Goal: Task Accomplishment & Management: Manage account settings

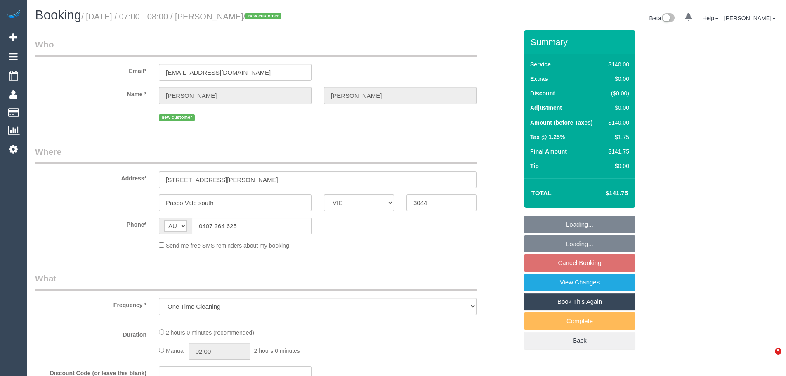
select select "VIC"
select select "string:stripe-pm_1SDH982GScqysDRVPDBCIkaY"
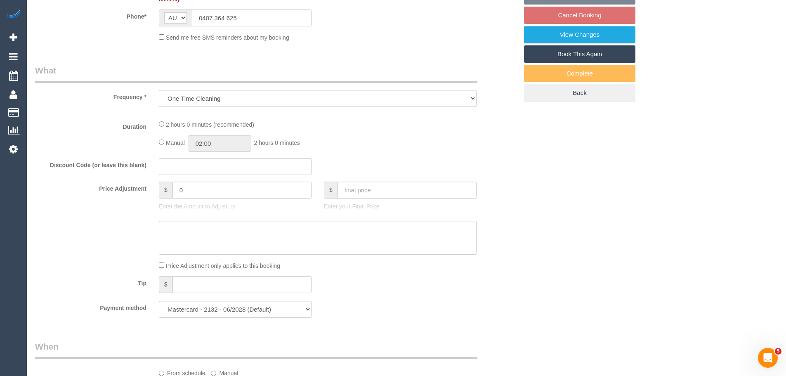
select select "object:579"
select select "number:28"
select select "number:14"
select select "number:19"
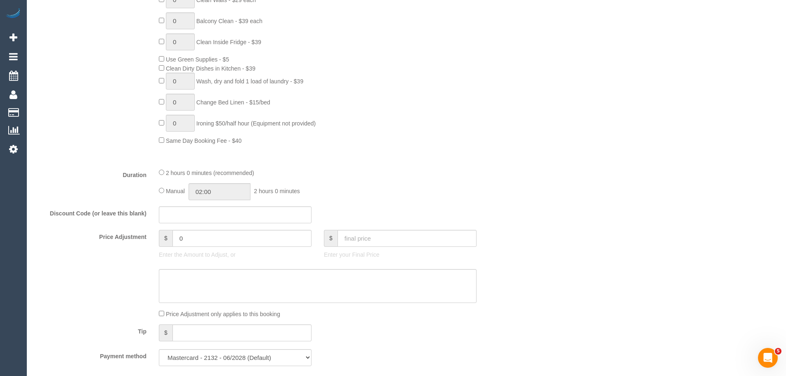
scroll to position [752, 0]
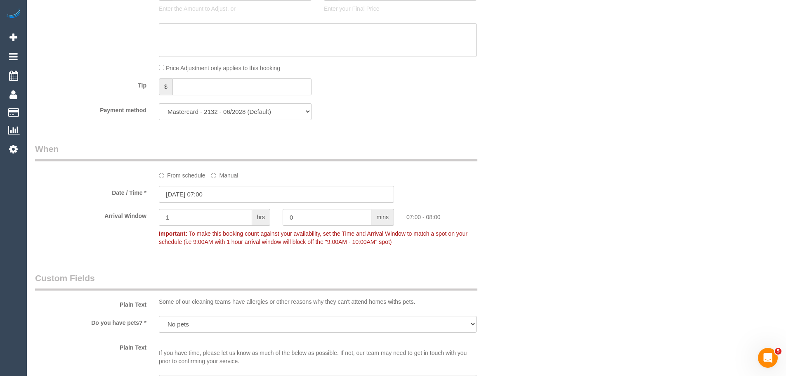
click at [178, 175] on label "From schedule" at bounding box center [182, 173] width 47 height 11
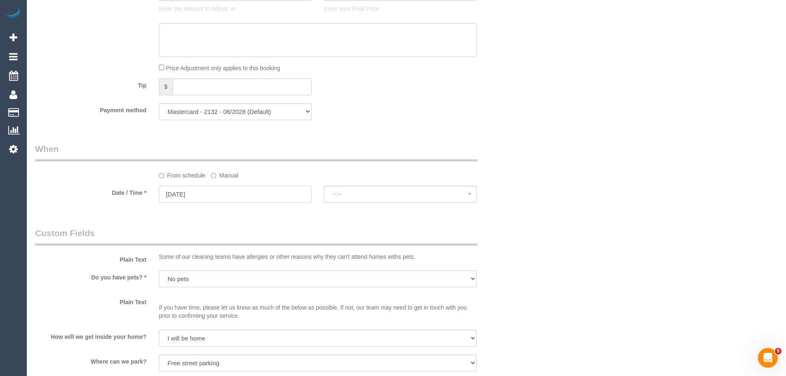
click at [185, 189] on input "06/10/2025" at bounding box center [235, 194] width 153 height 17
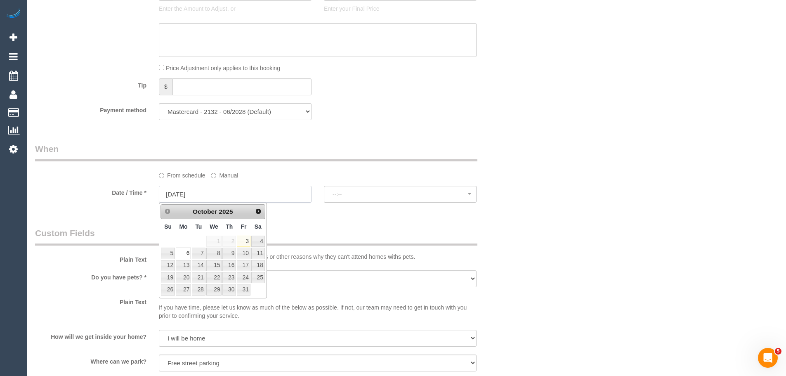
select select "spot6"
click at [186, 277] on link "20" at bounding box center [183, 277] width 15 height 11
type input "20/10/2025"
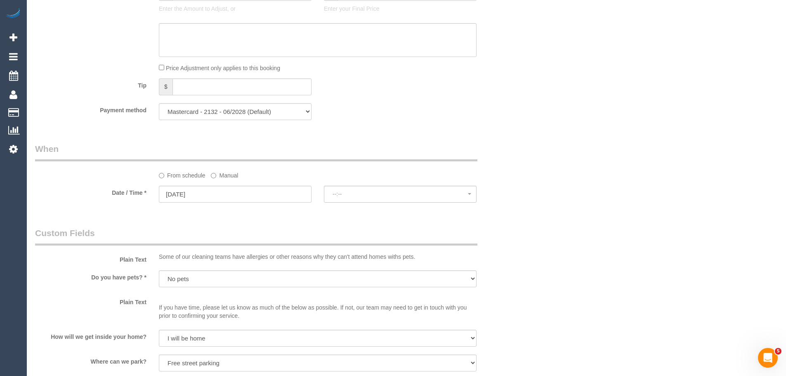
select select "spot11"
click at [308, 221] on div "Who Email* glennm1078@gmail.com Name * Glenn Mcdermott new customer Where Addre…" at bounding box center [276, 79] width 495 height 1602
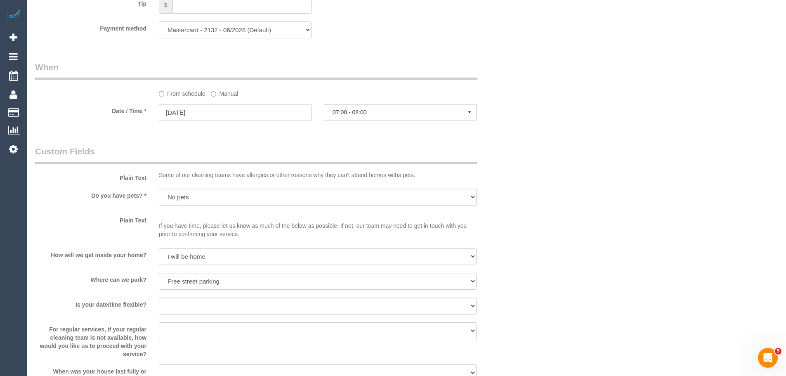
scroll to position [959, 0]
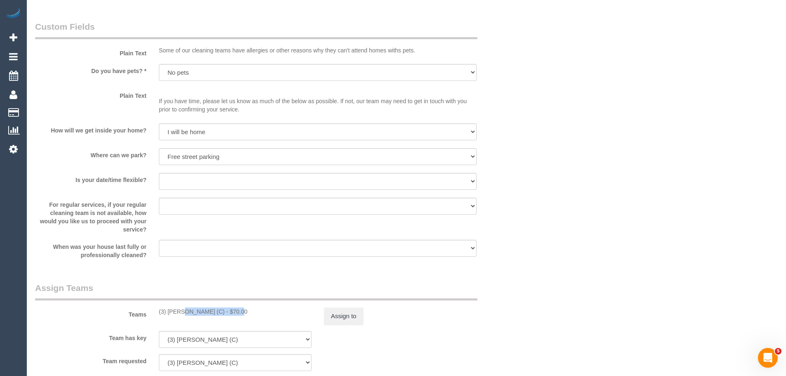
drag, startPoint x: 212, startPoint y: 311, endPoint x: 159, endPoint y: 315, distance: 53.0
click at [159, 315] on div "(3) Barun Chand (C) - $70.00" at bounding box center [235, 312] width 153 height 8
copy div "(3) [PERSON_NAME] (C)"
click at [339, 320] on button "Assign to" at bounding box center [344, 316] width 40 height 17
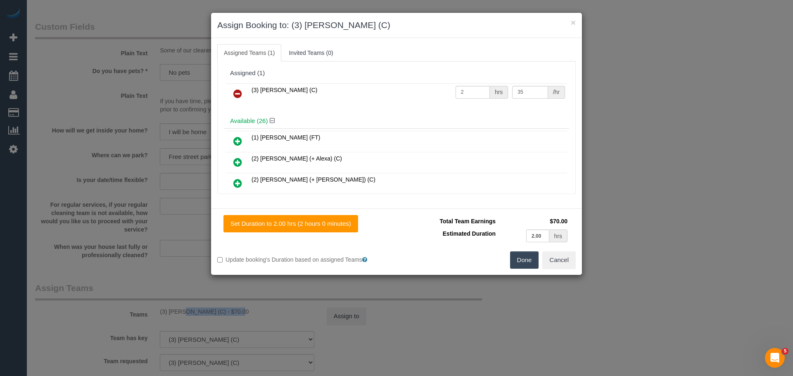
click at [237, 88] on link at bounding box center [237, 94] width 19 height 17
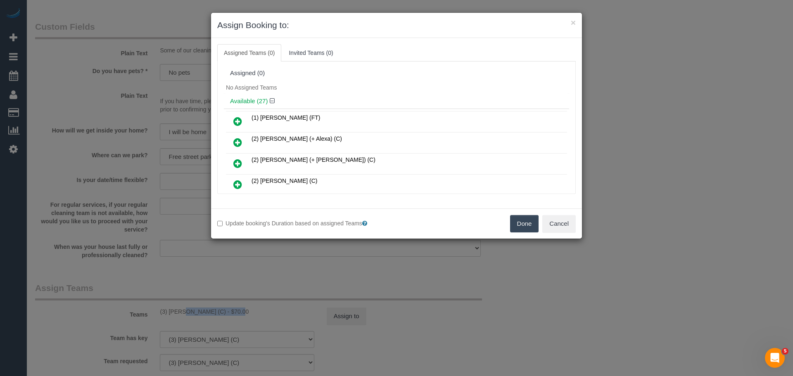
click at [527, 224] on button "Done" at bounding box center [524, 223] width 29 height 17
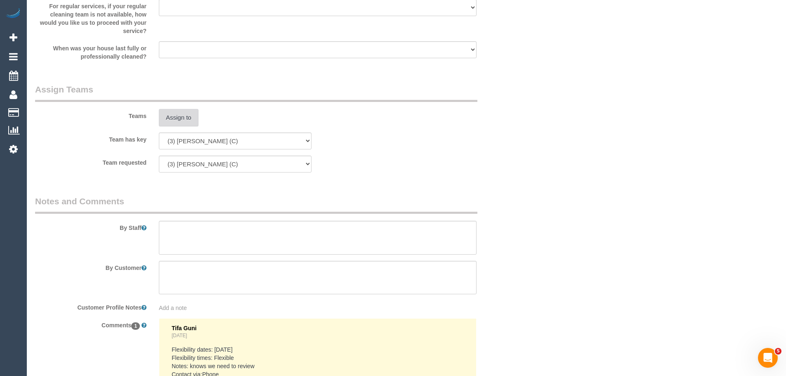
scroll to position [1248, 0]
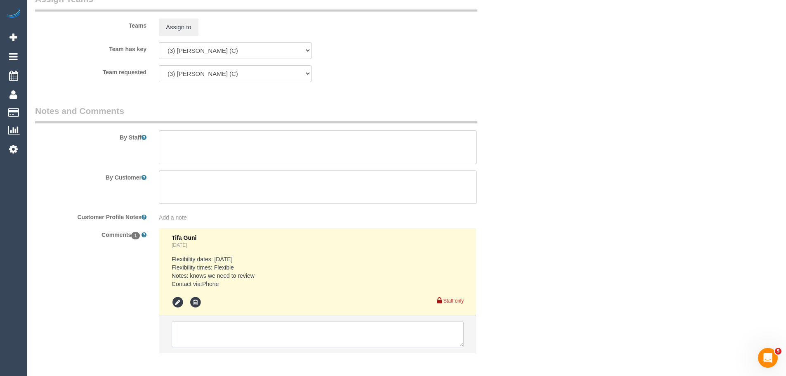
click at [239, 334] on textarea at bounding box center [318, 335] width 292 height 26
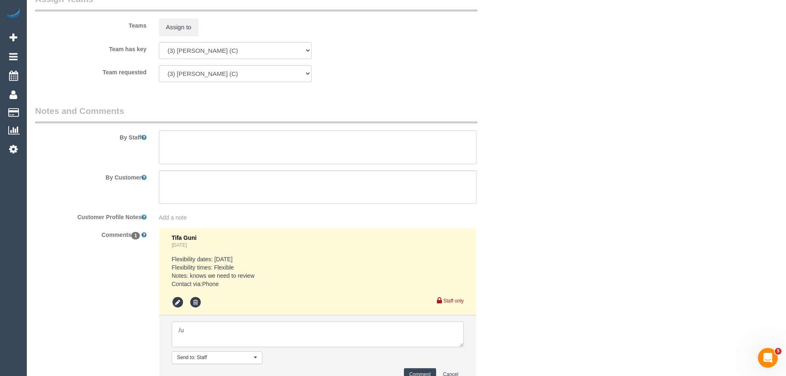
type textarea "/"
paste textarea "Cleaner(s) Unassigned: Reason Unassigned: One Off/Ongoing: Flexibility: Close a…"
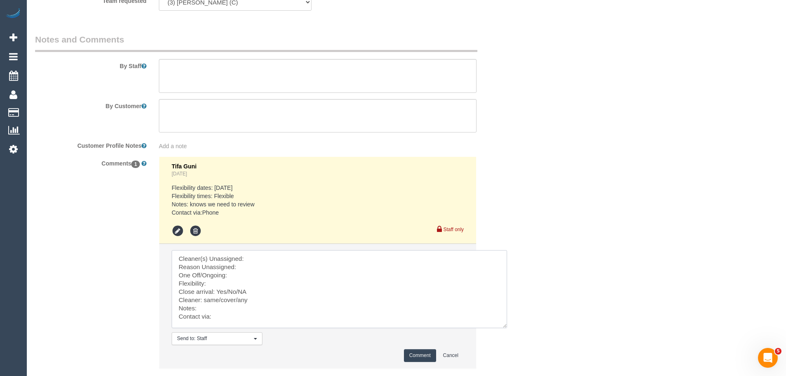
scroll to position [0, 0]
drag, startPoint x: 461, startPoint y: 272, endPoint x: 494, endPoint y: 328, distance: 65.0
click at [505, 328] on textarea at bounding box center [340, 289] width 336 height 78
click at [260, 263] on textarea at bounding box center [340, 293] width 336 height 86
click at [257, 256] on textarea at bounding box center [340, 293] width 336 height 86
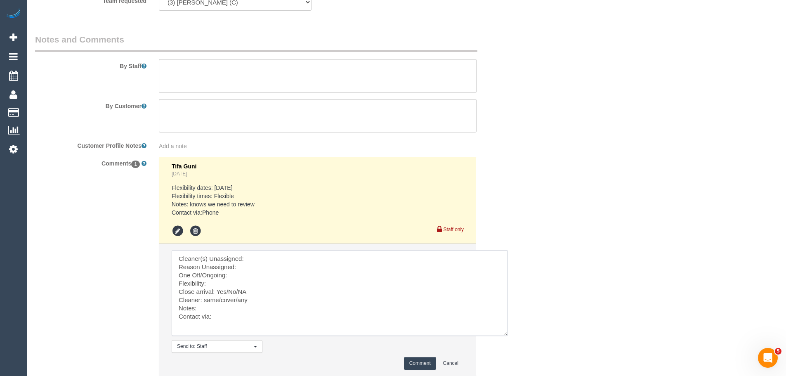
paste textarea "(3) Barun Chand (C)"
click at [246, 266] on textarea at bounding box center [340, 293] width 336 height 86
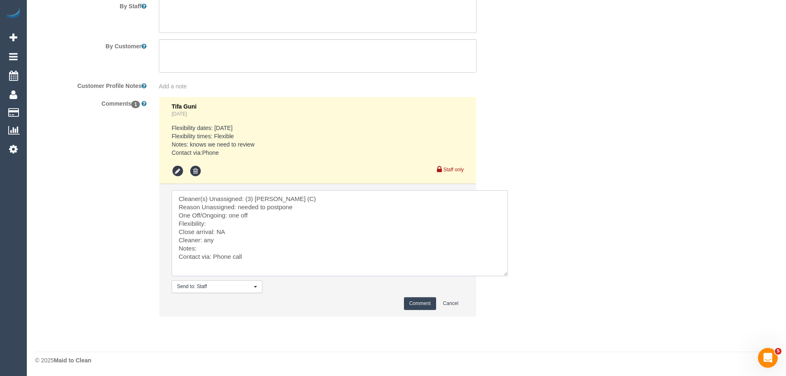
scroll to position [1379, 0]
type textarea "Cleaner(s) Unassigned: (3) Barun Chand (C) Reason Unassigned: needed to postpon…"
click at [418, 310] on li "Send to: Staff Nothing selected Send to: Staff Send to: Customer Send to: Team …" at bounding box center [317, 250] width 317 height 132
click at [418, 305] on button "Comment" at bounding box center [420, 303] width 32 height 13
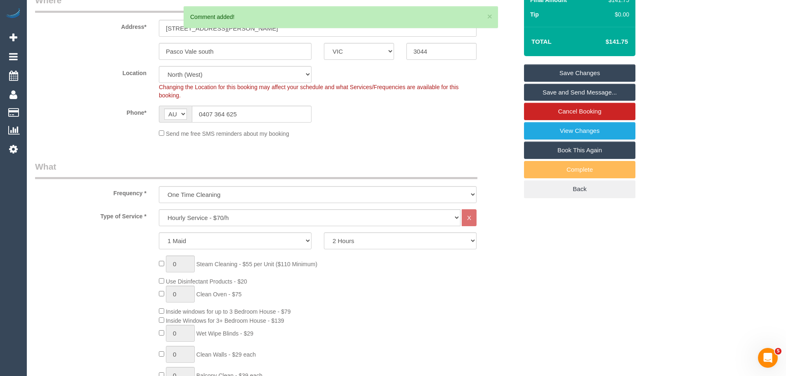
scroll to position [58, 0]
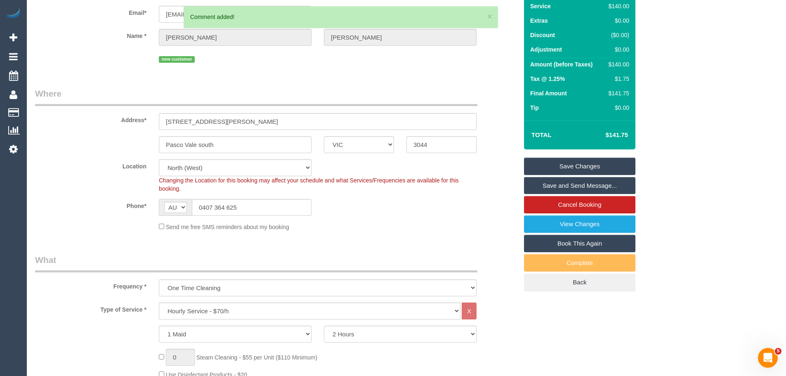
click at [593, 163] on link "Save Changes" at bounding box center [579, 166] width 111 height 17
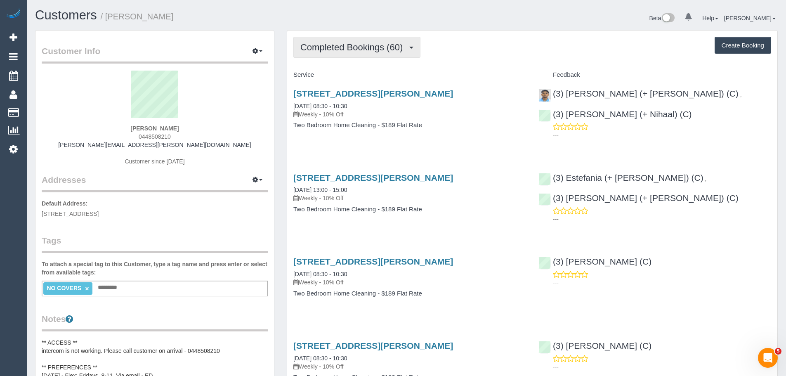
click at [339, 43] on span "Completed Bookings (60)" at bounding box center [354, 47] width 107 height 10
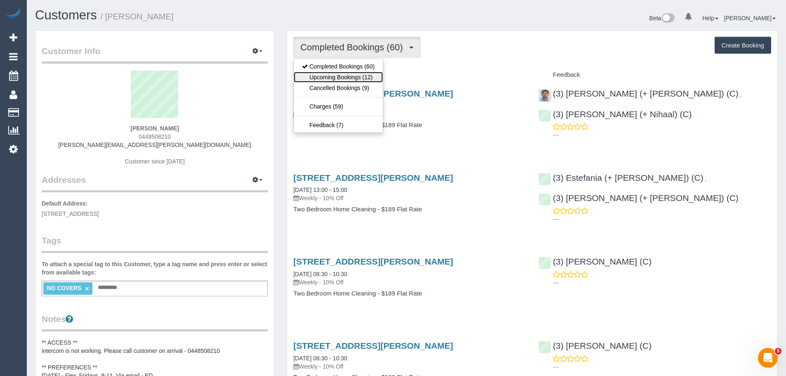
click at [341, 81] on link "Upcoming Bookings (12)" at bounding box center [338, 77] width 89 height 11
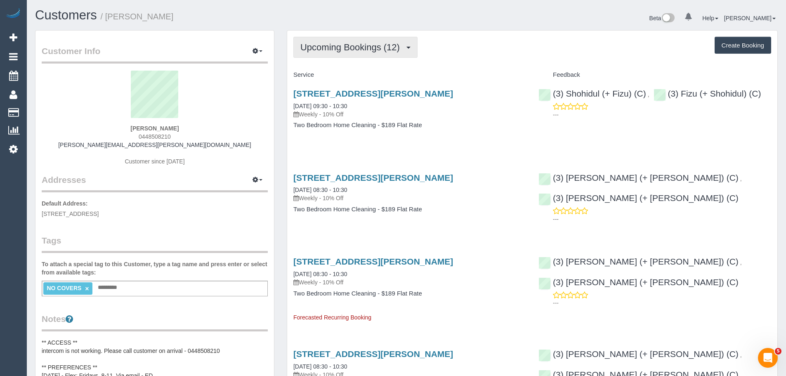
click at [340, 46] on span "Upcoming Bookings (12)" at bounding box center [353, 47] width 104 height 10
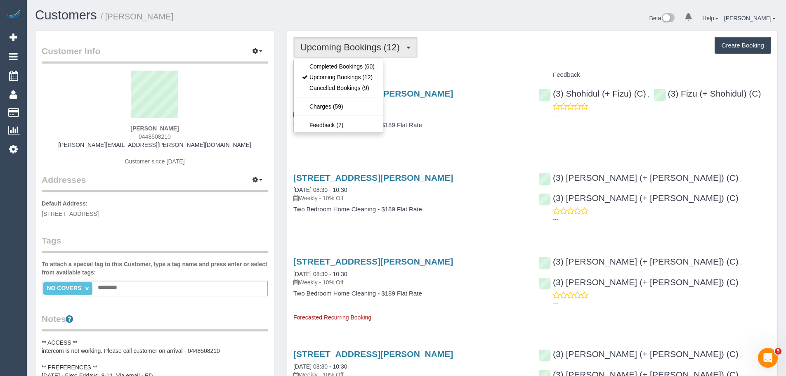
click at [517, 37] on div "Upcoming Bookings (12) Completed Bookings (60) Upcoming Bookings (12) Cancelled…" at bounding box center [533, 47] width 478 height 21
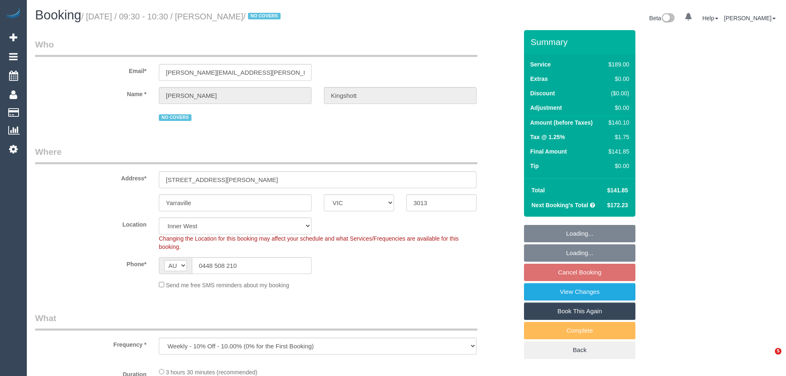
select select "VIC"
select select "number:27"
select select "number:14"
select select "number:19"
select select "number:36"
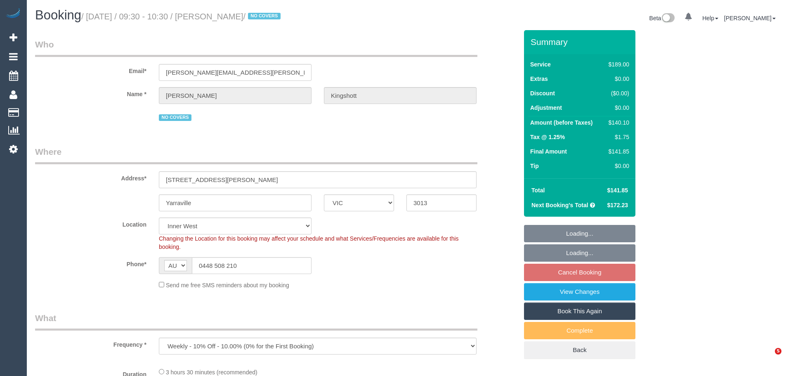
select select "number:34"
select select "number:11"
select select "object:808"
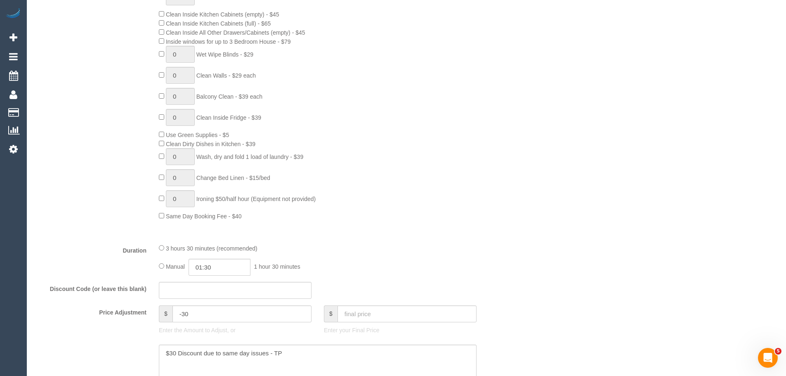
scroll to position [537, 0]
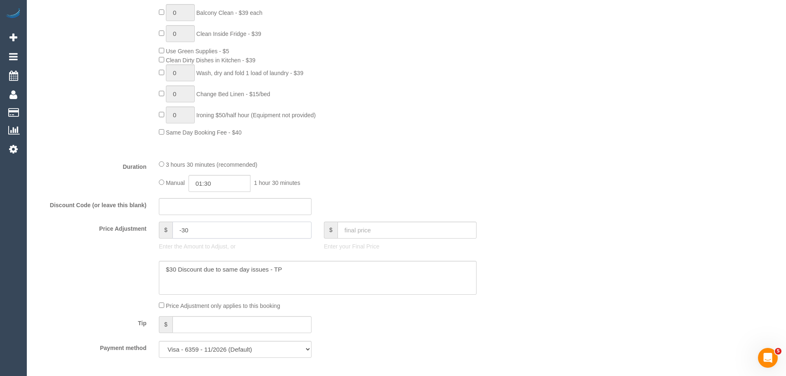
drag, startPoint x: 210, startPoint y: 233, endPoint x: 133, endPoint y: 223, distance: 77.8
click at [134, 224] on div "Price Adjustment $ -30 Enter the Amount to Adjust, or $ Enter your Final Price" at bounding box center [276, 238] width 495 height 33
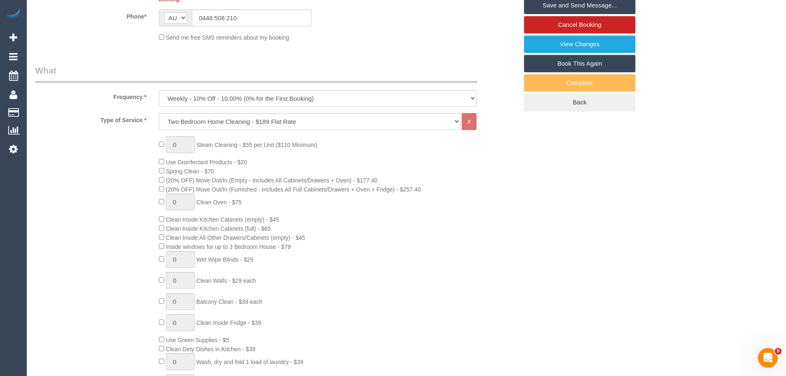
scroll to position [0, 0]
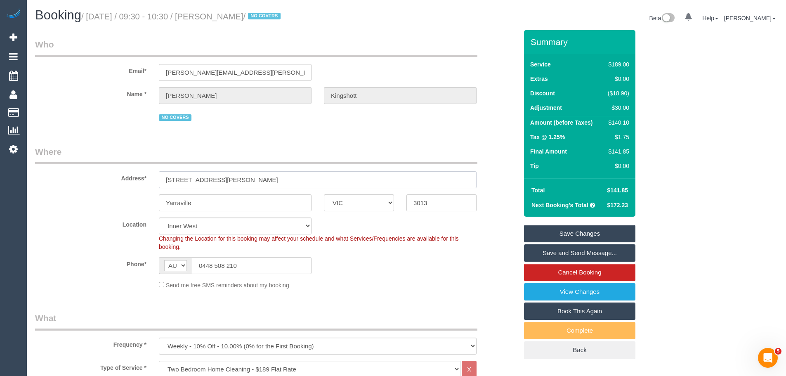
click at [388, 181] on input "40 Stephen Street, Unit 1" at bounding box center [318, 179] width 318 height 17
type input "0"
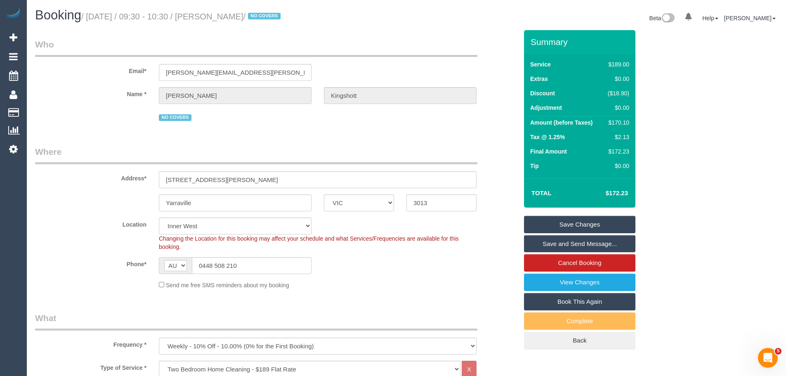
click at [619, 122] on div "$170.10" at bounding box center [617, 122] width 25 height 8
copy tbody "$170.10"
click at [621, 119] on div "$170.10" at bounding box center [617, 122] width 25 height 8
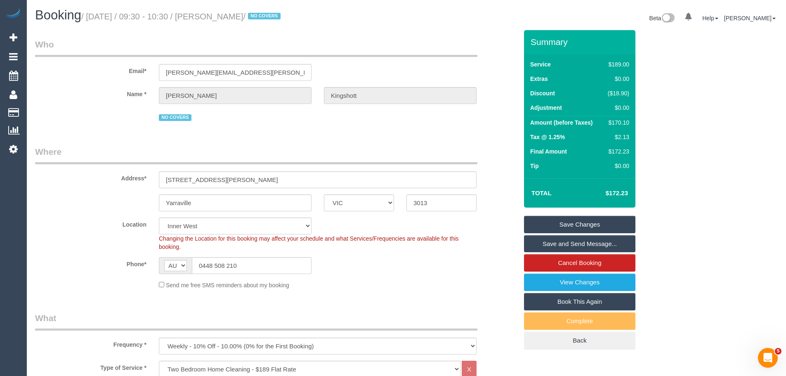
click at [621, 119] on div "$170.10" at bounding box center [617, 122] width 25 height 8
drag, startPoint x: 283, startPoint y: 18, endPoint x: 216, endPoint y: 15, distance: 67.8
click at [216, 15] on small "/ October 04, 2025 / 09:30 - 10:30 / Isabelle Kingshott / NO COVERS" at bounding box center [182, 16] width 202 height 9
copy small "Isabelle Kingshott"
drag, startPoint x: 263, startPoint y: 178, endPoint x: 93, endPoint y: 171, distance: 169.8
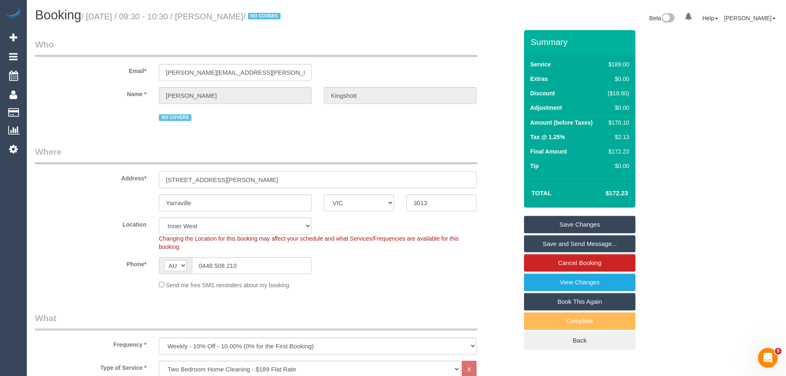
click at [93, 171] on div "Address* 40 Stephen Street, Unit 1" at bounding box center [276, 167] width 495 height 43
drag, startPoint x: 238, startPoint y: 207, endPoint x: 0, endPoint y: 194, distance: 238.6
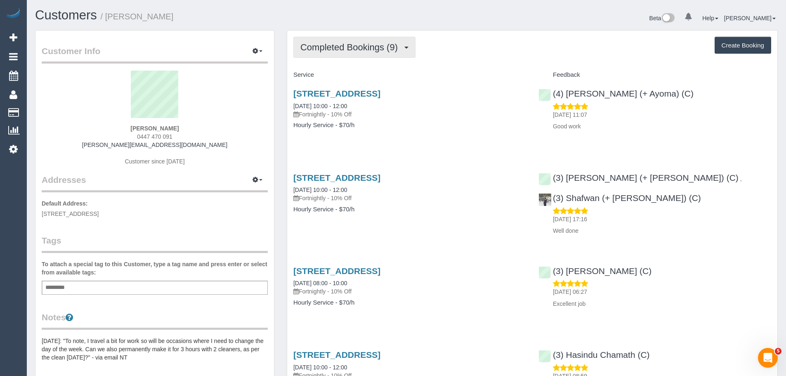
click at [354, 47] on span "Completed Bookings (9)" at bounding box center [352, 47] width 102 height 10
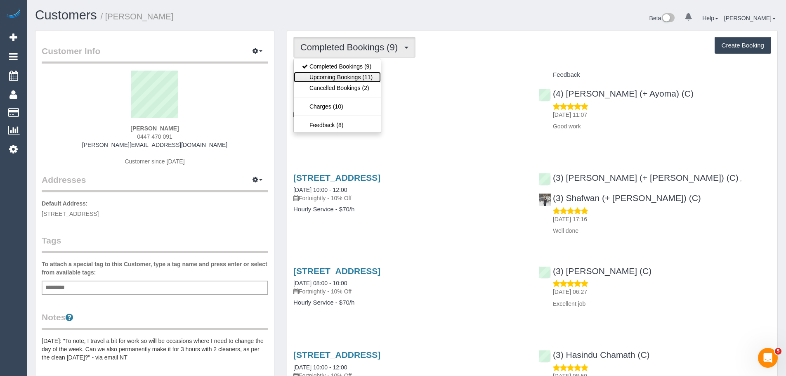
click at [350, 77] on link "Upcoming Bookings (11)" at bounding box center [337, 77] width 87 height 11
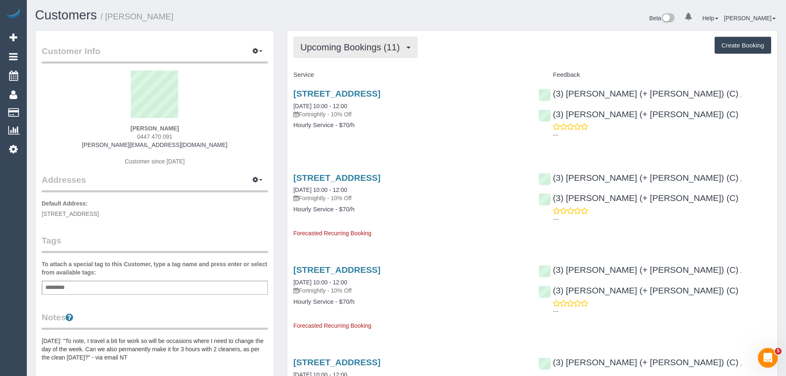
click at [345, 52] on span "Upcoming Bookings (11)" at bounding box center [353, 47] width 104 height 10
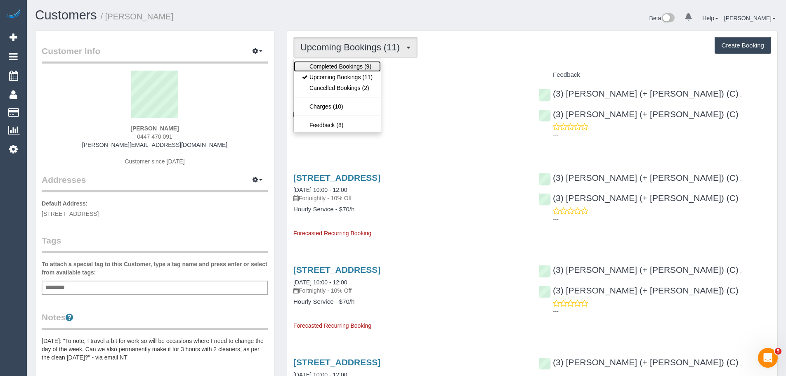
click at [343, 62] on link "Completed Bookings (9)" at bounding box center [337, 66] width 87 height 11
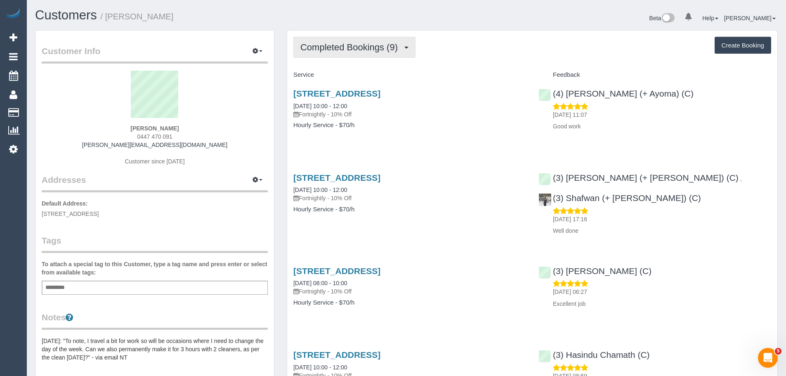
click at [342, 53] on button "Completed Bookings (9)" at bounding box center [355, 47] width 122 height 21
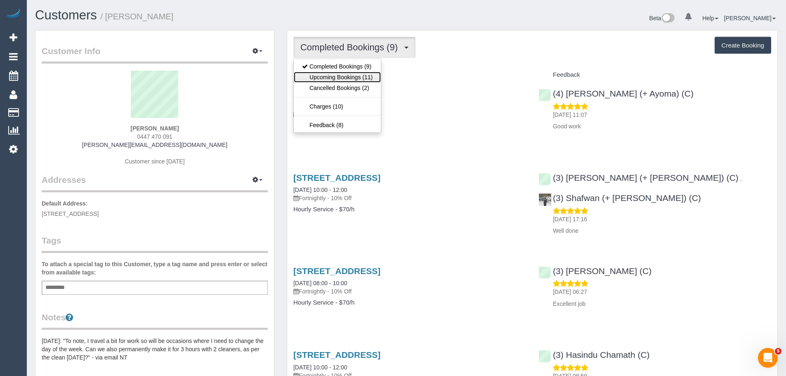
click at [342, 72] on link "Upcoming Bookings (11)" at bounding box center [337, 77] width 87 height 11
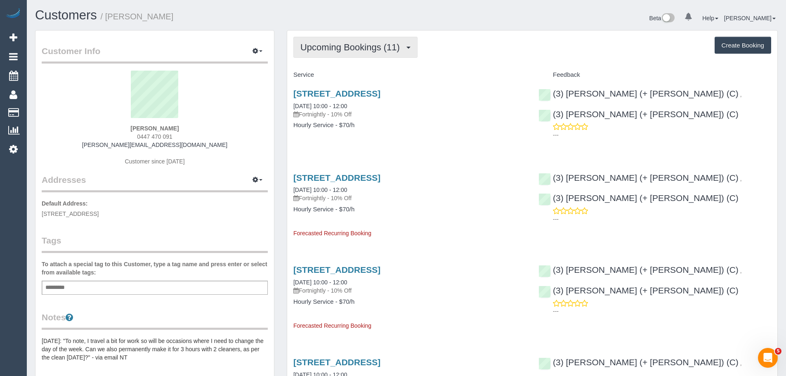
click at [351, 49] on span "Upcoming Bookings (11)" at bounding box center [353, 47] width 104 height 10
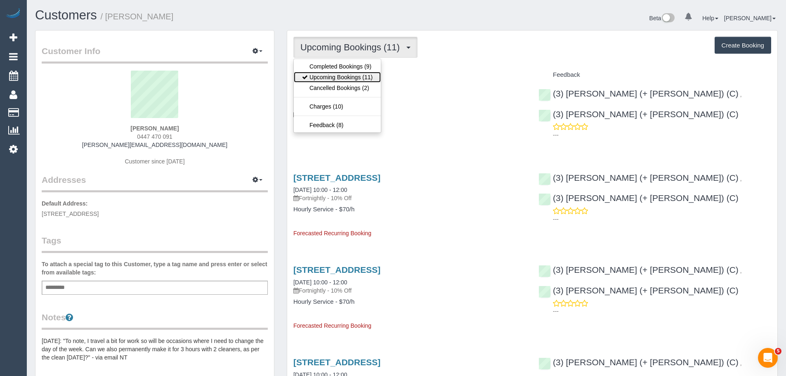
click at [347, 78] on link "Upcoming Bookings (11)" at bounding box center [337, 77] width 87 height 11
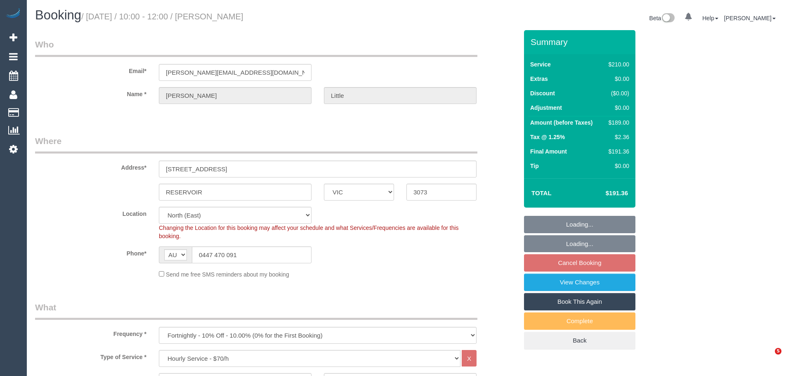
select select "VIC"
select select "180"
select select "number:27"
select select "number:14"
select select "number:19"
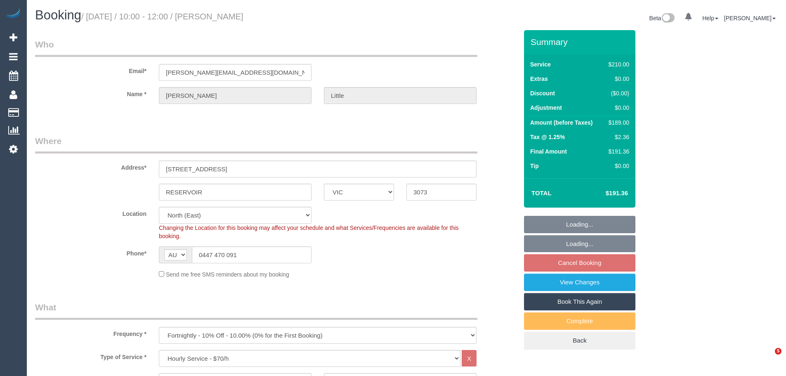
select select "number:36"
select select "number:34"
select select "number:26"
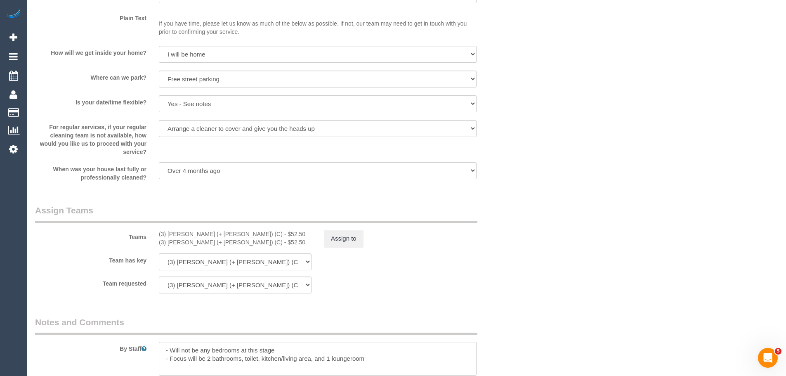
scroll to position [1197, 0]
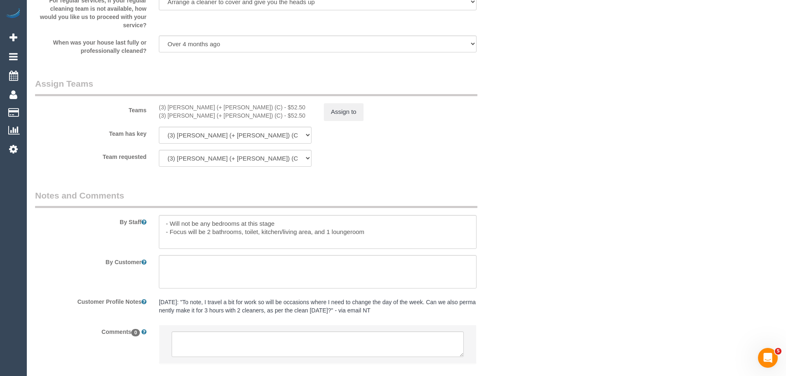
drag, startPoint x: 211, startPoint y: 106, endPoint x: 143, endPoint y: 102, distance: 68.2
click at [143, 102] on div "Teams (3) Anna (+ Dan) (C) - $52.50 (3) Dan (+ Anna) (C) - $52.50 Assign to" at bounding box center [276, 99] width 495 height 43
click at [155, 103] on div "(3) Anna (+ Dan) (C) - $52.50 (3) Dan (+ Anna) (C) - $52.50" at bounding box center [235, 111] width 165 height 17
drag, startPoint x: 155, startPoint y: 107, endPoint x: 212, endPoint y: 107, distance: 57.0
click at [212, 107] on div "(3) Anna (+ Dan) (C) - $52.50 (3) Dan (+ Anna) (C) - $52.50" at bounding box center [235, 111] width 165 height 17
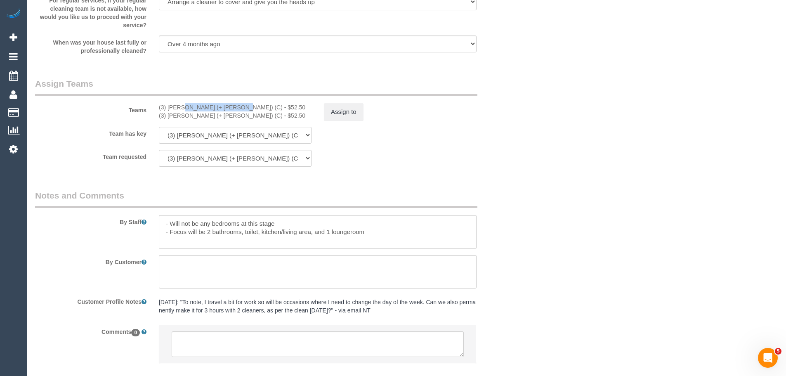
copy div "(3) [PERSON_NAME] (+ [PERSON_NAME]) (C)"
click at [328, 110] on button "Assign to" at bounding box center [344, 111] width 40 height 17
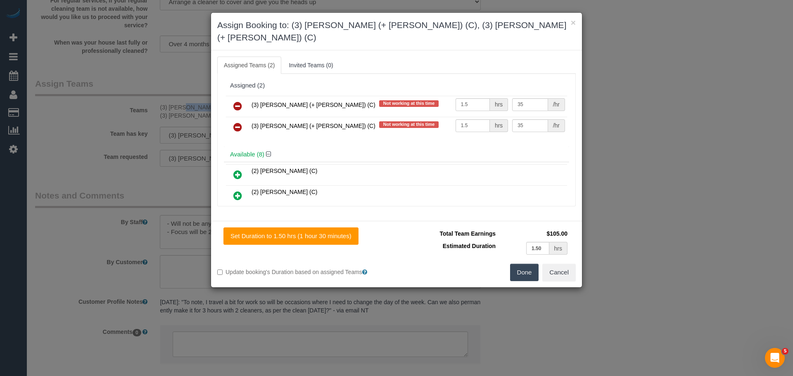
click at [237, 101] on icon at bounding box center [237, 106] width 9 height 10
click at [237, 122] on icon at bounding box center [237, 127] width 9 height 10
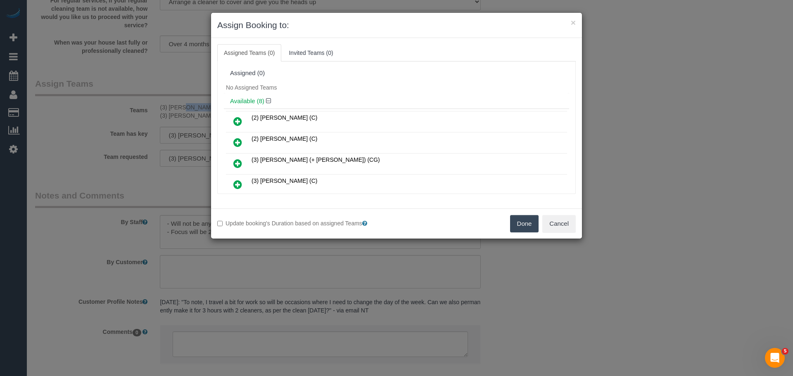
click at [528, 225] on button "Done" at bounding box center [524, 223] width 29 height 17
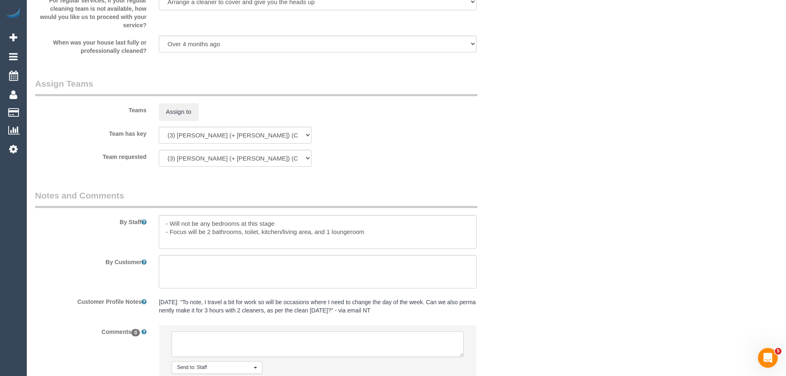
click at [240, 336] on textarea at bounding box center [318, 345] width 292 height 26
paste textarea "(3) [PERSON_NAME] (+ [PERSON_NAME]) (C)"
drag, startPoint x: 297, startPoint y: 353, endPoint x: 91, endPoint y: 291, distance: 214.8
click at [91, 291] on sui-booking-comments "By Staff By Customer Customer Profile Notes 12/6/25: "To note, I travel a bit f…" at bounding box center [276, 297] width 483 height 217
type textarea "(3) Anna (+ Dan) (C) UA ongoing - Resigned Customer not contacted, never attend…"
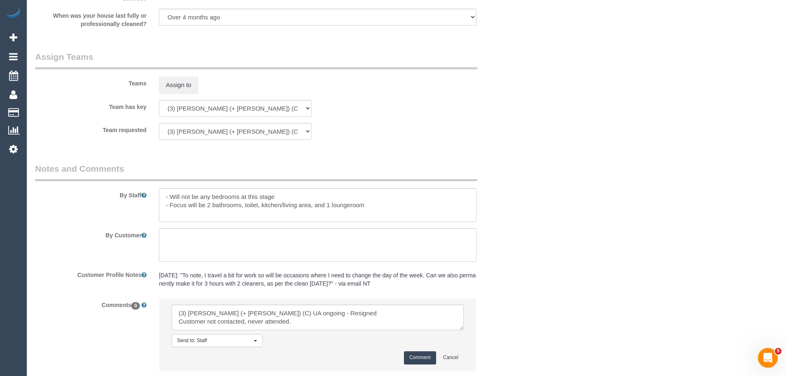
scroll to position [1279, 0]
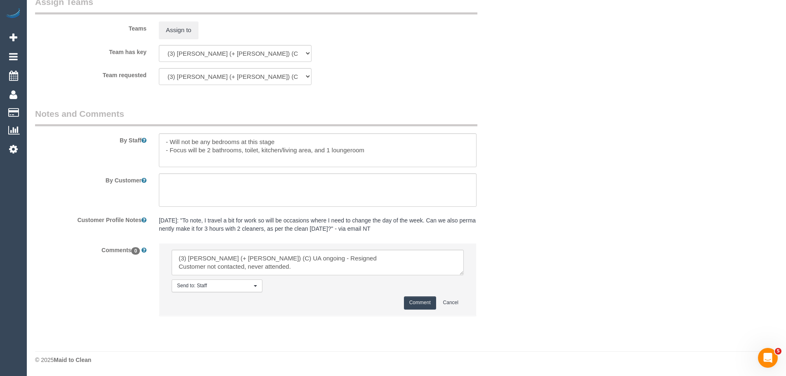
drag, startPoint x: 421, startPoint y: 300, endPoint x: 428, endPoint y: 299, distance: 7.1
click at [421, 300] on button "Comment" at bounding box center [420, 302] width 32 height 13
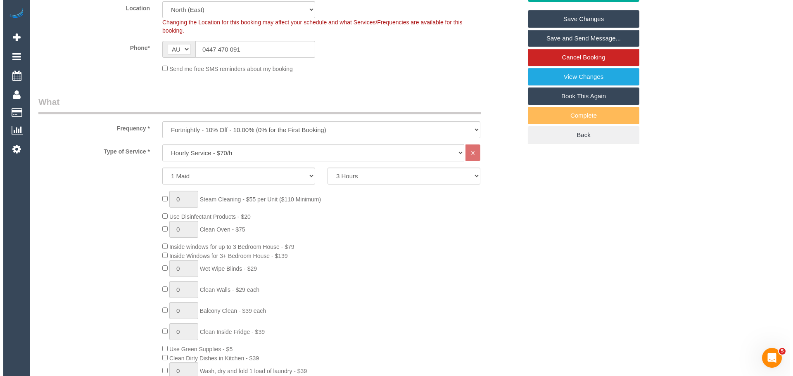
scroll to position [0, 0]
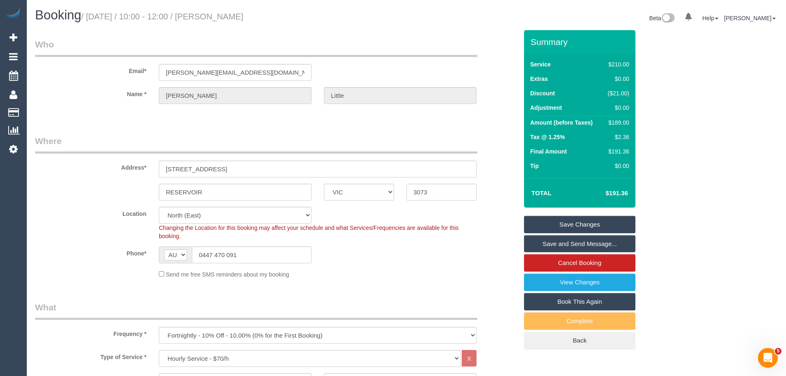
click at [578, 219] on link "Save Changes" at bounding box center [579, 224] width 111 height 17
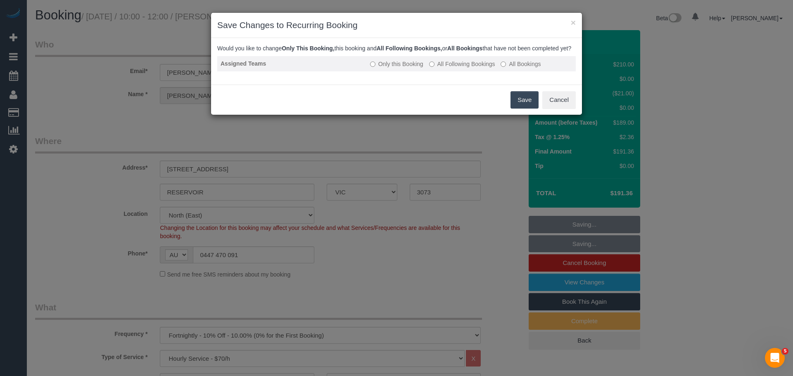
click at [438, 68] on label "All Following Bookings" at bounding box center [462, 64] width 66 height 8
click at [519, 107] on button "Save" at bounding box center [524, 99] width 28 height 17
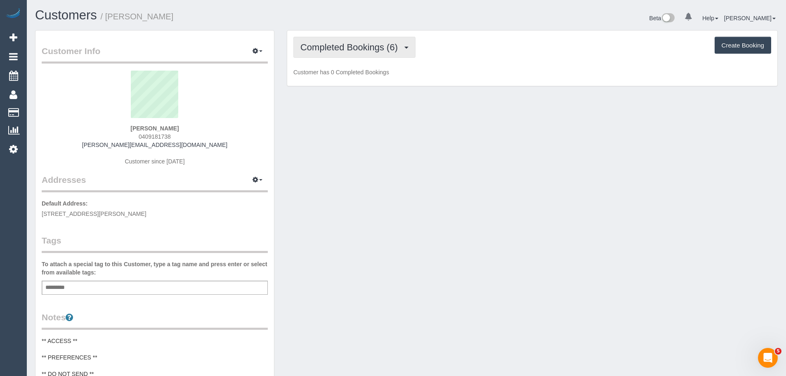
click at [351, 47] on span "Completed Bookings (6)" at bounding box center [352, 47] width 102 height 10
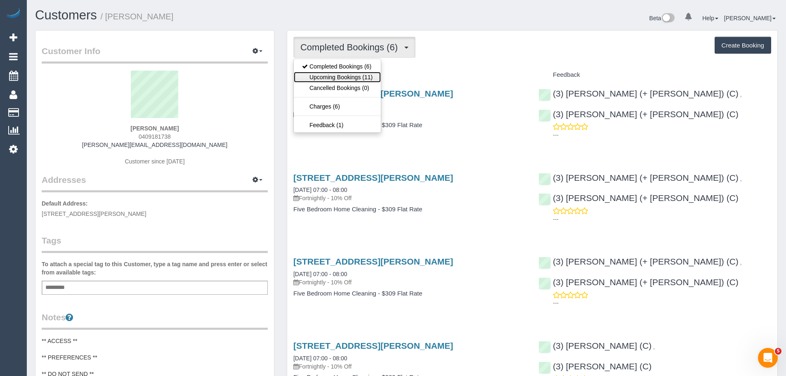
click at [348, 75] on link "Upcoming Bookings (11)" at bounding box center [337, 77] width 87 height 11
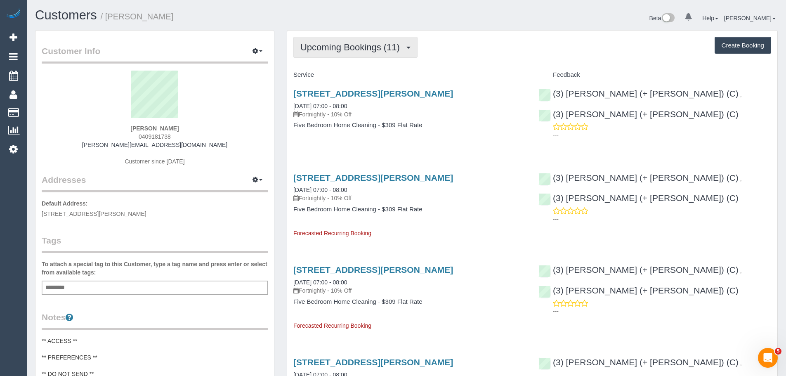
click at [381, 47] on span "Upcoming Bookings (11)" at bounding box center [353, 47] width 104 height 10
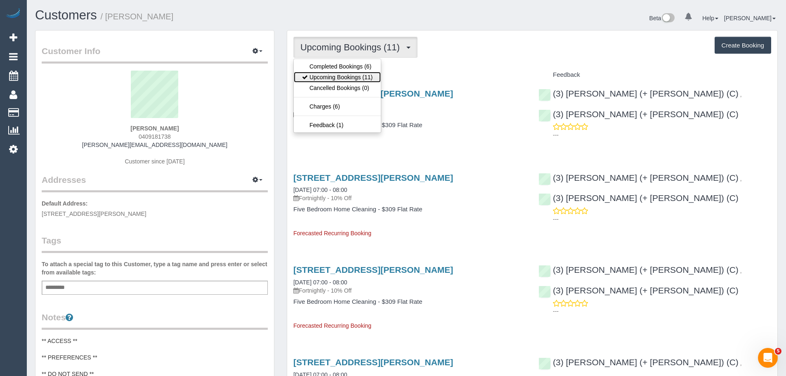
click at [367, 77] on link "Upcoming Bookings (11)" at bounding box center [337, 77] width 87 height 11
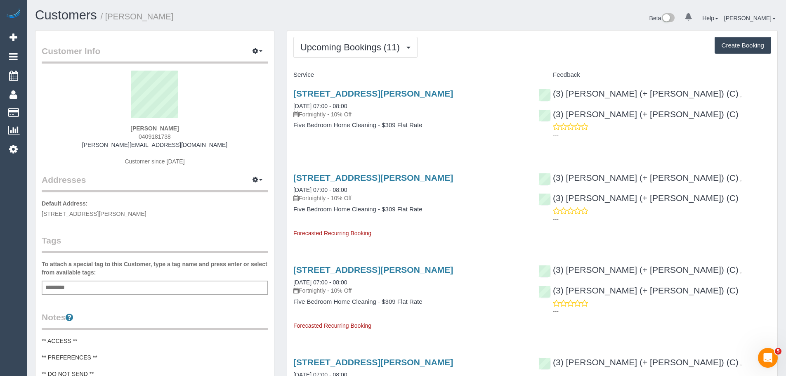
click at [363, 143] on div "122 Waiora Rd, Rosanna, VIC 3084 18/10/2025 07:00 - 08:00 Fortnightly - 10% Off…" at bounding box center [409, 114] width 245 height 64
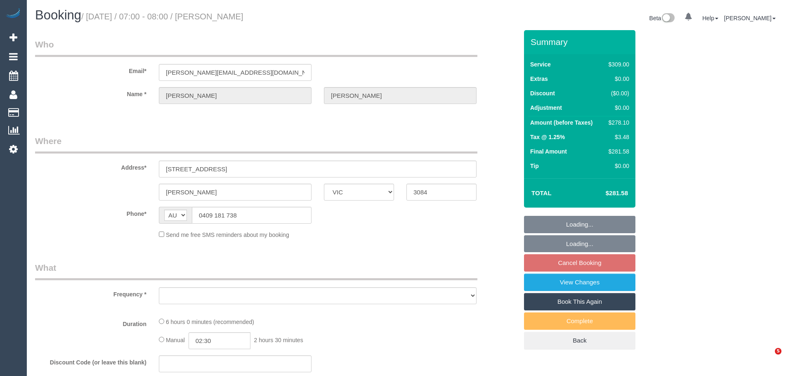
select select "VIC"
select select "object:546"
select select "string:stripe-pm_1RgFEw2GScqysDRVOpw2jjbN"
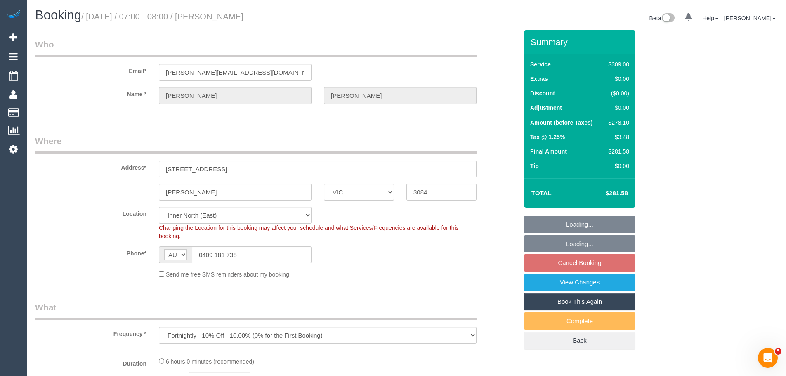
select select "number:28"
select select "number:14"
select select "number:19"
select select "number:22"
select select "number:34"
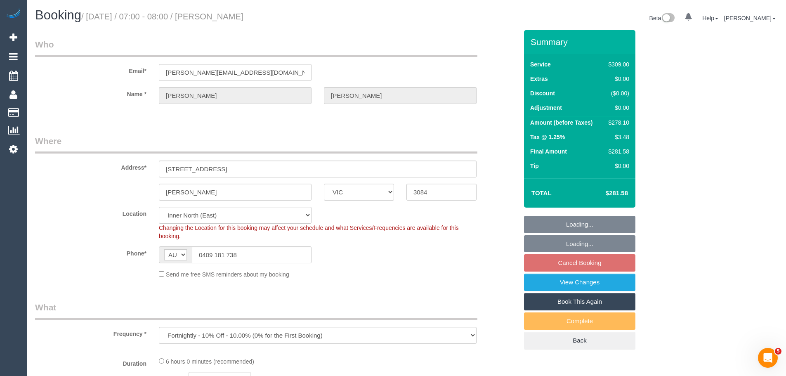
select select "number:26"
select select "object:1625"
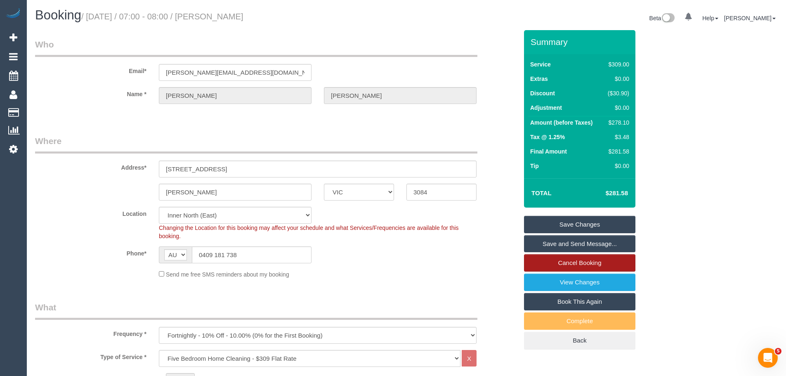
click at [578, 261] on link "Cancel Booking" at bounding box center [579, 262] width 111 height 17
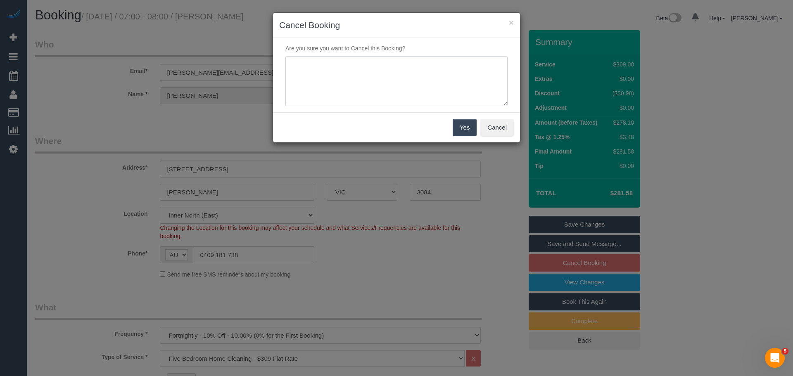
click at [393, 85] on textarea at bounding box center [396, 81] width 222 height 50
type textarea "Has sick people in the house and doesn't think its a good time to have the serv…"
click at [457, 127] on button "Yes" at bounding box center [464, 127] width 24 height 17
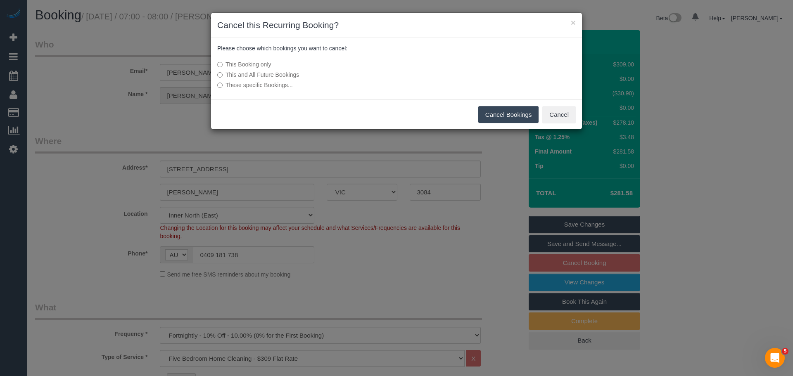
click at [519, 109] on button "Cancel Bookings" at bounding box center [508, 114] width 61 height 17
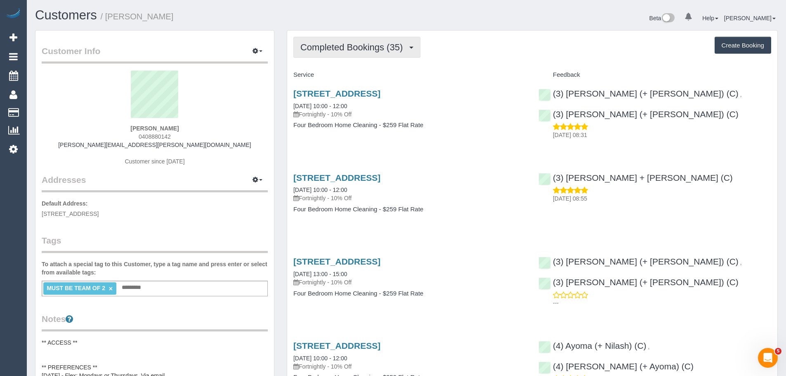
click at [346, 53] on button "Completed Bookings (35)" at bounding box center [357, 47] width 127 height 21
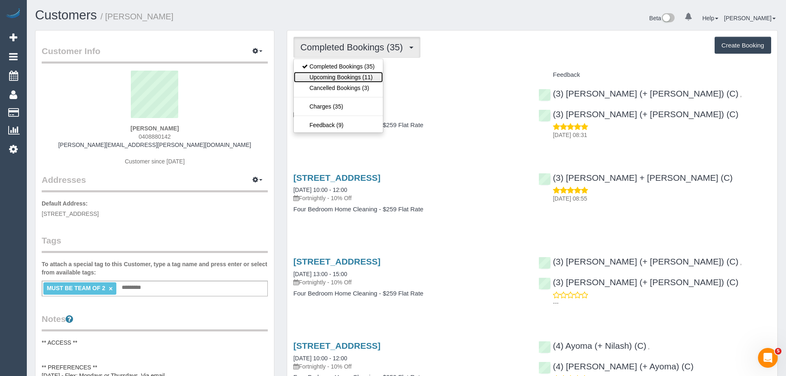
click at [342, 79] on link "Upcoming Bookings (11)" at bounding box center [338, 77] width 89 height 11
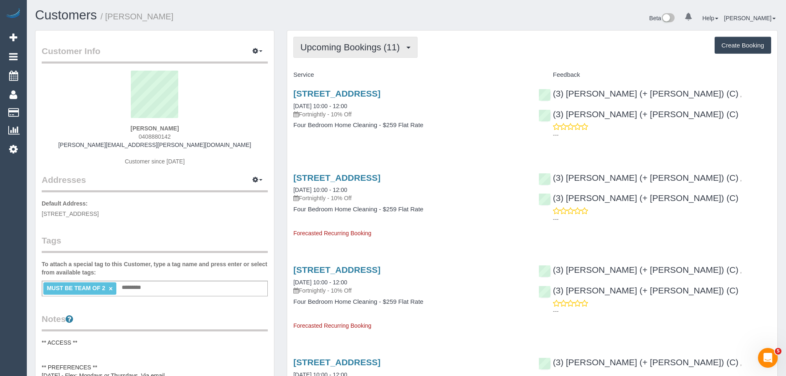
click at [347, 51] on span "Upcoming Bookings (11)" at bounding box center [353, 47] width 104 height 10
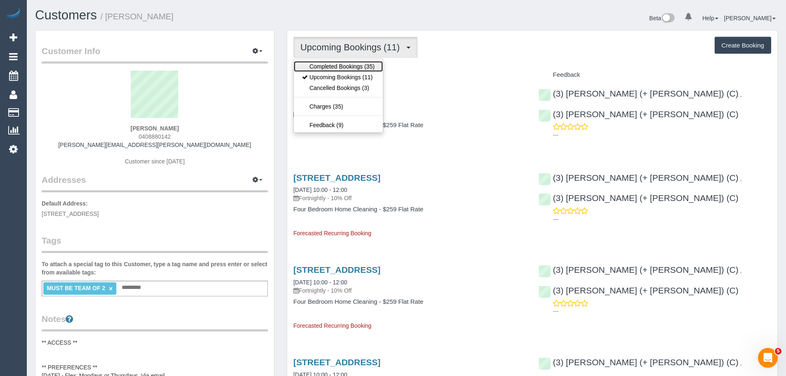
click at [345, 66] on link "Completed Bookings (35)" at bounding box center [338, 66] width 89 height 11
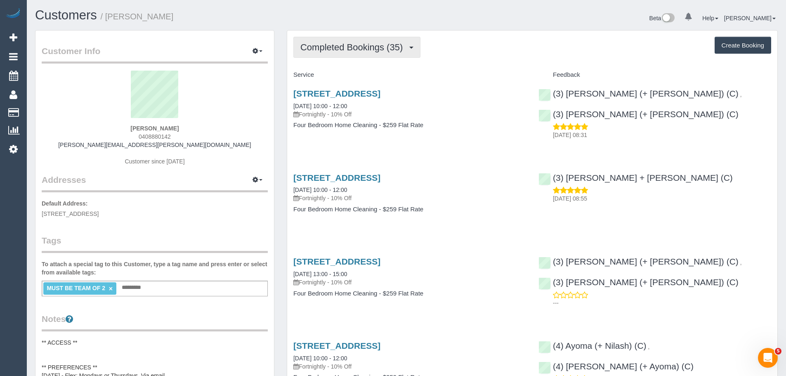
click at [371, 50] on span "Completed Bookings (35)" at bounding box center [354, 47] width 107 height 10
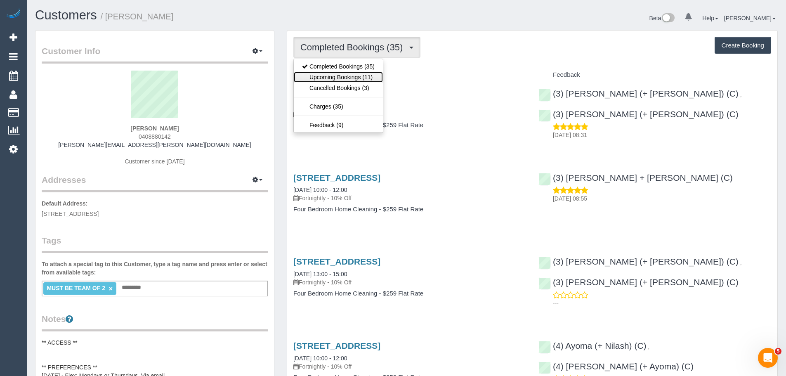
click at [362, 81] on link "Upcoming Bookings (11)" at bounding box center [338, 77] width 89 height 11
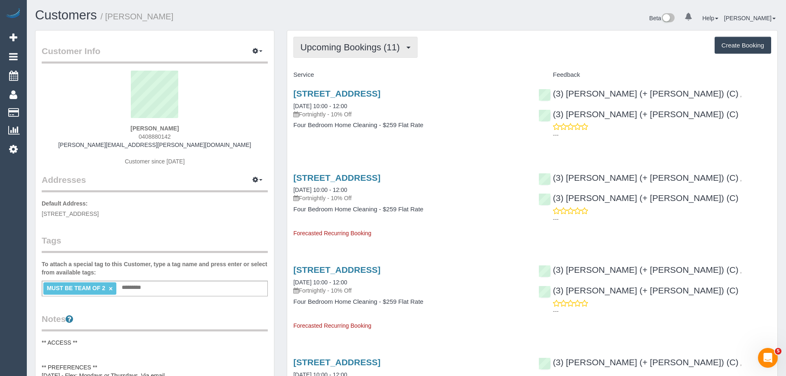
click at [359, 46] on span "Upcoming Bookings (11)" at bounding box center [353, 47] width 104 height 10
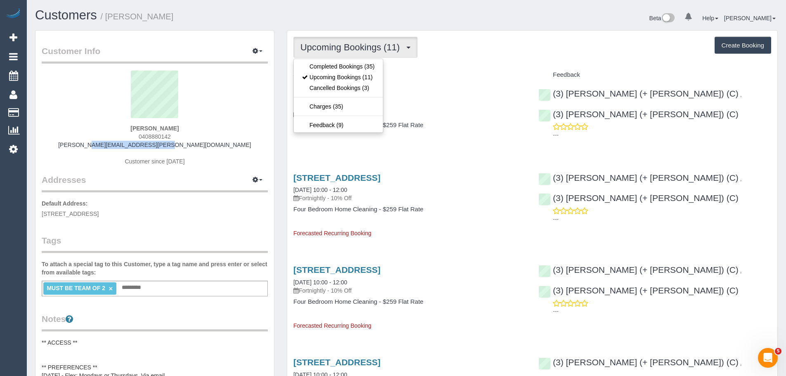
drag, startPoint x: 215, startPoint y: 142, endPoint x: 113, endPoint y: 144, distance: 102.0
click at [113, 144] on div "[PERSON_NAME] 0408880142 [PERSON_NAME][EMAIL_ADDRESS][PERSON_NAME][DOMAIN_NAME]…" at bounding box center [155, 122] width 226 height 103
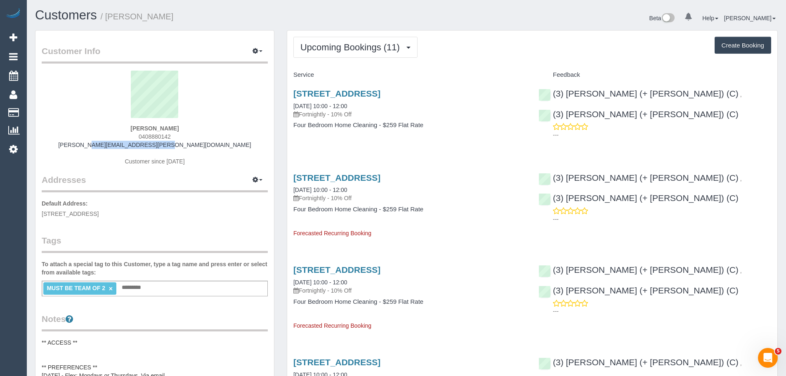
copy link "[PERSON_NAME][EMAIL_ADDRESS][PERSON_NAME][DOMAIN_NAME]"
click at [360, 43] on span "Upcoming Bookings (11)" at bounding box center [353, 47] width 104 height 10
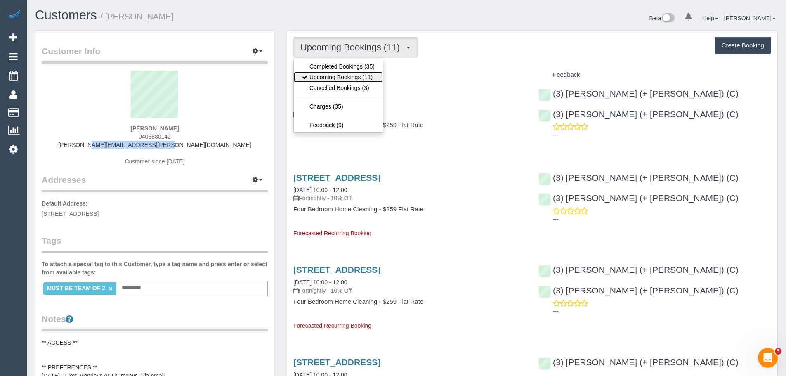
click at [343, 76] on link "Upcoming Bookings (11)" at bounding box center [338, 77] width 89 height 11
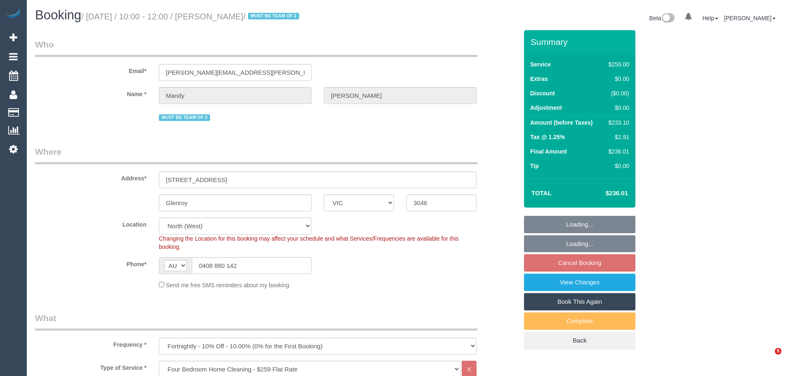
select select "VIC"
select select "number:28"
select select "number:14"
select select "number:19"
select select "number:23"
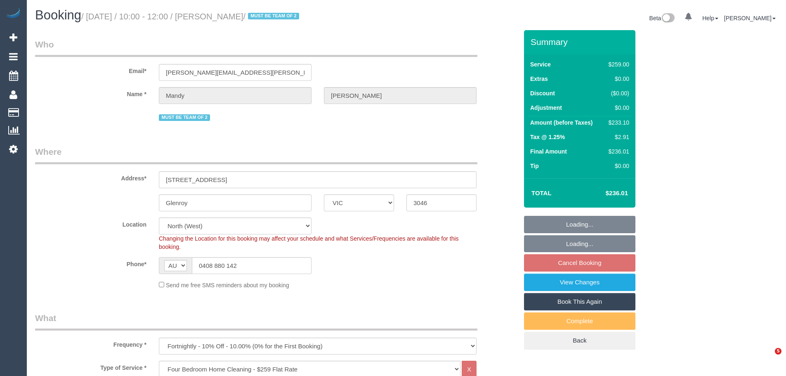
select select "number:34"
select select "number:11"
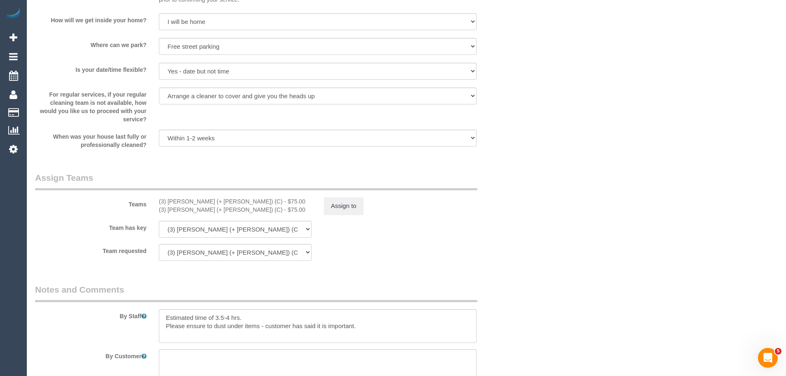
scroll to position [1239, 0]
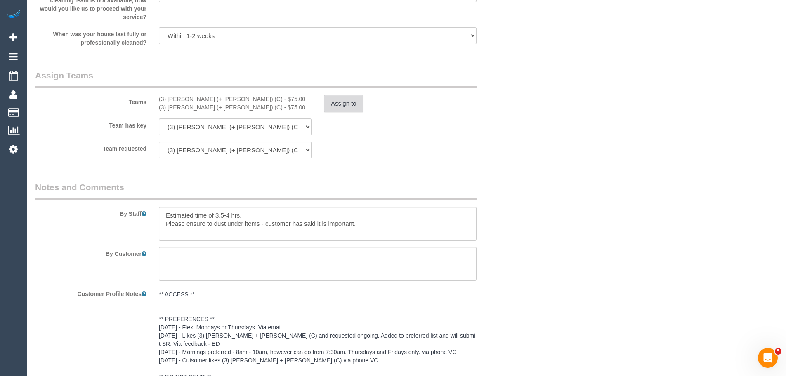
click at [353, 100] on button "Assign to" at bounding box center [344, 103] width 40 height 17
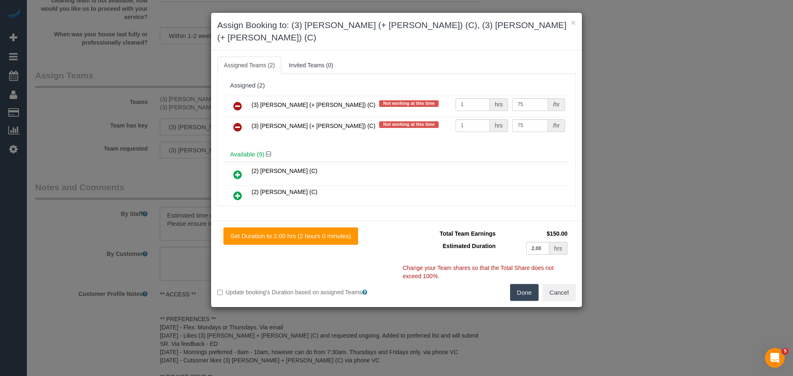
click at [233, 98] on link at bounding box center [237, 106] width 19 height 17
click at [233, 119] on link at bounding box center [237, 127] width 19 height 17
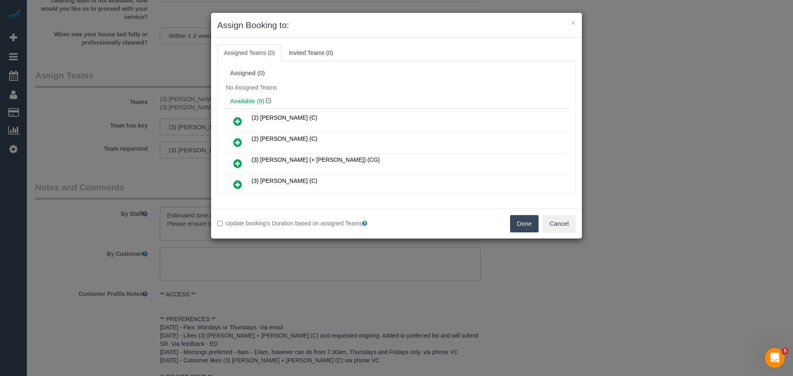
click at [530, 223] on button "Done" at bounding box center [524, 223] width 29 height 17
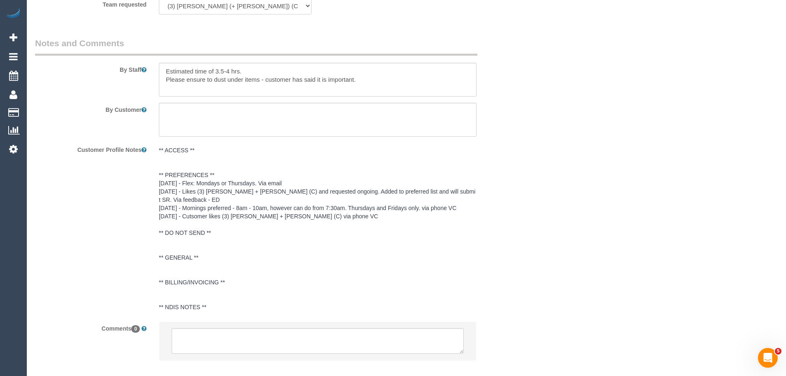
scroll to position [1427, 0]
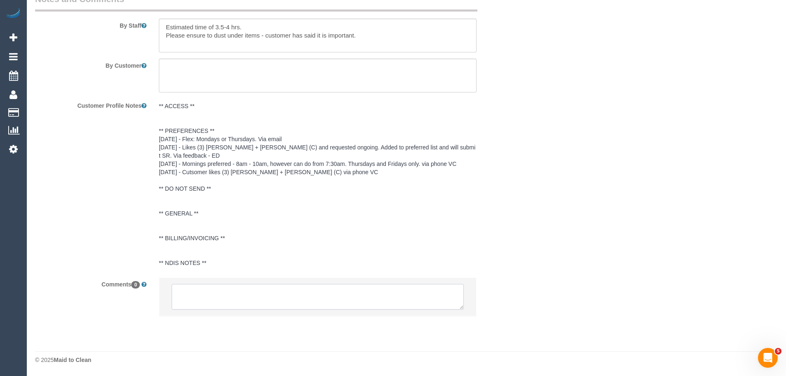
click at [282, 296] on textarea at bounding box center [318, 297] width 292 height 26
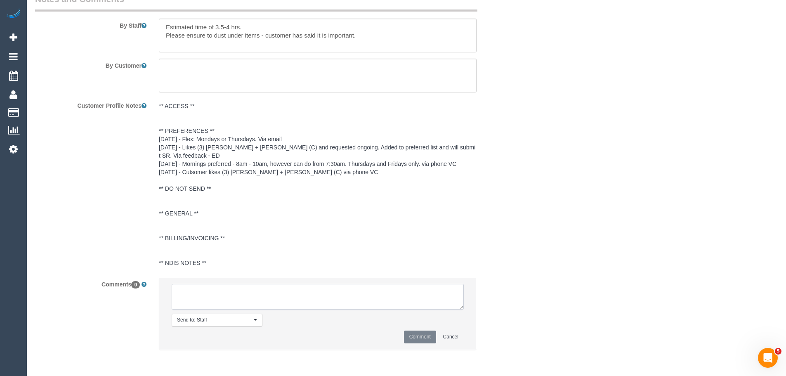
paste textarea "(3) Anna (+ Dan) (C) UA ongoing - Resigned Customer not contacted"
drag, startPoint x: 216, startPoint y: 300, endPoint x: 208, endPoint y: 299, distance: 8.7
click at [208, 299] on textarea at bounding box center [318, 297] width 292 height 26
click at [237, 303] on textarea at bounding box center [318, 297] width 292 height 26
drag, startPoint x: 265, startPoint y: 301, endPoint x: 40, endPoint y: 260, distance: 227.9
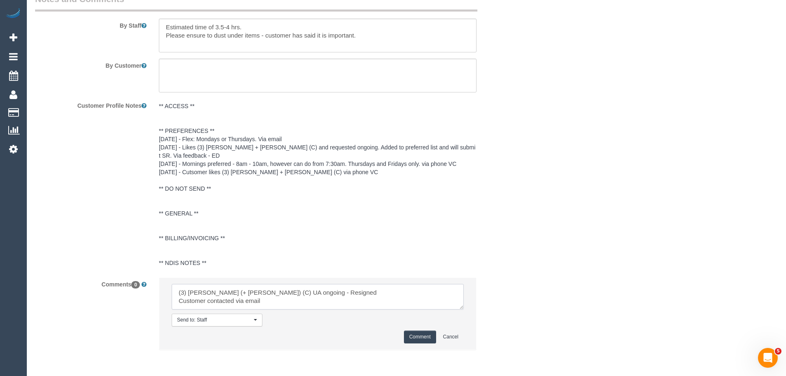
click at [40, 261] on sui-booking-comments "By Staff By Customer Customer Profile Notes ** ACCESS ** ** PREFERENCES ** 19/0…" at bounding box center [276, 175] width 483 height 365
type textarea "(3) [PERSON_NAME] (+ [PERSON_NAME]) (C) UA ongoing - Resigned Customer contacte…"
click at [412, 336] on button "Comment" at bounding box center [420, 337] width 32 height 13
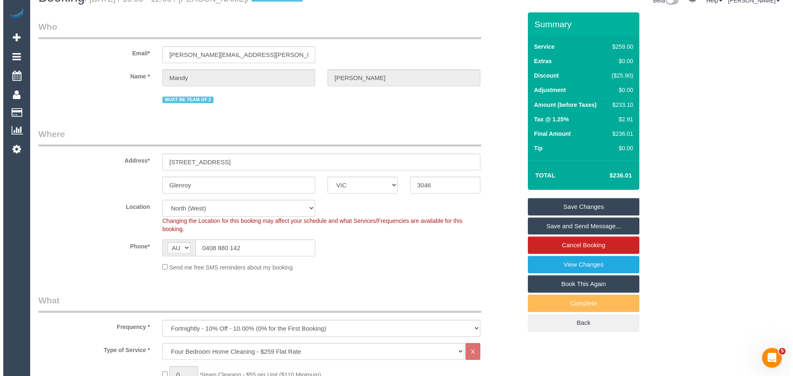
scroll to position [0, 0]
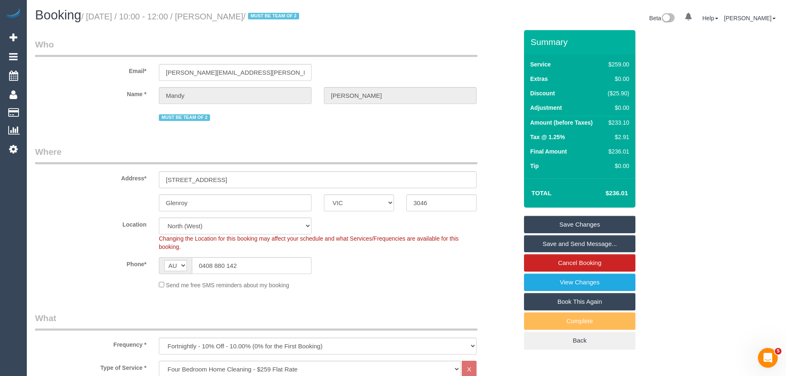
click at [571, 216] on link "Save Changes" at bounding box center [579, 224] width 111 height 17
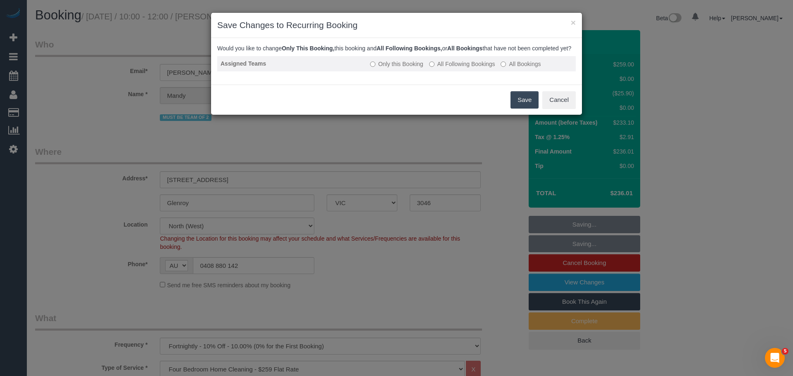
click at [462, 68] on label "All Following Bookings" at bounding box center [462, 64] width 66 height 8
click at [521, 109] on button "Save" at bounding box center [524, 99] width 28 height 17
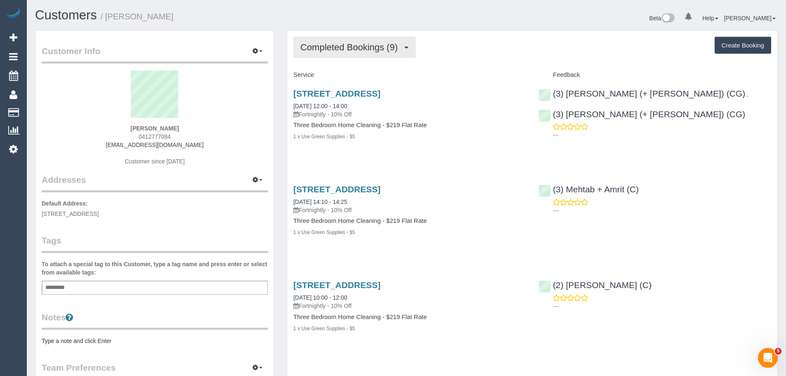
click at [367, 49] on span "Completed Bookings (9)" at bounding box center [352, 47] width 102 height 10
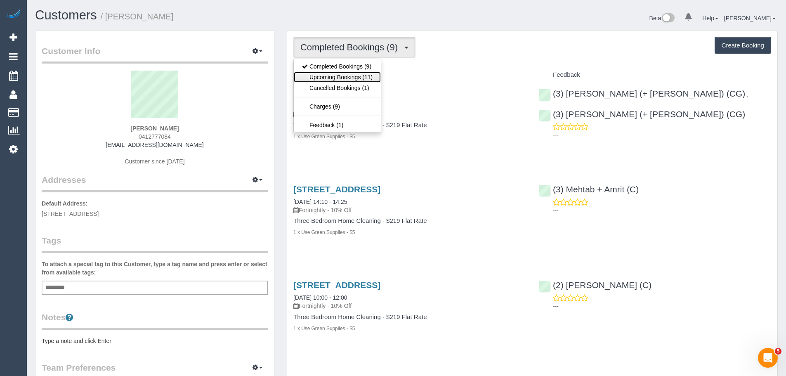
click at [355, 78] on link "Upcoming Bookings (11)" at bounding box center [337, 77] width 87 height 11
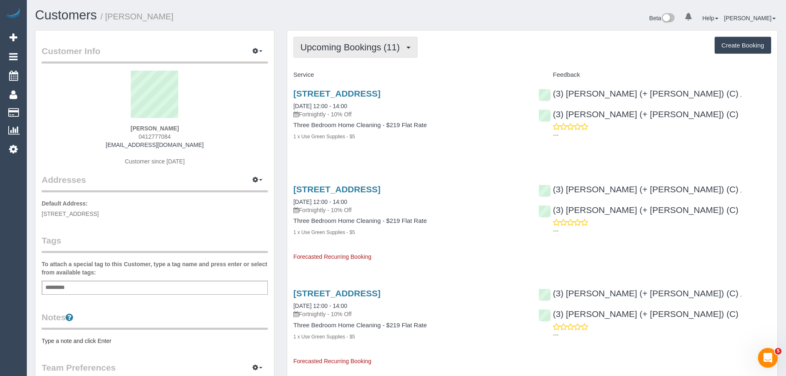
click at [335, 47] on span "Upcoming Bookings (11)" at bounding box center [353, 47] width 104 height 10
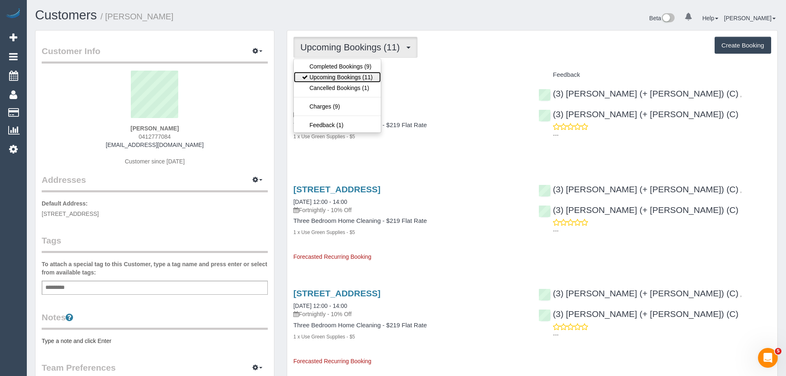
click at [336, 76] on link "Upcoming Bookings (11)" at bounding box center [337, 77] width 87 height 11
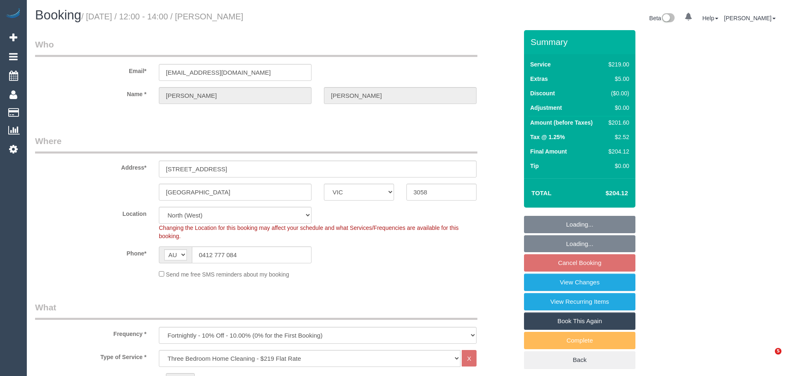
select select "VIC"
select select "string:stripe-pm_1ROVYG2GScqysDRVhp4mOrax"
select select "number:27"
select select "number:16"
select select "number:19"
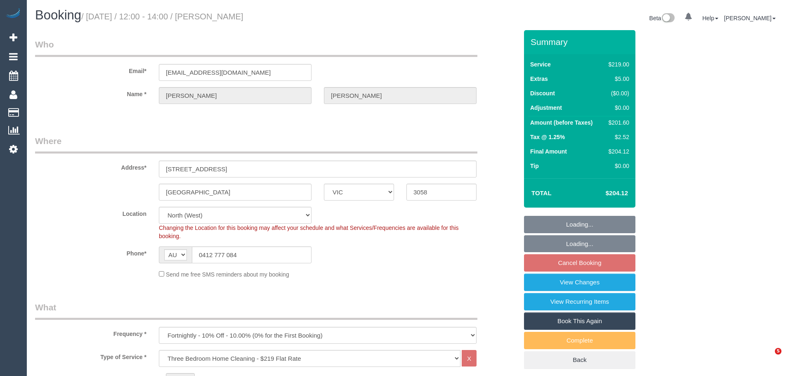
select select "number:36"
select select "number:33"
select select "number:11"
select select "object:824"
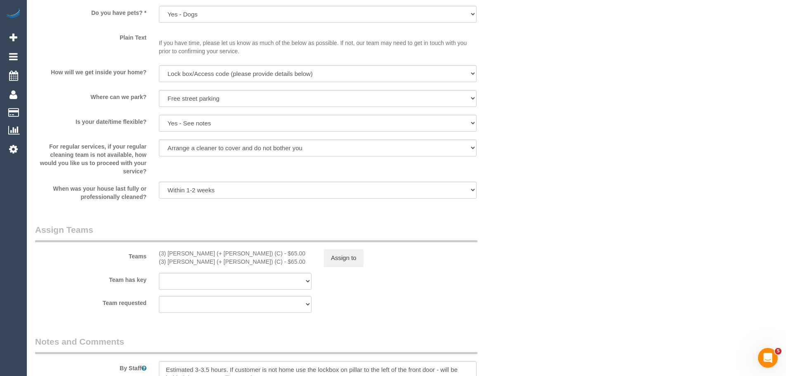
scroll to position [1321, 0]
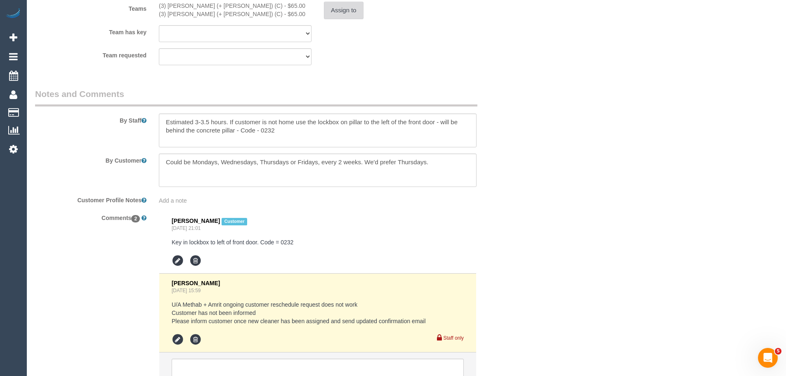
click at [338, 10] on button "Assign to" at bounding box center [344, 10] width 40 height 17
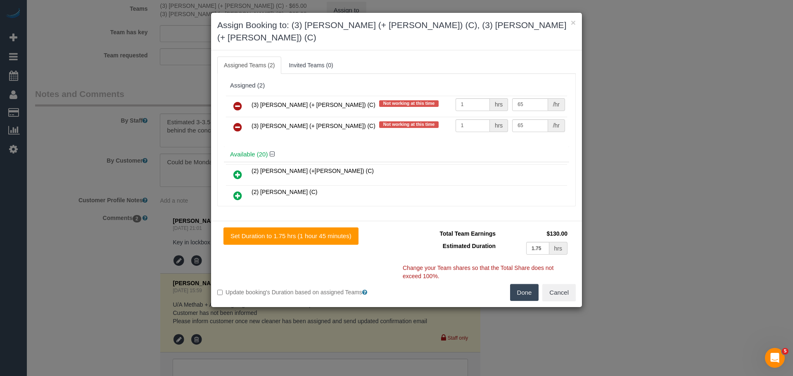
click at [240, 101] on icon at bounding box center [237, 106] width 9 height 10
click at [240, 122] on icon at bounding box center [237, 127] width 9 height 10
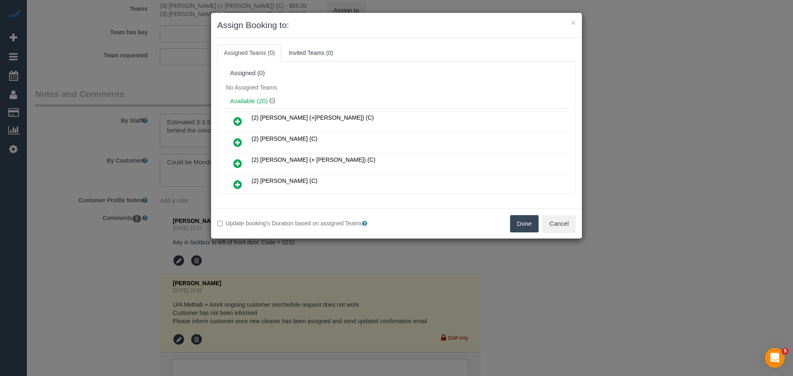
click at [515, 218] on button "Done" at bounding box center [524, 223] width 29 height 17
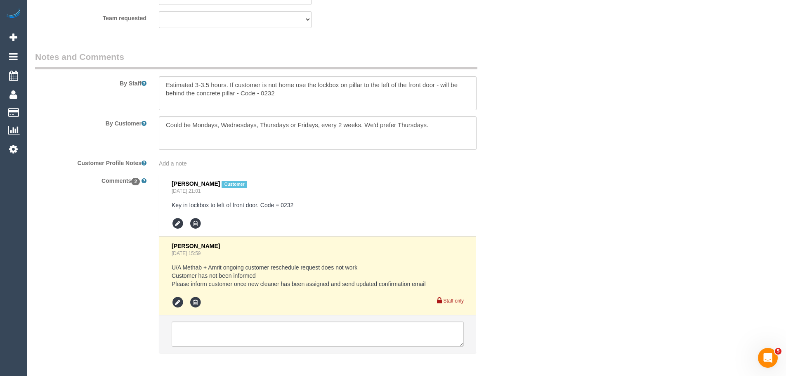
scroll to position [1395, 0]
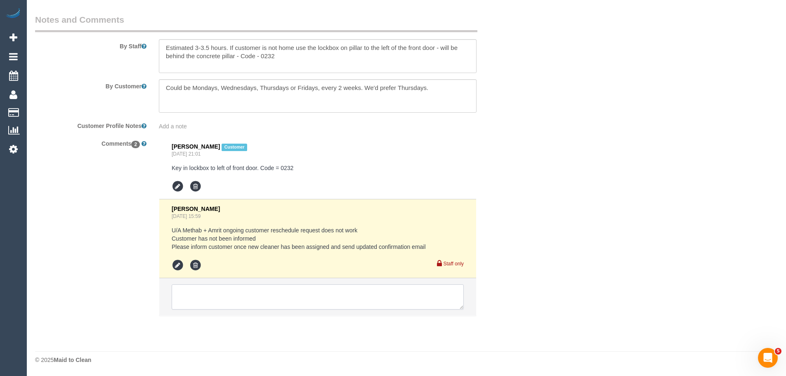
click at [365, 287] on textarea at bounding box center [318, 297] width 292 height 26
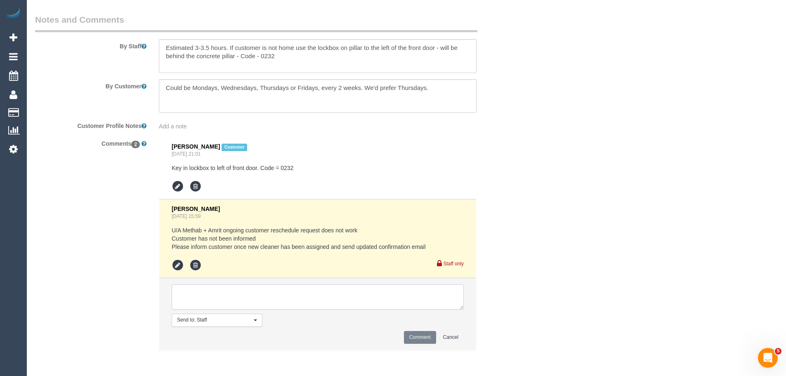
paste textarea "(3) Anna (+ Dan) (C) UA ongoing - Resigned Customer not contacted, never attend…"
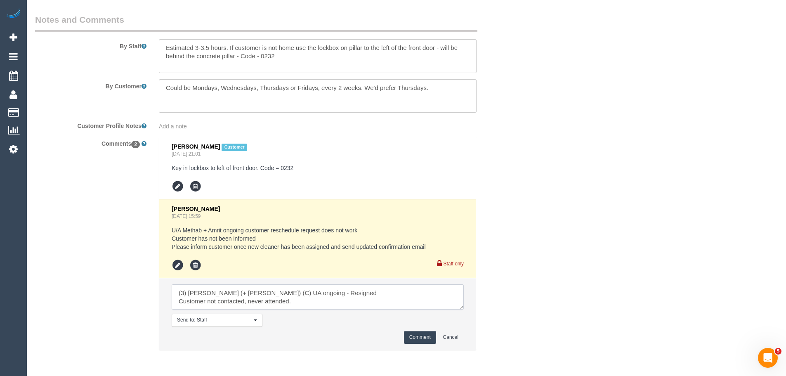
type textarea "(3) Anna (+ Dan) (C) UA ongoing - Resigned Customer not contacted, never attend…"
click at [425, 337] on button "Comment" at bounding box center [420, 337] width 32 height 13
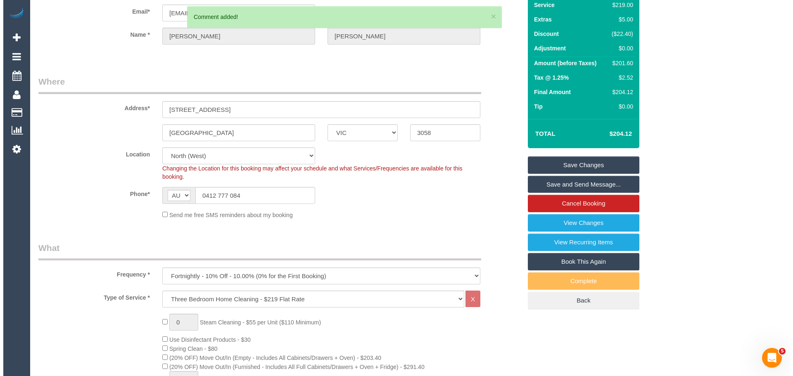
scroll to position [0, 0]
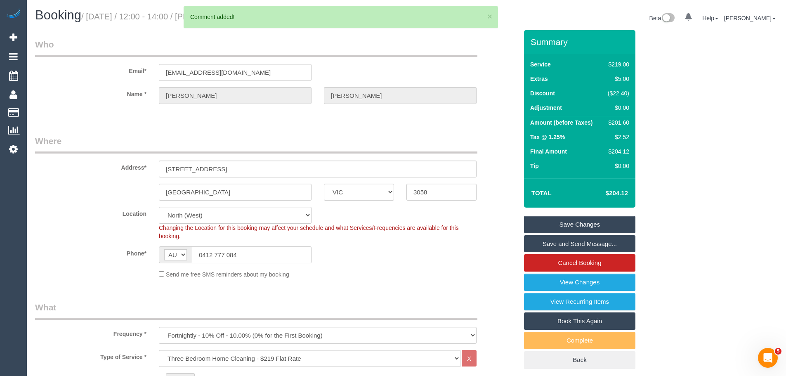
click at [582, 225] on link "Save Changes" at bounding box center [579, 224] width 111 height 17
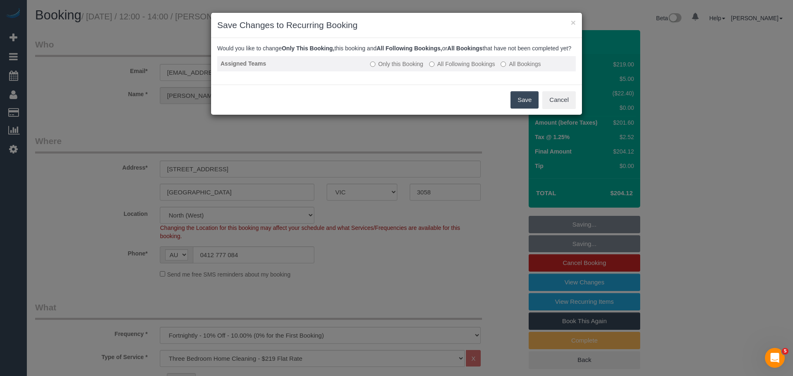
click at [461, 68] on label "All Following Bookings" at bounding box center [462, 64] width 66 height 8
click at [519, 109] on button "Save" at bounding box center [524, 99] width 28 height 17
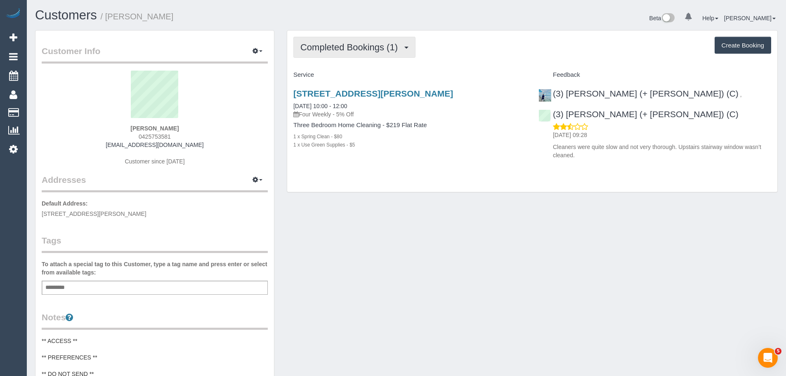
click at [339, 50] on span "Completed Bookings (1)" at bounding box center [352, 47] width 102 height 10
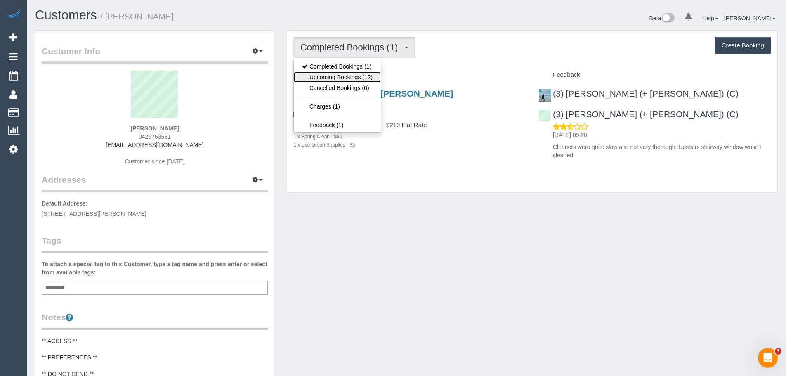
click at [343, 76] on link "Upcoming Bookings (12)" at bounding box center [337, 77] width 87 height 11
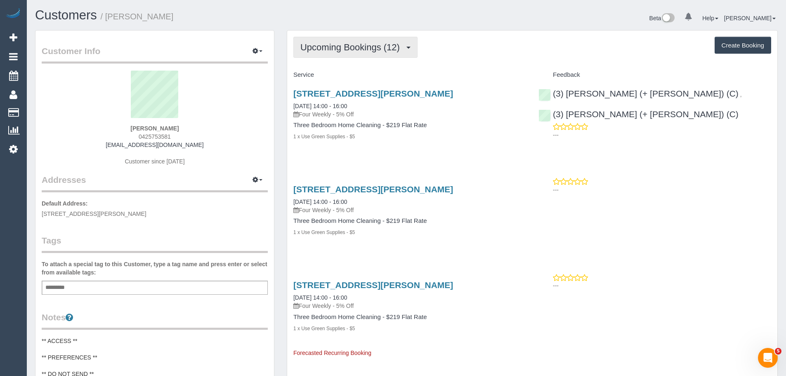
click at [325, 47] on span "Upcoming Bookings (12)" at bounding box center [353, 47] width 104 height 10
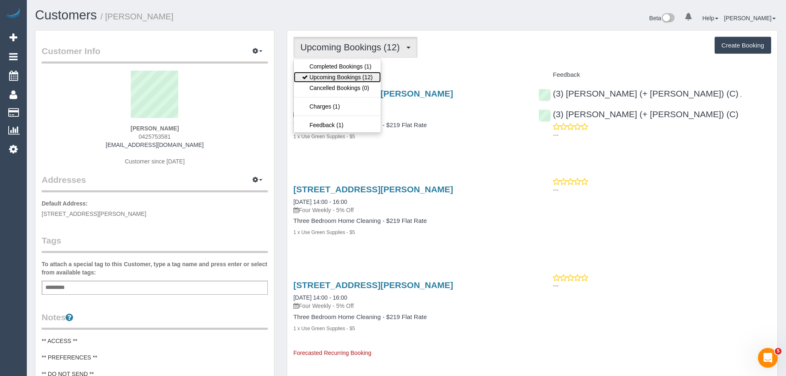
drag, startPoint x: 331, startPoint y: 75, endPoint x: 322, endPoint y: 51, distance: 24.9
click at [331, 75] on link "Upcoming Bookings (12)" at bounding box center [337, 77] width 87 height 11
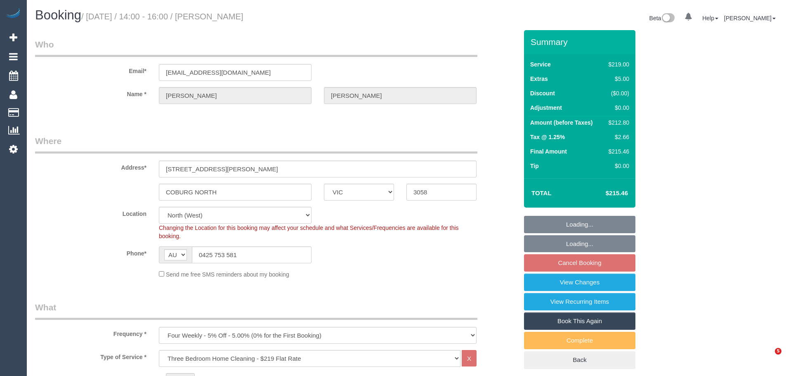
select select "VIC"
select select "number:27"
select select "number:14"
select select "number:19"
select select "number:22"
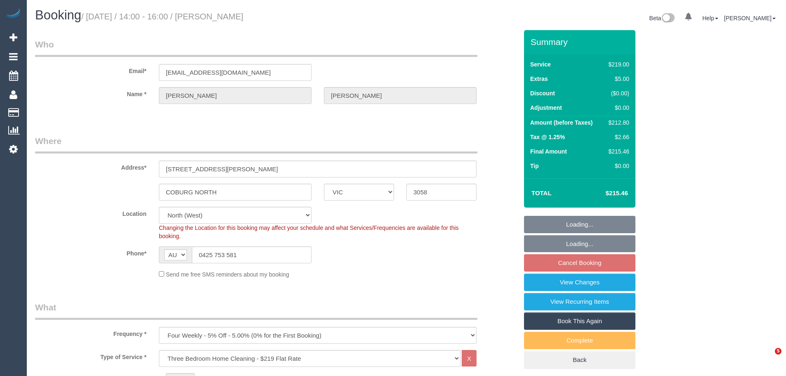
select select "number:35"
select select "number:26"
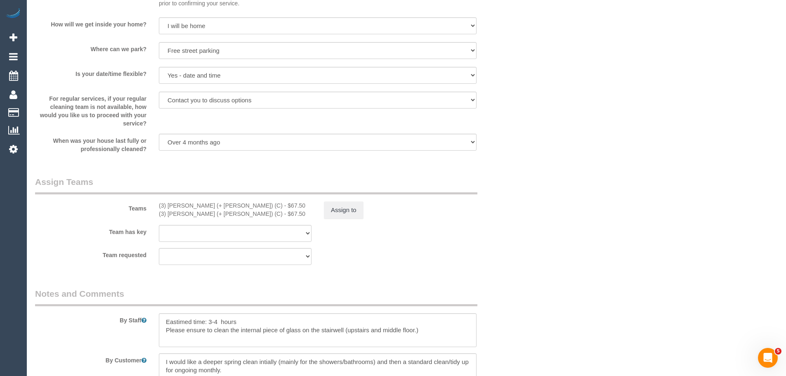
scroll to position [1239, 0]
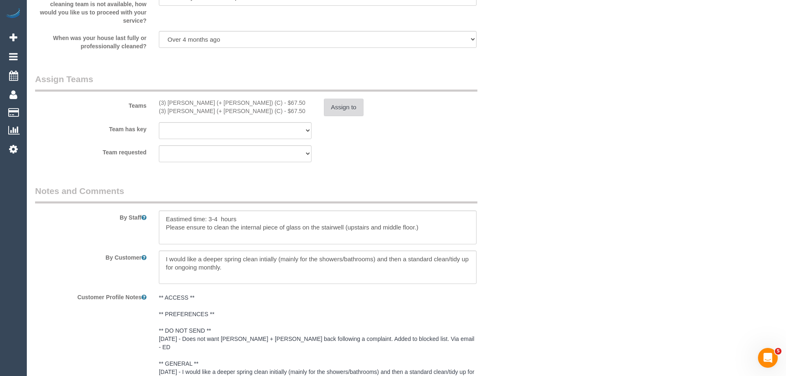
click at [329, 109] on button "Assign to" at bounding box center [344, 107] width 40 height 17
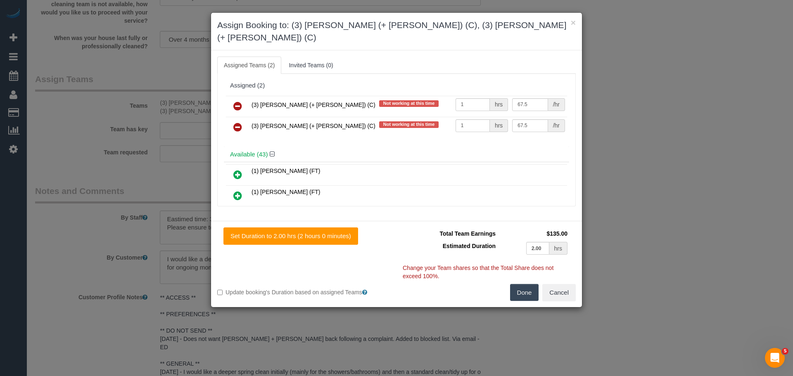
click at [238, 101] on icon at bounding box center [237, 106] width 9 height 10
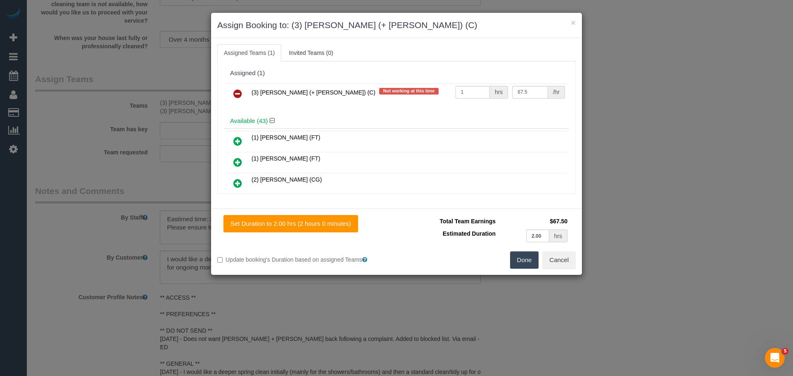
click at [238, 95] on icon at bounding box center [237, 94] width 9 height 10
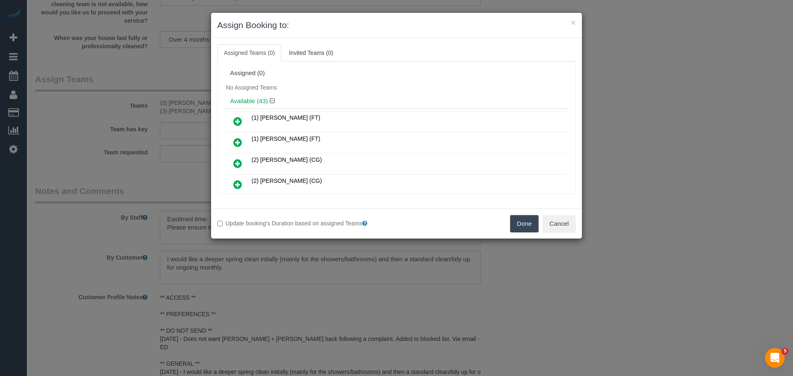
click at [526, 225] on button "Done" at bounding box center [524, 223] width 29 height 17
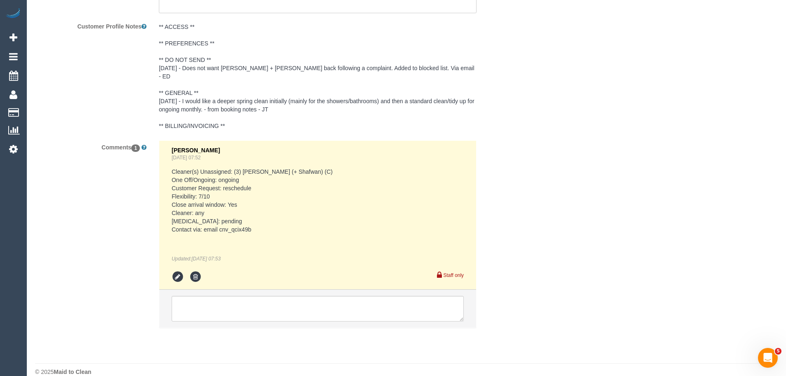
scroll to position [1513, 0]
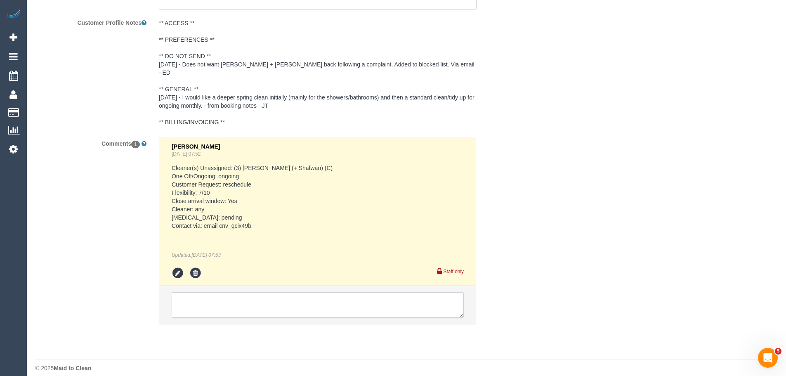
click at [273, 306] on textarea at bounding box center [318, 305] width 292 height 26
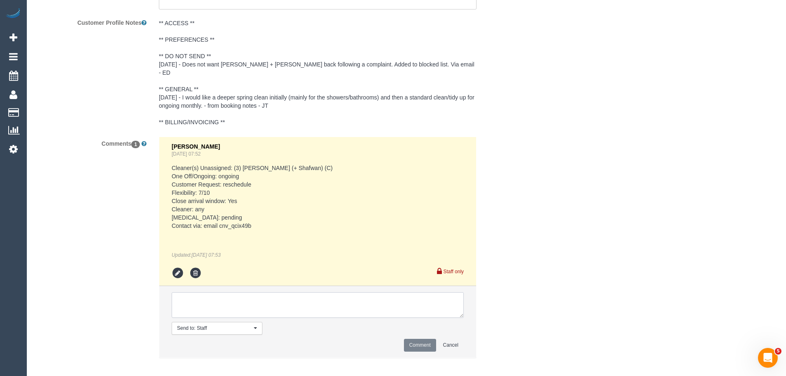
paste textarea "(3) Anna (+ Dan) (C) UA ongoing - Resigned Customer not contacted, never attend…"
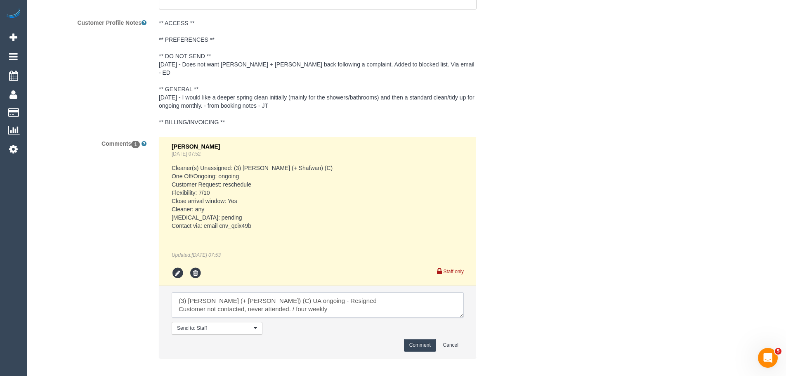
type textarea "(3) Anna (+ Dan) (C) UA ongoing - Resigned Customer not contacted, never attend…"
click at [421, 339] on button "Comment" at bounding box center [420, 345] width 32 height 13
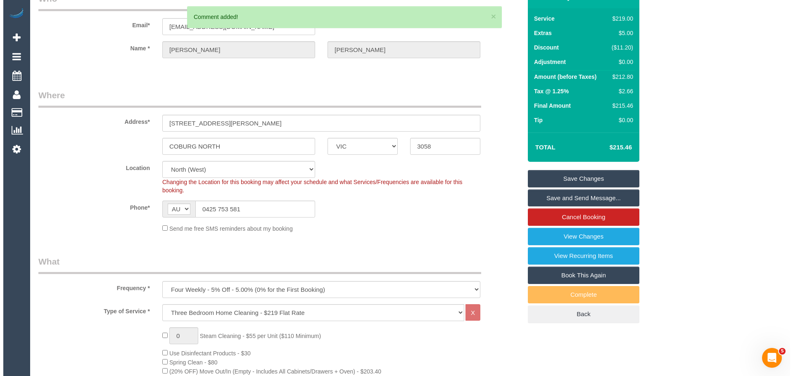
scroll to position [0, 0]
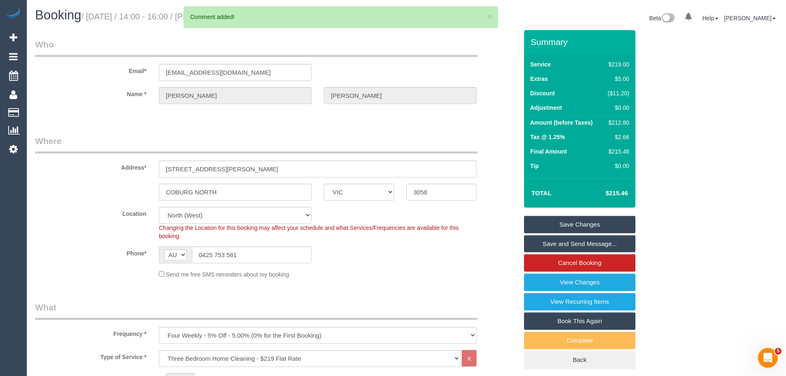
click at [594, 223] on link "Save Changes" at bounding box center [579, 224] width 111 height 17
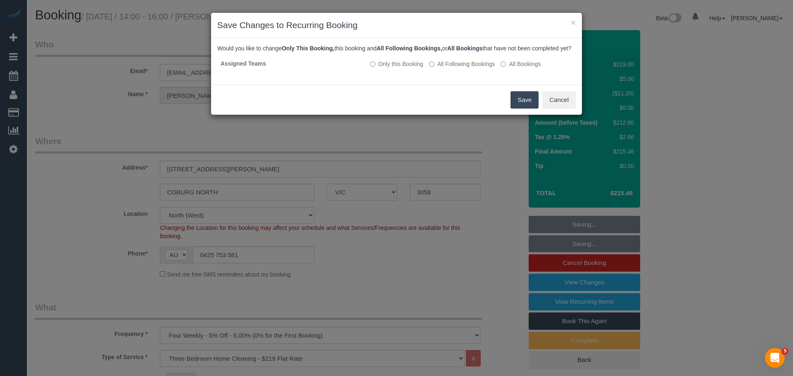
click at [520, 107] on button "Save" at bounding box center [524, 99] width 28 height 17
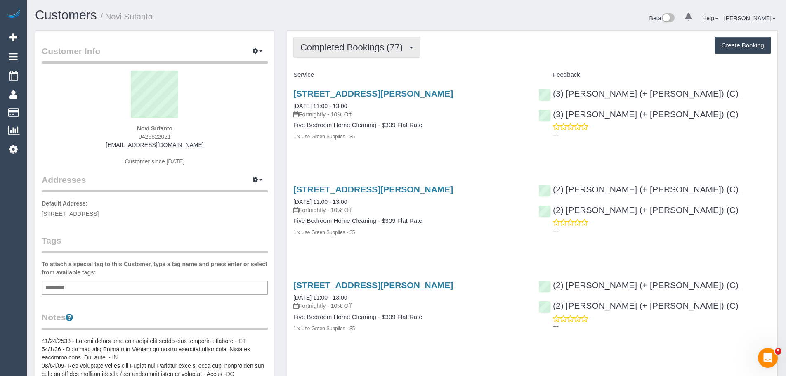
click at [358, 43] on span "Completed Bookings (77)" at bounding box center [354, 47] width 107 height 10
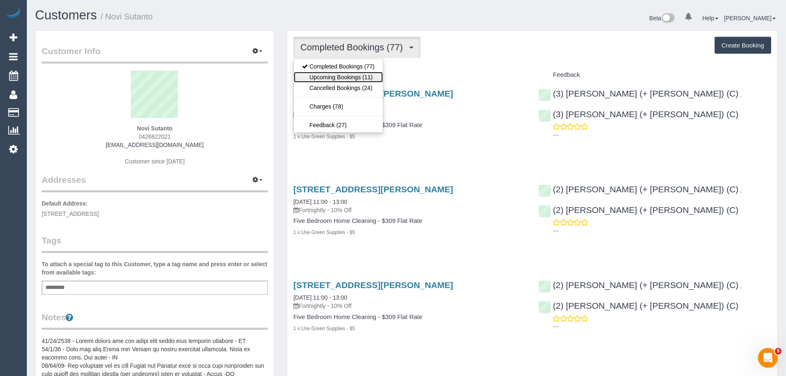
click at [352, 79] on link "Upcoming Bookings (11)" at bounding box center [338, 77] width 89 height 11
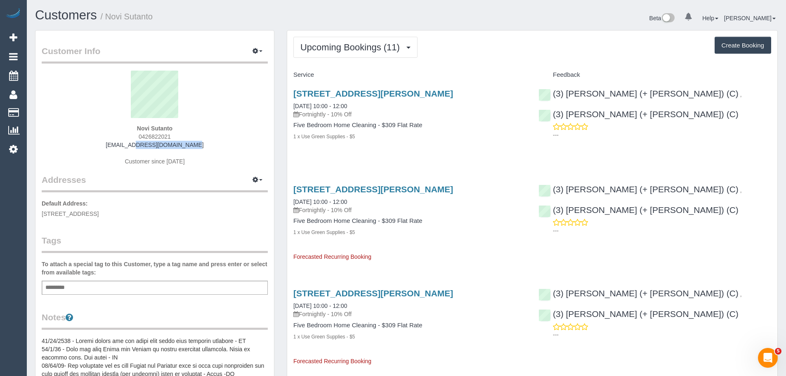
drag, startPoint x: 195, startPoint y: 149, endPoint x: 102, endPoint y: 144, distance: 93.4
click at [102, 144] on div "Novi Sutanto 0426822021 [EMAIL_ADDRESS][DOMAIN_NAME] Customer since [DATE]" at bounding box center [155, 122] width 226 height 103
copy link "[EMAIL_ADDRESS][DOMAIN_NAME]"
click at [344, 38] on button "Upcoming Bookings (11)" at bounding box center [356, 47] width 124 height 21
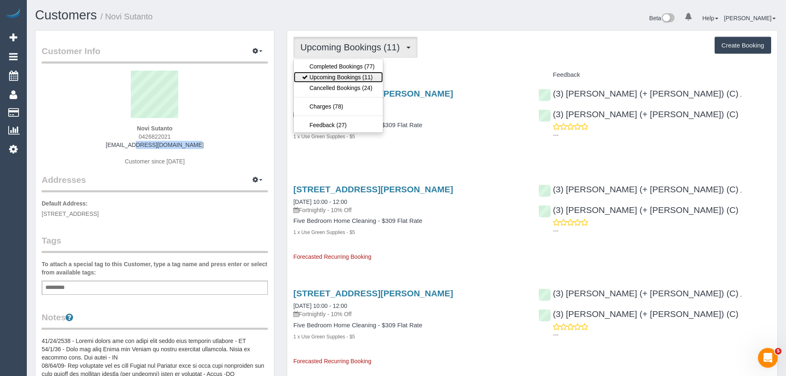
click at [348, 75] on link "Upcoming Bookings (11)" at bounding box center [338, 77] width 89 height 11
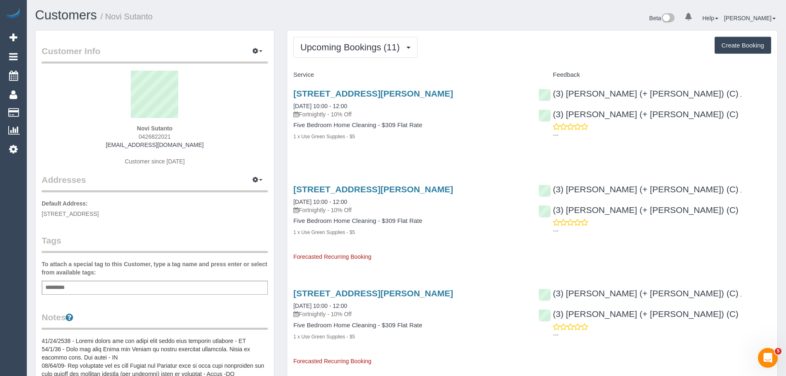
drag, startPoint x: 322, startPoint y: 64, endPoint x: 324, endPoint y: 48, distance: 16.2
click at [324, 48] on span "Upcoming Bookings (11)" at bounding box center [353, 47] width 104 height 10
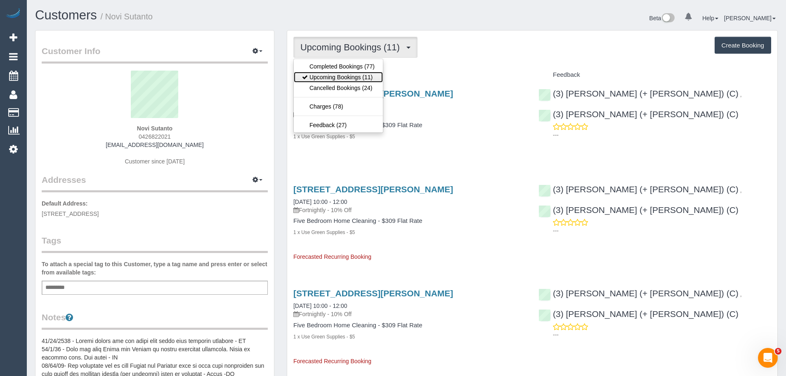
click at [332, 75] on link "Upcoming Bookings (11)" at bounding box center [338, 77] width 89 height 11
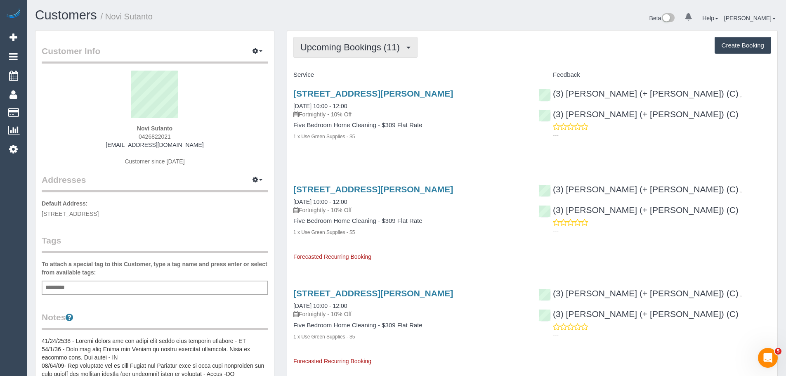
click at [355, 49] on span "Upcoming Bookings (11)" at bounding box center [353, 47] width 104 height 10
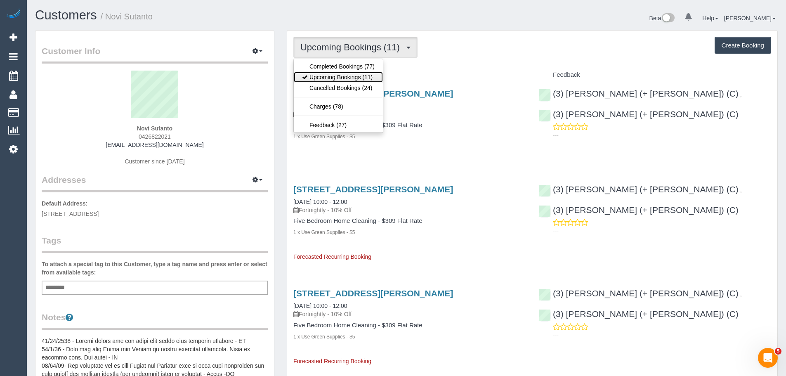
click at [357, 75] on link "Upcoming Bookings (11)" at bounding box center [338, 77] width 89 height 11
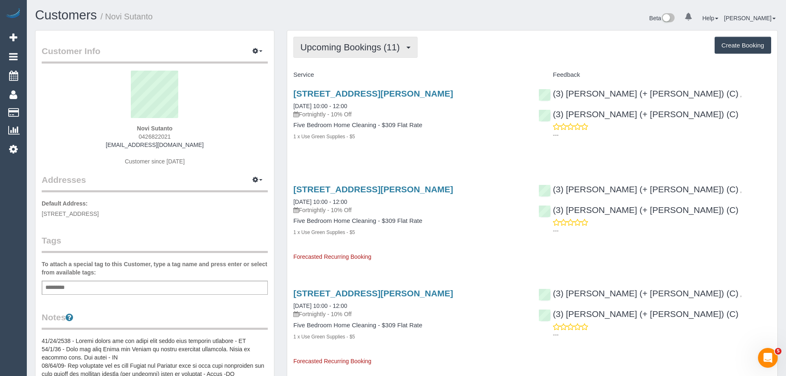
click at [341, 41] on button "Upcoming Bookings (11)" at bounding box center [356, 47] width 124 height 21
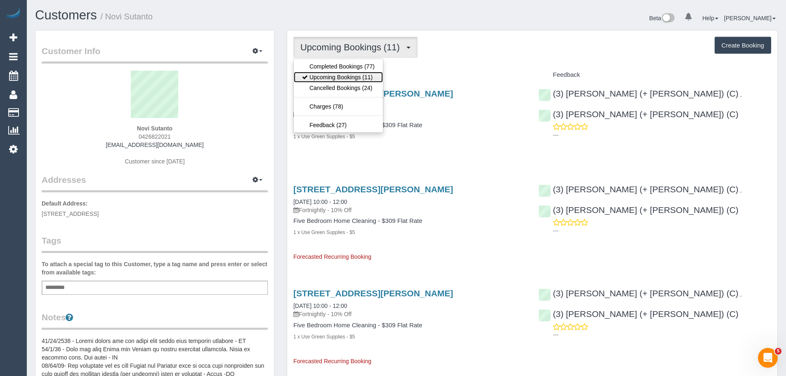
click at [343, 77] on link "Upcoming Bookings (11)" at bounding box center [338, 77] width 89 height 11
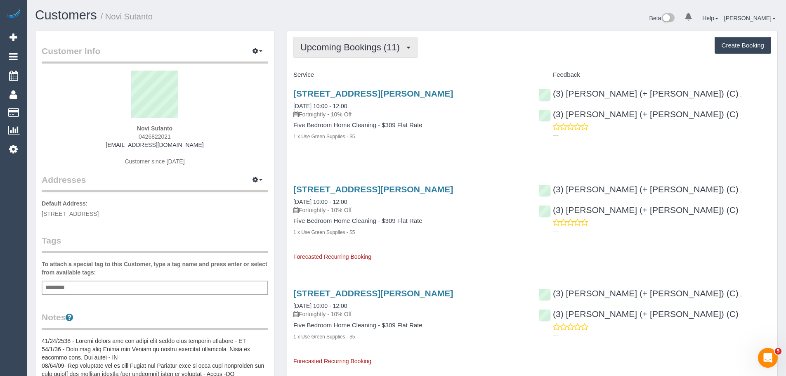
click at [335, 41] on button "Upcoming Bookings (11)" at bounding box center [356, 47] width 124 height 21
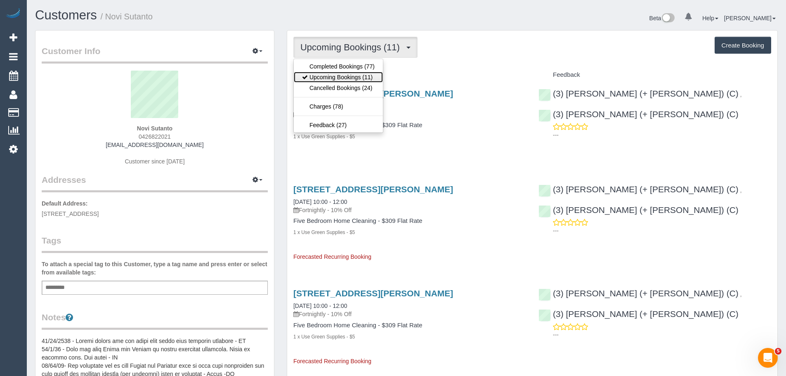
click at [341, 74] on link "Upcoming Bookings (11)" at bounding box center [338, 77] width 89 height 11
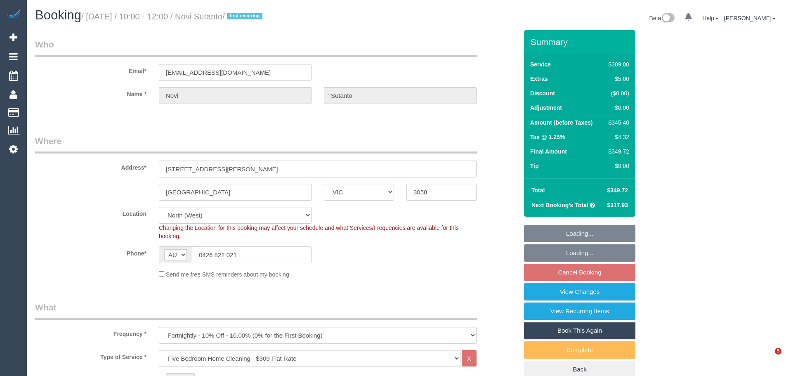
select select "VIC"
select select "string:stripe-pm_1NemVt2GScqysDRVcITDYG19"
select select "number:28"
select select "number:17"
select select "number:18"
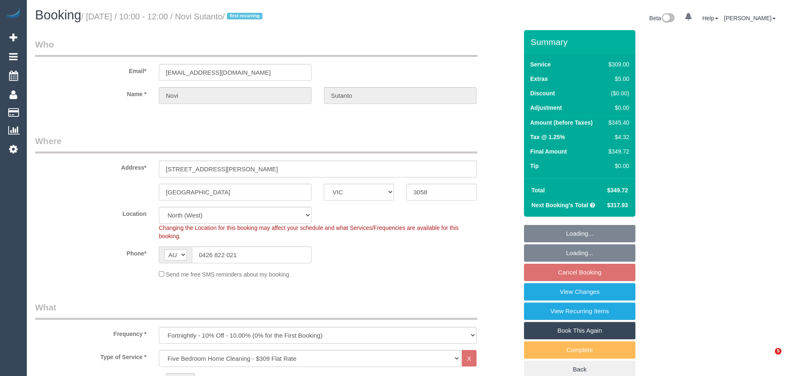
select select "number:24"
select select "number:34"
select select "number:12"
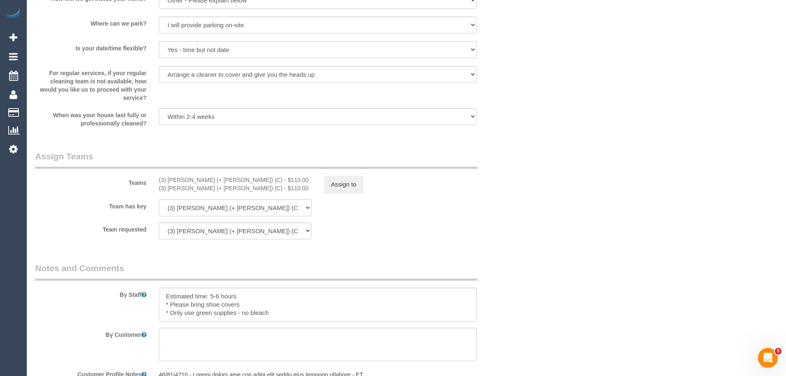
scroll to position [1239, 0]
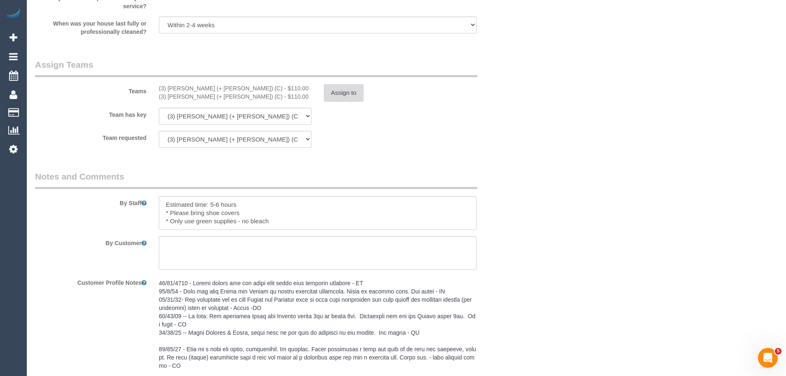
click at [336, 85] on button "Assign to" at bounding box center [344, 92] width 40 height 17
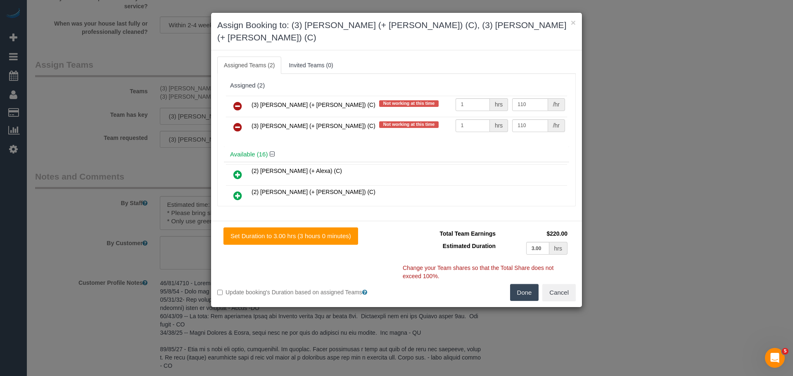
click at [239, 101] on icon at bounding box center [237, 106] width 9 height 10
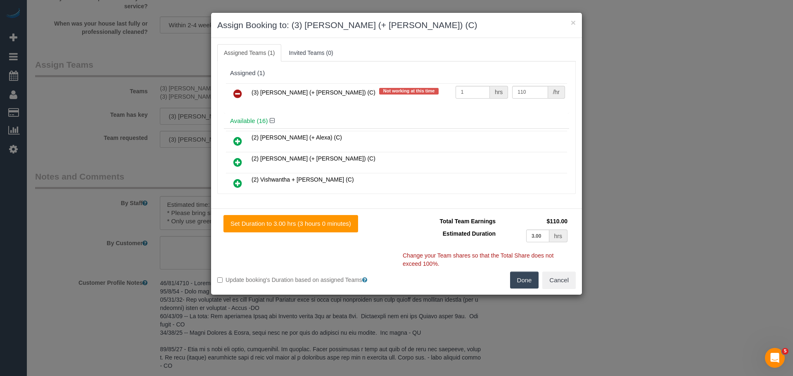
click at [239, 95] on icon at bounding box center [237, 94] width 9 height 10
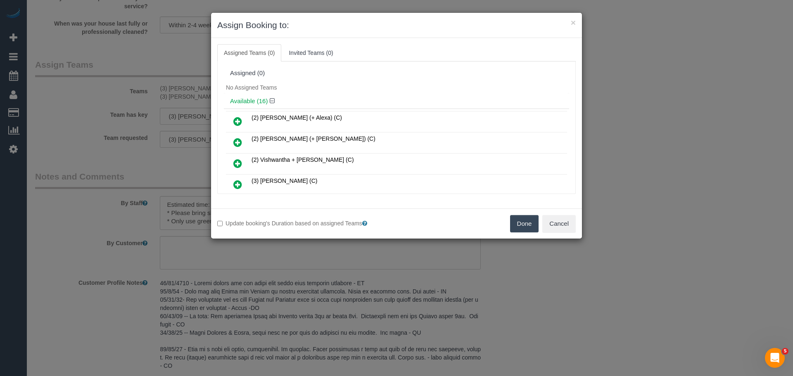
click at [528, 227] on button "Done" at bounding box center [524, 223] width 29 height 17
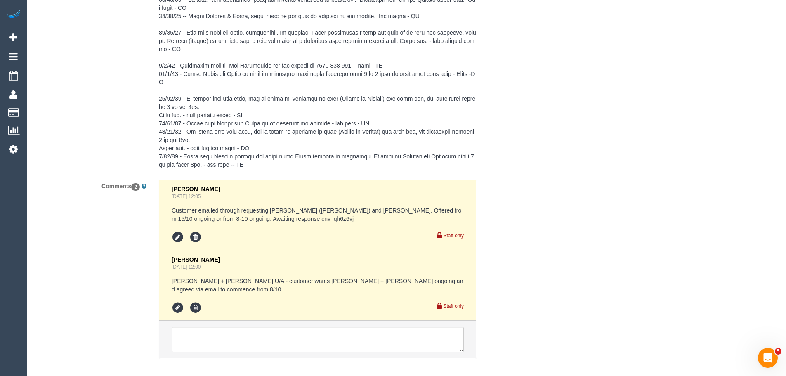
scroll to position [1589, 0]
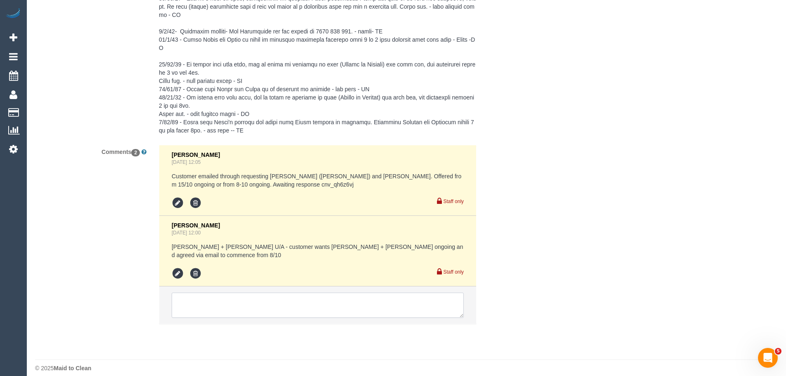
drag, startPoint x: 267, startPoint y: 296, endPoint x: 274, endPoint y: 297, distance: 7.5
click at [267, 296] on textarea at bounding box center [318, 306] width 292 height 26
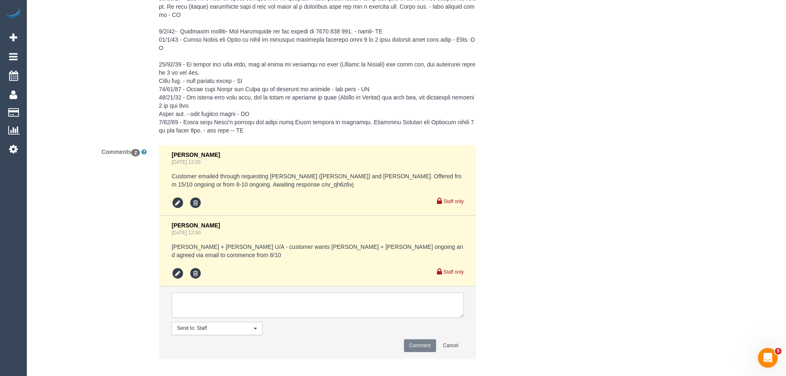
paste textarea "(3) Anna (+ Dan) (C) UA ongoing - Resigned Customer contacted via email"
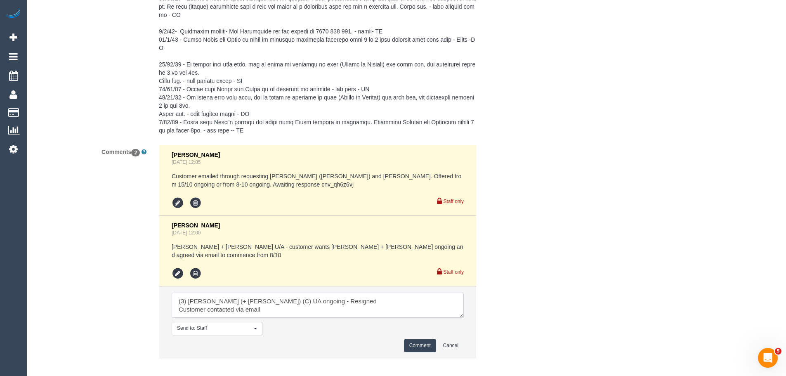
type textarea "(3) Anna (+ Dan) (C) UA ongoing - Resigned Customer contacted via email"
click at [420, 339] on button "Comment" at bounding box center [420, 345] width 32 height 13
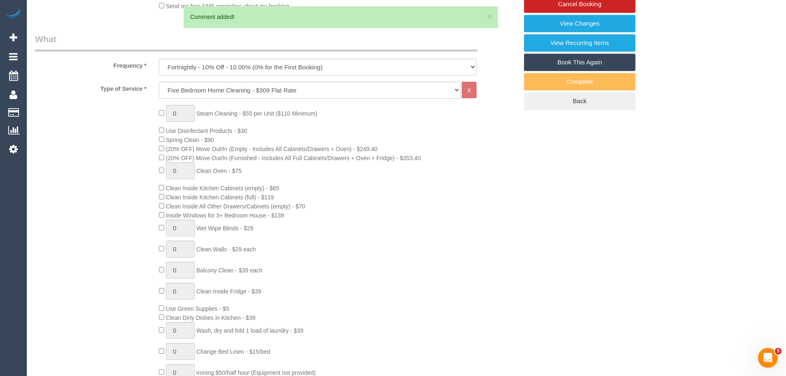
scroll to position [21, 0]
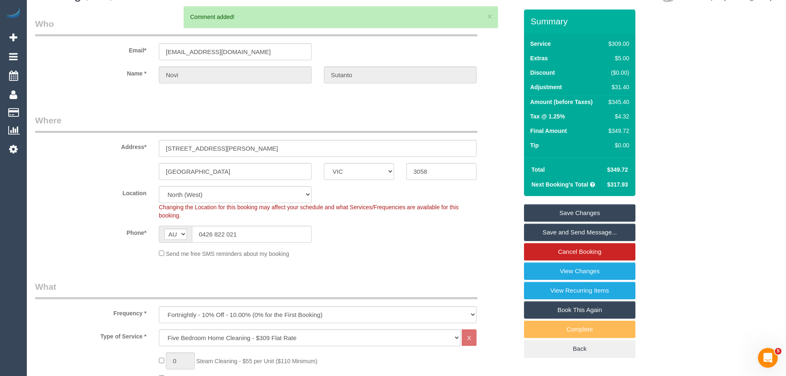
click at [571, 209] on link "Save Changes" at bounding box center [579, 212] width 111 height 17
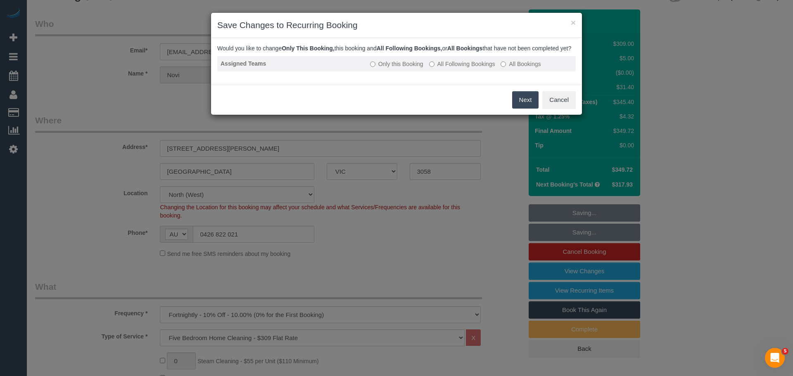
click at [463, 68] on label "All Following Bookings" at bounding box center [462, 64] width 66 height 8
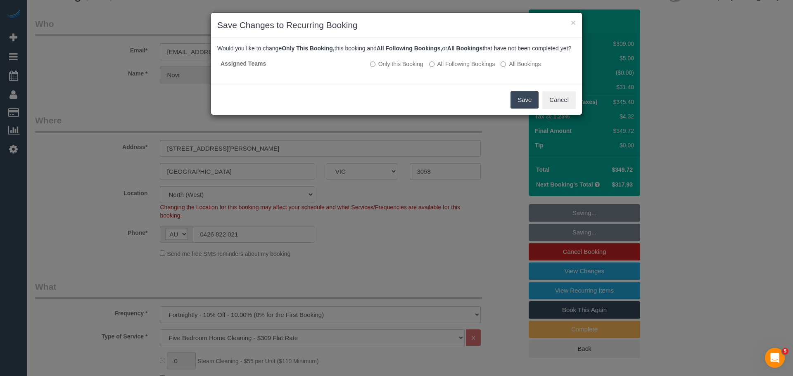
click at [514, 109] on button "Save" at bounding box center [524, 99] width 28 height 17
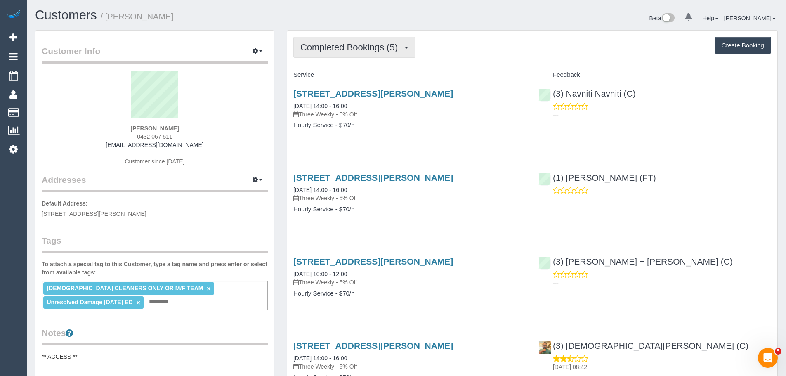
click at [346, 57] on button "Completed Bookings (5)" at bounding box center [355, 47] width 122 height 21
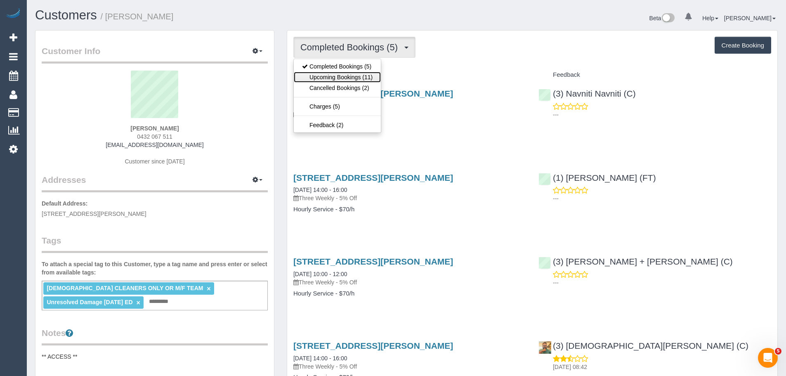
click at [345, 75] on link "Upcoming Bookings (11)" at bounding box center [337, 77] width 87 height 11
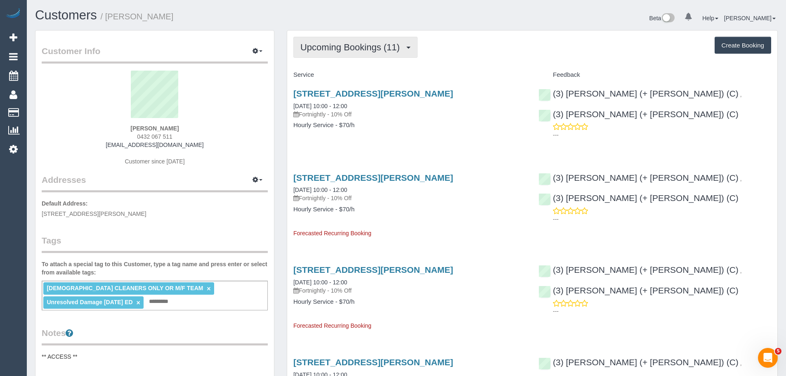
click at [327, 49] on span "Upcoming Bookings (11)" at bounding box center [353, 47] width 104 height 10
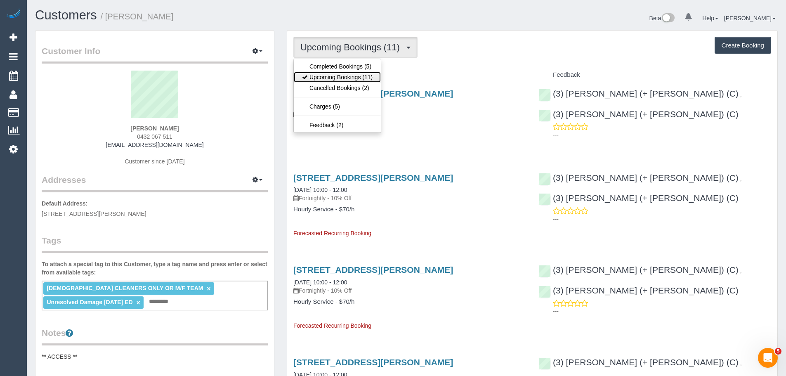
click at [336, 81] on link "Upcoming Bookings (11)" at bounding box center [337, 77] width 87 height 11
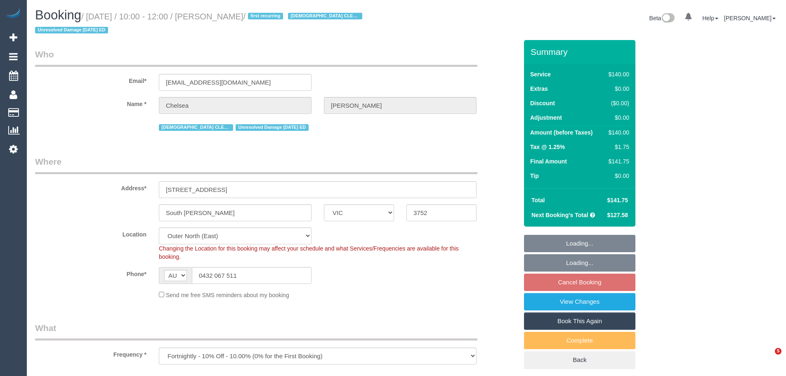
select select "VIC"
select select "number:27"
select select "number:14"
select select "number:19"
select select "number:36"
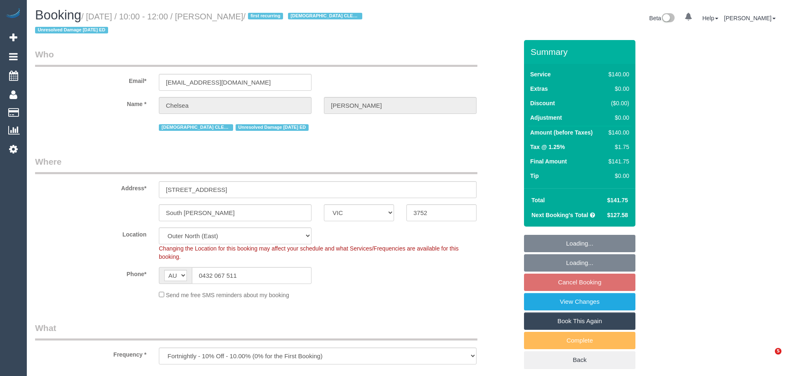
select select "number:35"
select select "number:26"
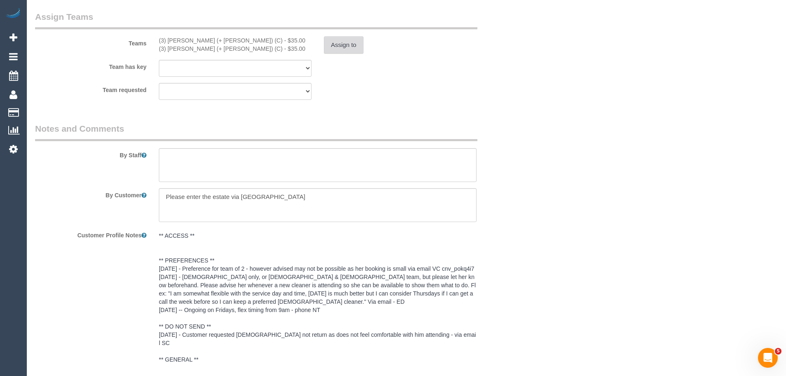
scroll to position [1239, 0]
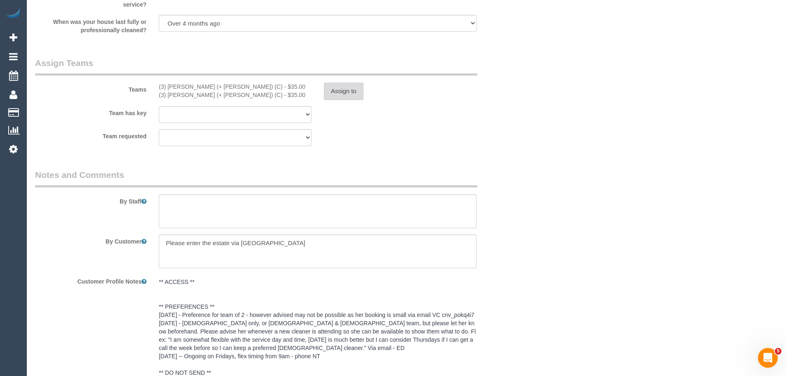
click at [337, 93] on button "Assign to" at bounding box center [344, 91] width 40 height 17
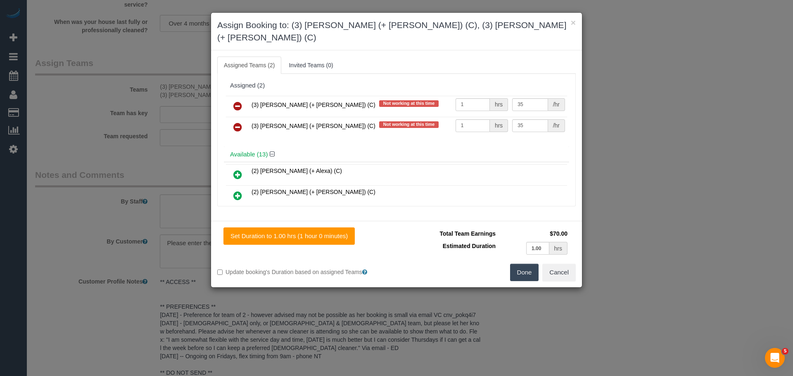
click at [239, 101] on icon at bounding box center [237, 106] width 9 height 10
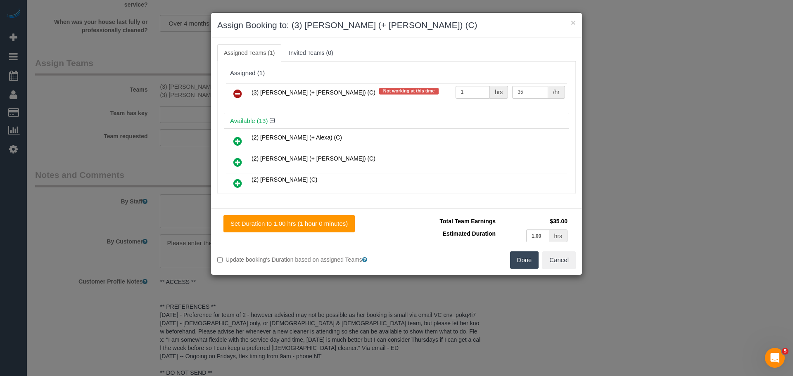
click at [239, 91] on icon at bounding box center [237, 94] width 9 height 10
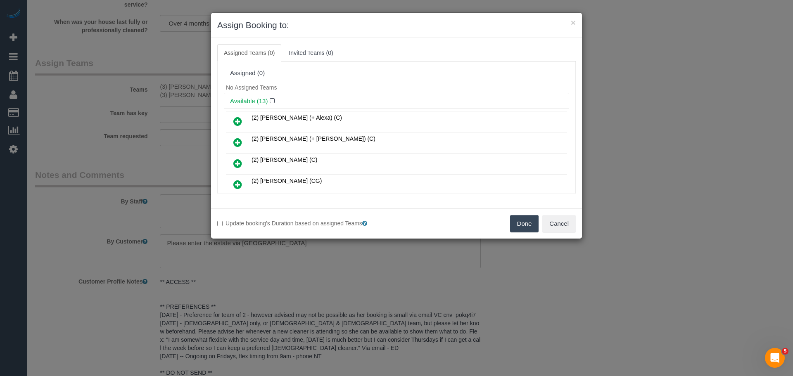
click at [527, 223] on button "Done" at bounding box center [524, 223] width 29 height 17
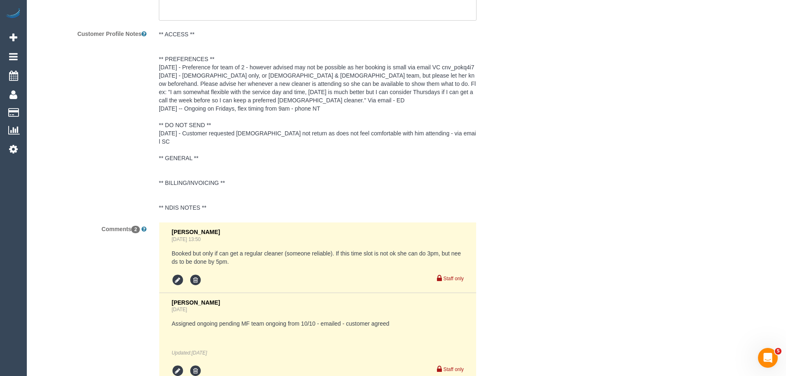
scroll to position [1592, 0]
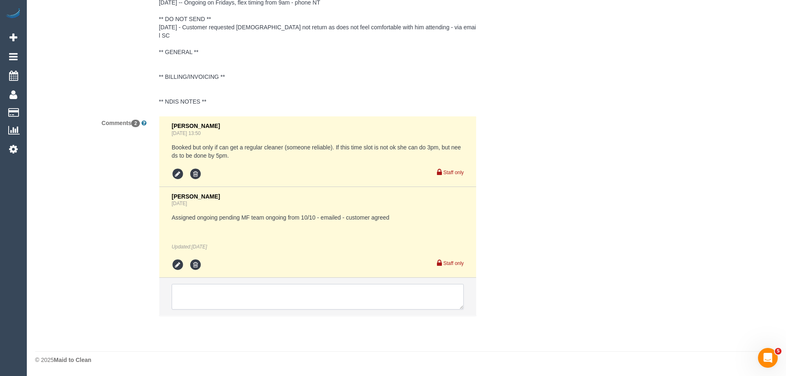
click at [248, 290] on textarea at bounding box center [318, 297] width 292 height 26
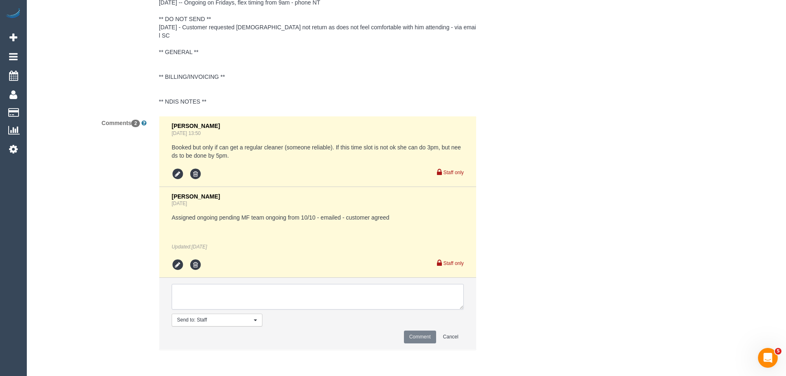
paste textarea "(3) [PERSON_NAME] (+ [PERSON_NAME]) (C) UA ongoing - Resigned Customer not cont…"
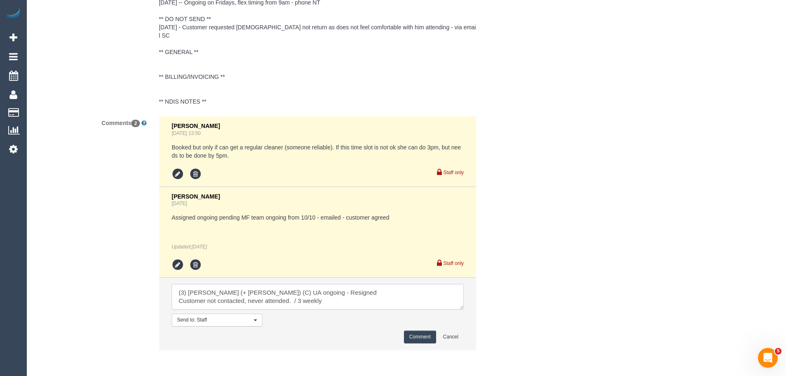
type textarea "(3) Anna (+ Dan) (C) UA ongoing - Resigned Customer not contacted, never attend…"
click at [423, 336] on button "Comment" at bounding box center [420, 337] width 32 height 13
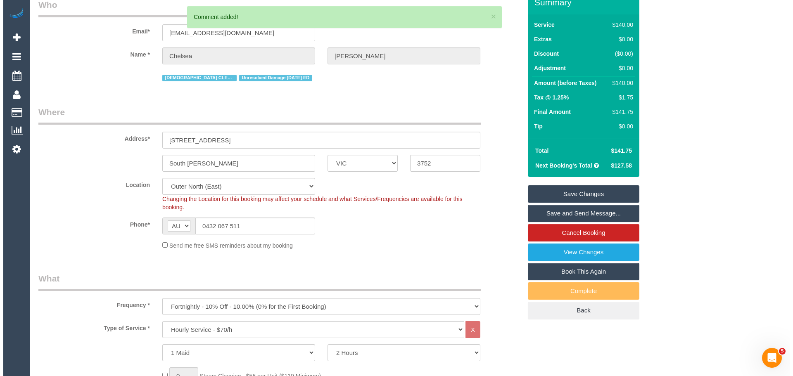
scroll to position [0, 0]
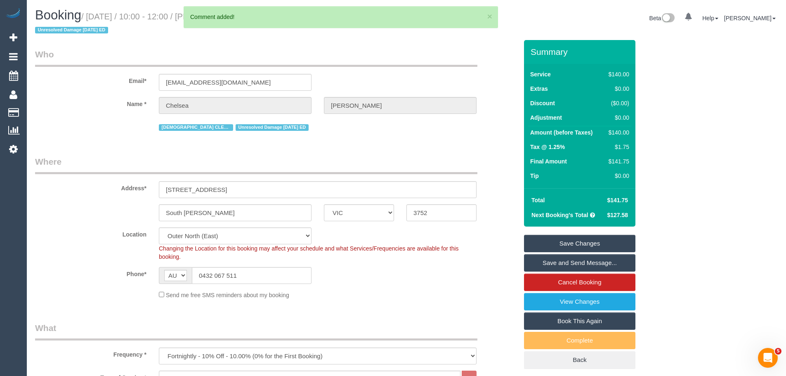
click at [558, 243] on link "Save Changes" at bounding box center [579, 243] width 111 height 17
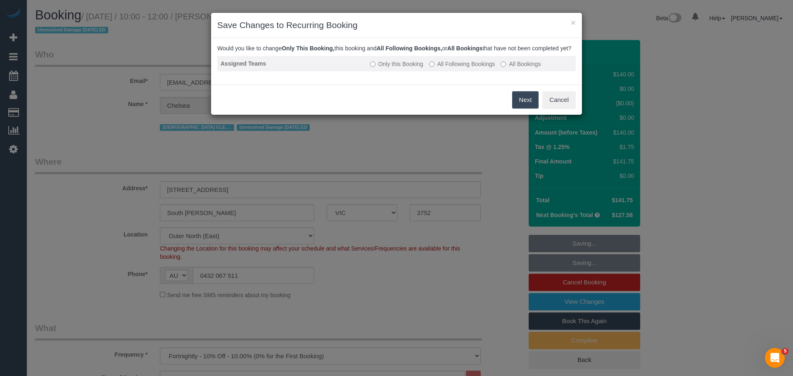
click at [448, 68] on label "All Following Bookings" at bounding box center [462, 64] width 66 height 8
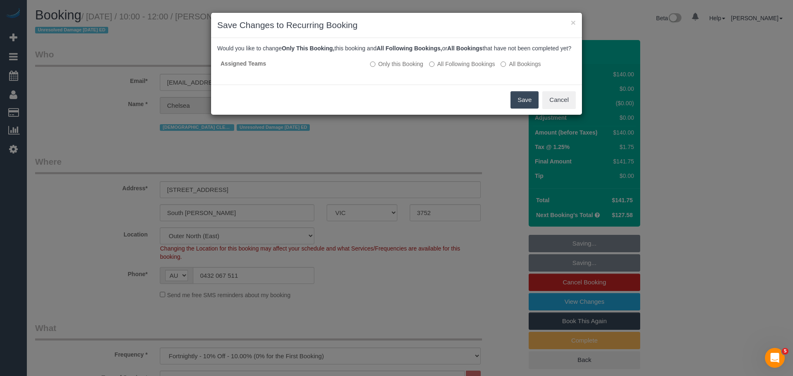
click at [523, 109] on button "Save" at bounding box center [524, 99] width 28 height 17
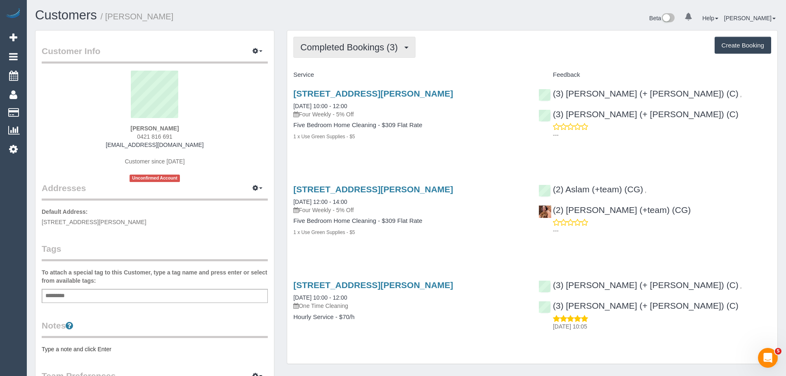
click at [358, 54] on button "Completed Bookings (3)" at bounding box center [355, 47] width 122 height 21
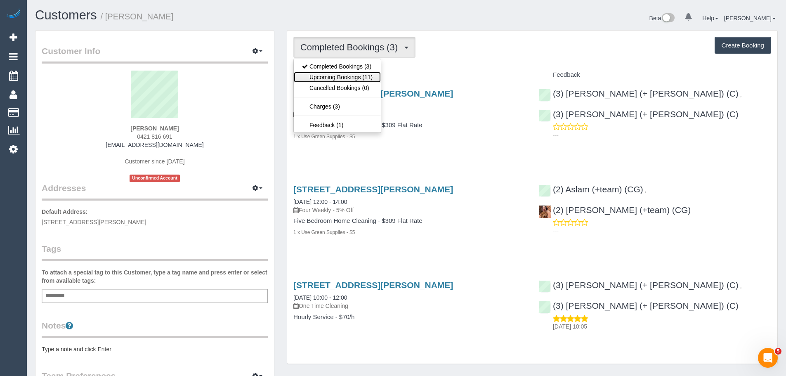
click at [358, 76] on link "Upcoming Bookings (11)" at bounding box center [337, 77] width 87 height 11
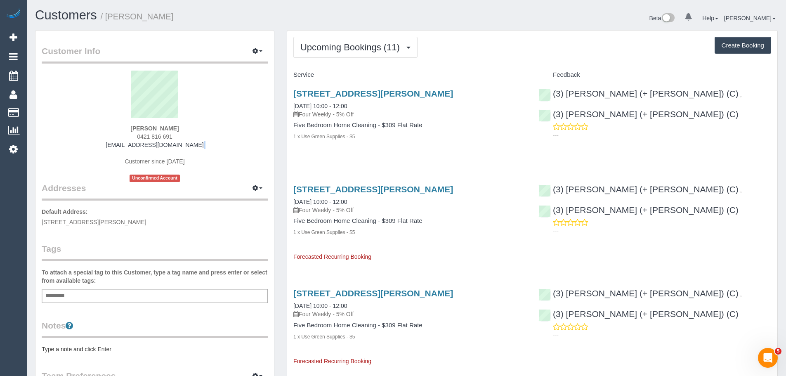
drag, startPoint x: 200, startPoint y: 144, endPoint x: 85, endPoint y: 149, distance: 115.7
click at [85, 149] on div "[PERSON_NAME] 0421 816 691 [EMAIL_ADDRESS][DOMAIN_NAME] Customer since [DATE] U…" at bounding box center [155, 126] width 226 height 111
click at [336, 52] on span "Upcoming Bookings (11)" at bounding box center [353, 47] width 104 height 10
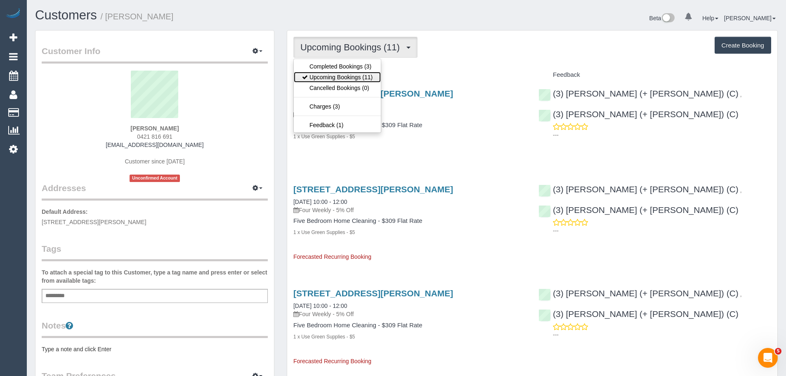
click at [338, 72] on link "Upcoming Bookings (11)" at bounding box center [337, 77] width 87 height 11
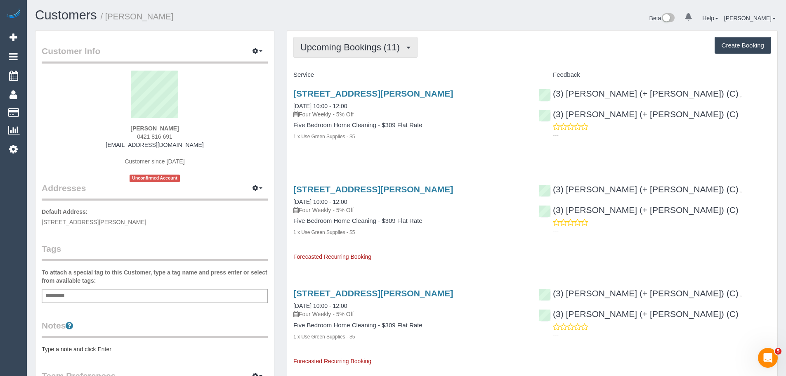
click at [322, 55] on button "Upcoming Bookings (11)" at bounding box center [356, 47] width 124 height 21
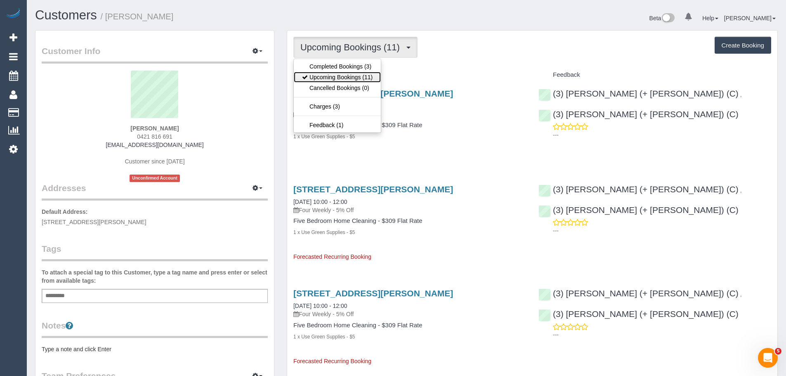
click at [329, 73] on link "Upcoming Bookings (11)" at bounding box center [337, 77] width 87 height 11
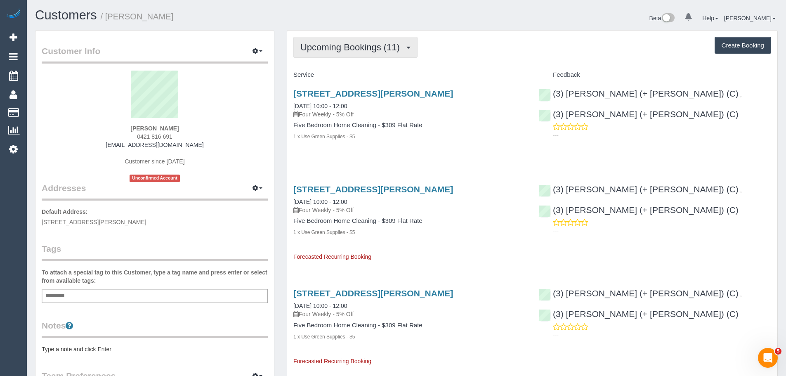
click at [337, 50] on span "Upcoming Bookings (11)" at bounding box center [353, 47] width 104 height 10
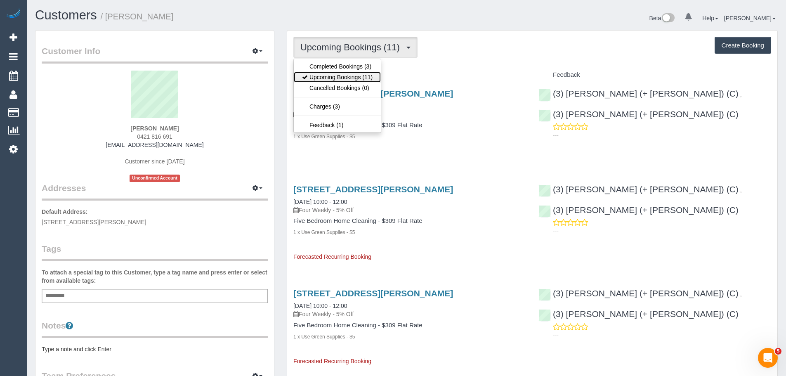
click at [334, 80] on link "Upcoming Bookings (11)" at bounding box center [337, 77] width 87 height 11
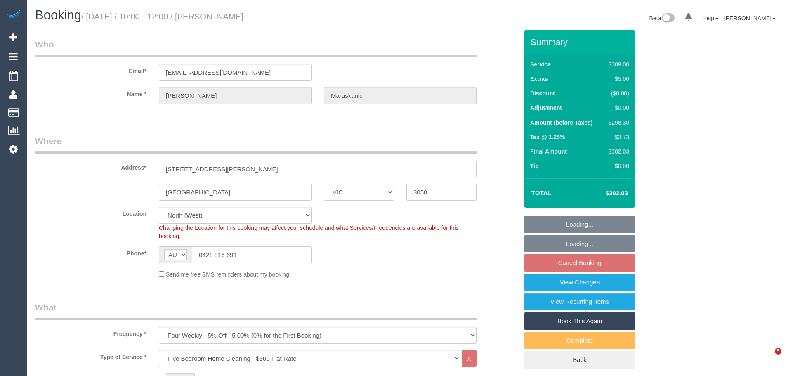
select select "VIC"
select select "spot3"
select select "number:28"
select select "number:14"
select select "number:19"
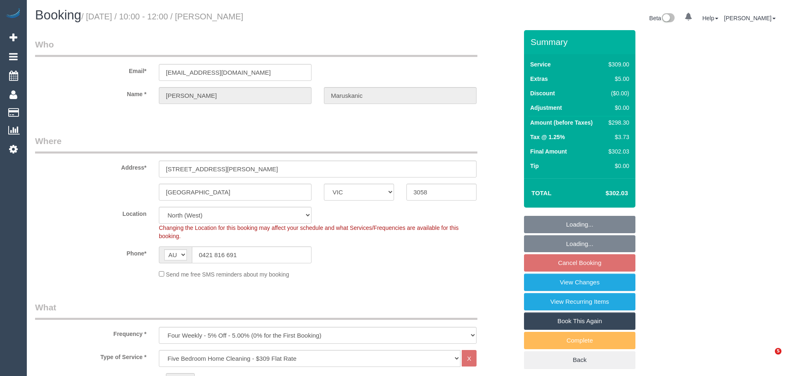
select select "number:25"
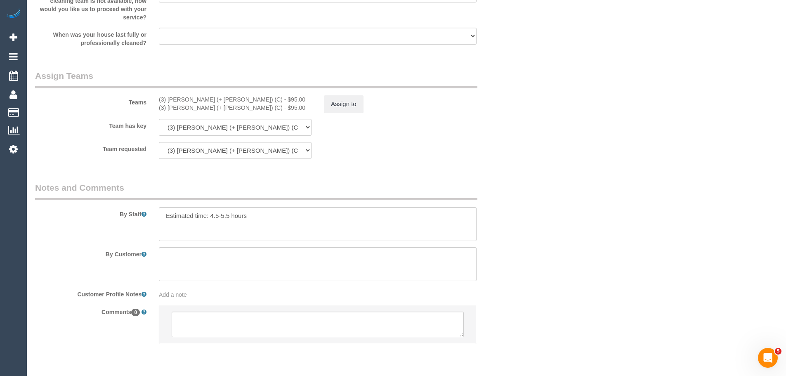
scroll to position [1210, 0]
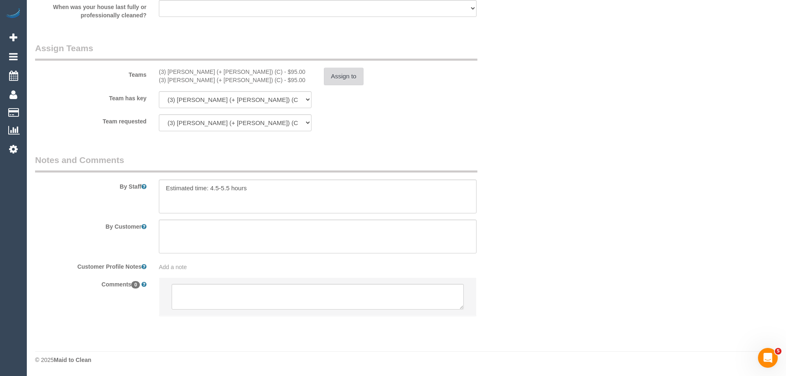
click at [348, 79] on button "Assign to" at bounding box center [344, 76] width 40 height 17
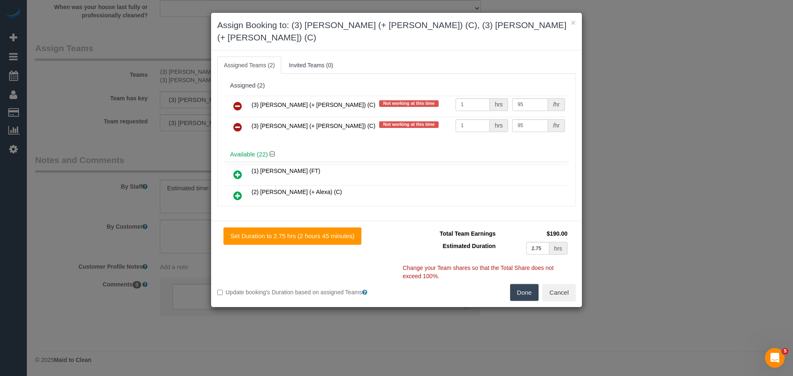
click at [238, 101] on icon at bounding box center [237, 106] width 9 height 10
click at [238, 122] on icon at bounding box center [237, 127] width 9 height 10
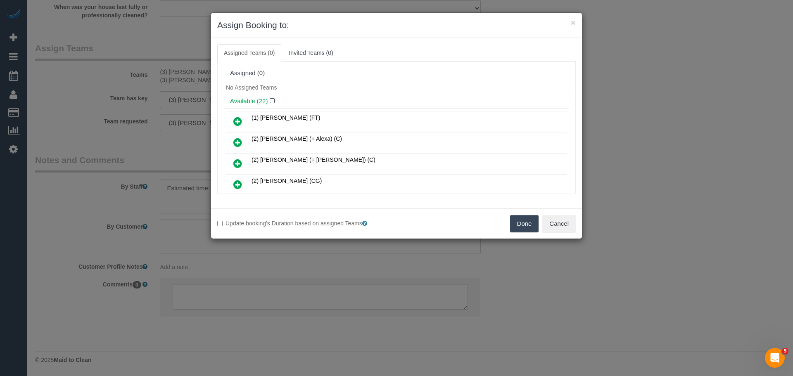
click at [529, 230] on button "Done" at bounding box center [524, 223] width 29 height 17
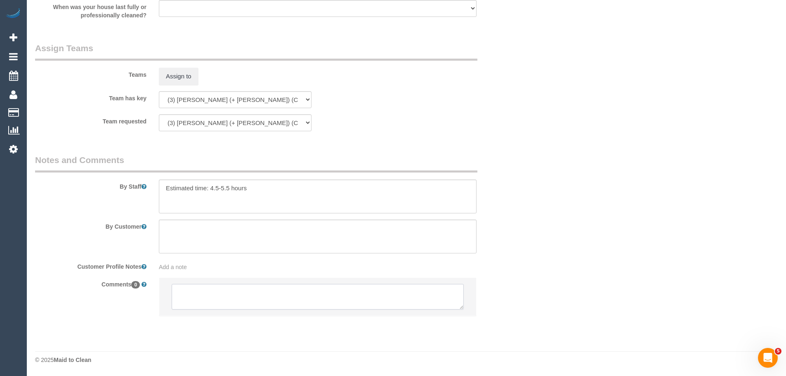
click at [325, 304] on textarea at bounding box center [318, 297] width 292 height 26
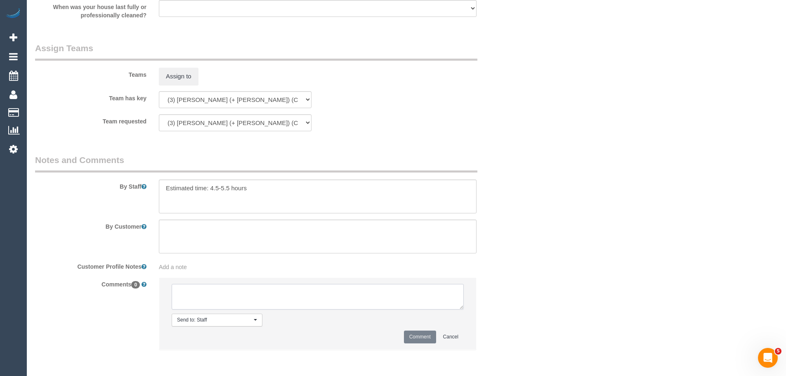
paste textarea "(3) [PERSON_NAME] (+ [PERSON_NAME]) (C) UA ongoing - Resigned Customer not cont…"
type textarea "(3) [PERSON_NAME] (+ [PERSON_NAME]) (C) UA ongoing - Resigned Customer not cont…"
click at [411, 336] on button "Comment" at bounding box center [420, 337] width 32 height 13
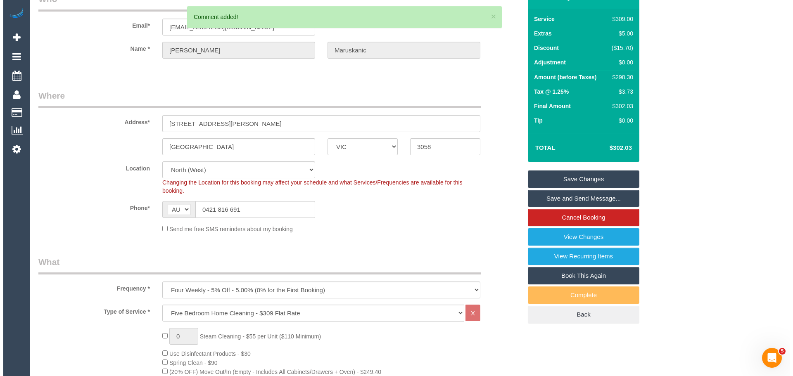
scroll to position [0, 0]
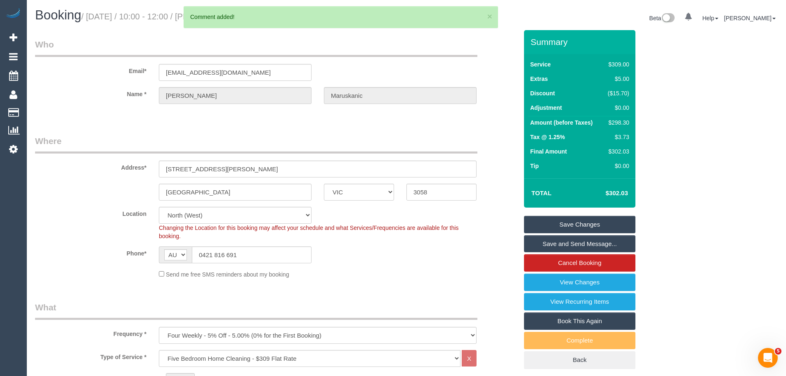
click at [576, 225] on link "Save Changes" at bounding box center [579, 224] width 111 height 17
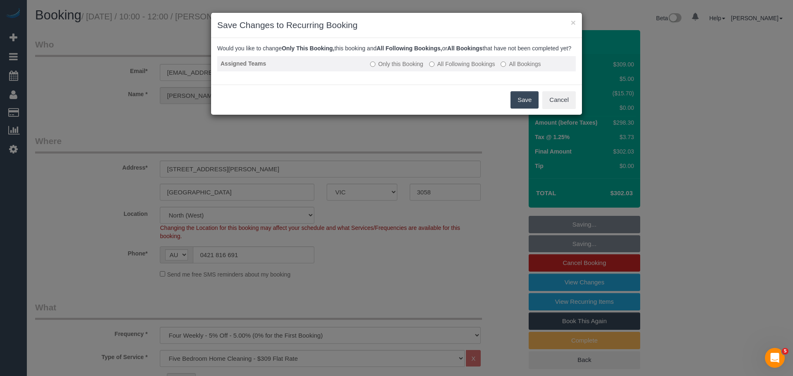
click at [452, 68] on label "All Following Bookings" at bounding box center [462, 64] width 66 height 8
click at [517, 109] on button "Save" at bounding box center [524, 99] width 28 height 17
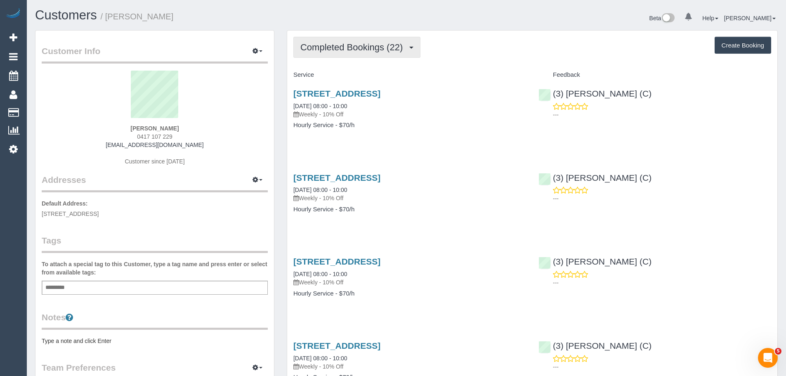
click at [358, 50] on span "Completed Bookings (22)" at bounding box center [354, 47] width 107 height 10
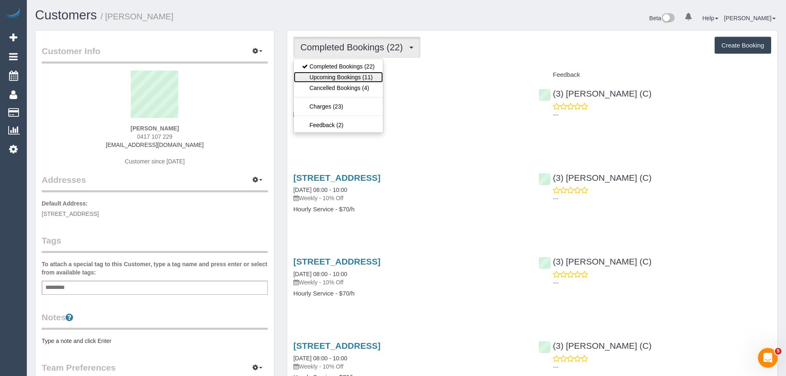
click at [353, 77] on link "Upcoming Bookings (11)" at bounding box center [338, 77] width 89 height 11
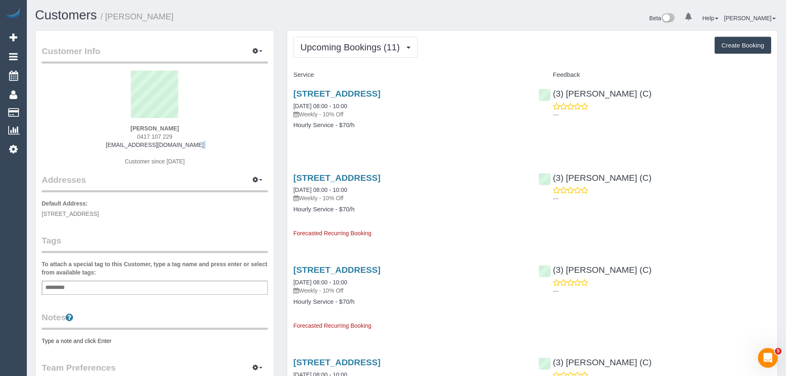
drag, startPoint x: 202, startPoint y: 147, endPoint x: 85, endPoint y: 151, distance: 116.5
click at [85, 151] on div "Emma Johnson 0417 107 229 hillemma517@gmail.com Customer since 2025" at bounding box center [155, 122] width 226 height 103
click at [195, 141] on div "Emma Johnson 0417 107 229 hillemma517@gmail.com Customer since 2025" at bounding box center [155, 122] width 226 height 103
click at [376, 55] on button "Upcoming Bookings (11)" at bounding box center [356, 47] width 124 height 21
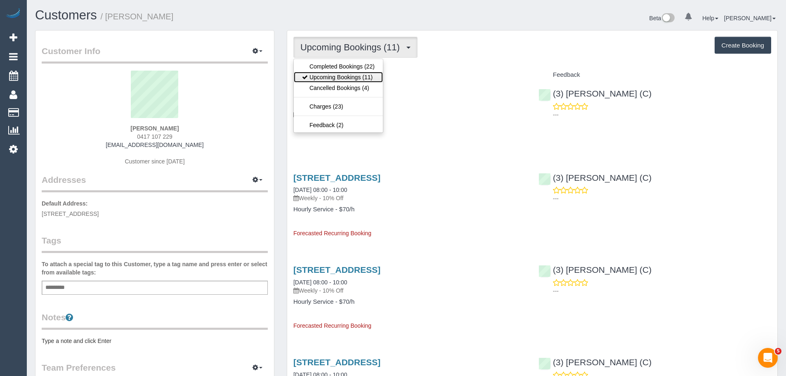
click at [367, 77] on link "Upcoming Bookings (11)" at bounding box center [338, 77] width 89 height 11
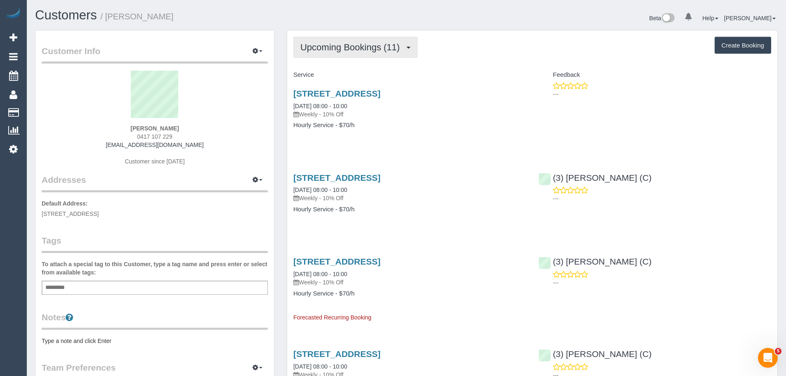
click at [355, 46] on span "Upcoming Bookings (11)" at bounding box center [353, 47] width 104 height 10
click at [459, 81] on div "Service" at bounding box center [409, 75] width 245 height 14
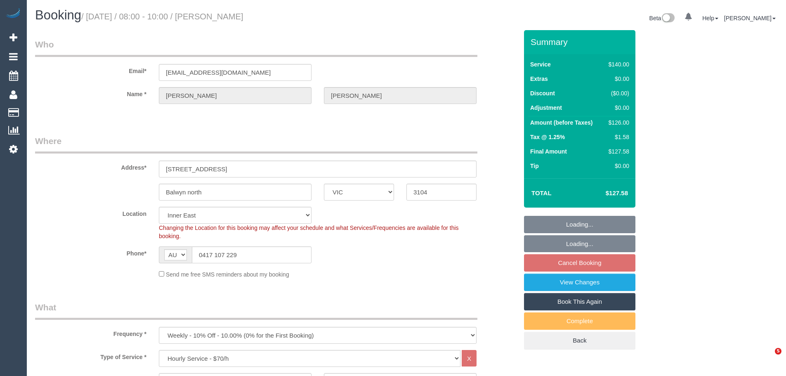
select select "VIC"
select select "number:27"
select select "number:14"
select select "number:18"
select select "number:36"
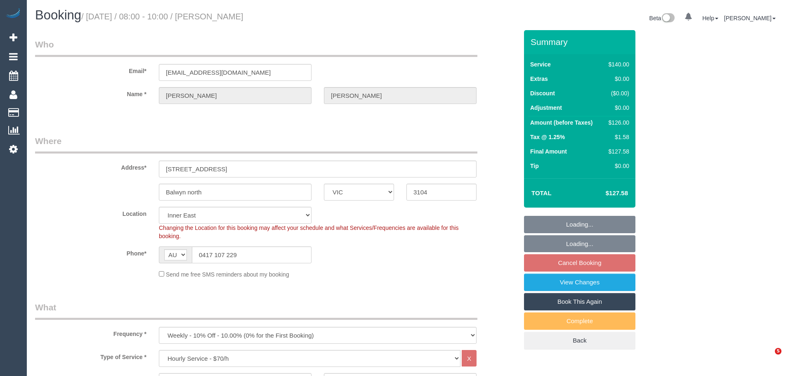
select select "number:34"
select select "number:11"
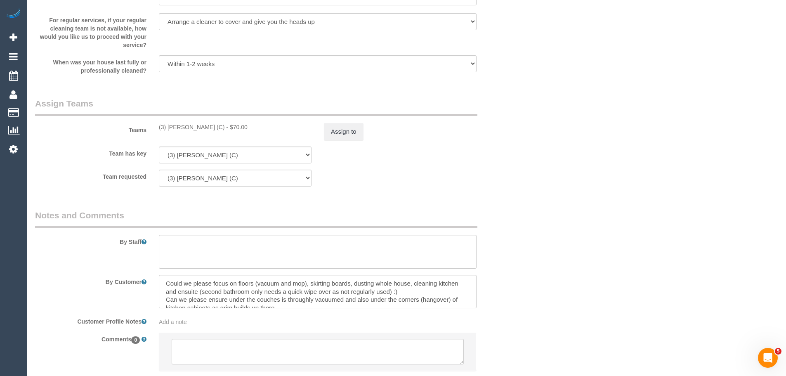
scroll to position [1197, 0]
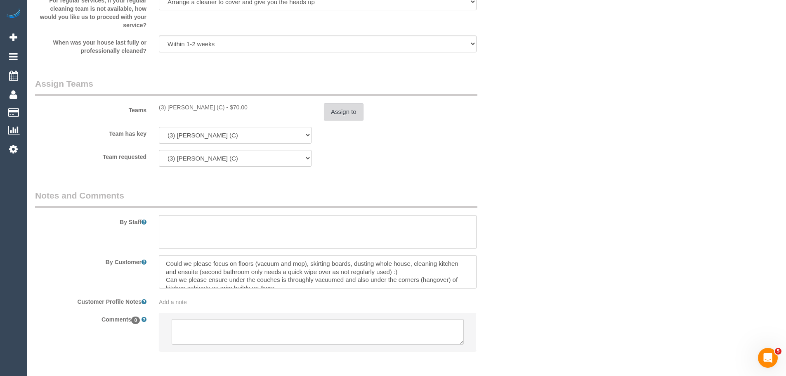
click at [341, 117] on button "Assign to" at bounding box center [344, 111] width 40 height 17
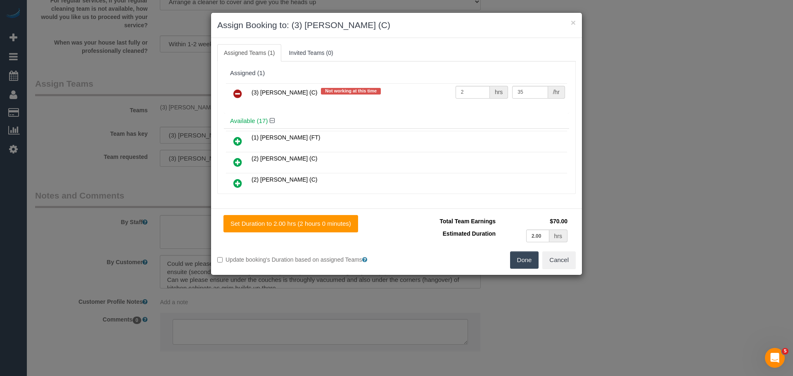
drag, startPoint x: 291, startPoint y: 92, endPoint x: 249, endPoint y: 90, distance: 42.1
click at [249, 90] on td "(3) Luke HJ (C) Not working at this time" at bounding box center [351, 93] width 204 height 21
copy span "(3) [PERSON_NAME] (C)"
click at [233, 91] on icon at bounding box center [237, 94] width 9 height 10
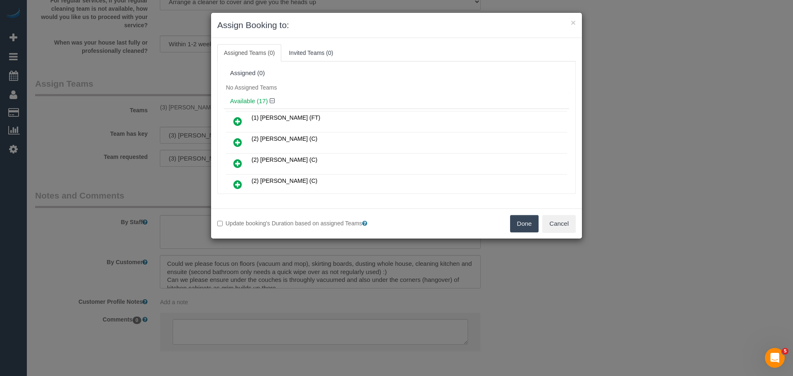
click at [525, 227] on button "Done" at bounding box center [524, 223] width 29 height 17
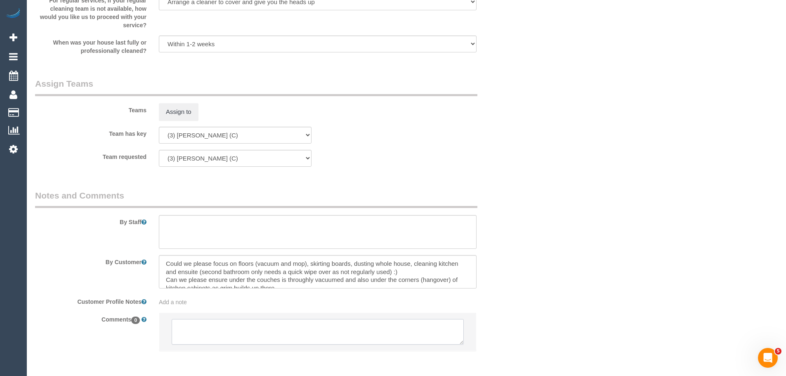
click at [303, 328] on textarea at bounding box center [318, 332] width 292 height 26
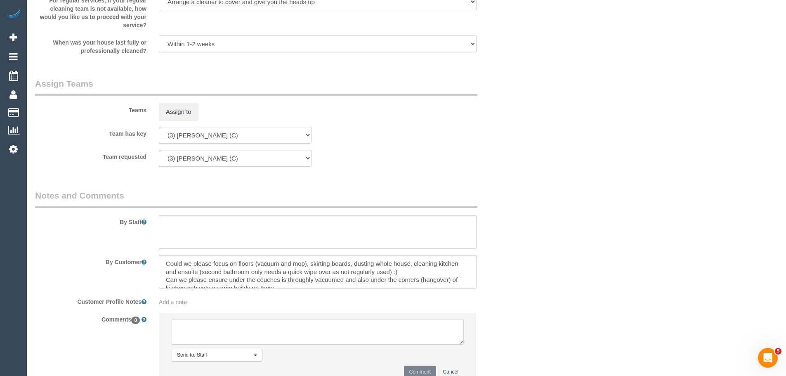
paste textarea "(3) [PERSON_NAME] (C)"
click at [251, 328] on textarea at bounding box center [318, 332] width 292 height 26
drag, startPoint x: 303, startPoint y: 336, endPoint x: 98, endPoint y: 293, distance: 209.9
click at [98, 295] on sui-booking-comments "By Staff By Customer Customer Profile Notes Add a note Comments 0 Send to: Staf…" at bounding box center [276, 291] width 483 height 204
type textarea "(3) Luke HJ (C) UA 06/10 - 19/10 - Health concerns Customer not contacted. neve…"
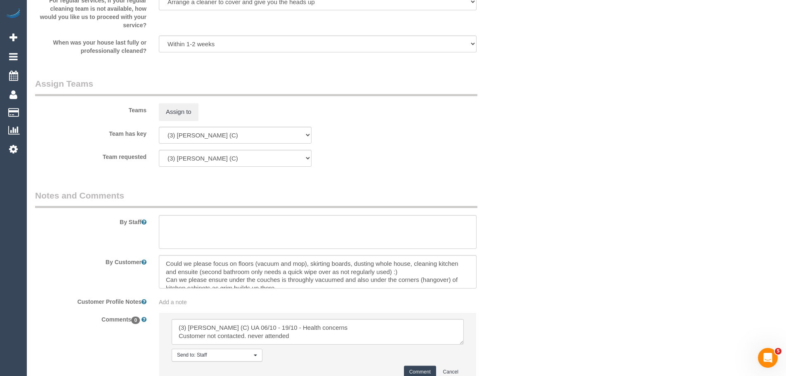
click at [421, 367] on button "Comment" at bounding box center [420, 372] width 32 height 13
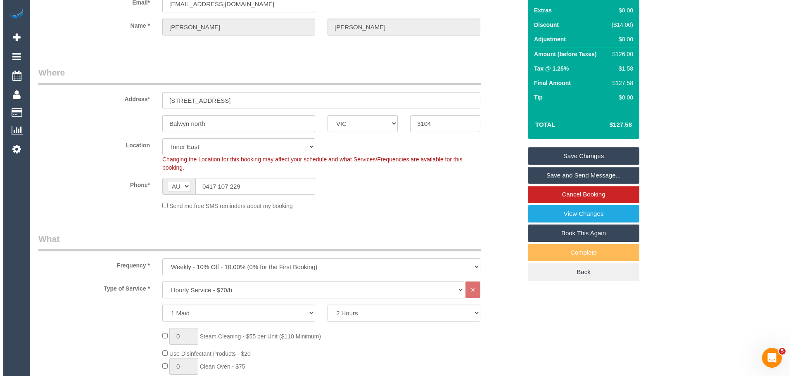
scroll to position [0, 0]
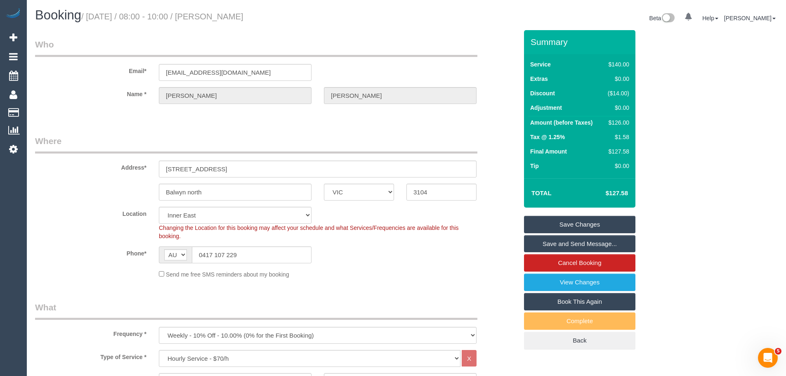
click at [581, 225] on link "Save Changes" at bounding box center [579, 224] width 111 height 17
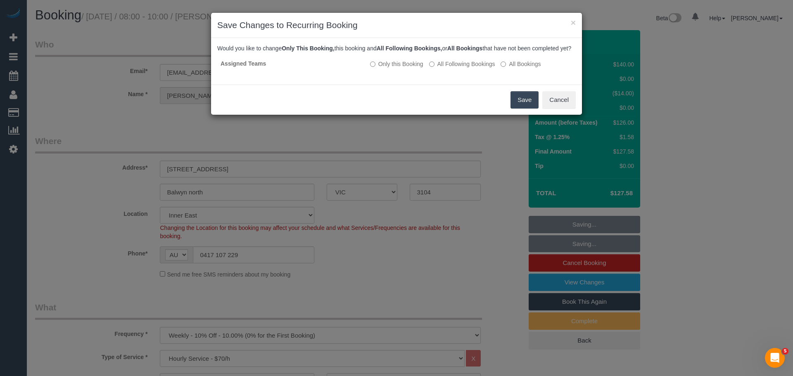
click at [521, 107] on button "Save" at bounding box center [524, 99] width 28 height 17
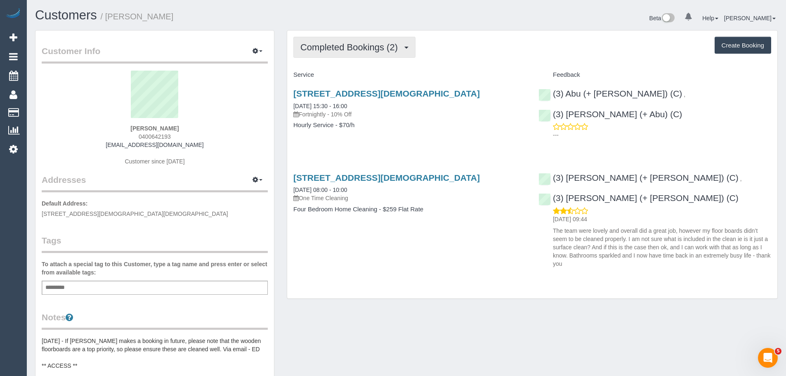
click at [347, 48] on span "Completed Bookings (2)" at bounding box center [352, 47] width 102 height 10
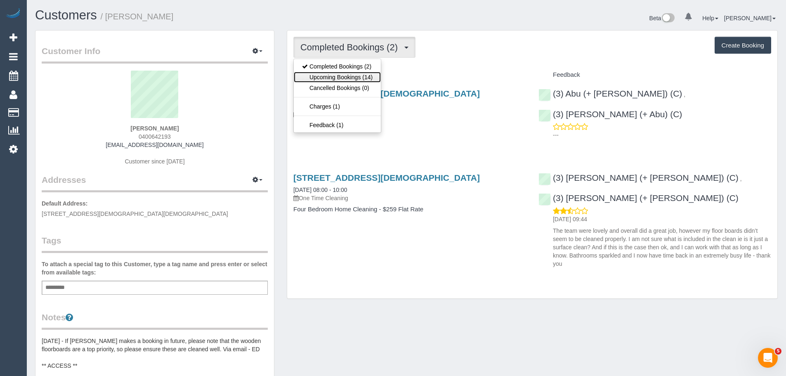
click at [347, 80] on link "Upcoming Bookings (14)" at bounding box center [337, 77] width 87 height 11
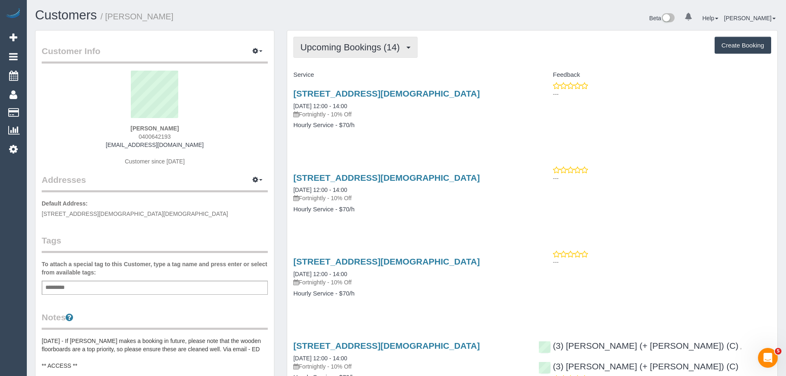
click at [350, 52] on span "Upcoming Bookings (14)" at bounding box center [353, 47] width 104 height 10
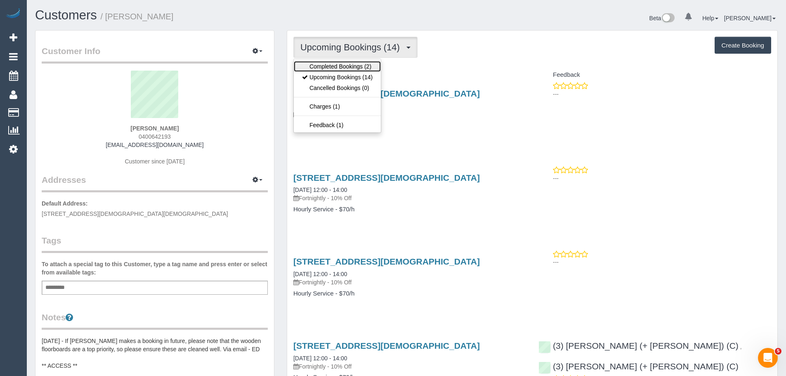
click at [353, 66] on link "Completed Bookings (2)" at bounding box center [337, 66] width 87 height 11
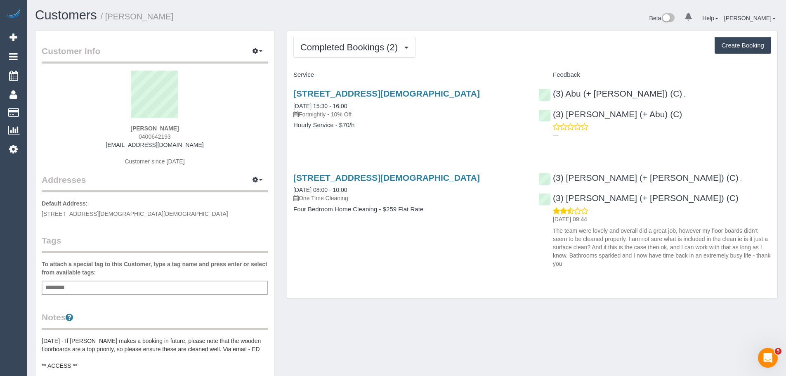
drag, startPoint x: 199, startPoint y: 147, endPoint x: 103, endPoint y: 147, distance: 95.8
click at [103, 147] on div "Kylie Baldac 0400642193 kyliebaldac@gmail.com Customer since 2025" at bounding box center [155, 122] width 226 height 103
copy link "[EMAIL_ADDRESS][DOMAIN_NAME]"
click at [168, 287] on div "Add a tag" at bounding box center [155, 288] width 226 height 14
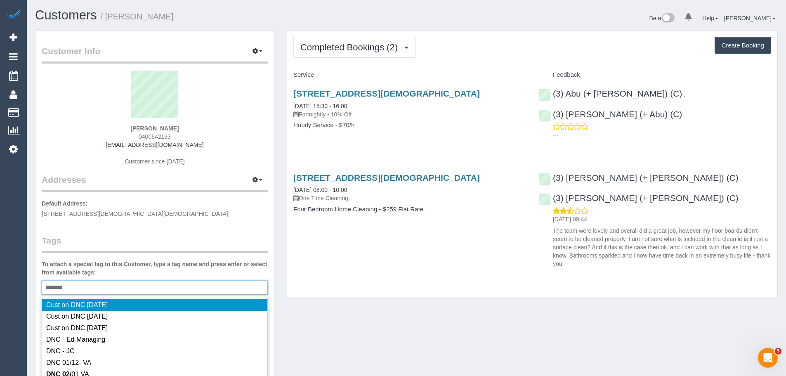
type input "*********"
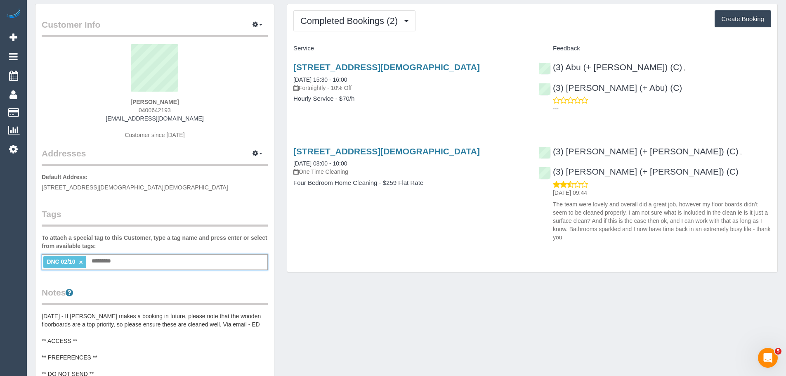
scroll to position [41, 0]
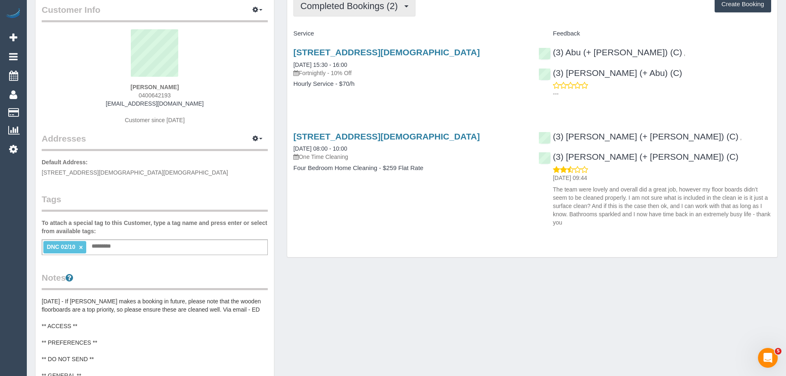
click at [352, 9] on span "Completed Bookings (2)" at bounding box center [352, 6] width 102 height 10
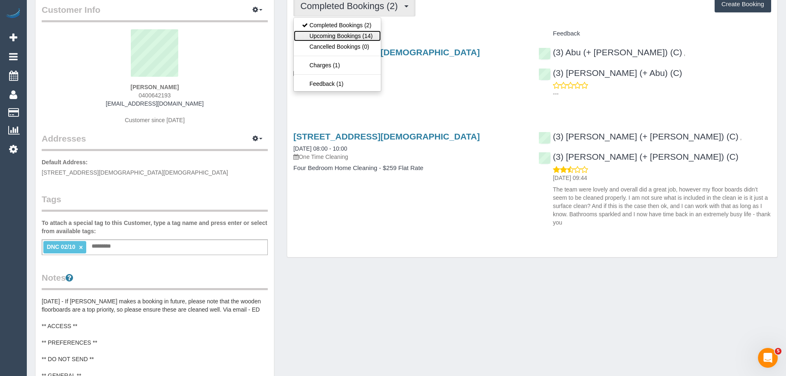
click at [356, 36] on link "Upcoming Bookings (14)" at bounding box center [337, 36] width 87 height 11
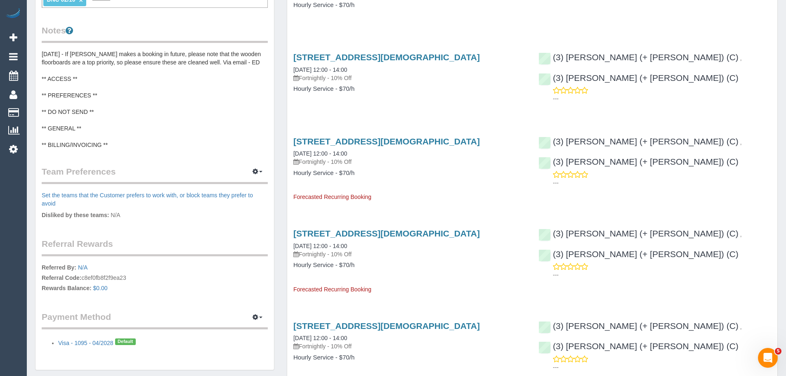
scroll to position [248, 0]
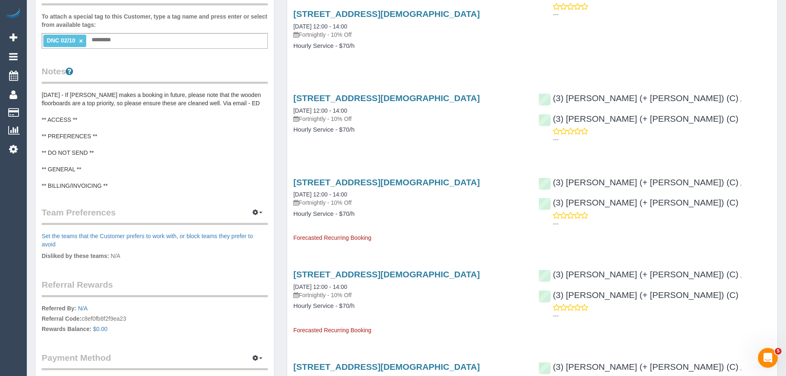
click at [127, 155] on pre "[DATE] - If [PERSON_NAME] makes a booking in future, please note that the woode…" at bounding box center [155, 140] width 226 height 99
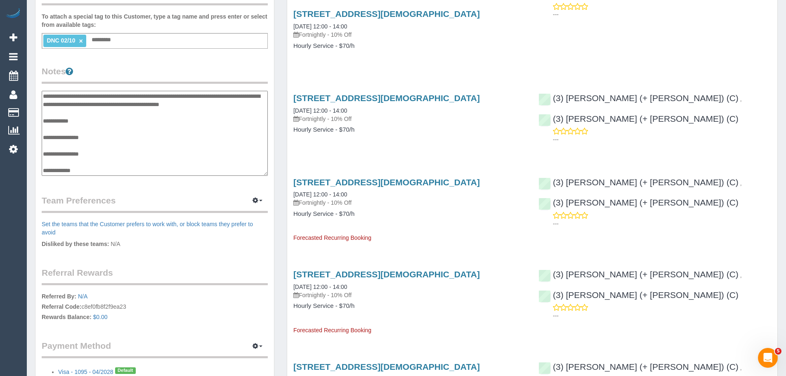
scroll to position [17, 0]
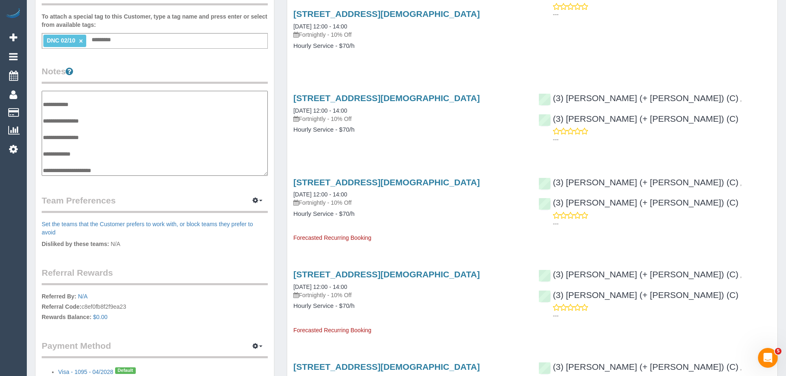
click at [100, 128] on textarea "**********" at bounding box center [155, 133] width 226 height 85
click at [76, 144] on textarea "**********" at bounding box center [155, 133] width 226 height 85
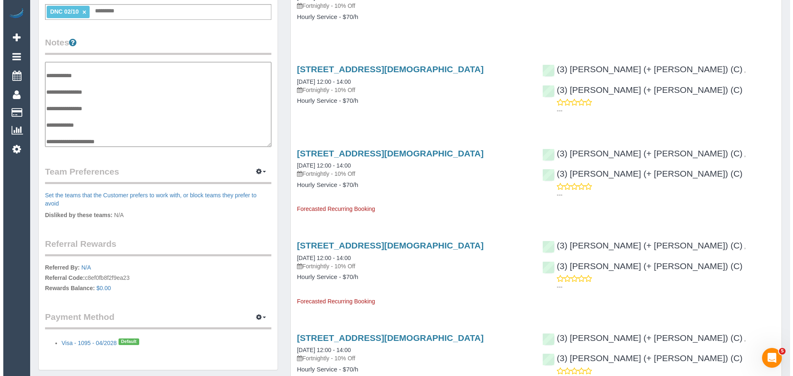
scroll to position [289, 0]
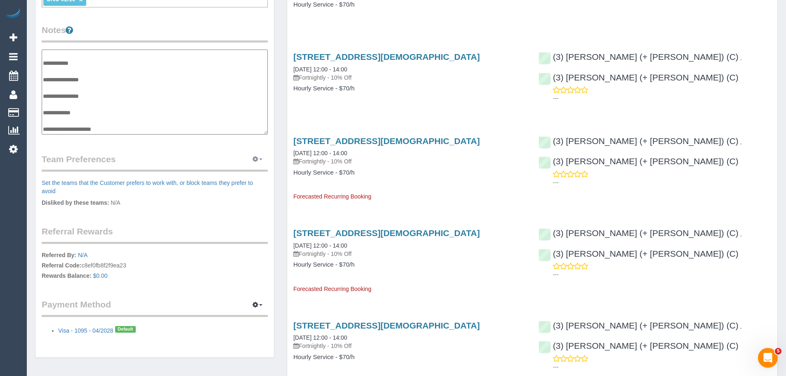
click at [258, 159] on icon "button" at bounding box center [256, 158] width 6 height 5
click at [238, 175] on link "Manage Preferences" at bounding box center [232, 174] width 70 height 11
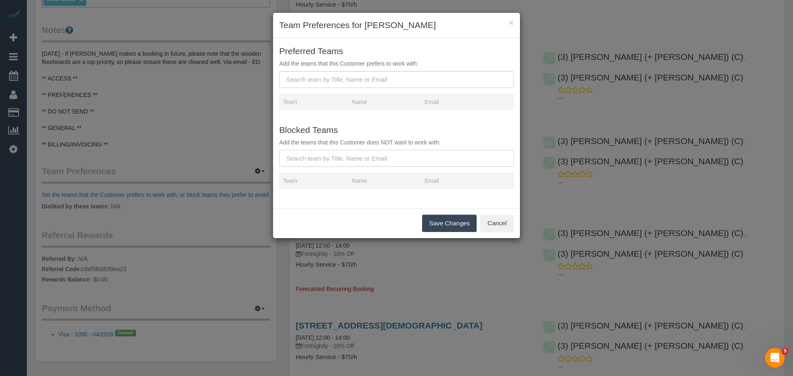
click at [310, 157] on input "text" at bounding box center [396, 158] width 234 height 17
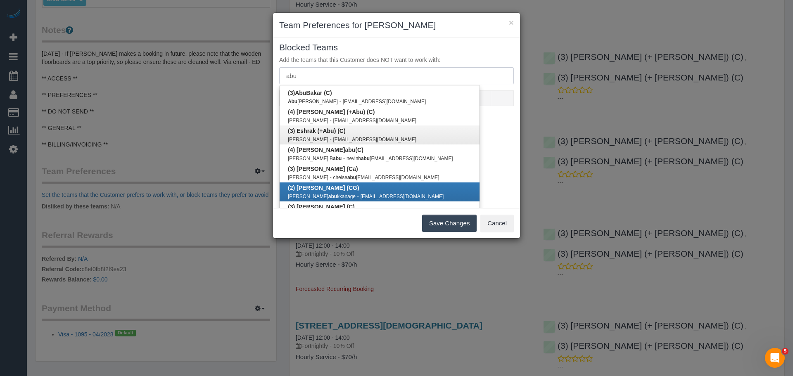
scroll to position [124, 0]
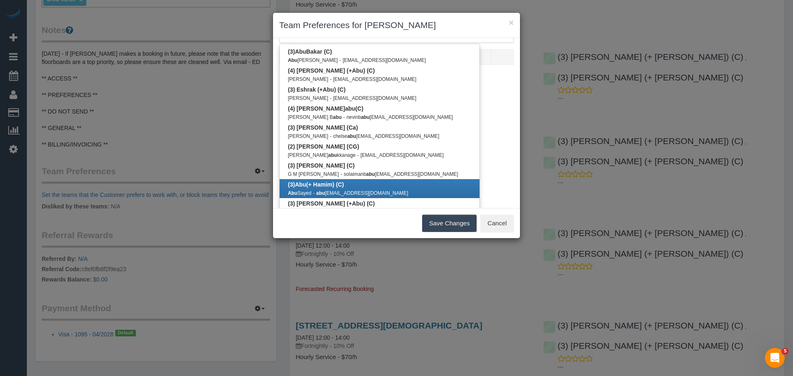
type input "abu"
click at [355, 187] on link "(3) Abu (+ Hamim) (C) Abu Sayed - abu sayedsami163@gmail.com" at bounding box center [379, 188] width 200 height 19
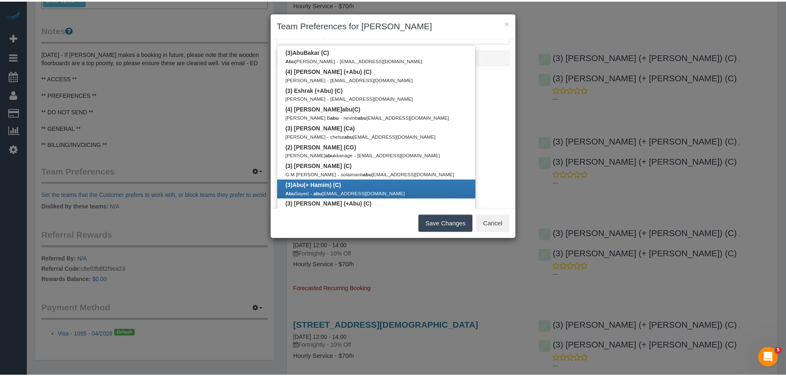
scroll to position [0, 0]
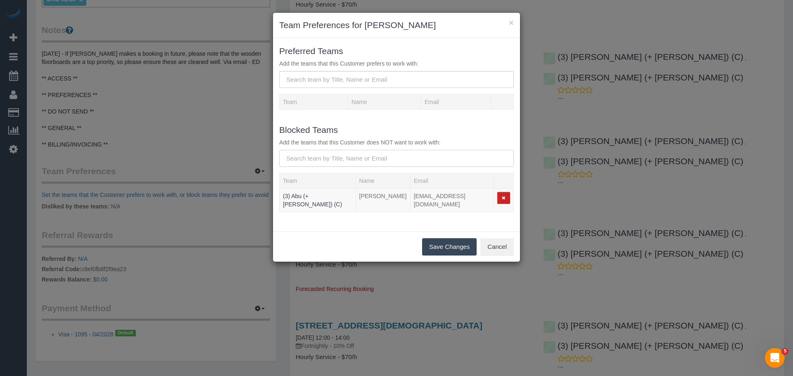
click at [327, 162] on input "text" at bounding box center [396, 158] width 234 height 17
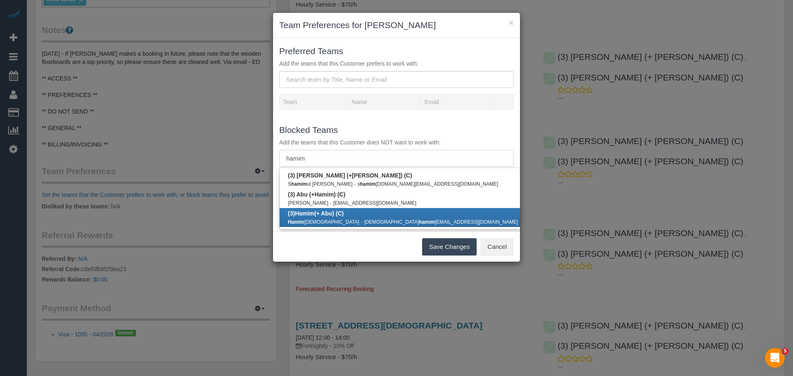
type input "hamim"
click at [351, 213] on link "(3) Hamim (+ Abu) (C) Hamim Islam - islam hamim 411@gmail.com" at bounding box center [402, 217] width 246 height 19
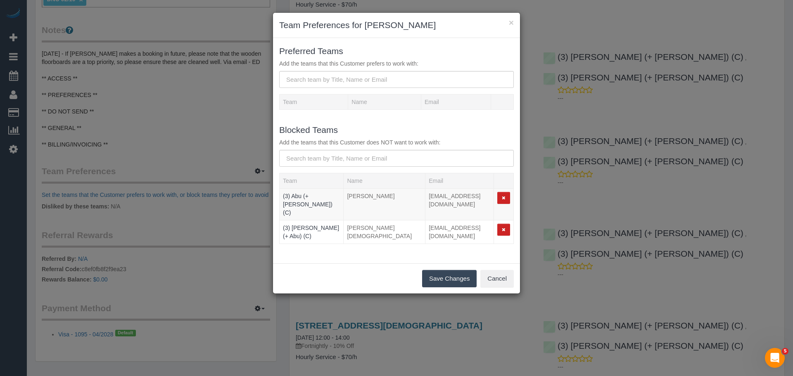
click at [448, 270] on button "Save Changes" at bounding box center [449, 278] width 54 height 17
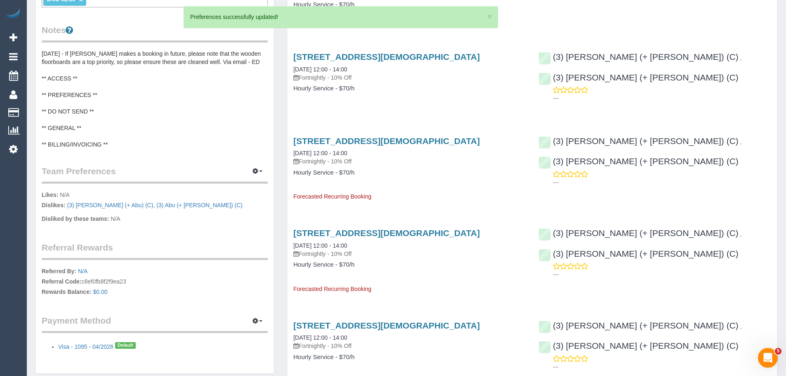
click at [110, 119] on pre "22/8/25 - If Kylie makes a booking in future, please note that the wooden floor…" at bounding box center [155, 99] width 226 height 99
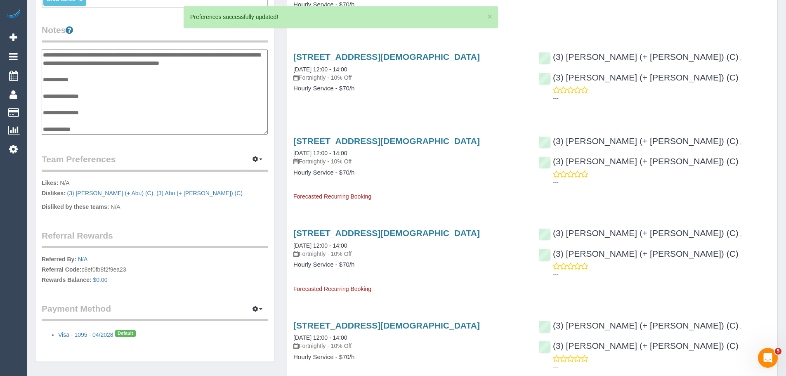
scroll to position [17, 0]
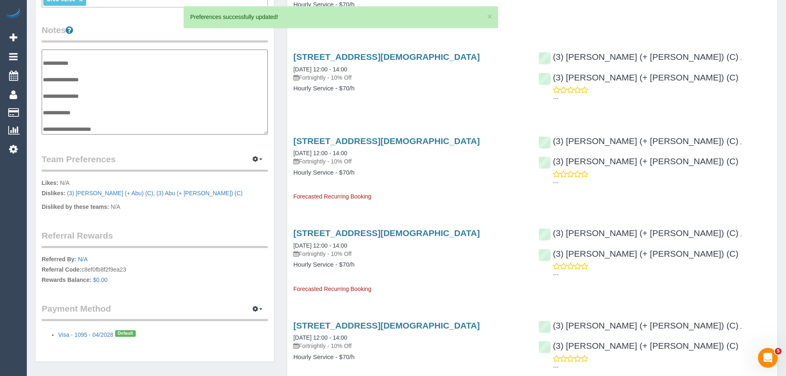
click at [66, 85] on textarea "**********" at bounding box center [155, 92] width 226 height 85
click at [62, 103] on textarea "**********" at bounding box center [155, 92] width 226 height 85
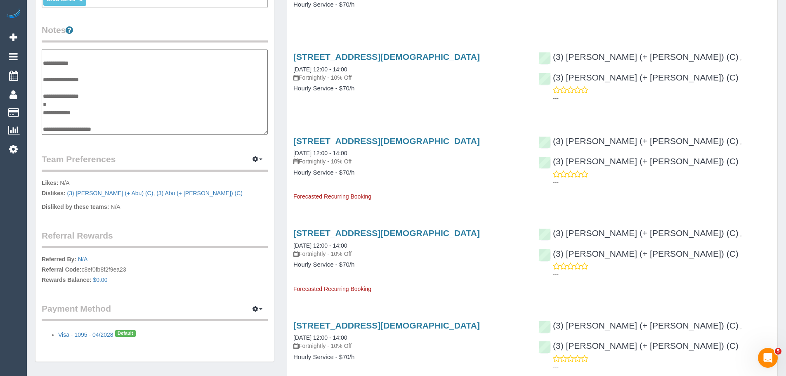
type textarea "**********"
click at [74, 102] on textarea "**********" at bounding box center [155, 92] width 226 height 85
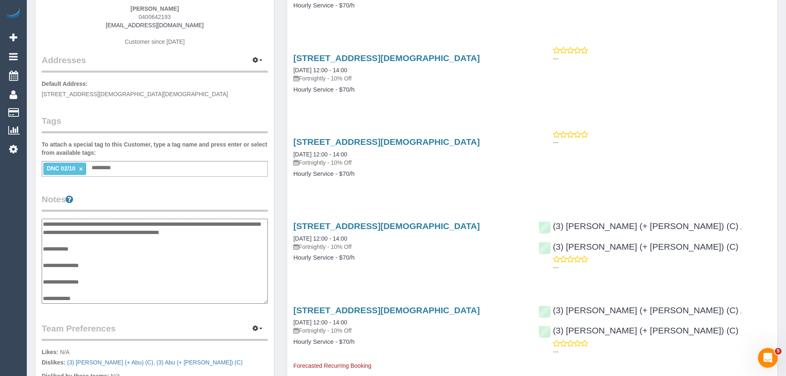
scroll to position [124, 0]
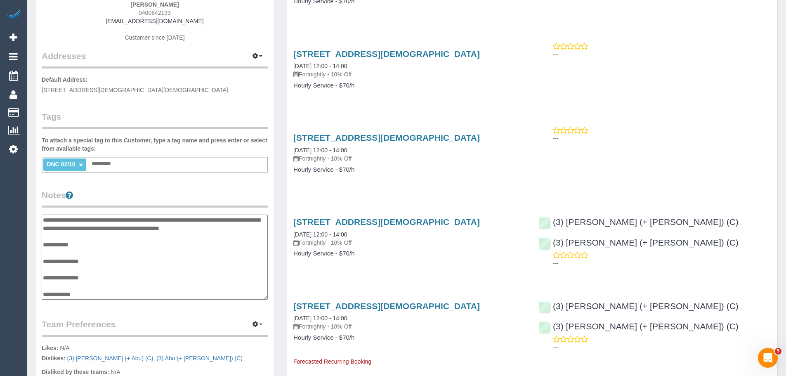
click at [55, 284] on textarea "**********" at bounding box center [155, 257] width 226 height 85
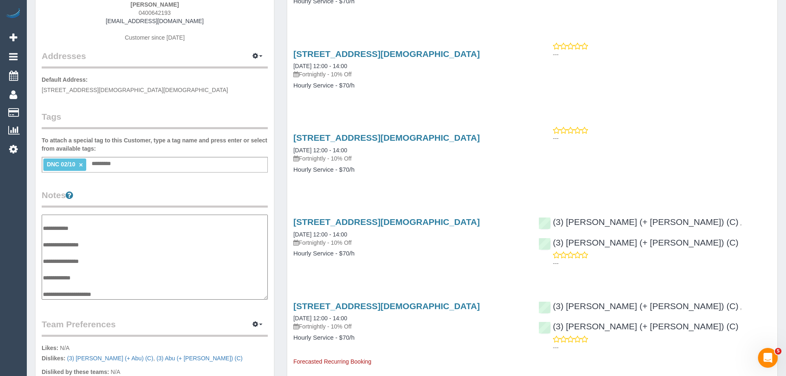
click at [71, 270] on textarea "**********" at bounding box center [155, 257] width 226 height 85
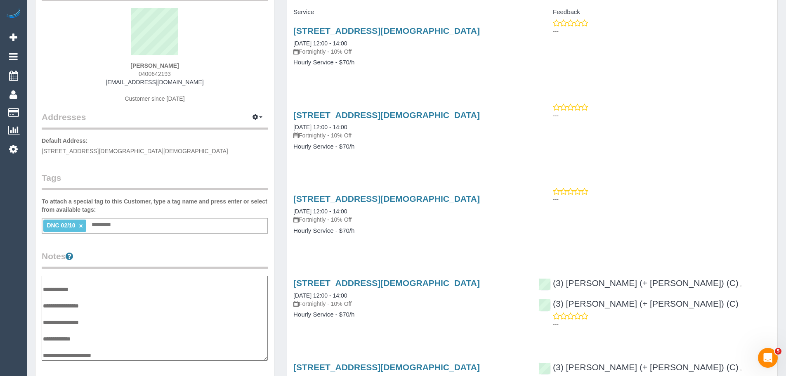
scroll to position [0, 0]
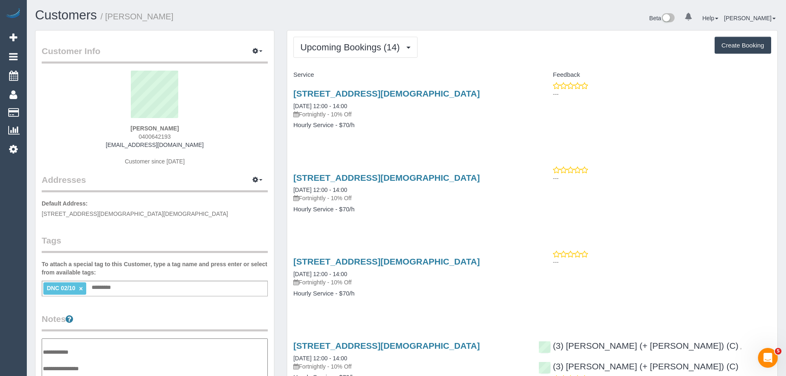
drag, startPoint x: 172, startPoint y: 130, endPoint x: 89, endPoint y: 120, distance: 84.0
click at [89, 120] on div "Kylie Baldac 0400642193 kyliebaldac@gmail.com Customer since 2025" at bounding box center [155, 122] width 226 height 103
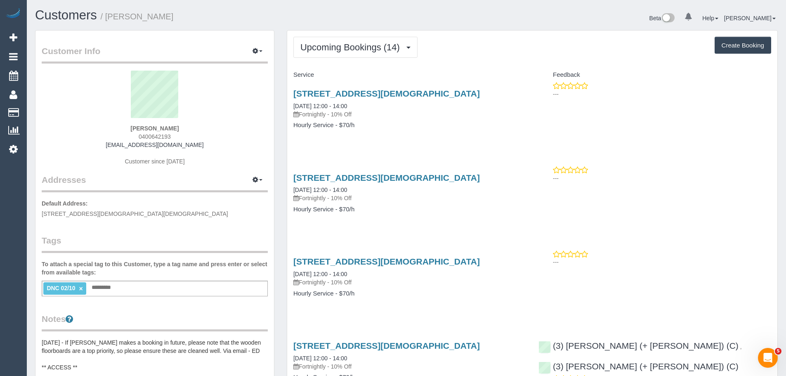
copy div "Kylie Baldac"
click at [320, 42] on button "Upcoming Bookings (14)" at bounding box center [356, 47] width 124 height 21
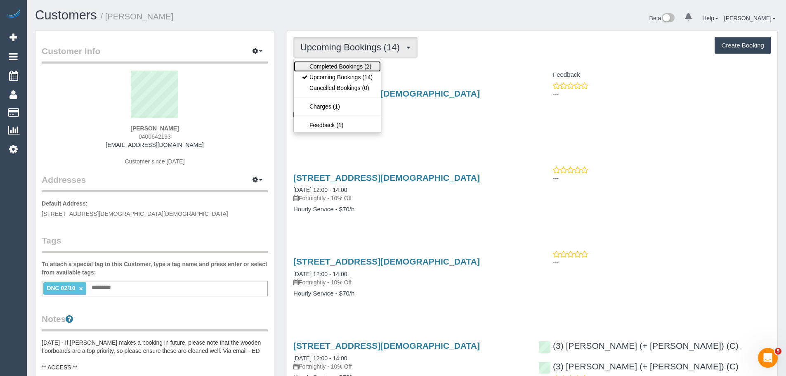
click at [317, 67] on link "Completed Bookings (2)" at bounding box center [337, 66] width 87 height 11
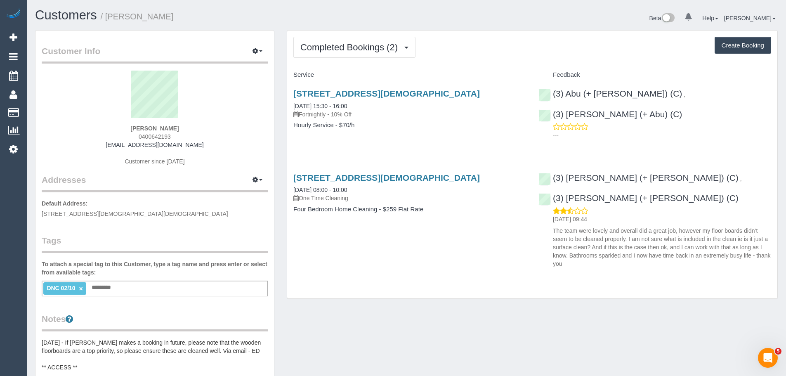
drag, startPoint x: 290, startPoint y: 111, endPoint x: 361, endPoint y: 142, distance: 77.8
click at [360, 142] on div "12 Unwin Street, Templestowe Vic, Australia, Templestowe, VIC 3106 02/10/2025 1…" at bounding box center [409, 114] width 245 height 64
copy div "02/10/2025 15:30 - 16:00 Fortnightly - 10% Off Hourly Service - $70/h"
drag, startPoint x: 290, startPoint y: 90, endPoint x: 361, endPoint y: 142, distance: 88.5
click at [361, 142] on div "12 Unwin Street, Templestowe Vic, Australia, Templestowe, VIC 3106 02/10/2025 1…" at bounding box center [409, 114] width 245 height 64
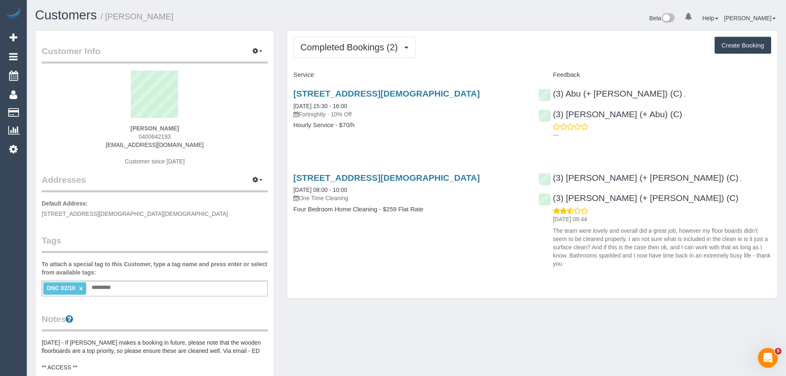
copy div "12 Unwin Street, Templestowe Vic, Australia, Templestowe, VIC 3106 02/10/2025 1…"
drag, startPoint x: 757, startPoint y: 95, endPoint x: 662, endPoint y: 91, distance: 95.5
click at [662, 91] on div "(3) Abu (+ Hamim) (C) , (3) Hamim (+ Abu) (C) ---" at bounding box center [655, 112] width 245 height 61
copy link "(3) Hamim (+ Abu) (C)"
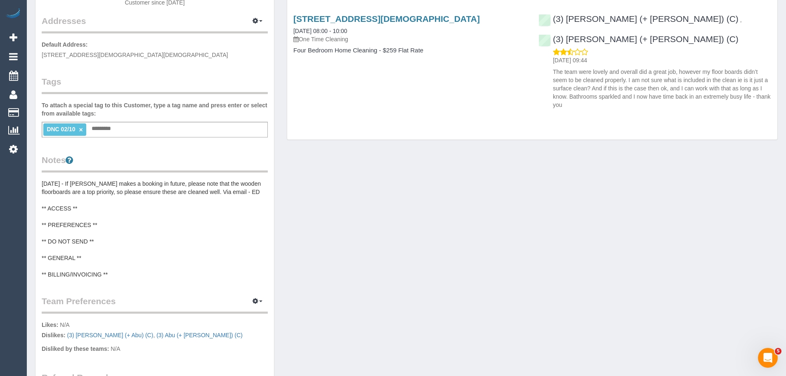
scroll to position [206, 0]
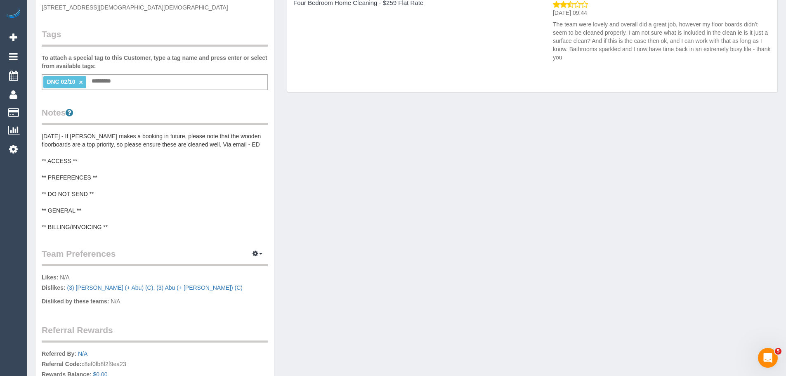
click at [77, 203] on pre "22/8/25 - If Kylie makes a booking in future, please note that the wooden floor…" at bounding box center [155, 181] width 226 height 99
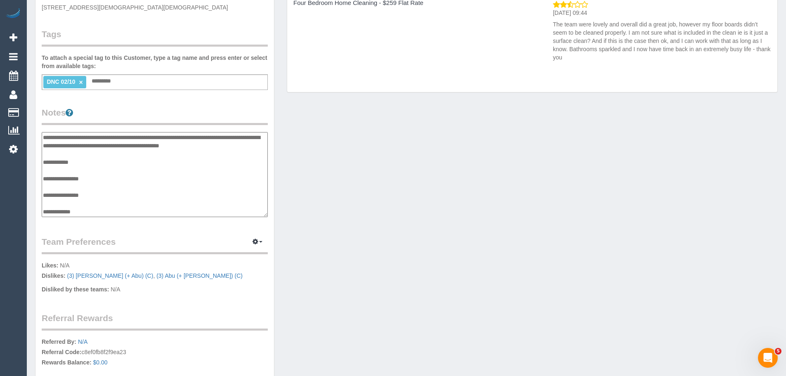
scroll to position [17, 0]
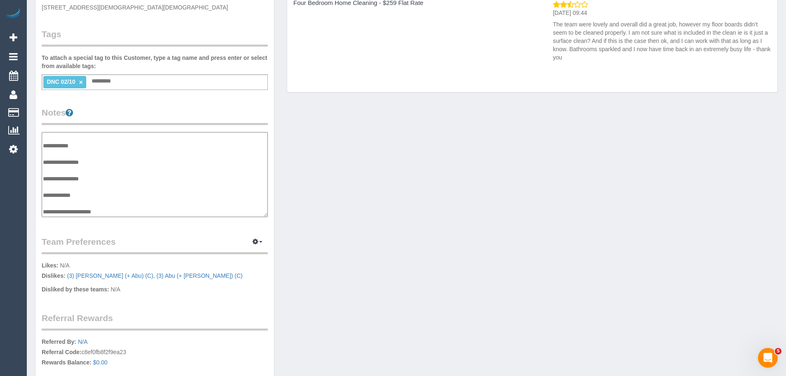
click at [70, 184] on textarea "**********" at bounding box center [155, 174] width 226 height 85
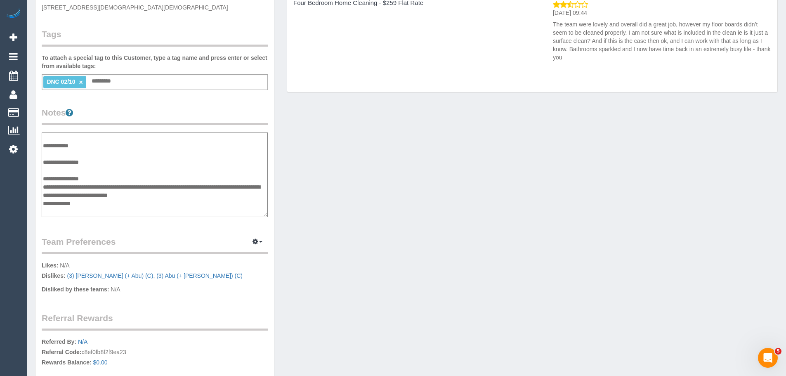
type textarea "**********"
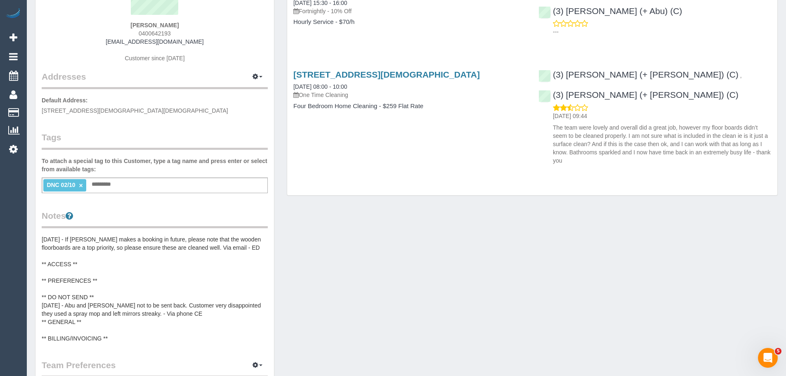
scroll to position [0, 0]
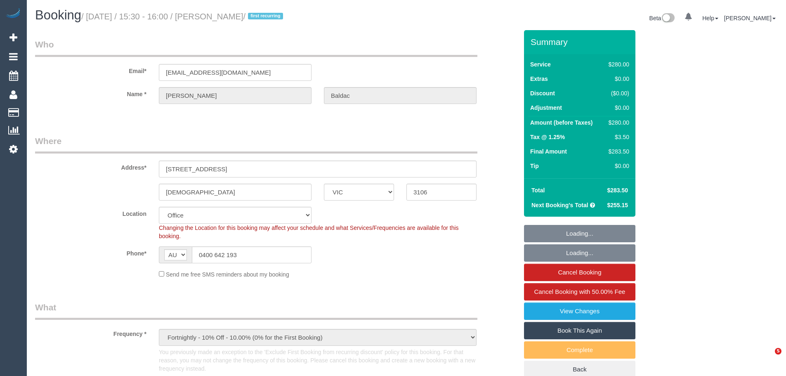
select select "VIC"
select select "object:617"
select select "2"
select select "number:28"
select select "number:14"
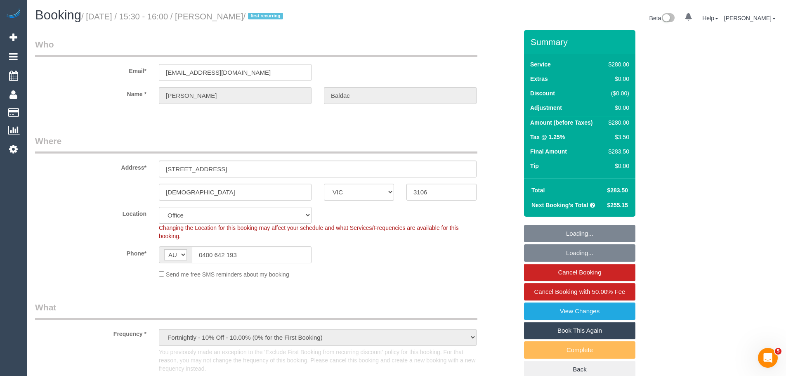
select select "number:18"
select select "number:24"
select select "number:34"
select select "number:12"
select select "string:stripe-pm_1RsaoY2GScqysDRV4iHXE4Z8"
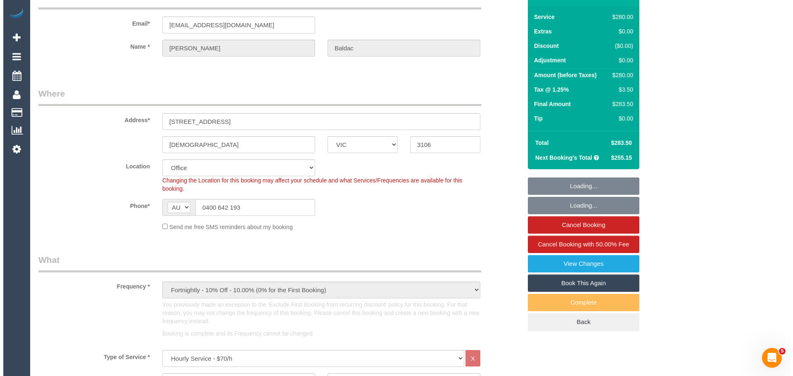
scroll to position [83, 0]
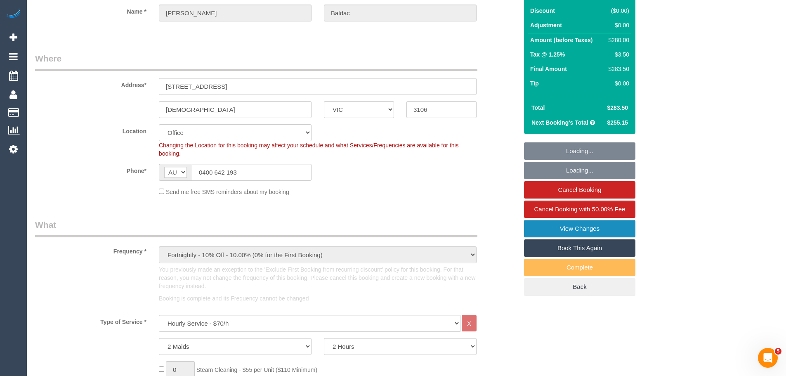
click at [582, 232] on link "View Changes" at bounding box center [579, 228] width 111 height 17
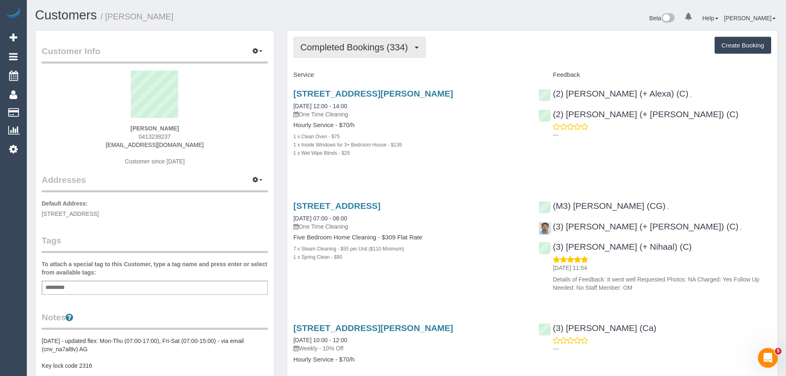
click at [346, 49] on span "Completed Bookings (334)" at bounding box center [356, 47] width 111 height 10
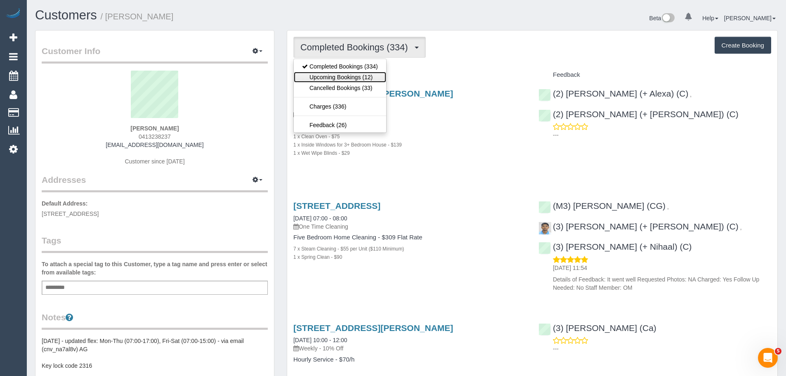
click at [348, 81] on link "Upcoming Bookings (12)" at bounding box center [340, 77] width 92 height 11
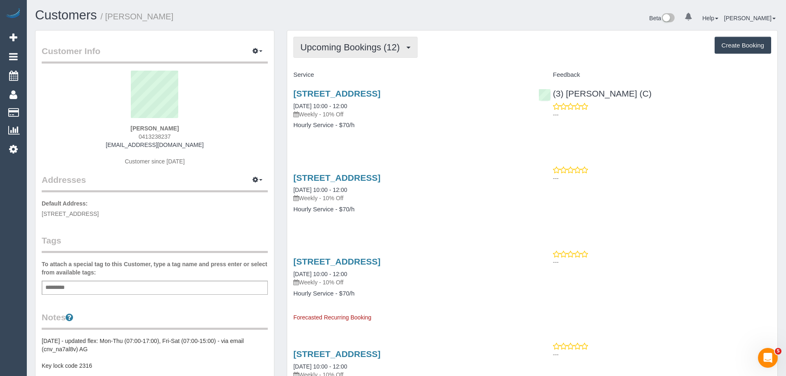
click at [335, 53] on button "Upcoming Bookings (12)" at bounding box center [356, 47] width 124 height 21
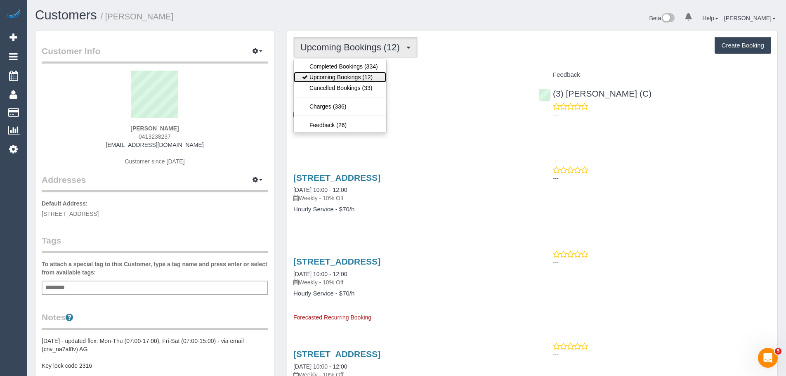
click at [343, 78] on link "Upcoming Bookings (12)" at bounding box center [340, 77] width 92 height 11
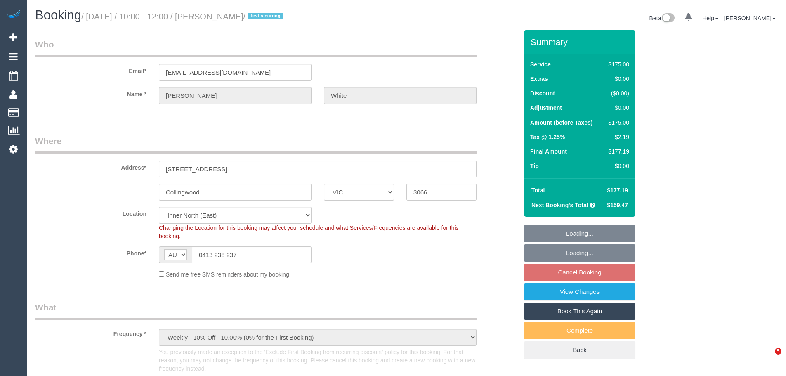
select select "VIC"
select select "150"
select select "number:28"
select select "number:16"
select select "number:19"
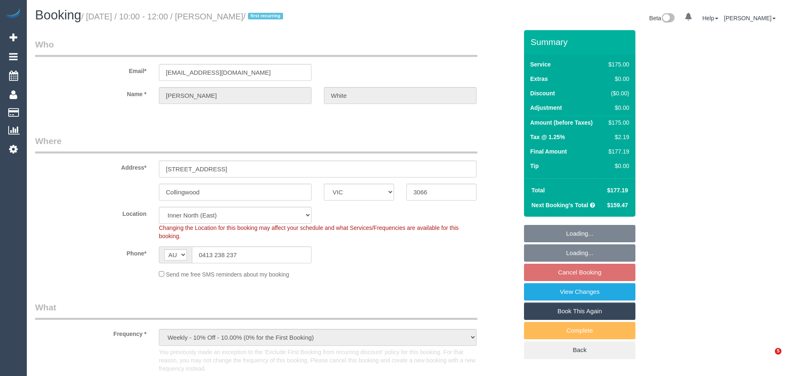
select select "number:22"
select select "number:33"
select select "number:26"
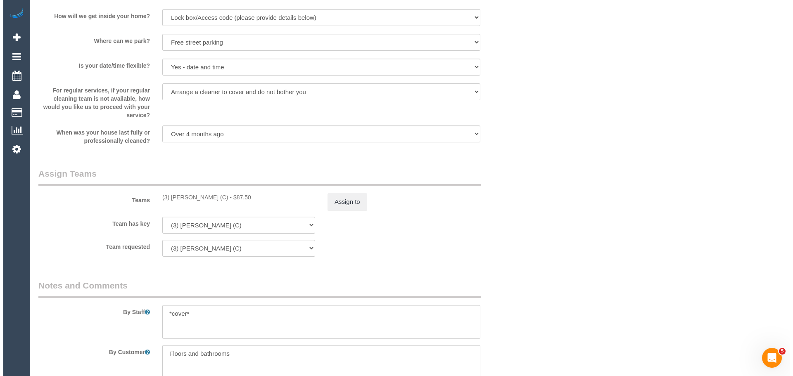
scroll to position [1197, 0]
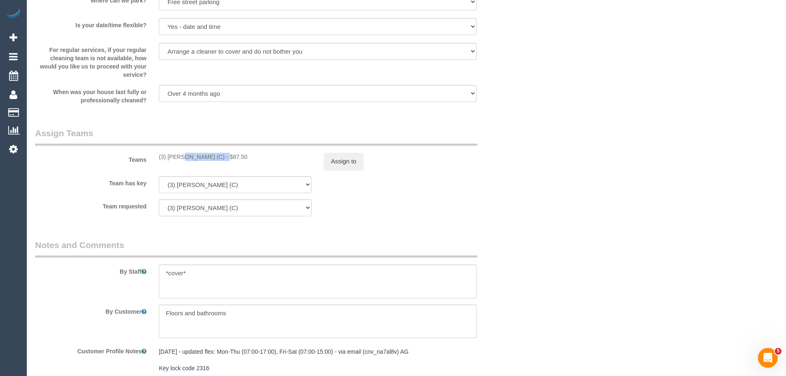
drag, startPoint x: 199, startPoint y: 159, endPoint x: 158, endPoint y: 158, distance: 40.9
click at [158, 158] on div "(3) [PERSON_NAME] (C) - $87.50" at bounding box center [235, 157] width 165 height 8
copy div "(3) [PERSON_NAME] (C)"
click at [341, 155] on button "Assign to" at bounding box center [344, 161] width 40 height 17
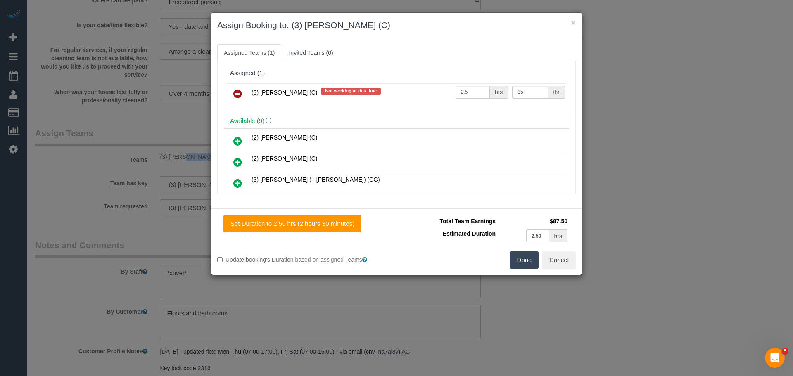
click at [234, 90] on icon at bounding box center [237, 94] width 9 height 10
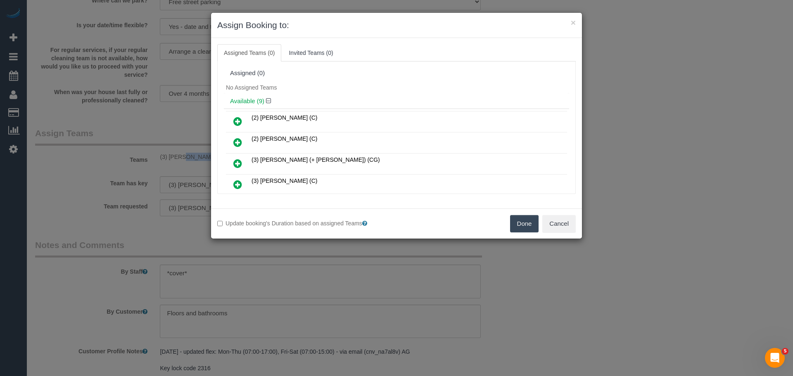
click at [528, 219] on button "Done" at bounding box center [524, 223] width 29 height 17
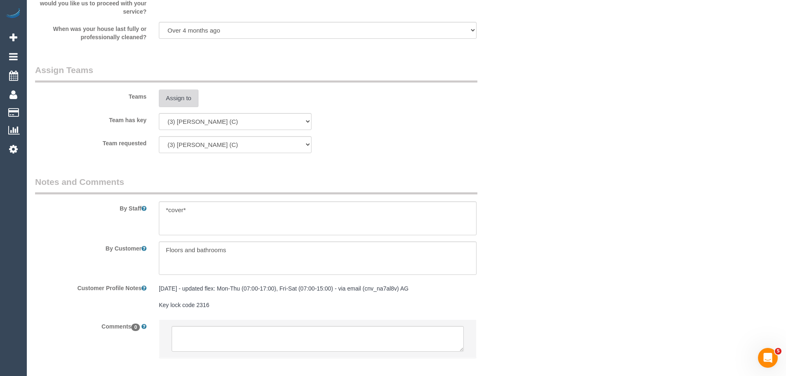
scroll to position [1303, 0]
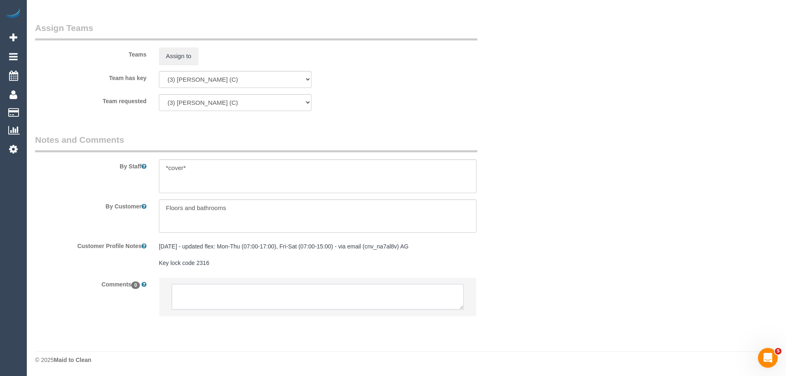
click at [268, 290] on textarea at bounding box center [318, 297] width 292 height 26
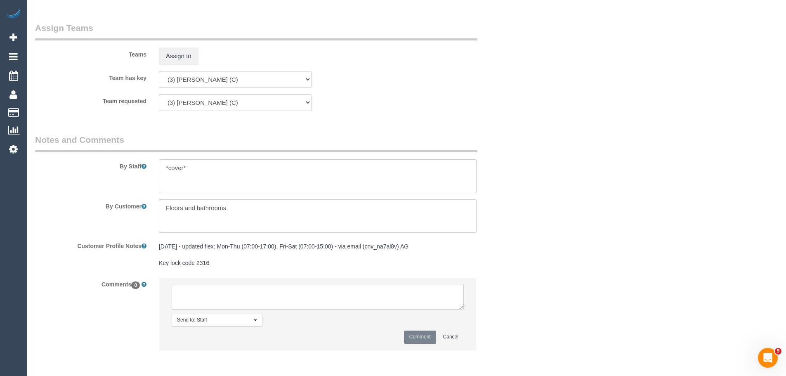
paste textarea "(3) [PERSON_NAME] (C)"
click at [208, 301] on textarea at bounding box center [318, 297] width 292 height 26
drag, startPoint x: 303, startPoint y: 303, endPoint x: 111, endPoint y: 273, distance: 194.3
click at [111, 273] on sui-booking-comments "By Staff By Customer Customer Profile Notes [DATE] - updated flex: Mon-Thu (07:…" at bounding box center [276, 246] width 483 height 225
type textarea "(3) [PERSON_NAME] (C) UA 06/10 - 19/10 - Health concerns Customer not contacted…"
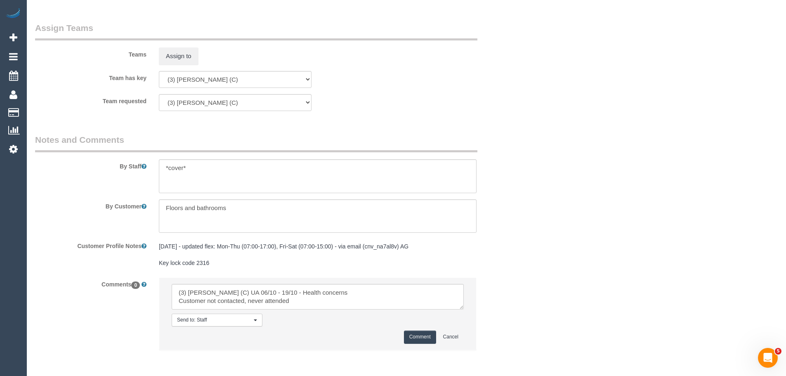
click at [412, 339] on button "Comment" at bounding box center [420, 337] width 32 height 13
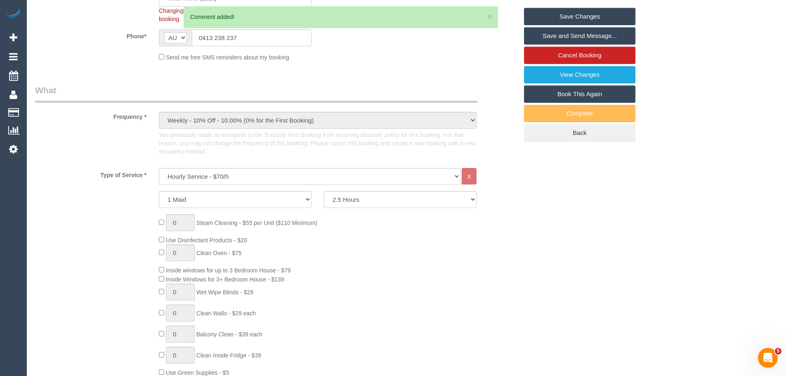
scroll to position [64, 0]
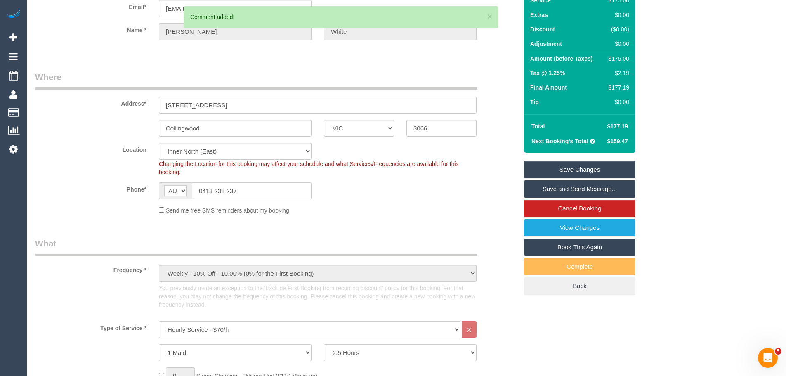
click at [566, 161] on div "Summary Service $175.00 Extras $0.00 Discount ($0.00) Adjustment $0.00 Amount (…" at bounding box center [579, 130] width 111 height 329
click at [567, 168] on link "Save Changes" at bounding box center [579, 169] width 111 height 17
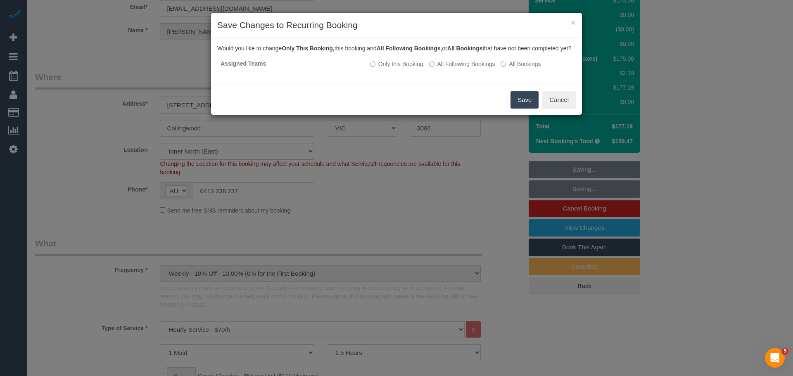
click at [518, 108] on button "Save" at bounding box center [524, 99] width 28 height 17
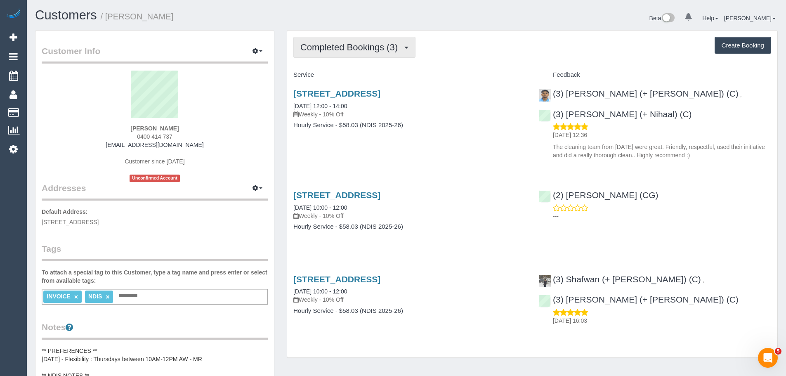
click at [348, 55] on button "Completed Bookings (3)" at bounding box center [355, 47] width 122 height 21
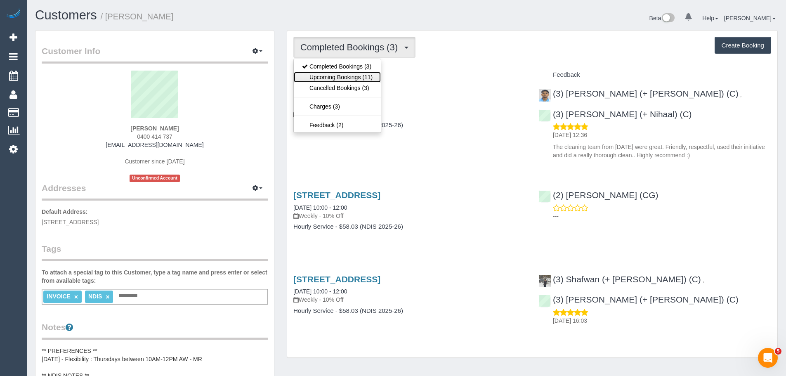
click at [345, 78] on link "Upcoming Bookings (11)" at bounding box center [337, 77] width 87 height 11
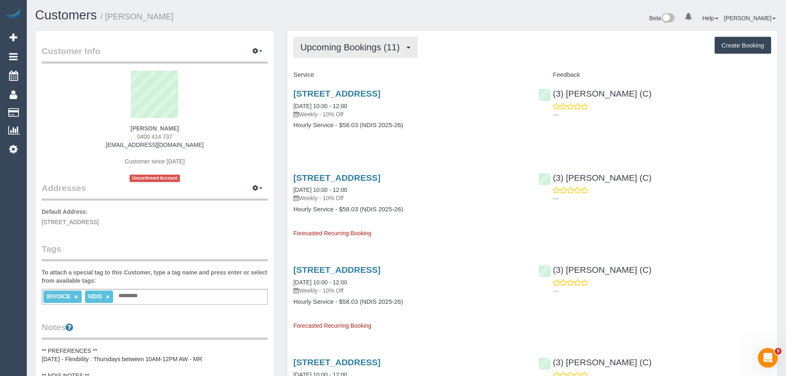
click at [320, 52] on span "Upcoming Bookings (11)" at bounding box center [353, 47] width 104 height 10
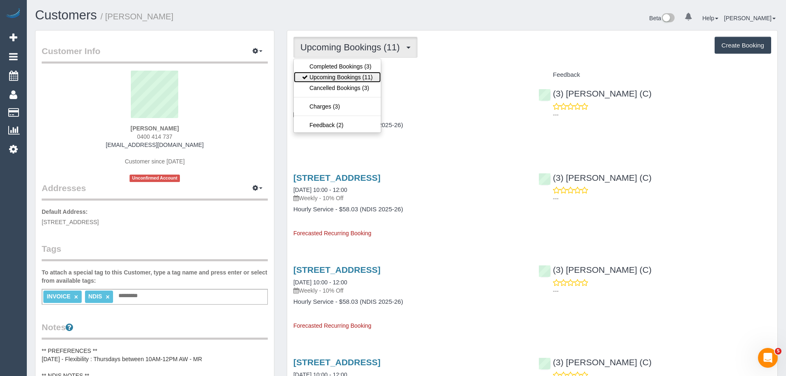
click at [336, 76] on link "Upcoming Bookings (11)" at bounding box center [337, 77] width 87 height 11
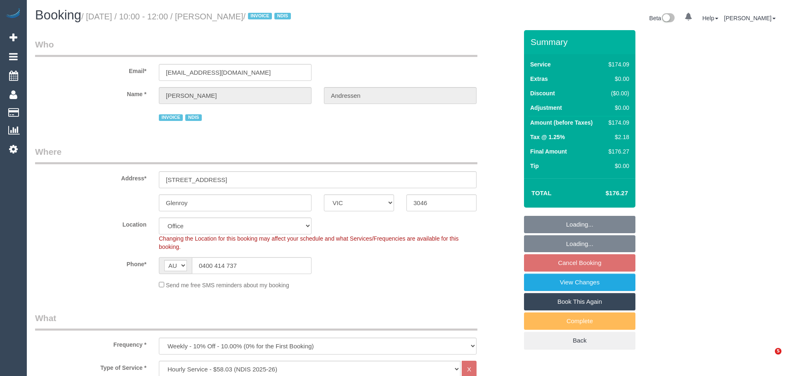
select select "VIC"
select select "180"
select select "number:29"
select select "number:14"
select select "number:18"
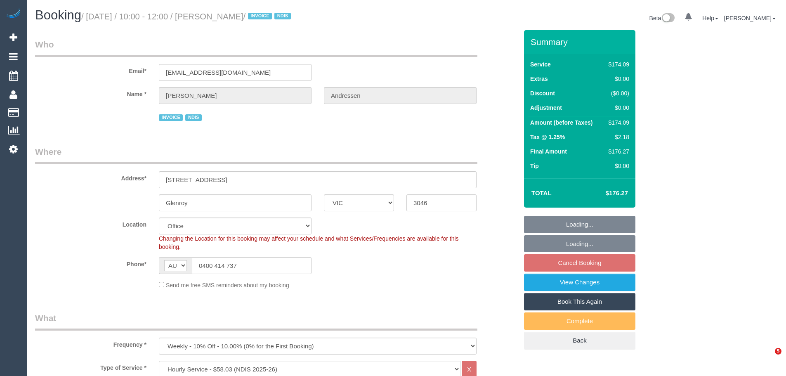
select select "number:25"
select select "number:33"
select select "object:737"
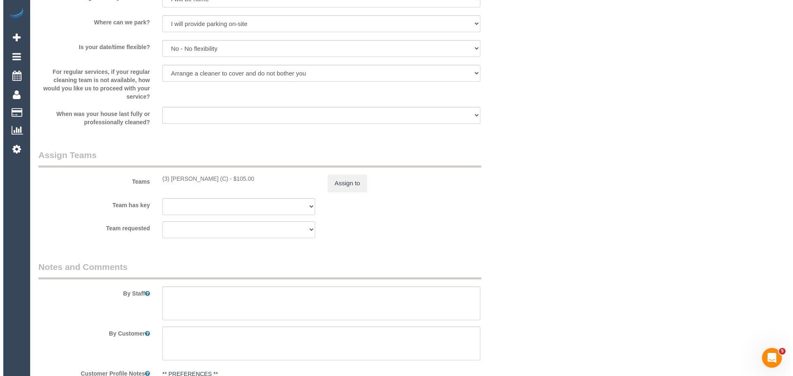
scroll to position [1032, 0]
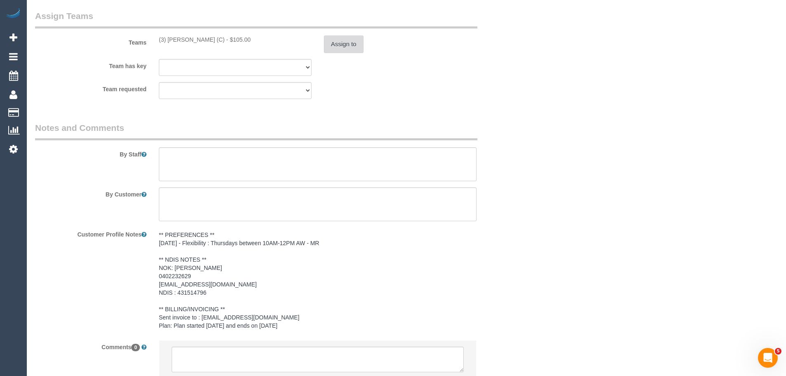
click at [339, 39] on button "Assign to" at bounding box center [344, 44] width 40 height 17
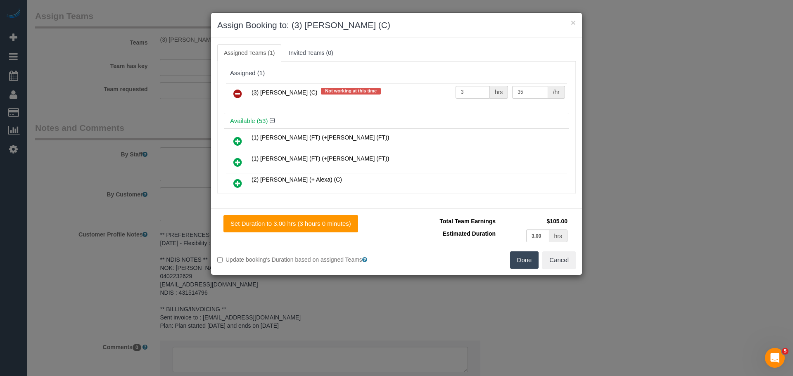
click at [238, 90] on icon at bounding box center [237, 94] width 9 height 10
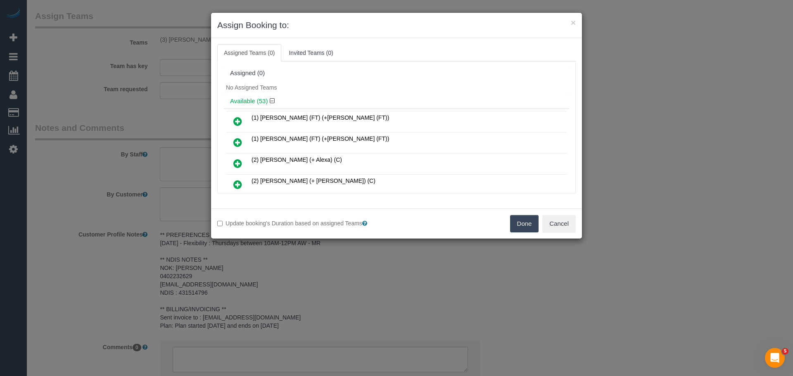
click at [516, 224] on button "Done" at bounding box center [524, 223] width 29 height 17
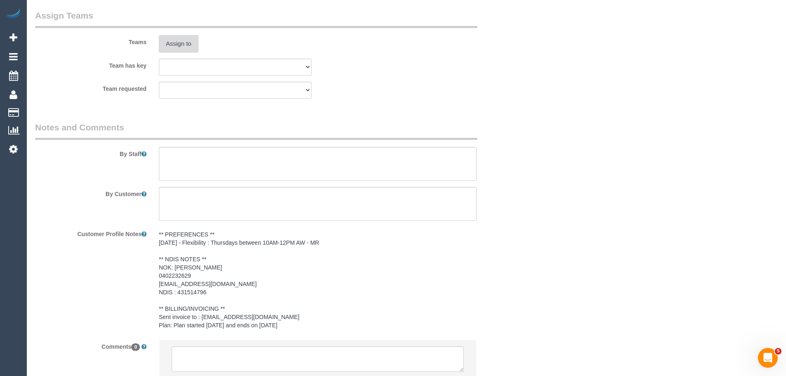
scroll to position [1095, 0]
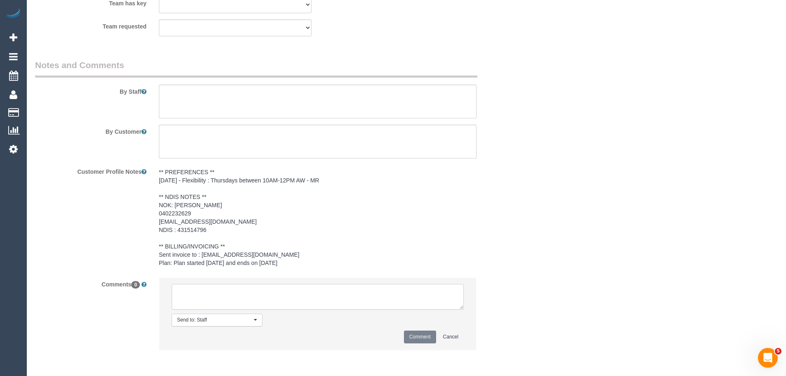
click at [279, 307] on textarea at bounding box center [318, 297] width 292 height 26
paste textarea "(3) [PERSON_NAME] (C) UA 06/10 - 19/10 - Health concerns Customer not contacted…"
type textarea "(3) [PERSON_NAME] (C) UA 06/10 - 19/10 - Health concerns Customer not contacted…"
click at [413, 336] on button "Comment" at bounding box center [420, 337] width 32 height 13
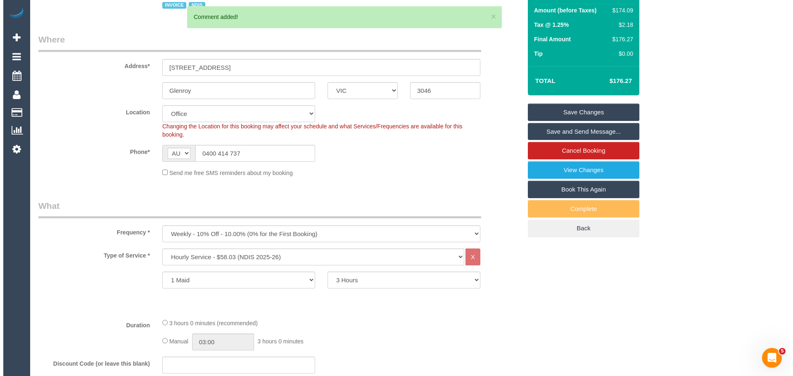
scroll to position [0, 0]
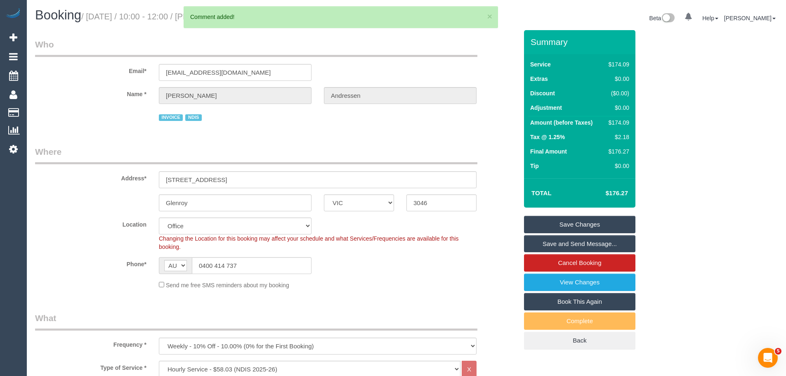
click at [593, 224] on link "Save Changes" at bounding box center [579, 224] width 111 height 17
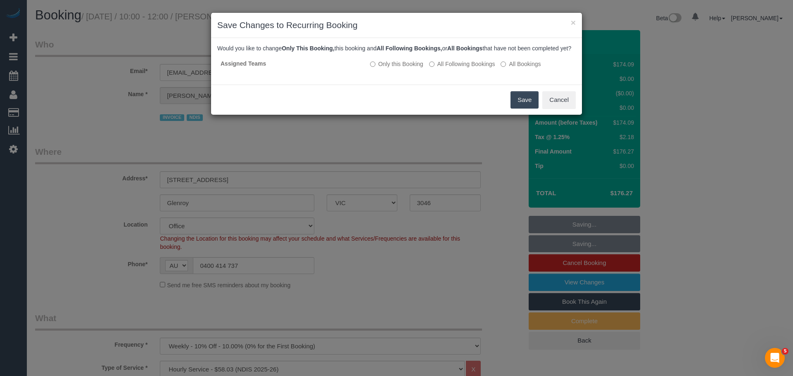
click at [522, 106] on button "Save" at bounding box center [524, 99] width 28 height 17
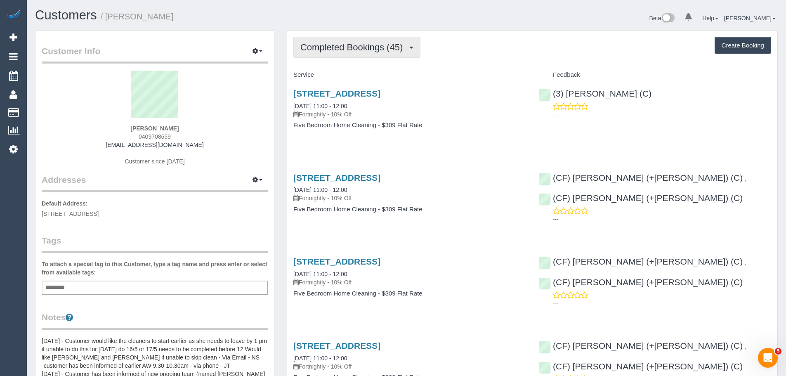
click at [371, 47] on span "Completed Bookings (45)" at bounding box center [354, 47] width 107 height 10
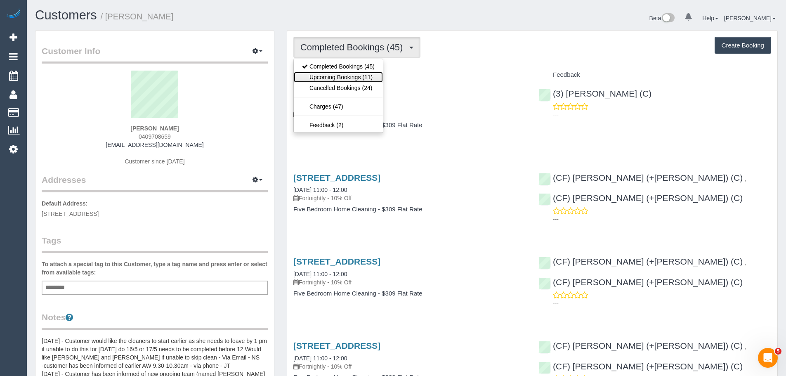
click at [365, 80] on link "Upcoming Bookings (11)" at bounding box center [338, 77] width 89 height 11
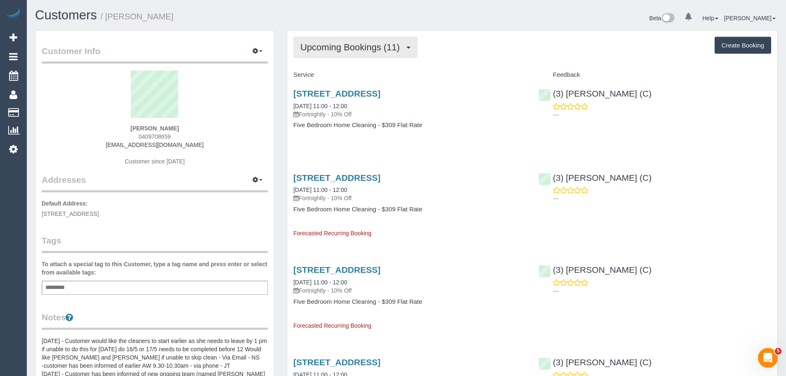
click at [325, 41] on button "Upcoming Bookings (11)" at bounding box center [356, 47] width 124 height 21
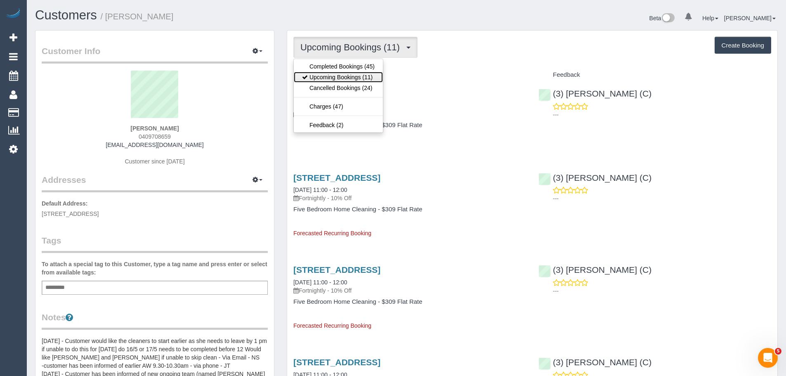
click at [339, 73] on link "Upcoming Bookings (11)" at bounding box center [338, 77] width 89 height 11
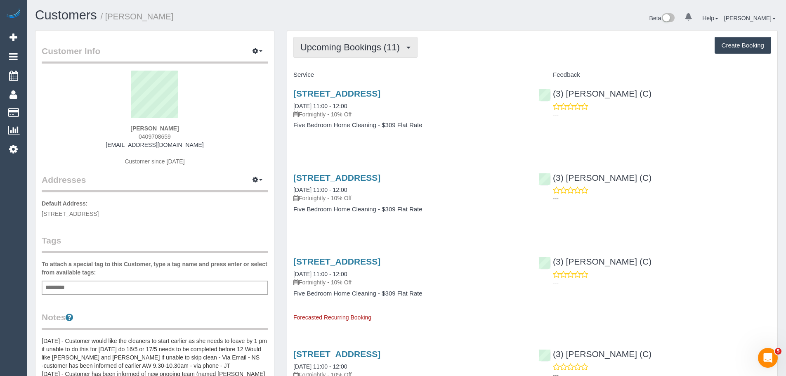
click at [329, 48] on span "Upcoming Bookings (11)" at bounding box center [353, 47] width 104 height 10
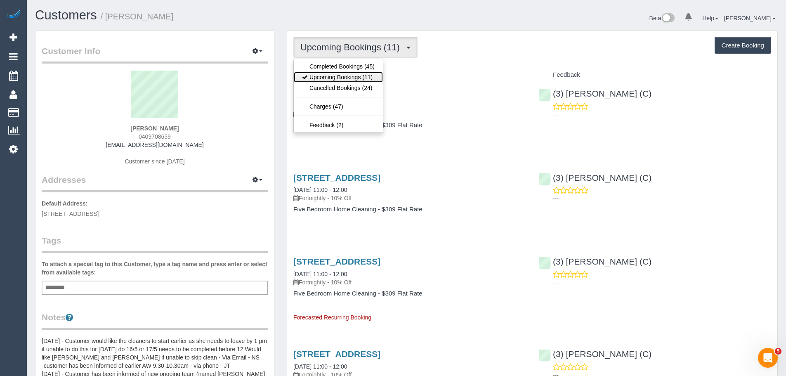
click at [334, 75] on link "Upcoming Bookings (11)" at bounding box center [338, 77] width 89 height 11
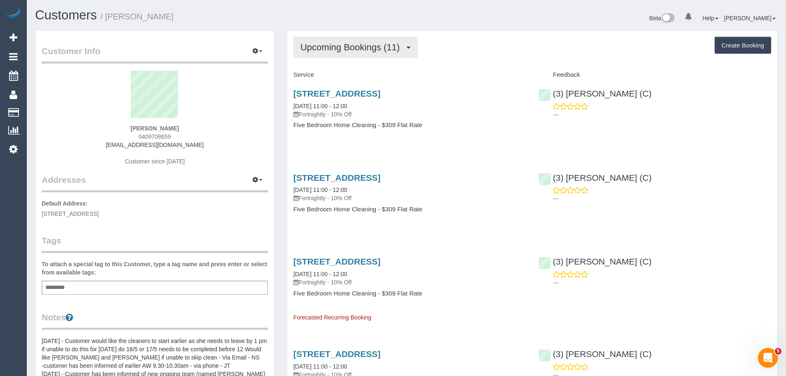
click at [326, 44] on span "Upcoming Bookings (11)" at bounding box center [353, 47] width 104 height 10
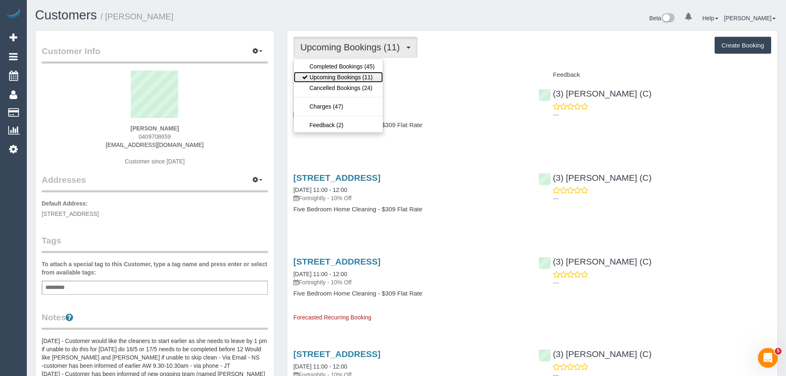
click at [332, 76] on link "Upcoming Bookings (11)" at bounding box center [338, 77] width 89 height 11
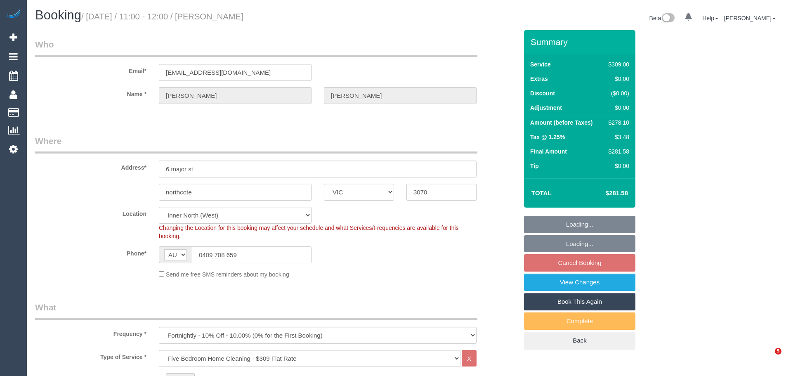
select select "VIC"
select select "number:27"
select select "number:16"
select select "number:19"
select select "number:24"
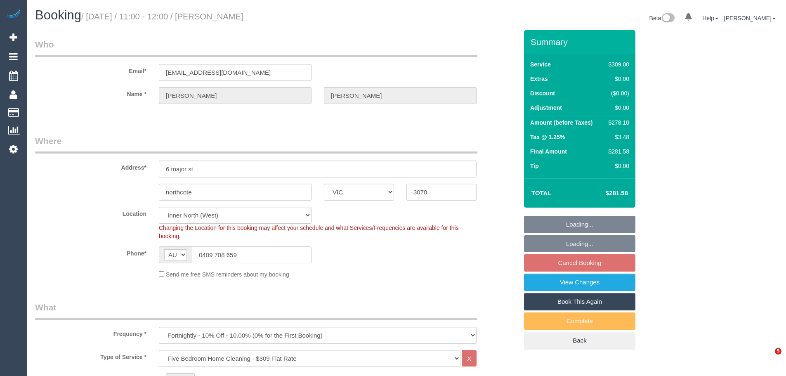
select select "number:33"
select select "number:13"
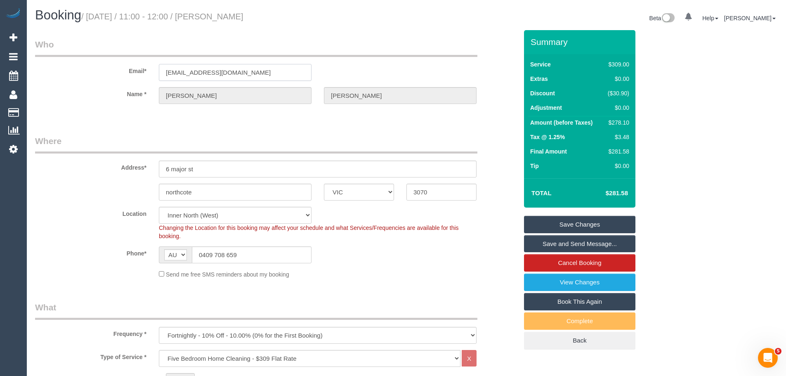
drag, startPoint x: 255, startPoint y: 70, endPoint x: 80, endPoint y: 76, distance: 175.2
click at [80, 76] on div "Email* [EMAIL_ADDRESS][DOMAIN_NAME]" at bounding box center [276, 59] width 495 height 43
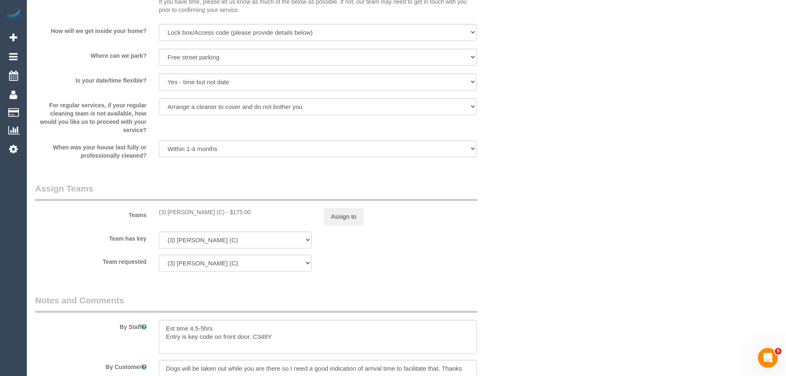
scroll to position [1280, 0]
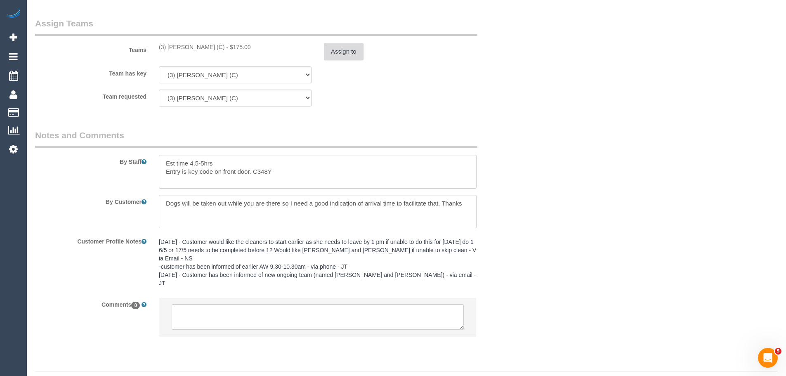
click at [344, 49] on button "Assign to" at bounding box center [344, 51] width 40 height 17
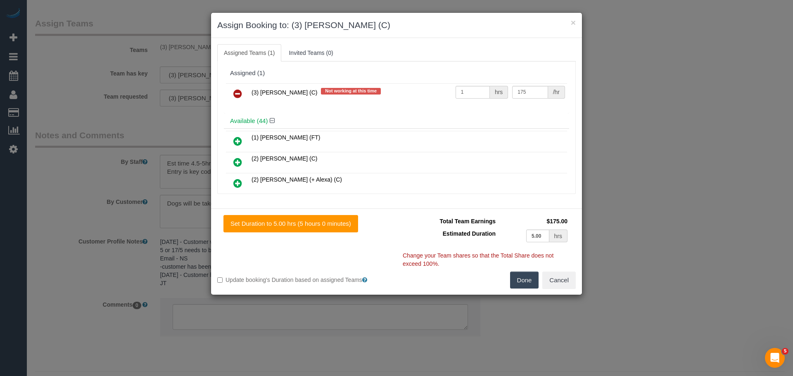
drag, startPoint x: 236, startPoint y: 92, endPoint x: 240, endPoint y: 91, distance: 4.1
click at [237, 92] on icon at bounding box center [237, 94] width 9 height 10
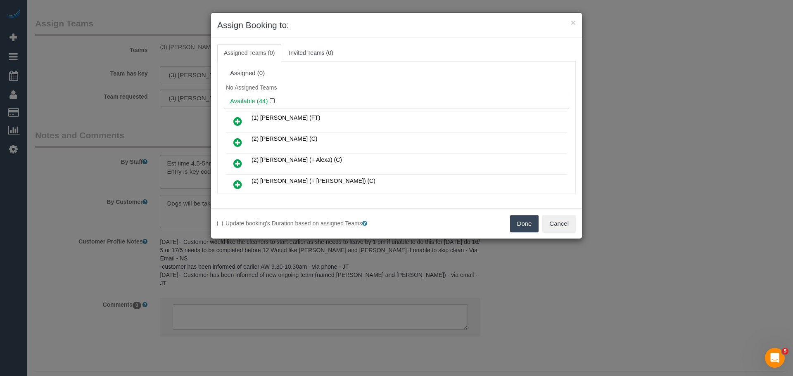
click at [516, 225] on button "Done" at bounding box center [524, 223] width 29 height 17
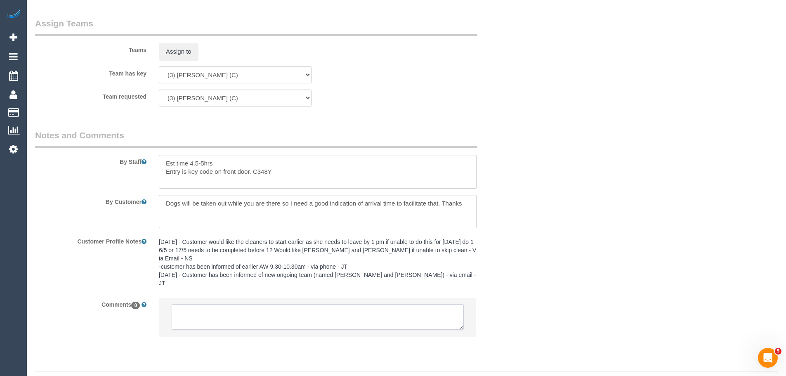
click at [234, 304] on textarea at bounding box center [318, 317] width 292 height 26
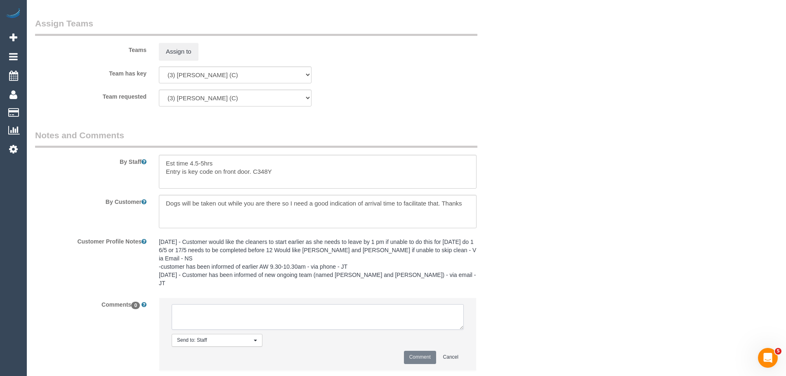
paste textarea "(3) Luke HJ (C) UA 06/10 - 19/10 - Health concerns Customer not contacted, neve…"
drag, startPoint x: 277, startPoint y: 296, endPoint x: 346, endPoint y: 298, distance: 68.5
click at [346, 304] on textarea at bounding box center [318, 317] width 292 height 26
click at [327, 304] on textarea at bounding box center [318, 317] width 292 height 26
drag, startPoint x: 179, startPoint y: 307, endPoint x: 303, endPoint y: 300, distance: 124.5
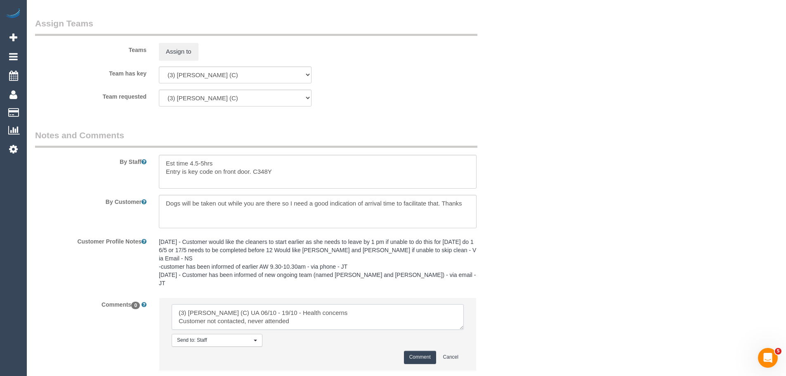
click at [303, 304] on textarea at bounding box center [318, 317] width 292 height 26
click at [303, 305] on textarea at bounding box center [318, 317] width 292 height 26
drag, startPoint x: 178, startPoint y: 297, endPoint x: 339, endPoint y: 301, distance: 161.5
click at [339, 304] on textarea at bounding box center [318, 317] width 292 height 26
click at [303, 308] on textarea at bounding box center [318, 317] width 292 height 26
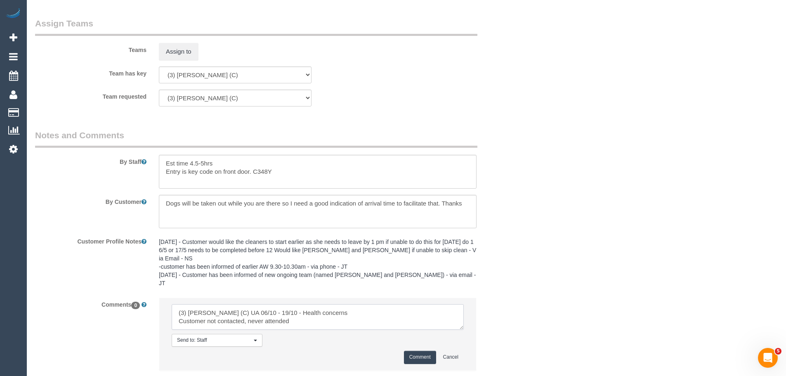
click at [210, 305] on textarea at bounding box center [318, 317] width 292 height 26
drag, startPoint x: 217, startPoint y: 305, endPoint x: 208, endPoint y: 305, distance: 9.5
click at [208, 305] on textarea at bounding box center [318, 317] width 292 height 26
drag, startPoint x: 233, startPoint y: 303, endPoint x: 310, endPoint y: 311, distance: 77.2
click at [310, 311] on textarea at bounding box center [318, 317] width 292 height 26
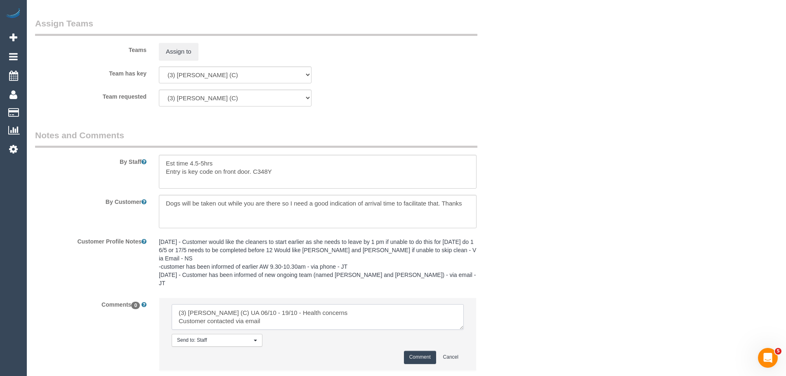
drag, startPoint x: 310, startPoint y: 311, endPoint x: 0, endPoint y: 235, distance: 318.9
type textarea "(3) Luke HJ (C) UA 06/10 - 19/10 - Health concerns Customer contacted via email"
click at [424, 351] on button "Comment" at bounding box center [420, 357] width 32 height 13
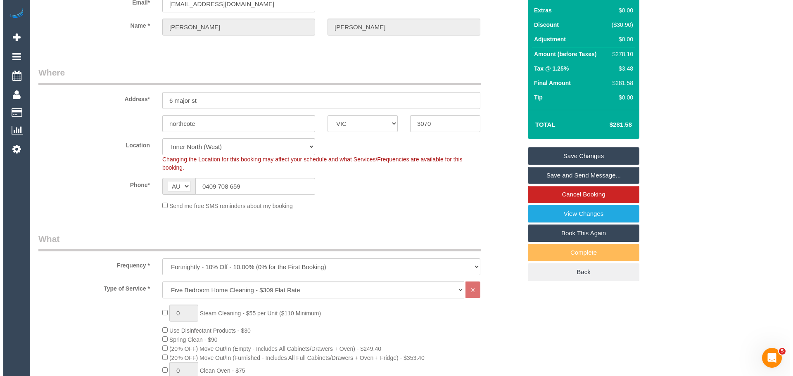
scroll to position [0, 0]
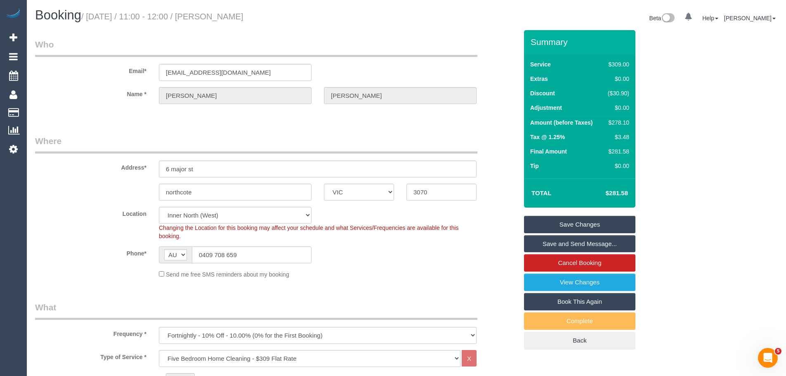
click at [578, 220] on link "Save Changes" at bounding box center [579, 224] width 111 height 17
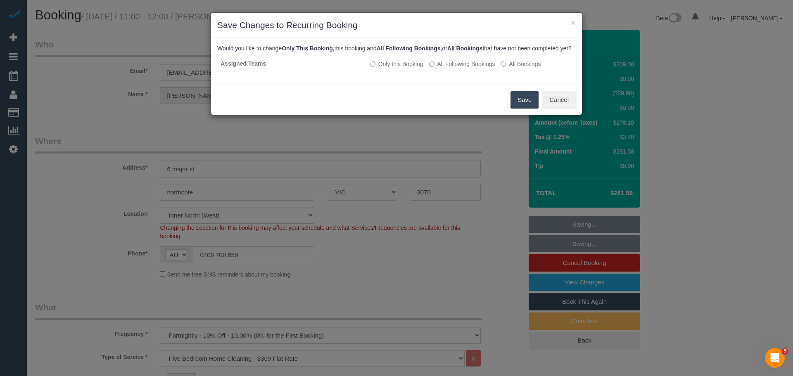
click at [522, 107] on button "Save" at bounding box center [524, 99] width 28 height 17
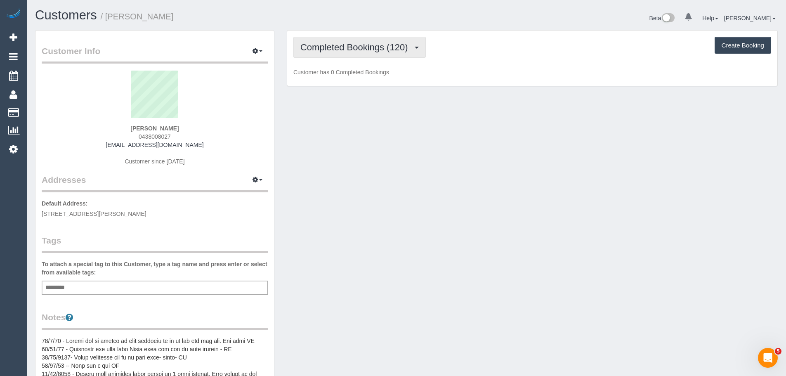
click at [373, 49] on span "Completed Bookings (120)" at bounding box center [356, 47] width 111 height 10
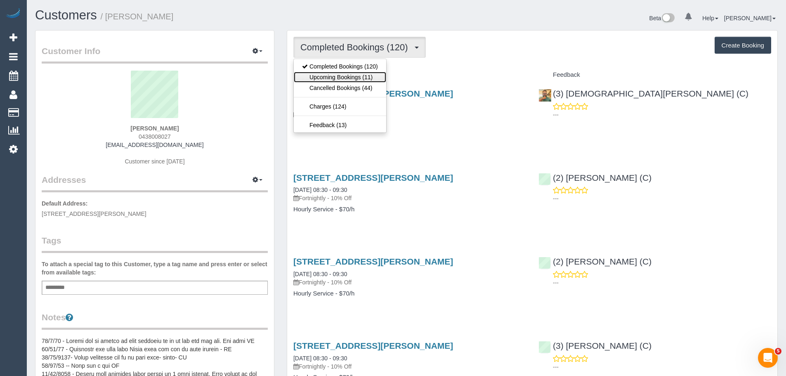
click at [361, 77] on link "Upcoming Bookings (11)" at bounding box center [340, 77] width 92 height 11
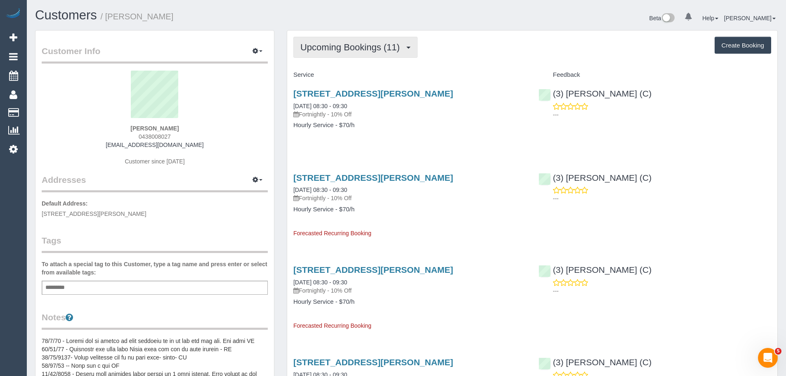
click at [339, 43] on span "Upcoming Bookings (11)" at bounding box center [353, 47] width 104 height 10
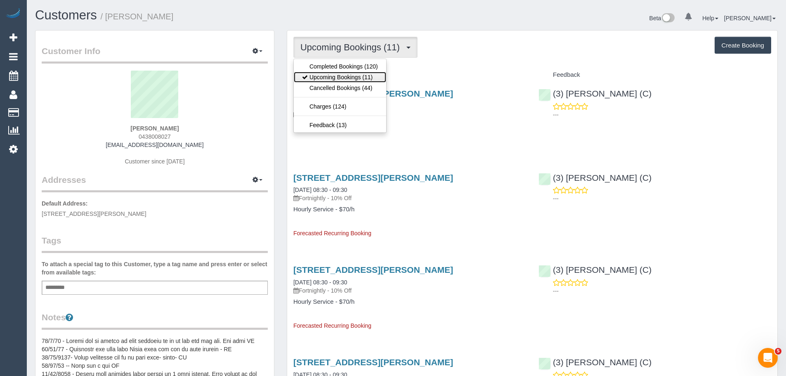
click at [344, 78] on link "Upcoming Bookings (11)" at bounding box center [340, 77] width 92 height 11
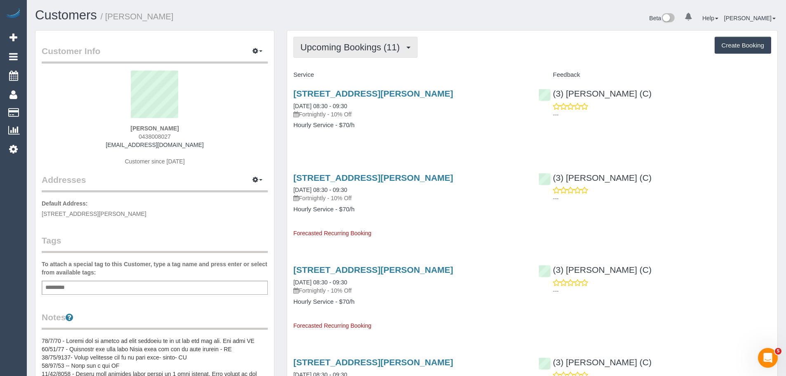
click at [342, 51] on span "Upcoming Bookings (11)" at bounding box center [353, 47] width 104 height 10
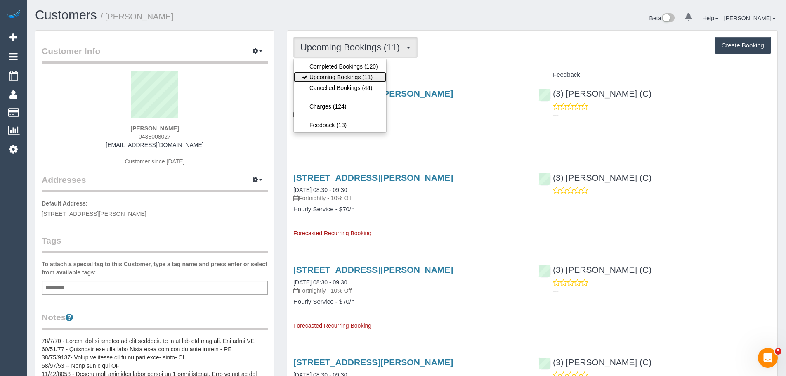
click at [343, 74] on link "Upcoming Bookings (11)" at bounding box center [340, 77] width 92 height 11
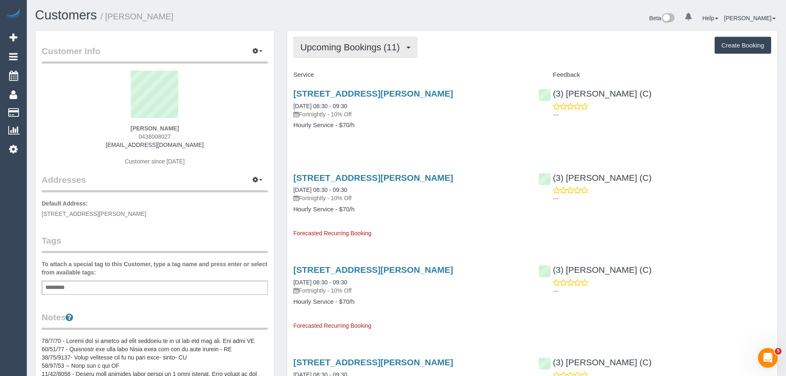
click at [342, 49] on span "Upcoming Bookings (11)" at bounding box center [353, 47] width 104 height 10
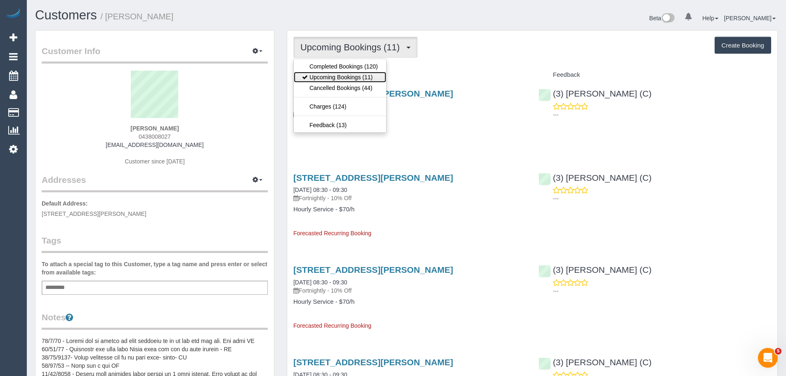
click at [346, 74] on link "Upcoming Bookings (11)" at bounding box center [340, 77] width 92 height 11
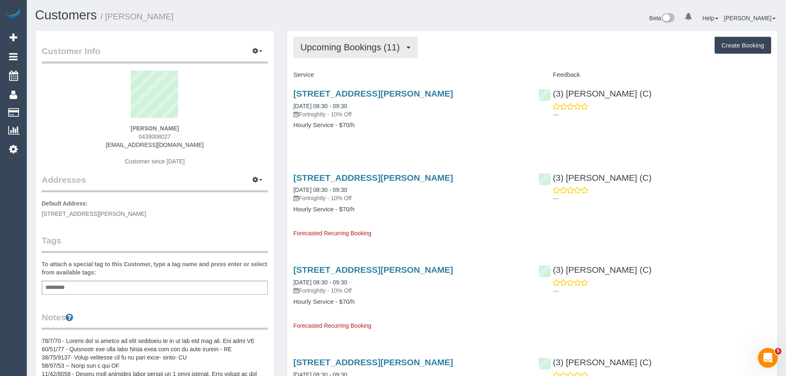
click at [340, 48] on span "Upcoming Bookings (11)" at bounding box center [353, 47] width 104 height 10
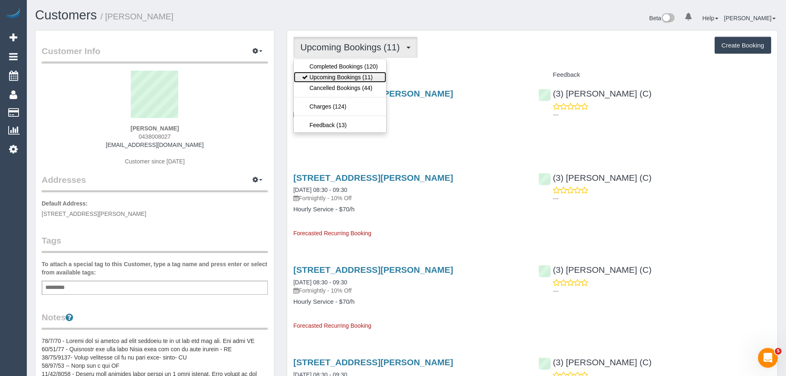
click at [343, 76] on link "Upcoming Bookings (11)" at bounding box center [340, 77] width 92 height 11
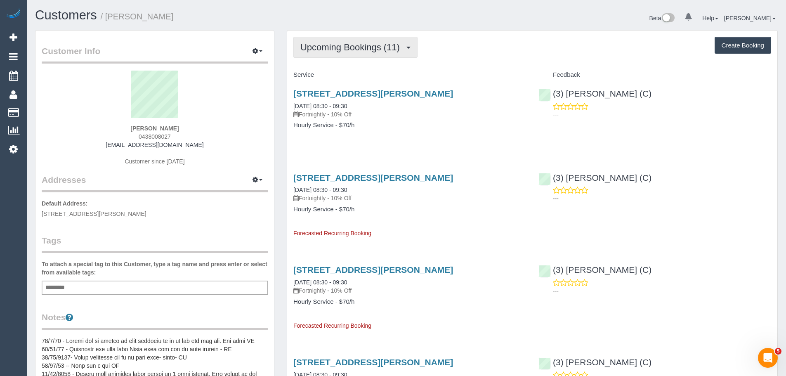
click at [331, 52] on button "Upcoming Bookings (11)" at bounding box center [356, 47] width 124 height 21
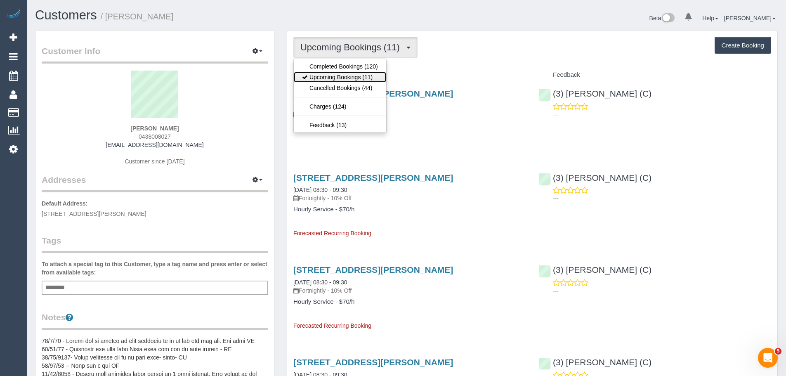
click at [342, 75] on link "Upcoming Bookings (11)" at bounding box center [340, 77] width 92 height 11
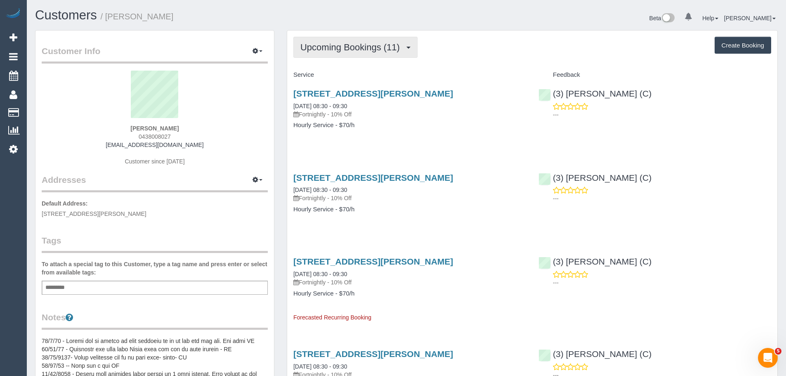
click at [336, 45] on span "Upcoming Bookings (11)" at bounding box center [353, 47] width 104 height 10
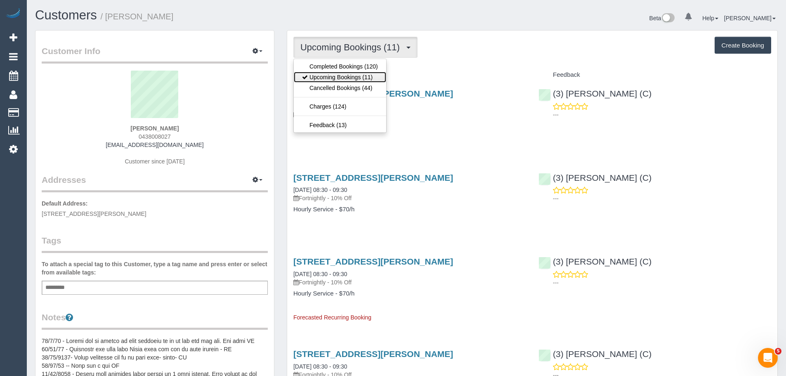
click at [343, 80] on link "Upcoming Bookings (11)" at bounding box center [340, 77] width 92 height 11
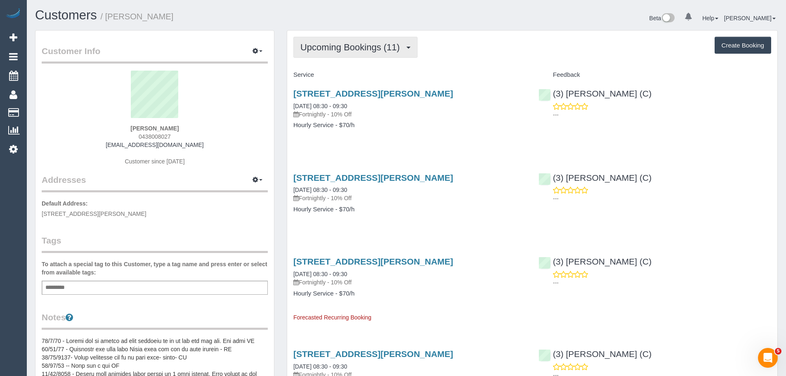
click at [336, 50] on span "Upcoming Bookings (11)" at bounding box center [353, 47] width 104 height 10
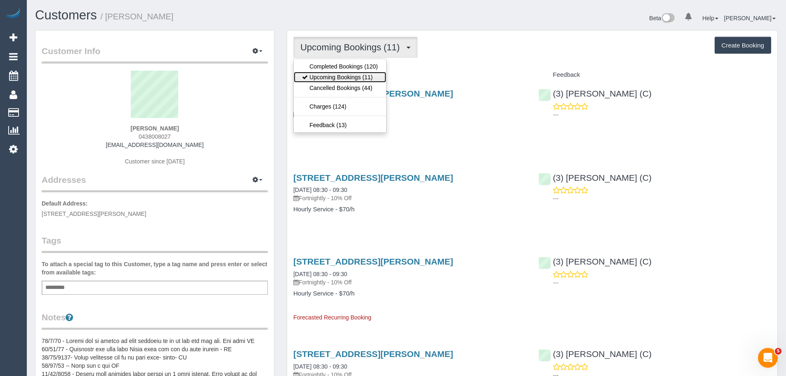
click at [341, 76] on link "Upcoming Bookings (11)" at bounding box center [340, 77] width 92 height 11
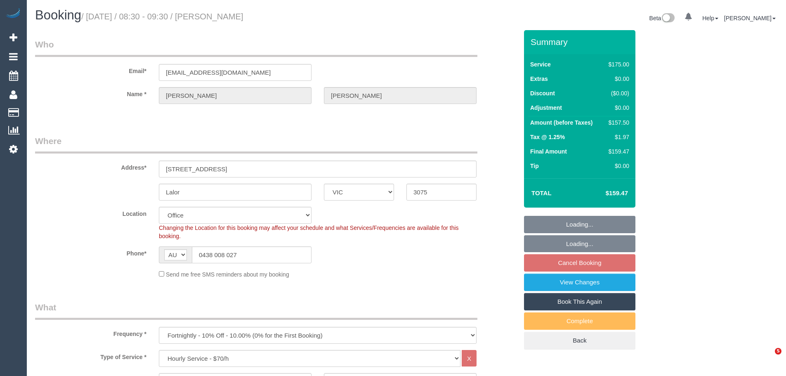
select select "VIC"
select select "150"
select select "number:27"
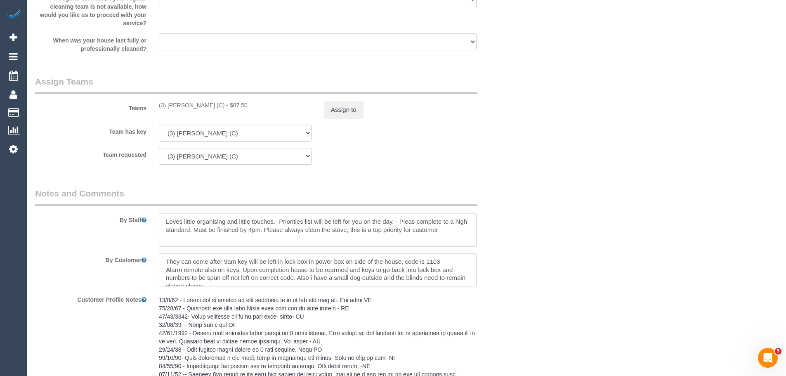
scroll to position [1197, 0]
click at [333, 107] on button "Assign to" at bounding box center [344, 111] width 40 height 17
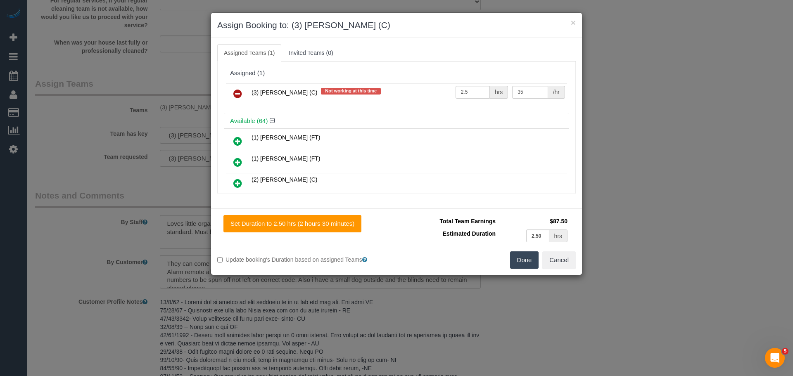
click at [234, 90] on icon at bounding box center [237, 94] width 9 height 10
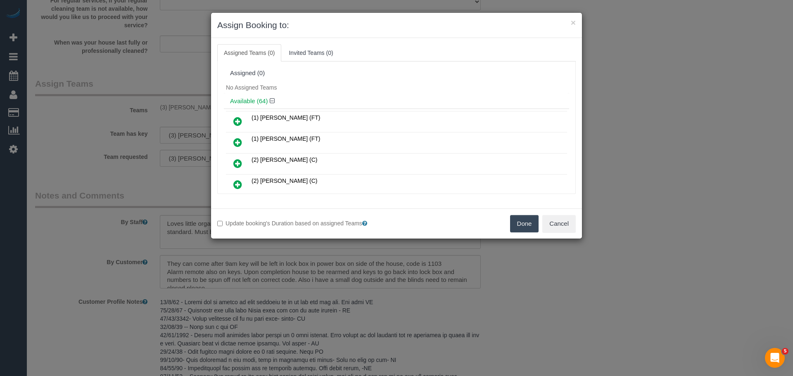
click at [522, 222] on button "Done" at bounding box center [524, 223] width 29 height 17
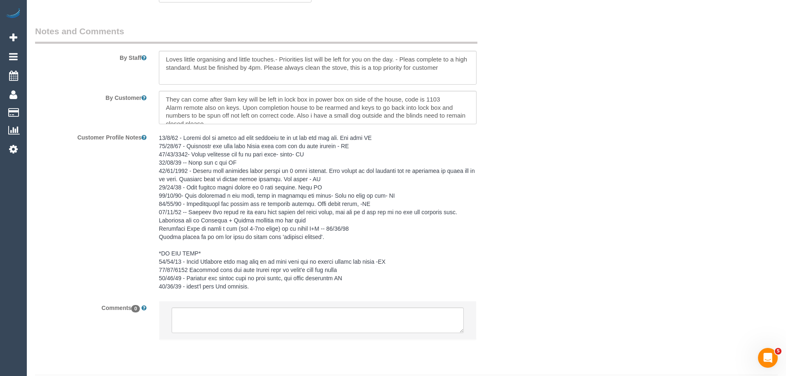
scroll to position [1385, 0]
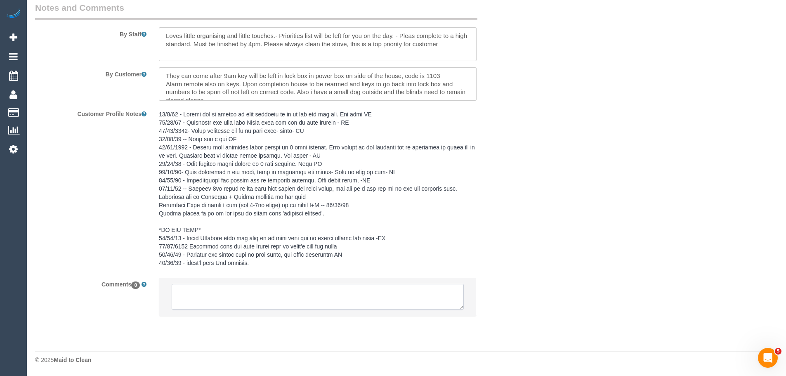
click at [271, 302] on textarea at bounding box center [318, 297] width 292 height 26
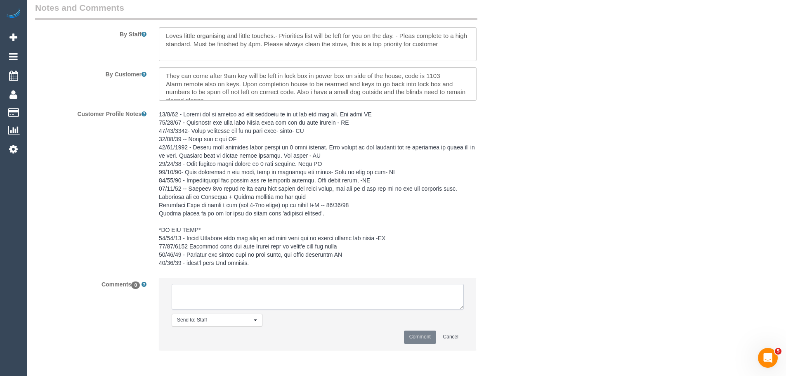
paste textarea "(3) Luke HJ (C) UA 06/10 - 19/10 - Health concerns Customer not contacted, neve…"
type textarea "(3) Luke HJ (C) UA 06/10 - 19/10 - Health concerns Customer not contacted, neve…"
click at [422, 339] on button "Comment" at bounding box center [420, 337] width 32 height 13
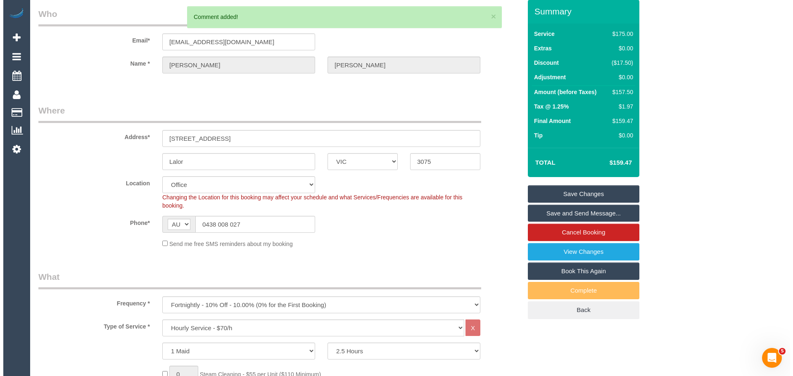
scroll to position [0, 0]
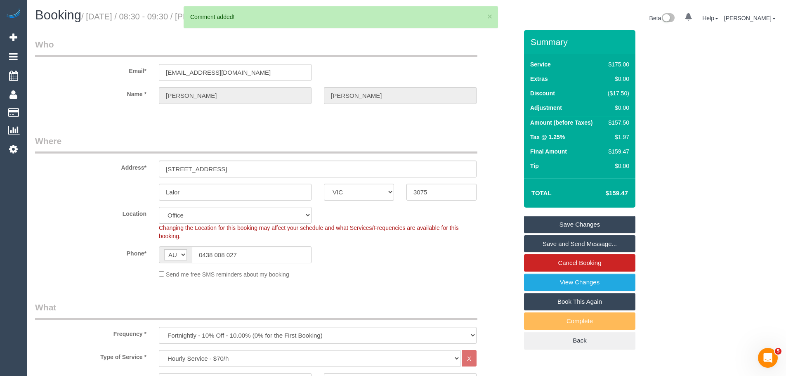
click at [568, 220] on link "Save Changes" at bounding box center [579, 224] width 111 height 17
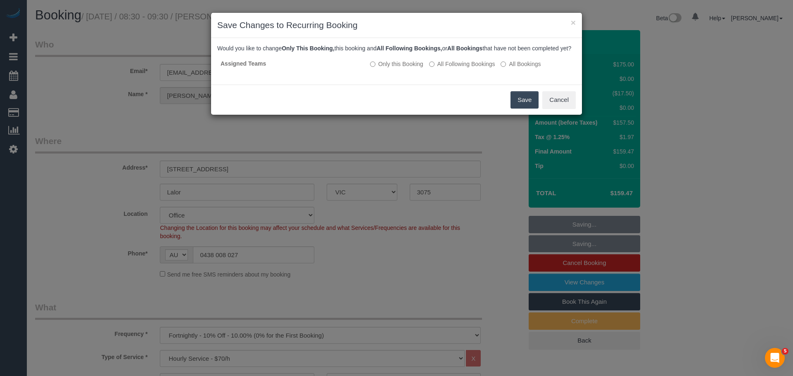
click at [526, 109] on button "Save" at bounding box center [524, 99] width 28 height 17
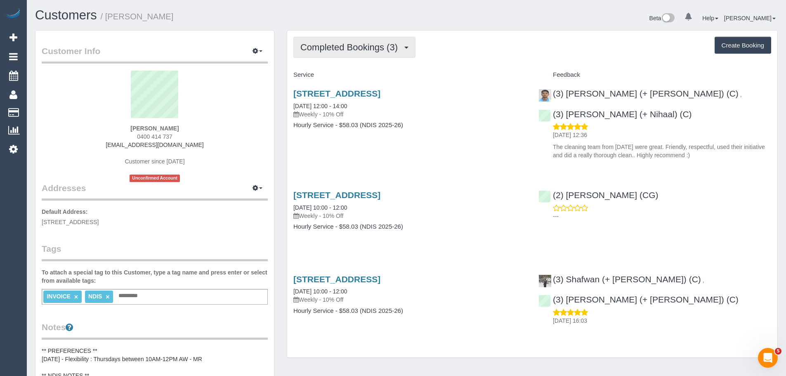
click at [358, 44] on span "Completed Bookings (3)" at bounding box center [352, 47] width 102 height 10
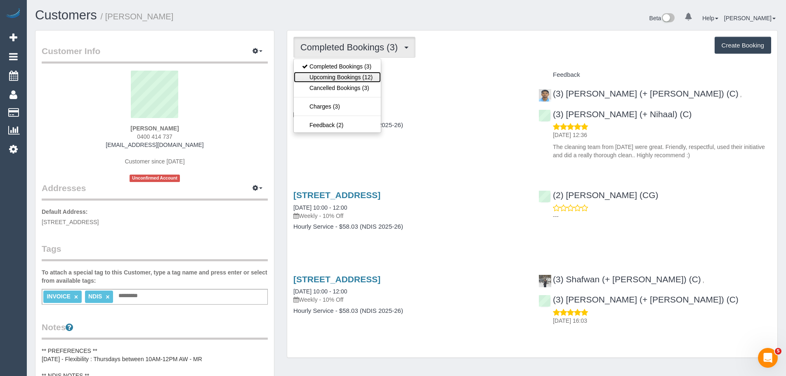
click at [367, 76] on link "Upcoming Bookings (12)" at bounding box center [337, 77] width 87 height 11
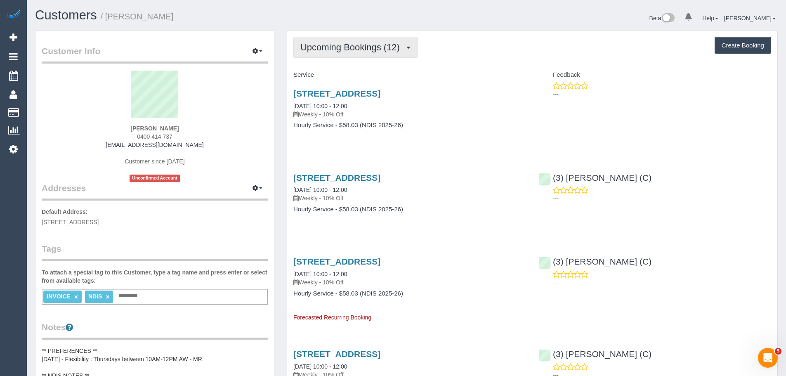
click at [342, 56] on button "Upcoming Bookings (12)" at bounding box center [356, 47] width 124 height 21
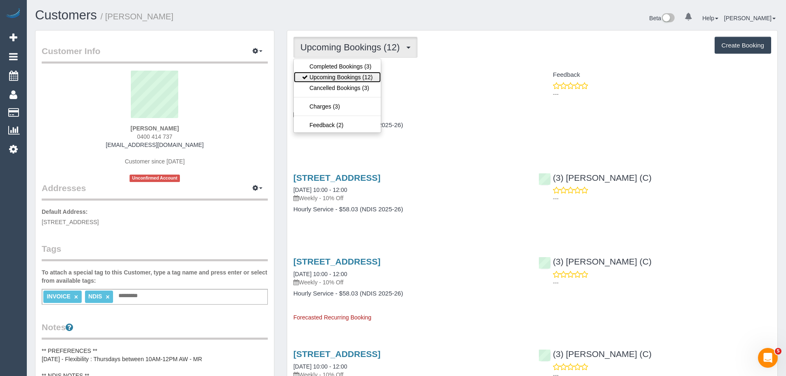
click at [344, 80] on link "Upcoming Bookings (12)" at bounding box center [337, 77] width 87 height 11
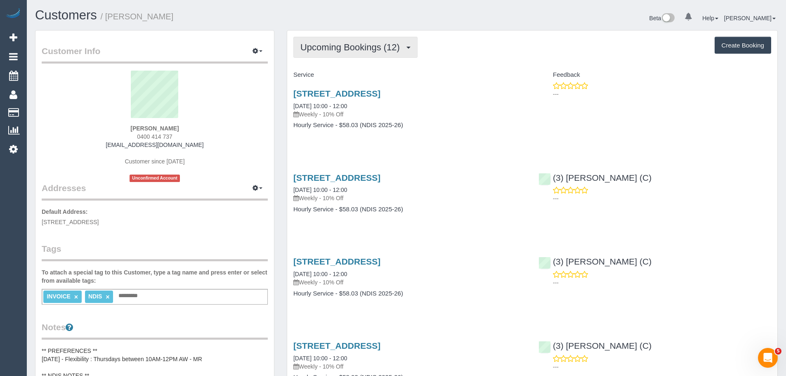
click at [339, 49] on span "Upcoming Bookings (12)" at bounding box center [353, 47] width 104 height 10
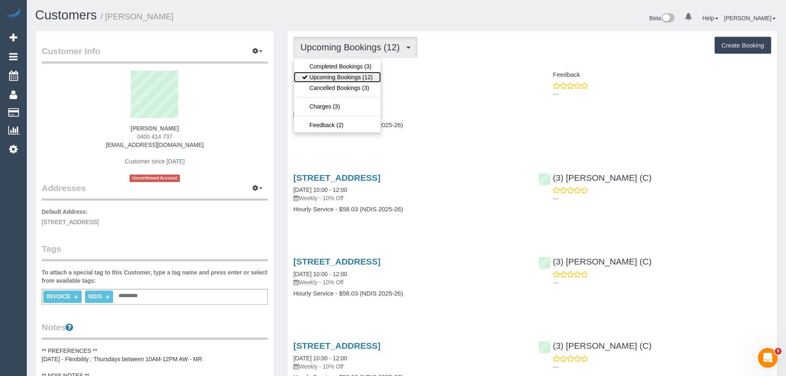
click at [341, 77] on link "Upcoming Bookings (12)" at bounding box center [337, 77] width 87 height 11
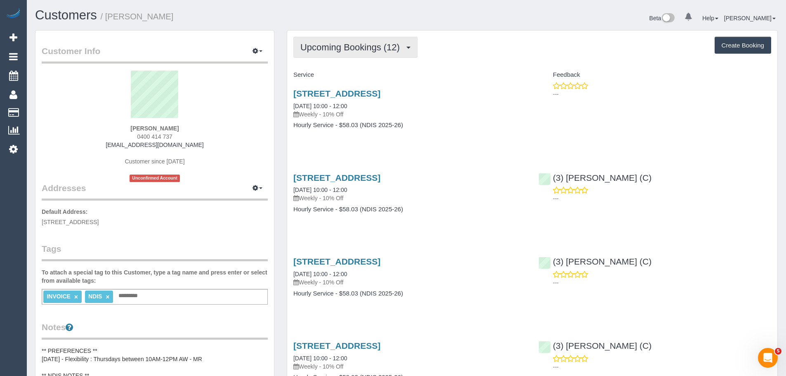
click at [348, 39] on button "Upcoming Bookings (12)" at bounding box center [356, 47] width 124 height 21
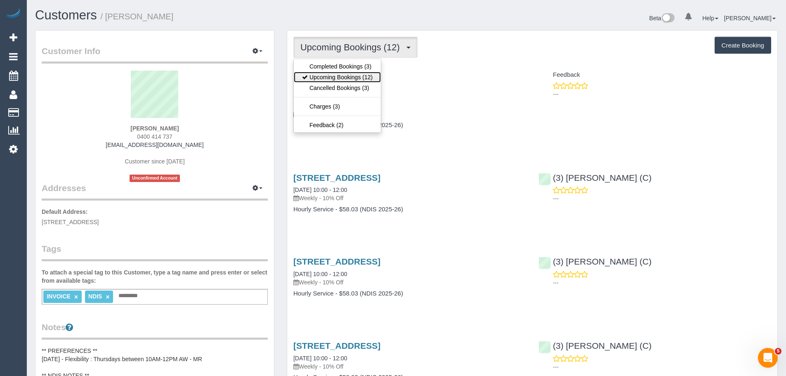
click at [348, 76] on link "Upcoming Bookings (12)" at bounding box center [337, 77] width 87 height 11
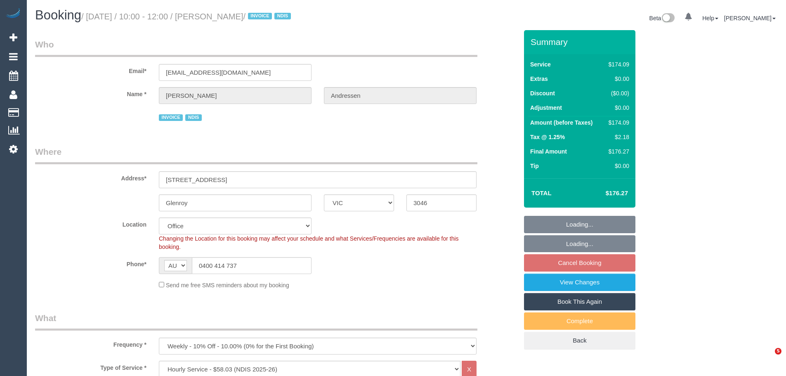
select select "VIC"
select select "180"
select select "number:29"
select select "number:14"
select select "number:18"
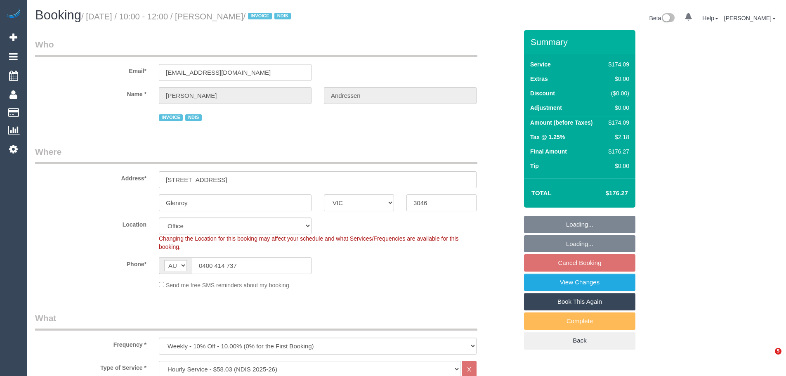
select select "number:25"
select select "number:33"
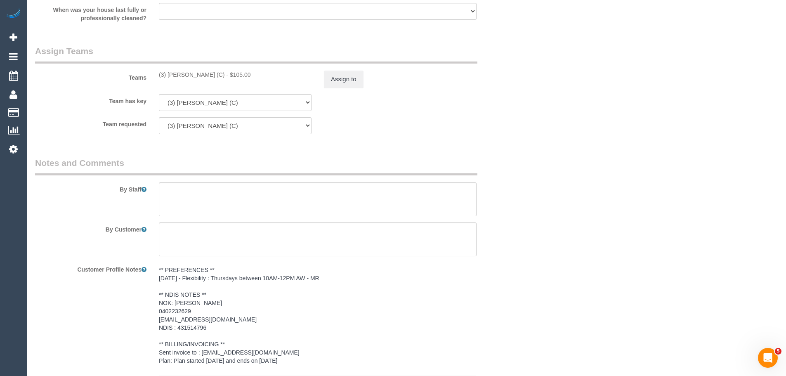
scroll to position [888, 0]
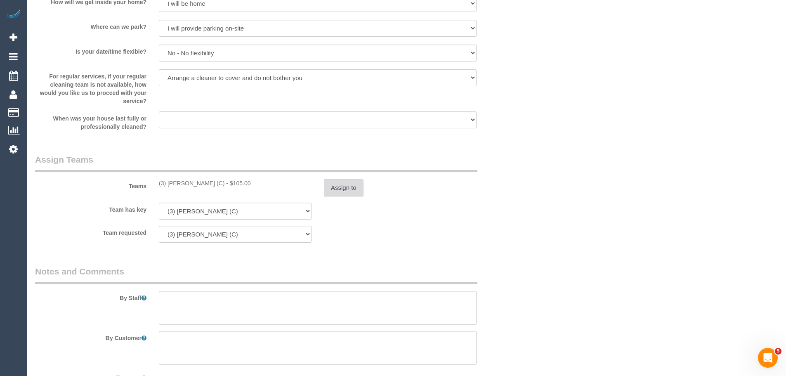
click at [354, 194] on button "Assign to" at bounding box center [344, 187] width 40 height 17
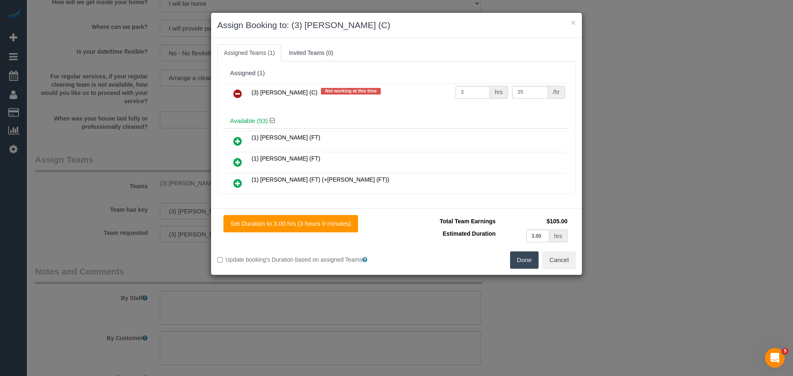
click at [239, 96] on icon at bounding box center [237, 94] width 9 height 10
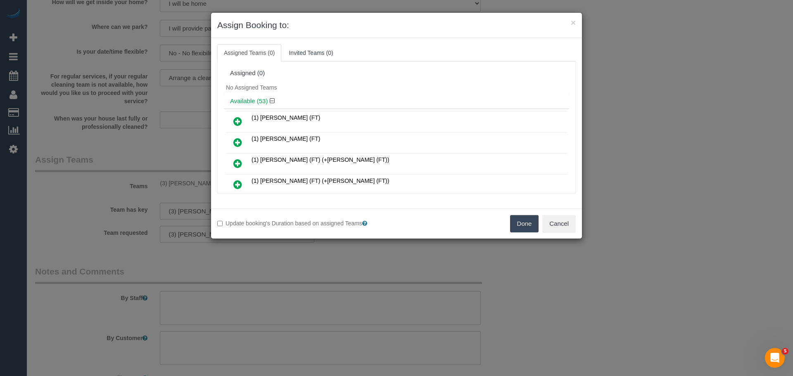
click at [528, 226] on button "Done" at bounding box center [524, 223] width 29 height 17
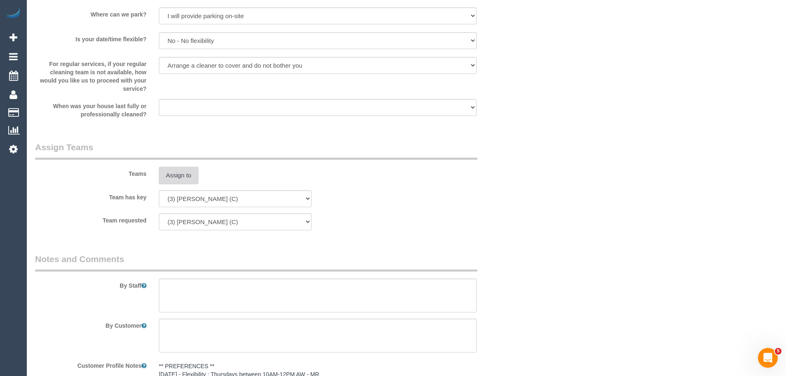
scroll to position [1095, 0]
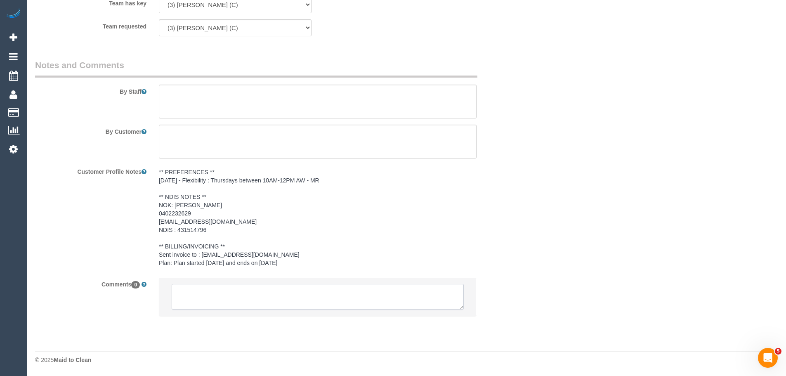
drag, startPoint x: 276, startPoint y: 297, endPoint x: 306, endPoint y: 301, distance: 30.1
click at [276, 297] on textarea at bounding box center [318, 297] width 292 height 26
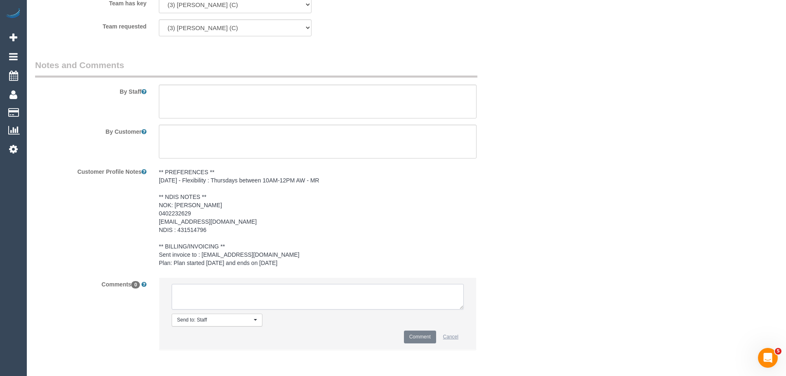
paste textarea "(3) [PERSON_NAME] (C) UA 06/10 - 19/10 - Health concerns Customer not contacted…"
type textarea "(3) [PERSON_NAME] (C) UA 06/10 - 19/10 - Health concerns Customer not contacted…"
click at [426, 336] on button "Comment" at bounding box center [420, 337] width 32 height 13
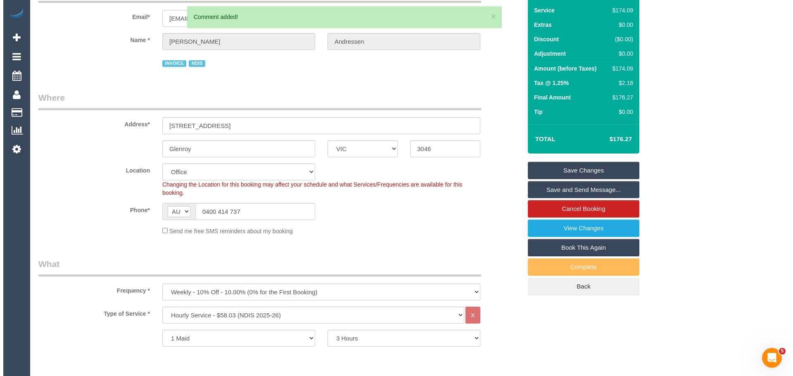
scroll to position [0, 0]
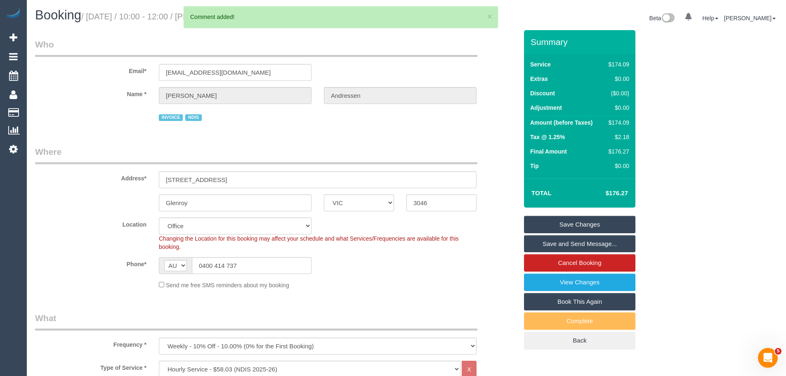
click at [580, 221] on link "Save Changes" at bounding box center [579, 224] width 111 height 17
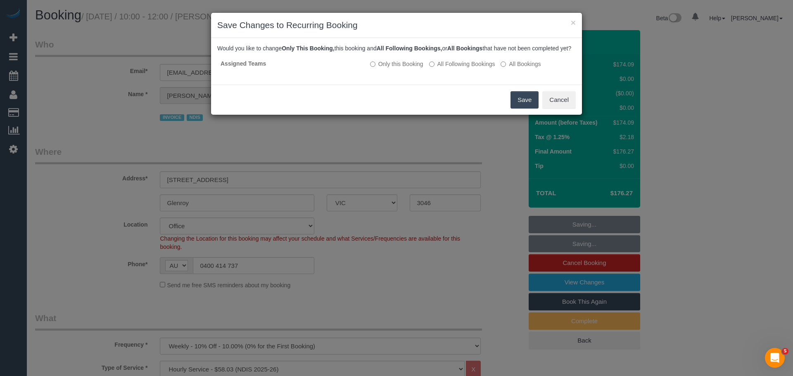
click at [516, 109] on button "Save" at bounding box center [524, 99] width 28 height 17
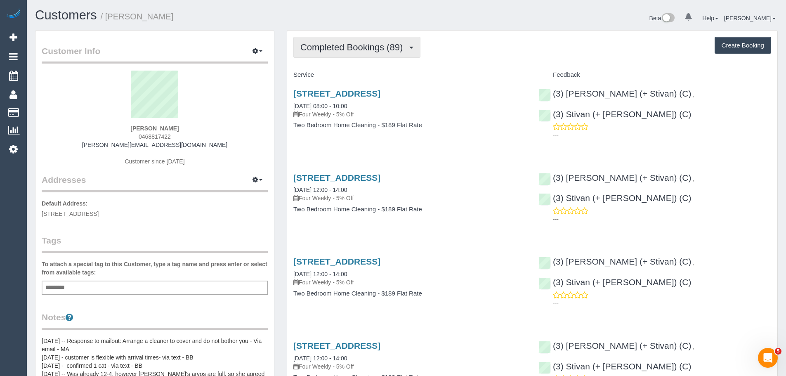
click at [368, 46] on span "Completed Bookings (89)" at bounding box center [354, 47] width 107 height 10
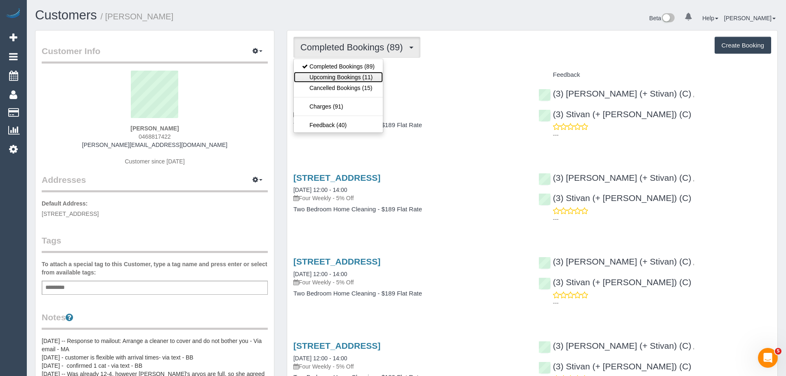
click at [355, 76] on link "Upcoming Bookings (11)" at bounding box center [338, 77] width 89 height 11
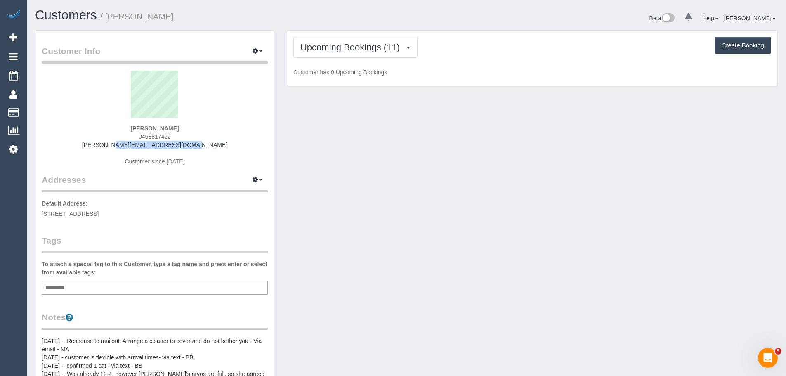
drag, startPoint x: 199, startPoint y: 144, endPoint x: 85, endPoint y: 146, distance: 113.5
click at [85, 146] on div "[PERSON_NAME] 0468817422 [PERSON_NAME][EMAIL_ADDRESS][DOMAIN_NAME] Customer sin…" at bounding box center [155, 122] width 226 height 103
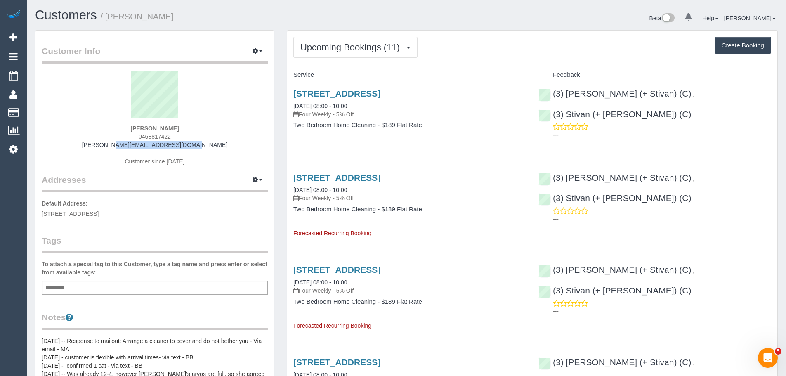
copy link "[PERSON_NAME][EMAIL_ADDRESS][DOMAIN_NAME]"
click at [341, 39] on button "Upcoming Bookings (11)" at bounding box center [356, 47] width 124 height 21
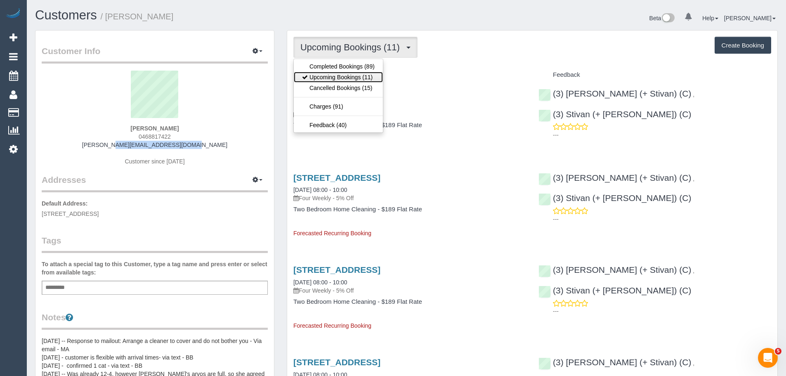
click at [340, 75] on link "Upcoming Bookings (11)" at bounding box center [338, 77] width 89 height 11
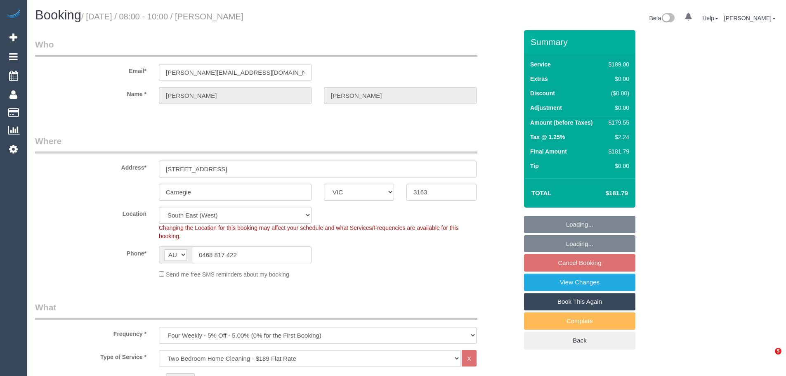
select select "VIC"
select select "number:27"
select select "number:33"
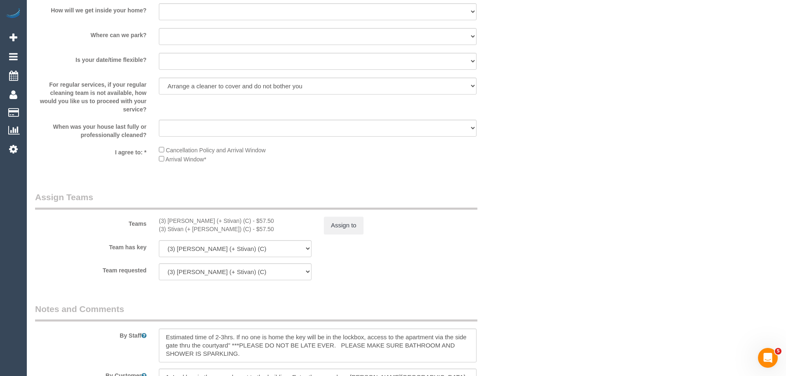
scroll to position [1197, 0]
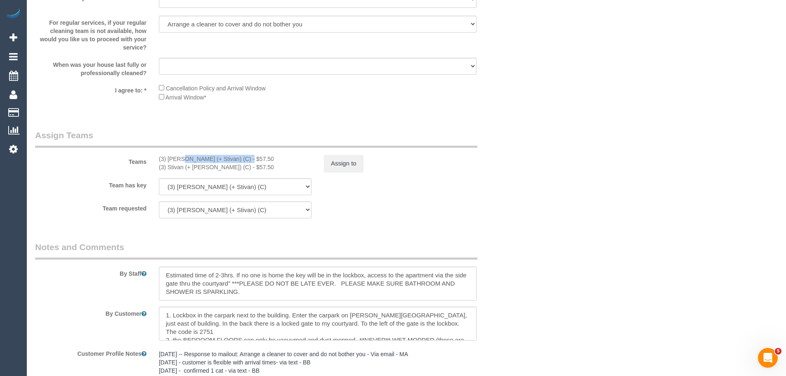
drag, startPoint x: 220, startPoint y: 157, endPoint x: 157, endPoint y: 151, distance: 63.9
click at [157, 151] on div "Teams (3) Krunal (+ Stivan) (C) - $57.50 (3) Stivan (+ Krunal) (C) - $57.50 Ass…" at bounding box center [276, 150] width 495 height 43
copy div "(3) [PERSON_NAME] (+ Stivan) (C)"
click at [340, 162] on button "Assign to" at bounding box center [344, 163] width 40 height 17
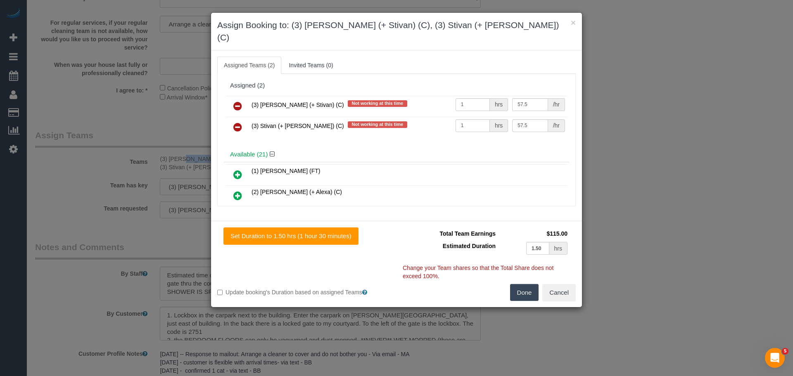
click at [239, 101] on icon at bounding box center [237, 106] width 9 height 10
click at [239, 122] on icon at bounding box center [237, 127] width 9 height 10
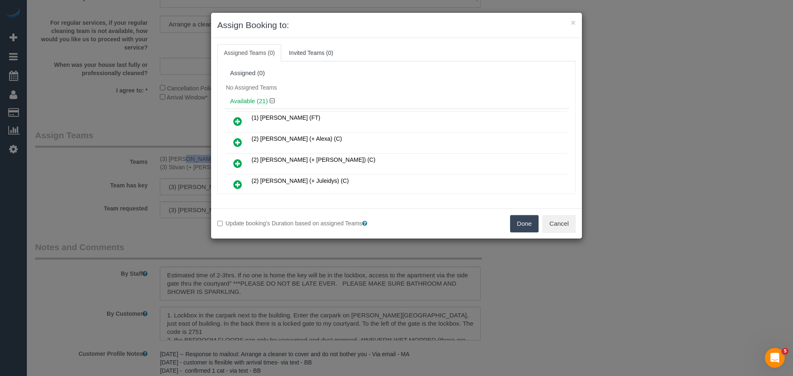
click at [517, 225] on button "Done" at bounding box center [524, 223] width 29 height 17
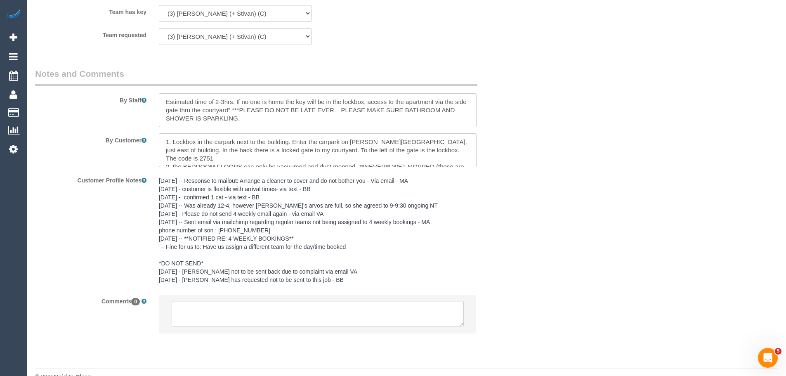
scroll to position [1388, 0]
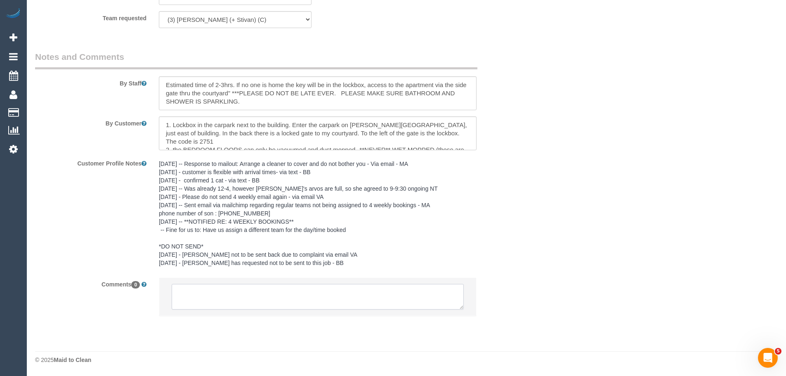
click at [259, 300] on textarea at bounding box center [318, 297] width 292 height 26
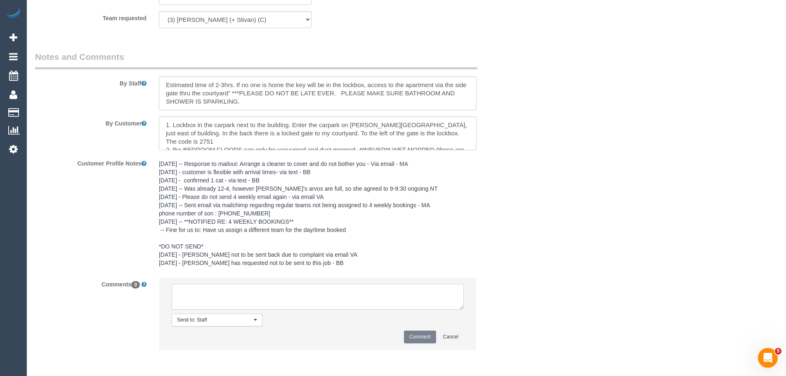
paste textarea "(3) [PERSON_NAME] (+ Stivan) (C)"
drag, startPoint x: 274, startPoint y: 303, endPoint x: 53, endPoint y: 212, distance: 238.7
click at [54, 212] on sui-booking-comments "By Staff By Customer Customer Profile Notes 16.05.22 -- Response to mailout: Ar…" at bounding box center [276, 205] width 483 height 308
type textarea "(3) Krunal (+ Stivan) (C) UA - one off - Not working Customer contacted via ema…"
click at [418, 339] on button "Comment" at bounding box center [420, 337] width 32 height 13
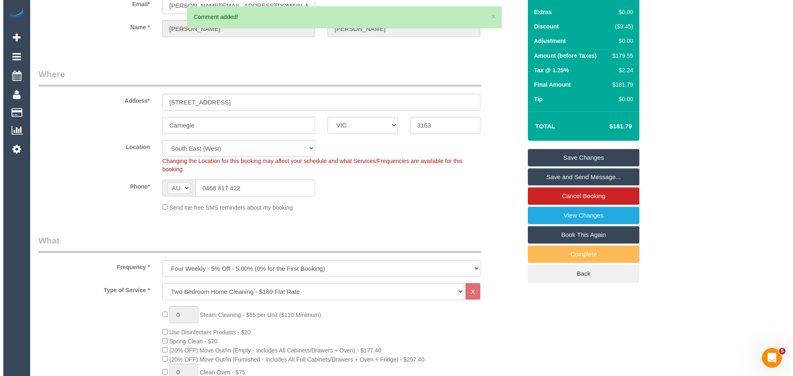
scroll to position [0, 0]
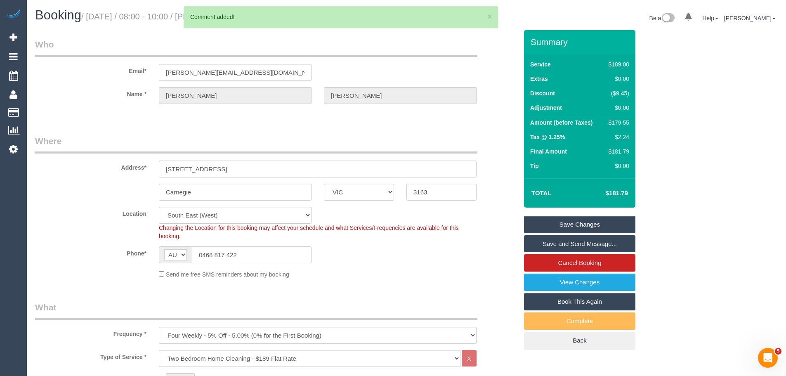
click at [563, 220] on link "Save Changes" at bounding box center [579, 224] width 111 height 17
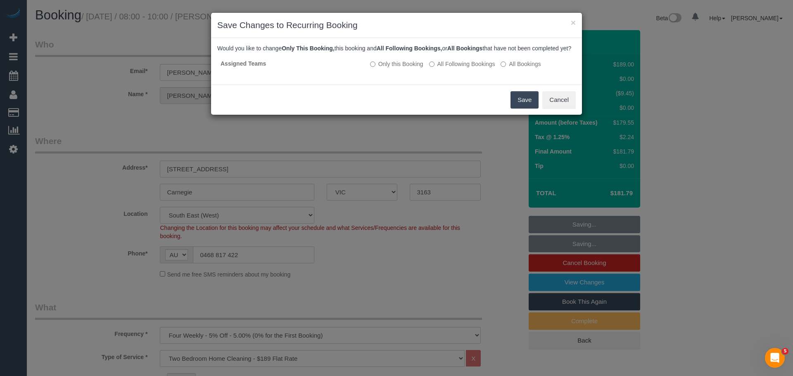
click at [525, 109] on button "Save" at bounding box center [524, 99] width 28 height 17
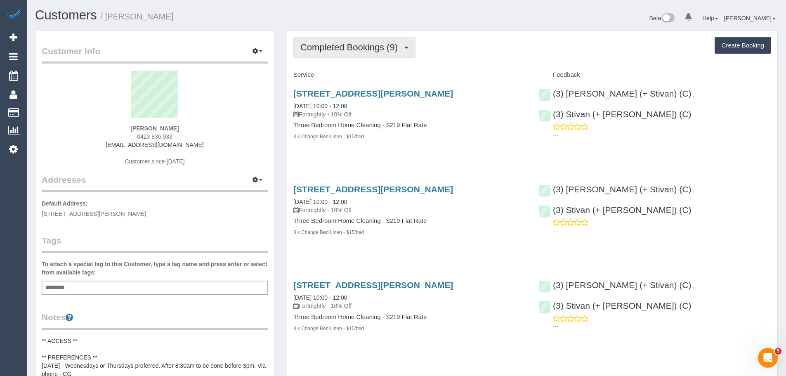
click at [384, 55] on button "Completed Bookings (9)" at bounding box center [355, 47] width 122 height 21
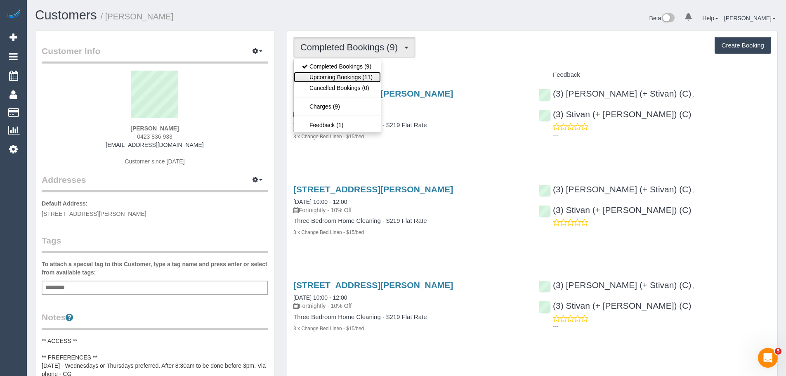
click at [370, 77] on link "Upcoming Bookings (11)" at bounding box center [337, 77] width 87 height 11
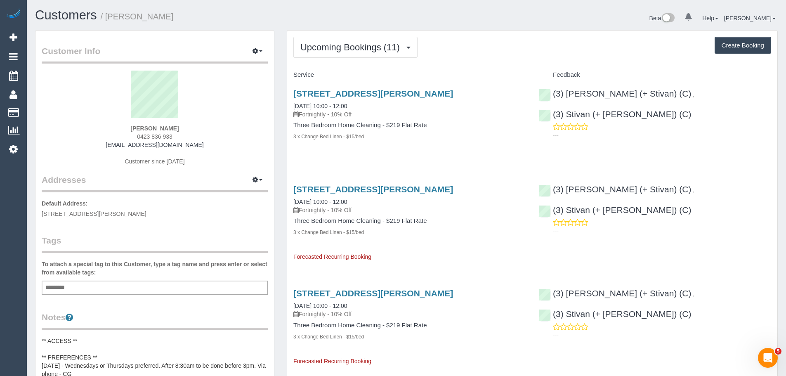
drag, startPoint x: 214, startPoint y: 145, endPoint x: 89, endPoint y: 146, distance: 125.5
click at [89, 146] on div "Kelly Donnelly 0423 836 933 greenmonkeydreams@hotmail.com Customer since 2025" at bounding box center [155, 122] width 226 height 103
copy link "greenmonkeydreams@hotmail.com"
click at [331, 45] on span "Upcoming Bookings (11)" at bounding box center [353, 47] width 104 height 10
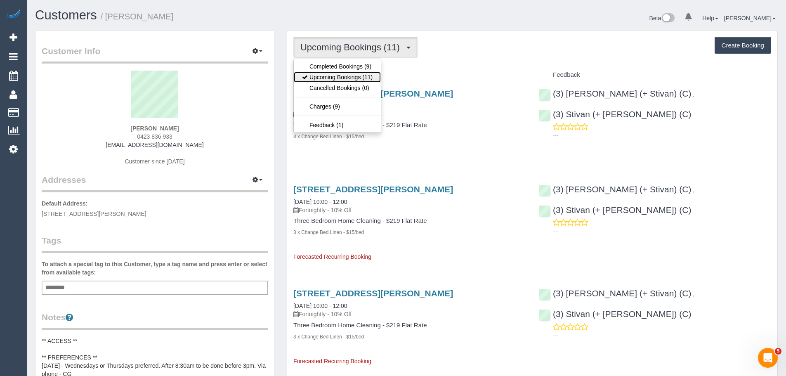
click at [323, 78] on link "Upcoming Bookings (11)" at bounding box center [337, 77] width 87 height 11
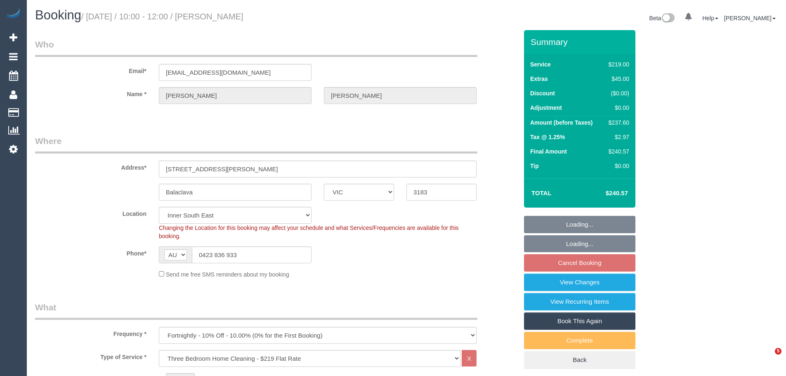
select select "VIC"
select select "number:29"
select select "number:14"
select select "number:19"
select select "number:36"
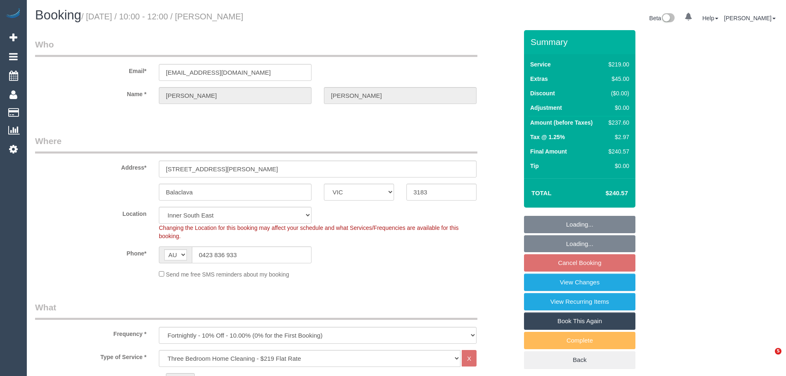
select select "number:34"
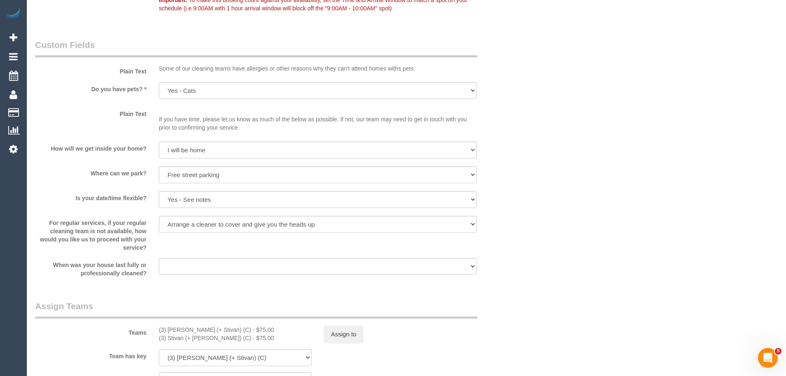
scroll to position [1115, 0]
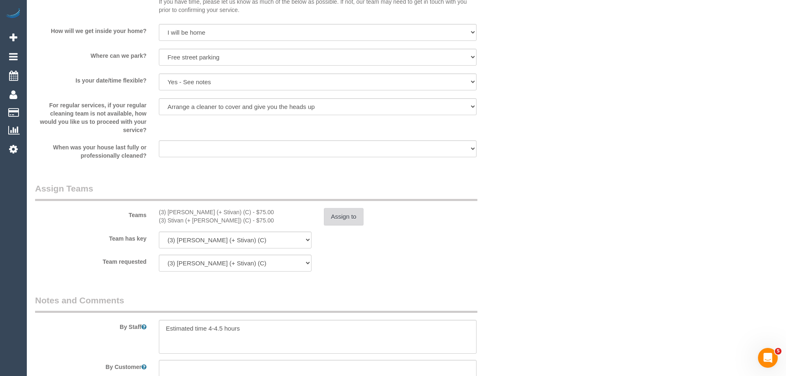
click at [340, 219] on button "Assign to" at bounding box center [344, 216] width 40 height 17
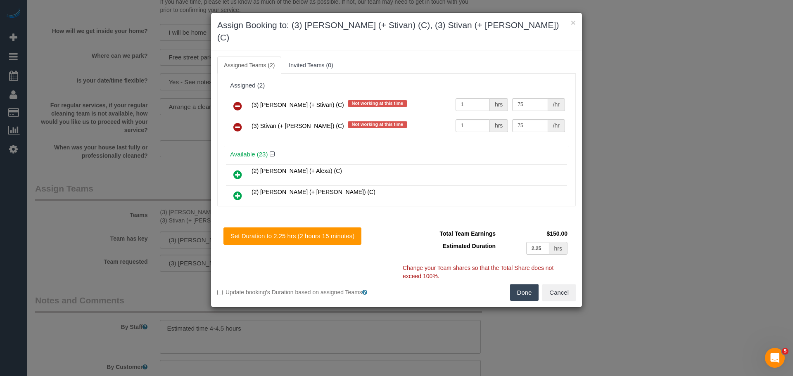
click at [239, 101] on icon at bounding box center [237, 106] width 9 height 10
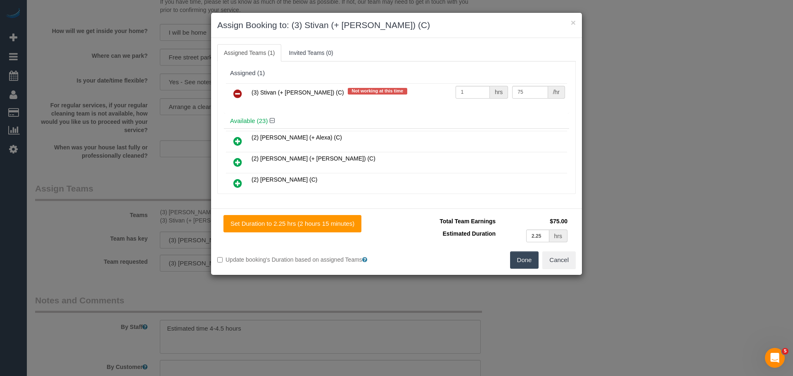
click at [239, 95] on icon at bounding box center [237, 94] width 9 height 10
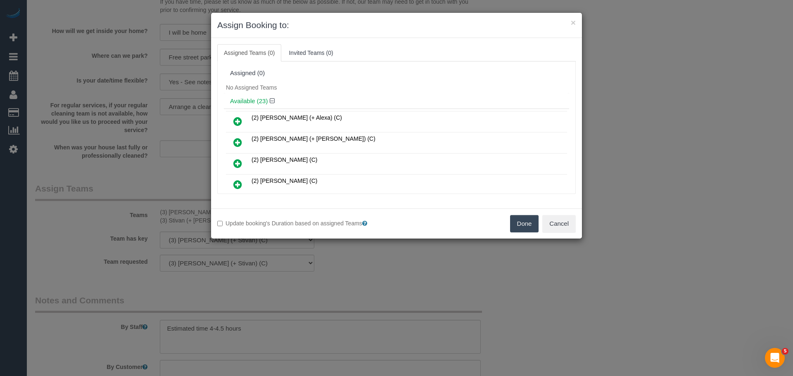
click at [525, 223] on button "Done" at bounding box center [524, 223] width 29 height 17
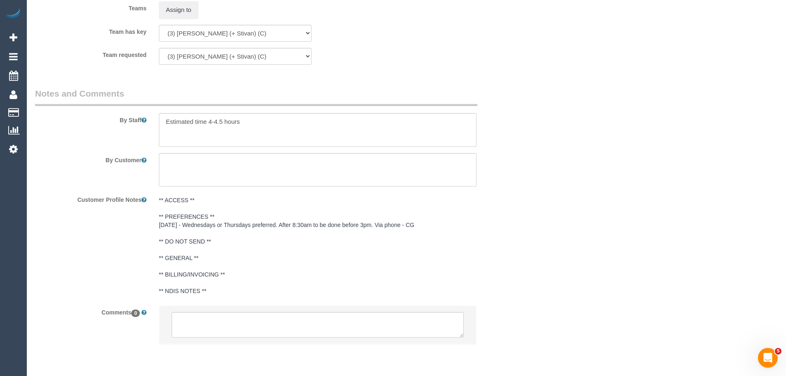
scroll to position [1350, 0]
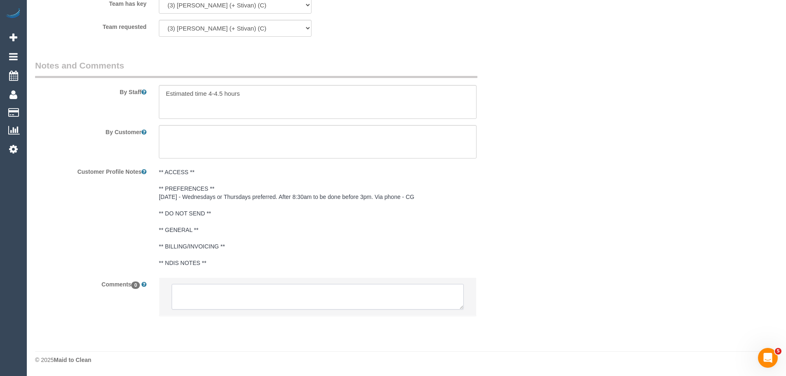
click at [261, 289] on textarea at bounding box center [318, 297] width 292 height 26
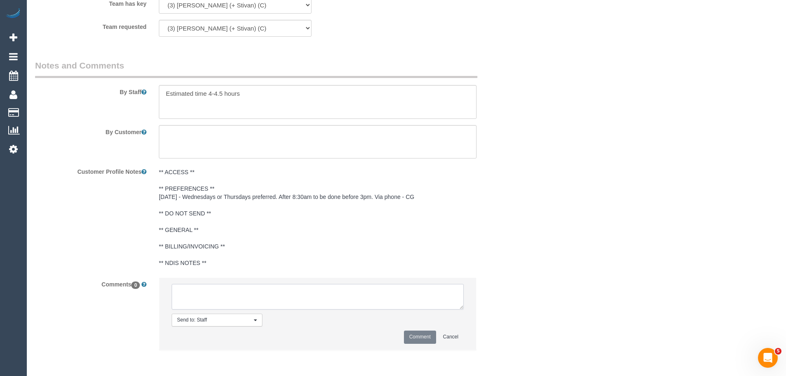
paste textarea "(3) Krunal (+ Stivan) (C) UA - one off - Not working Customer contacted via ema…"
type textarea "(3) Krunal (+ Stivan) (C) UA - one off - Not working Customer contacted via ema…"
click at [423, 335] on button "Comment" at bounding box center [420, 337] width 32 height 13
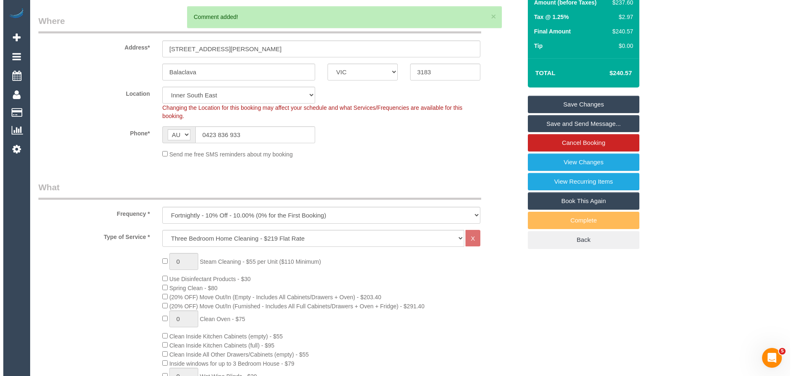
scroll to position [0, 0]
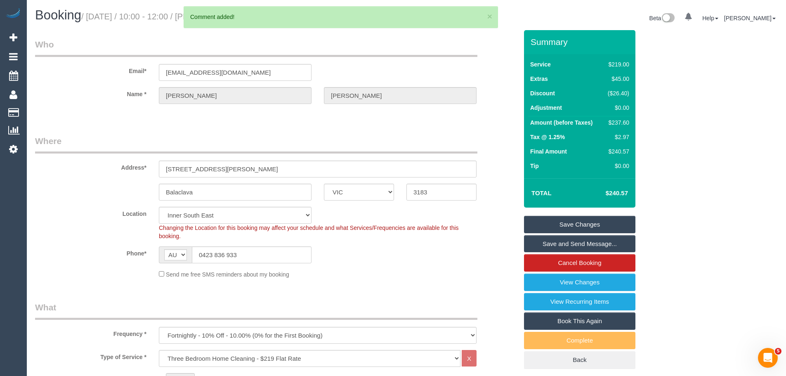
click at [564, 225] on link "Save Changes" at bounding box center [579, 224] width 111 height 17
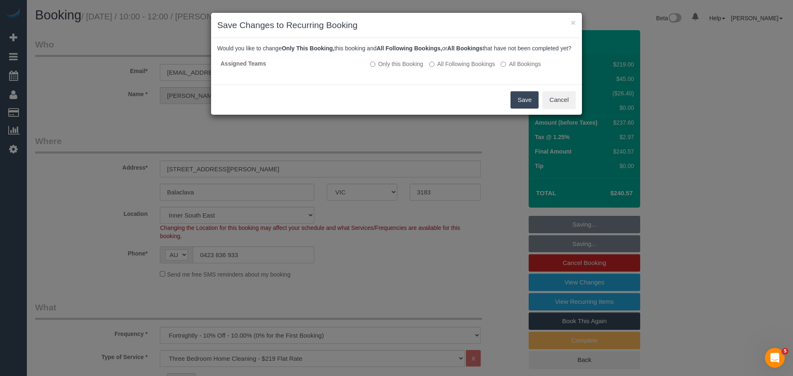
drag, startPoint x: 522, startPoint y: 107, endPoint x: 573, endPoint y: 115, distance: 51.8
click at [522, 107] on button "Save" at bounding box center [524, 99] width 28 height 17
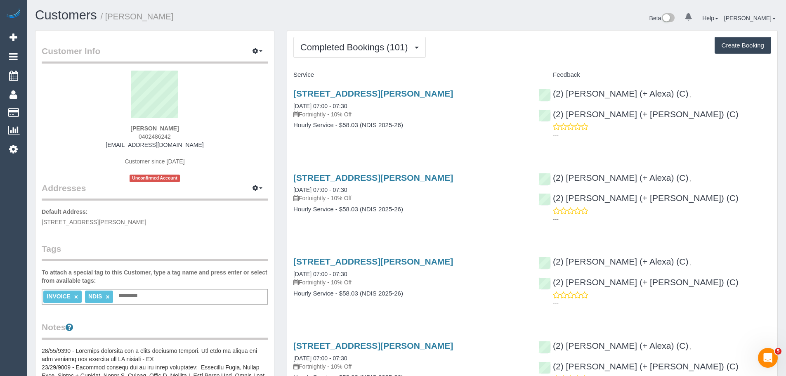
drag, startPoint x: 204, startPoint y: 143, endPoint x: 111, endPoint y: 142, distance: 92.5
click at [111, 142] on div "[PERSON_NAME] 0402486242 [EMAIL_ADDRESS][DOMAIN_NAME] Customer since [DATE] Unc…" at bounding box center [155, 126] width 226 height 111
copy link "[EMAIL_ADDRESS][DOMAIN_NAME]"
drag, startPoint x: 182, startPoint y: 123, endPoint x: 100, endPoint y: 126, distance: 81.4
click at [100, 126] on div "[PERSON_NAME] 0402486242 [EMAIL_ADDRESS][DOMAIN_NAME] Customer since [DATE] Unc…" at bounding box center [155, 126] width 226 height 111
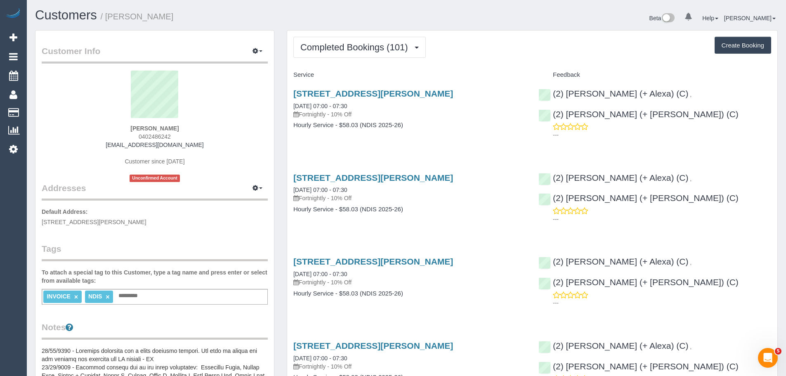
copy div
drag, startPoint x: 179, startPoint y: 130, endPoint x: 101, endPoint y: 126, distance: 78.2
click at [101, 126] on div "[PERSON_NAME] 0402486242 [EMAIL_ADDRESS][DOMAIN_NAME] Customer since [DATE] Unc…" at bounding box center [155, 126] width 226 height 111
copy strong "[PERSON_NAME]"
click at [108, 223] on span "[STREET_ADDRESS][PERSON_NAME]" at bounding box center [94, 222] width 105 height 7
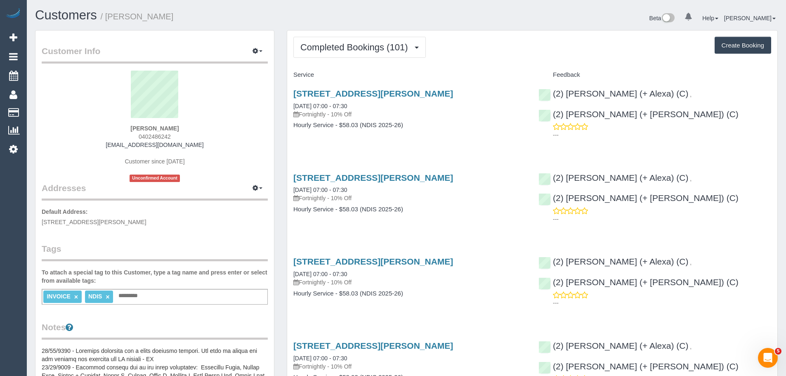
click at [108, 223] on span "[STREET_ADDRESS][PERSON_NAME]" at bounding box center [94, 222] width 105 height 7
copy span "[GEOGRAPHIC_DATA]"
click at [347, 48] on span "Completed Bookings (101)" at bounding box center [356, 47] width 111 height 10
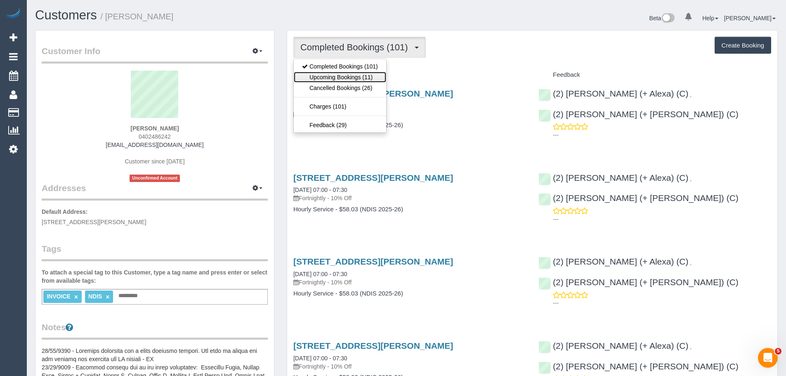
click at [348, 79] on link "Upcoming Bookings (11)" at bounding box center [340, 77] width 92 height 11
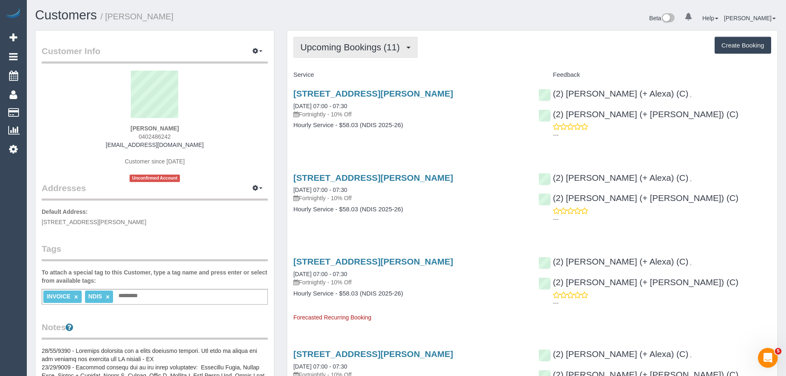
click at [329, 40] on button "Upcoming Bookings (11)" at bounding box center [356, 47] width 124 height 21
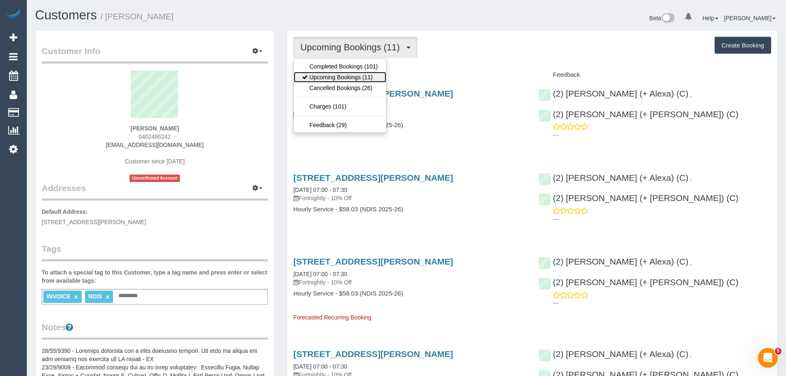
click at [337, 75] on link "Upcoming Bookings (11)" at bounding box center [340, 77] width 92 height 11
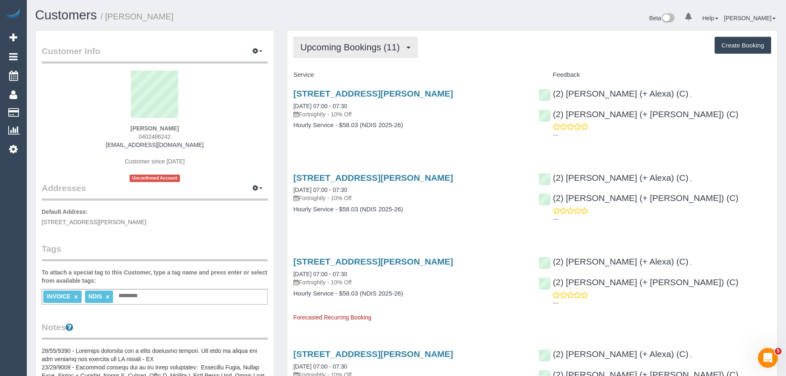
click at [331, 50] on span "Upcoming Bookings (11)" at bounding box center [353, 47] width 104 height 10
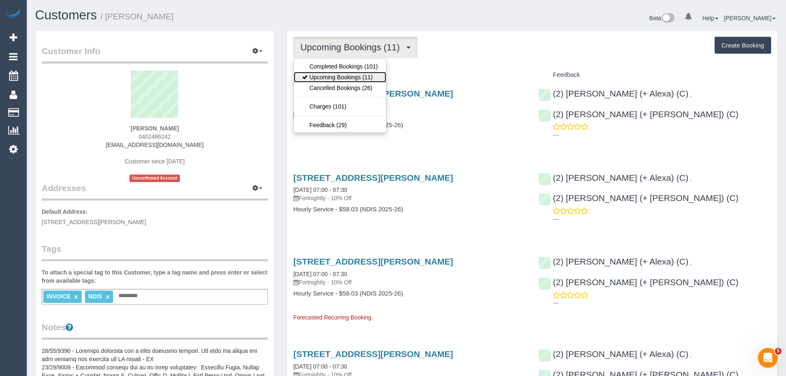
click at [329, 77] on link "Upcoming Bookings (11)" at bounding box center [340, 77] width 92 height 11
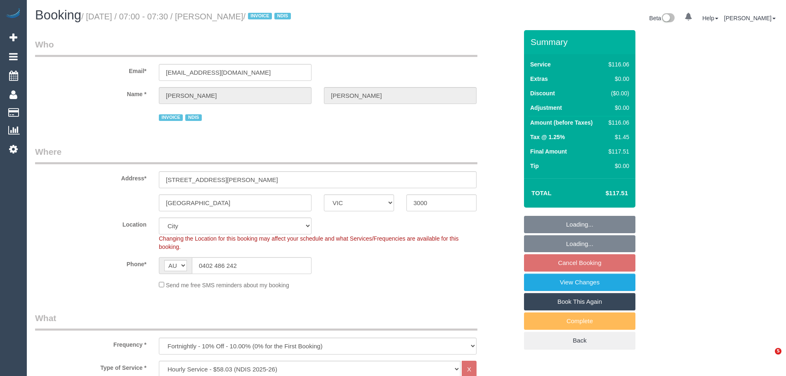
select select "VIC"
select select "string:check"
select select "object:741"
select select "number:29"
select select "number:14"
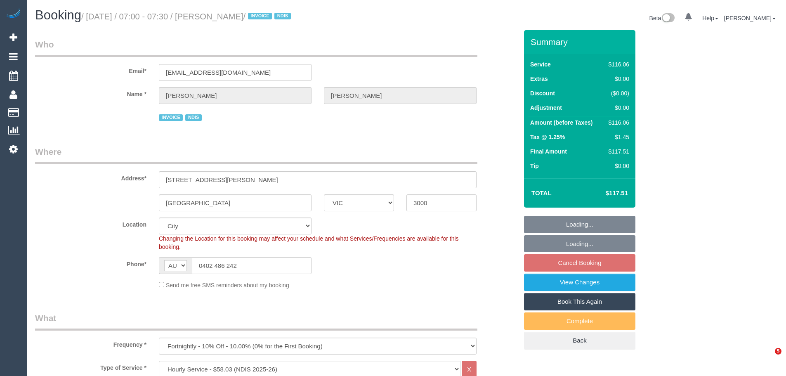
select select "number:18"
select select "number:22"
select select "number:34"
select select "number:26"
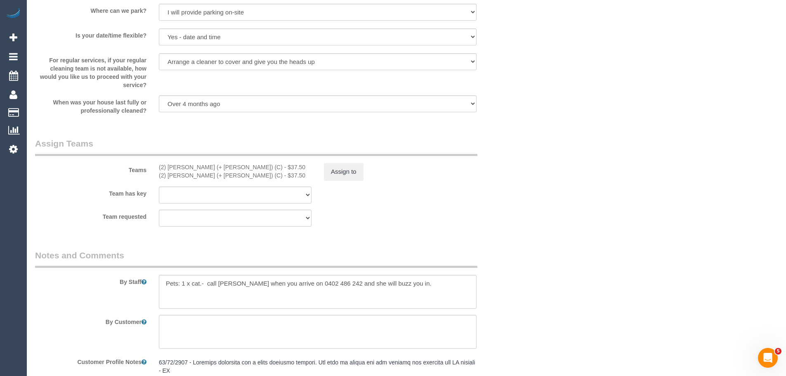
scroll to position [908, 0]
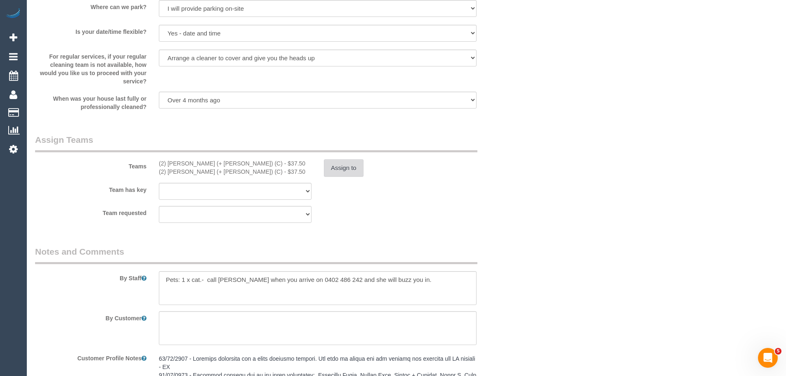
click at [336, 173] on button "Assign to" at bounding box center [344, 167] width 40 height 17
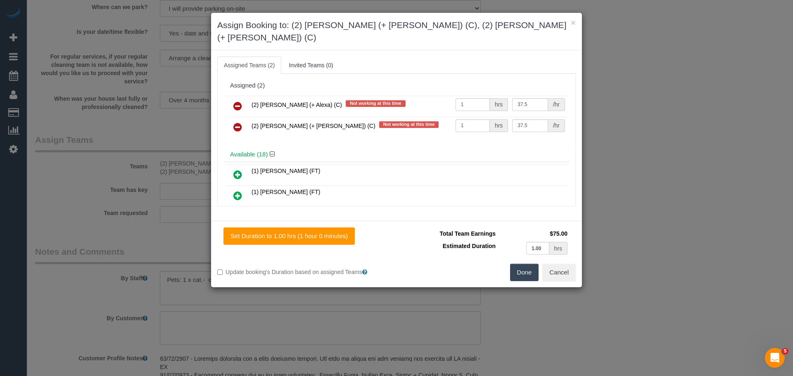
drag, startPoint x: 321, startPoint y: 95, endPoint x: 251, endPoint y: 93, distance: 70.2
click at [251, 96] on td "(2) [PERSON_NAME] (+ Alexa) (C) Not working at this time" at bounding box center [351, 106] width 204 height 21
copy span "(2) [PERSON_NAME] (+ Alexa) (C)"
click at [238, 101] on icon at bounding box center [237, 106] width 9 height 10
click at [238, 122] on icon at bounding box center [237, 127] width 9 height 10
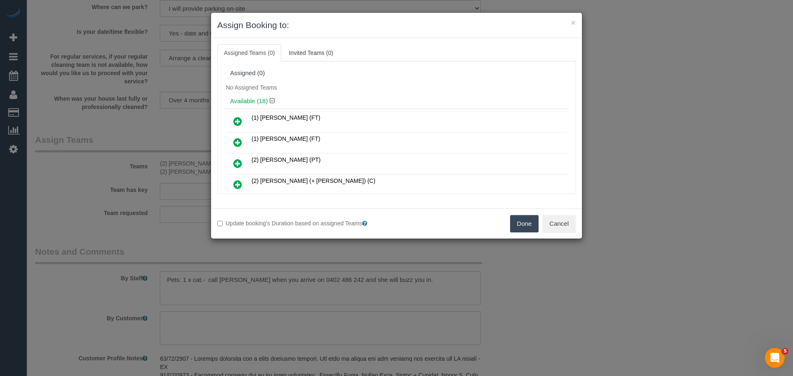
click at [519, 225] on button "Done" at bounding box center [524, 223] width 29 height 17
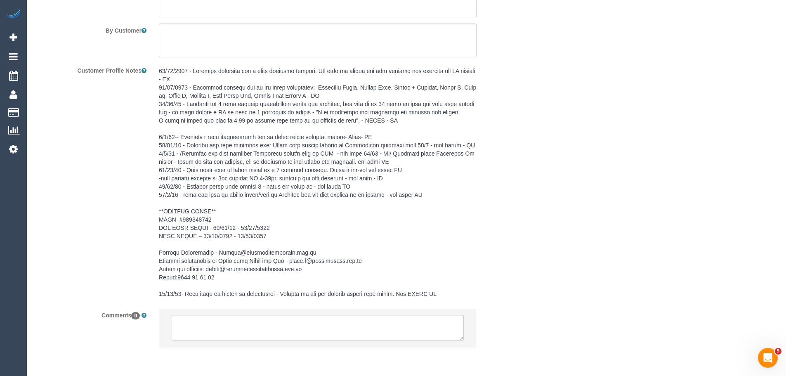
scroll to position [1227, 0]
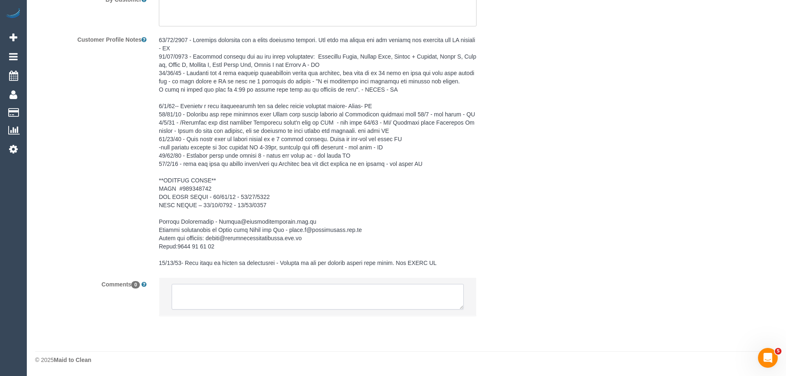
click at [224, 298] on textarea at bounding box center [318, 297] width 292 height 26
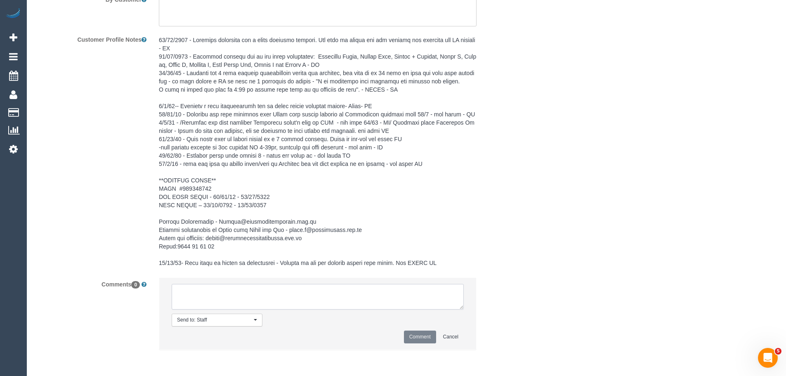
paste textarea "(2) [PERSON_NAME] (+ Alexa) (C)"
drag, startPoint x: 260, startPoint y: 302, endPoint x: 128, endPoint y: 269, distance: 136.5
click at [128, 269] on sui-booking-comments "By Staff By Customer Customer Profile Notes Comments 0 Send to: Staff Nothing s…" at bounding box center [276, 142] width 483 height 431
type textarea "(2) [PERSON_NAME] (+ [PERSON_NAME]) (C) UA one off - Uni orientation Customer c…"
click at [418, 336] on button "Comment" at bounding box center [420, 337] width 32 height 13
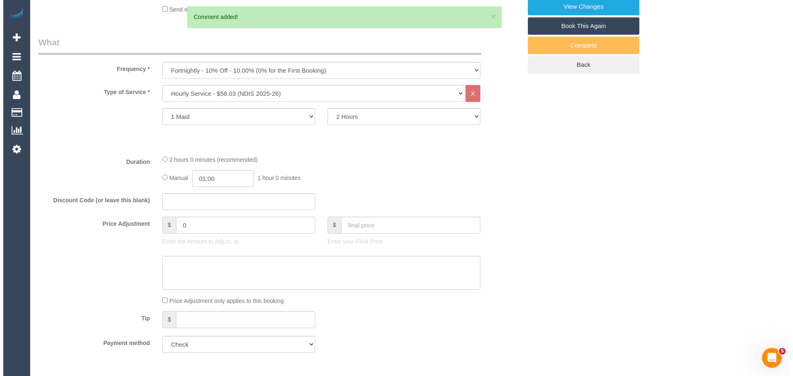
scroll to position [0, 0]
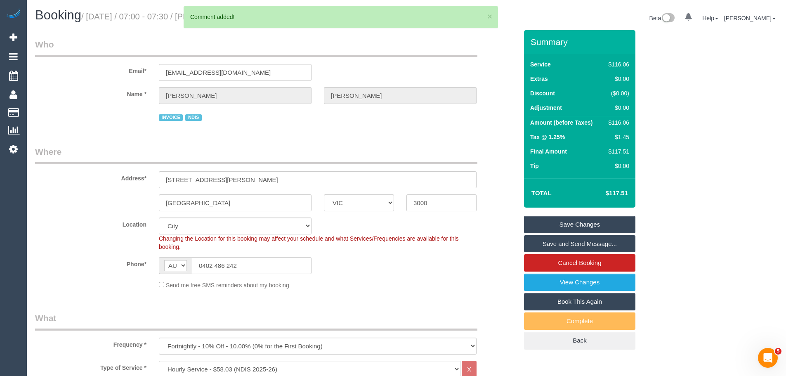
click at [565, 221] on link "Save Changes" at bounding box center [579, 224] width 111 height 17
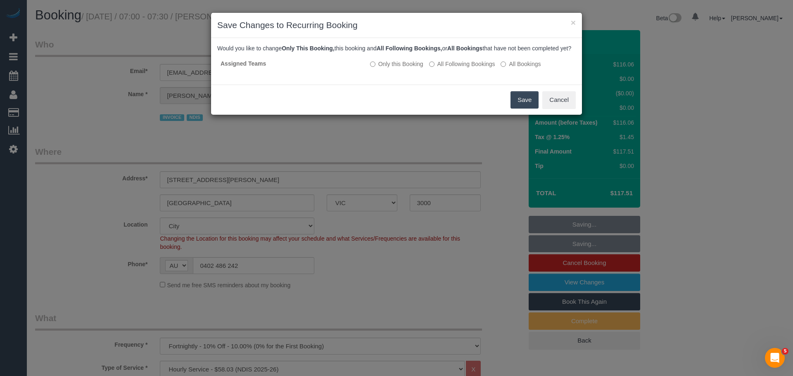
click at [522, 109] on button "Save" at bounding box center [524, 99] width 28 height 17
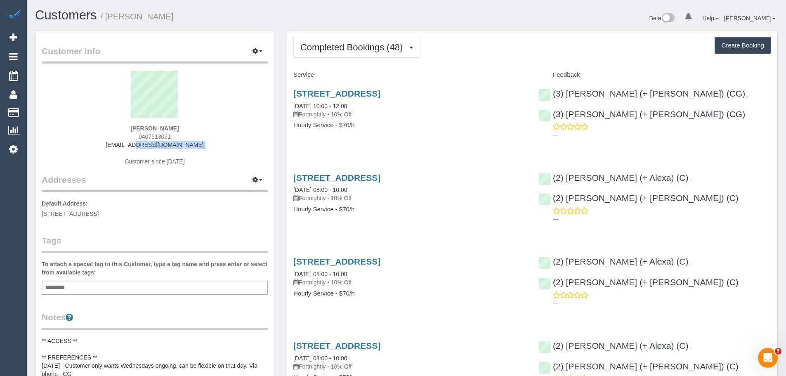
drag, startPoint x: 205, startPoint y: 150, endPoint x: 73, endPoint y: 146, distance: 132.6
click at [73, 146] on div "[PERSON_NAME] 0407513031 [EMAIL_ADDRESS][DOMAIN_NAME] Customer since [DATE]" at bounding box center [155, 122] width 226 height 103
copy div "[EMAIL_ADDRESS][DOMAIN_NAME]"
click at [313, 53] on button "Completed Bookings (48)" at bounding box center [357, 47] width 127 height 21
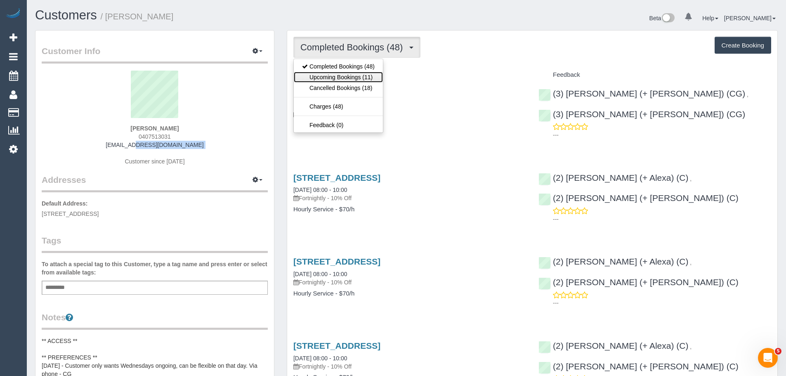
click at [322, 80] on link "Upcoming Bookings (11)" at bounding box center [338, 77] width 89 height 11
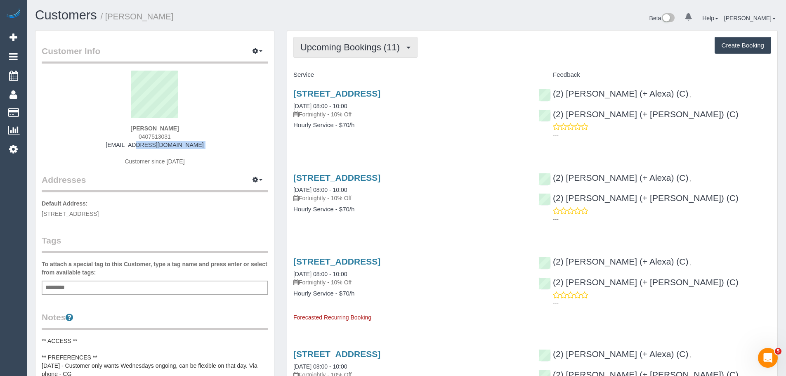
click at [312, 46] on span "Upcoming Bookings (11)" at bounding box center [353, 47] width 104 height 10
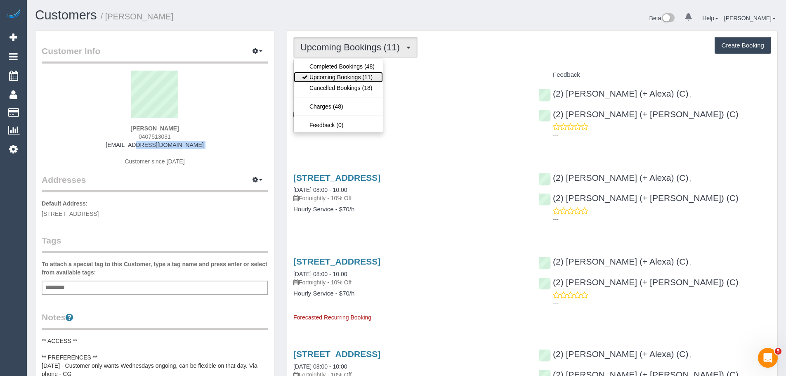
click at [319, 80] on link "Upcoming Bookings (11)" at bounding box center [338, 77] width 89 height 11
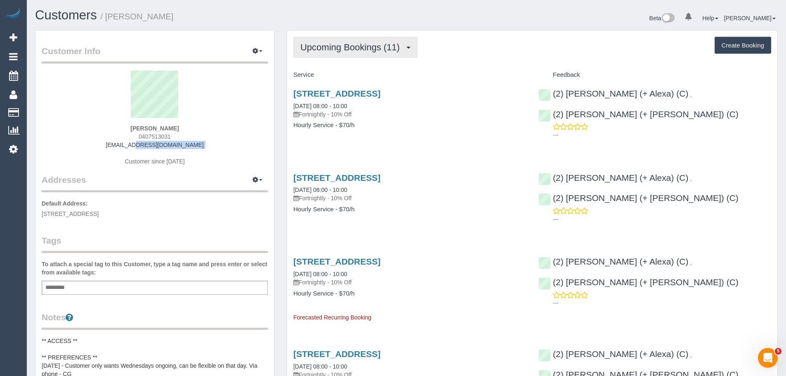
click at [337, 40] on button "Upcoming Bookings (11)" at bounding box center [356, 47] width 124 height 21
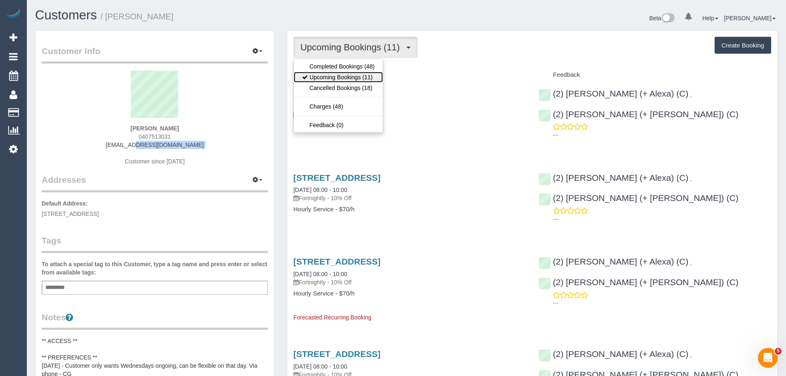
click at [341, 78] on link "Upcoming Bookings (11)" at bounding box center [338, 77] width 89 height 11
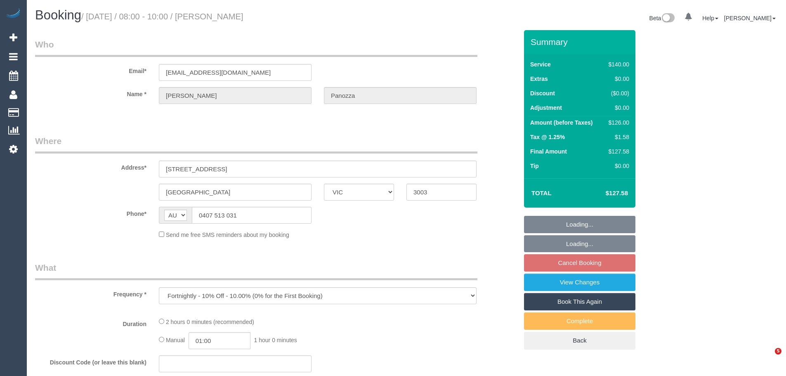
select select "VIC"
select select "string:stripe-pm_1Ndkju2GScqysDRV6QHpvw0H"
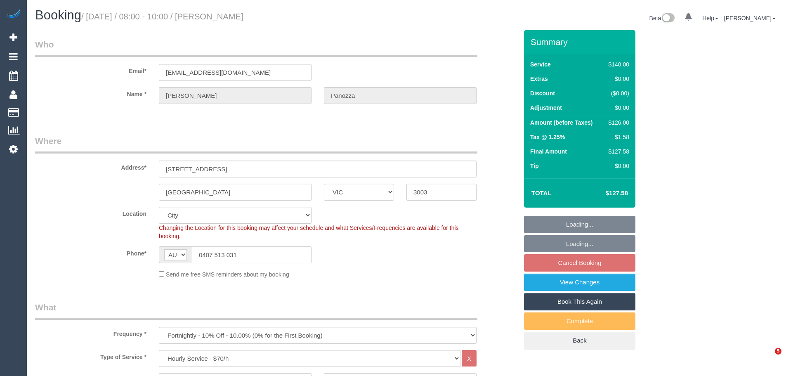
select select "object:849"
select select "number:28"
select select "number:14"
select select "number:19"
select select "number:22"
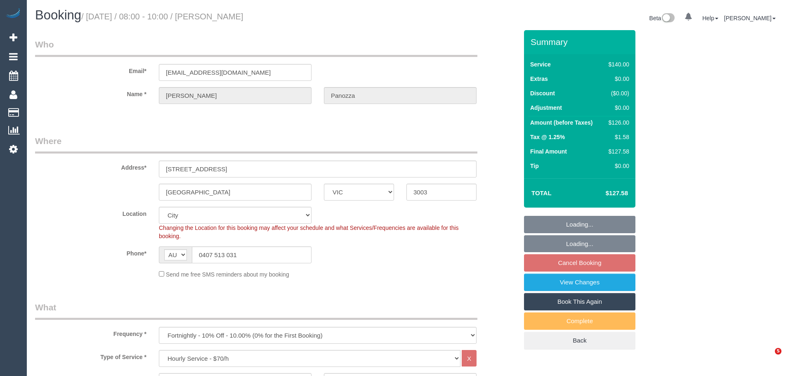
select select "spot2"
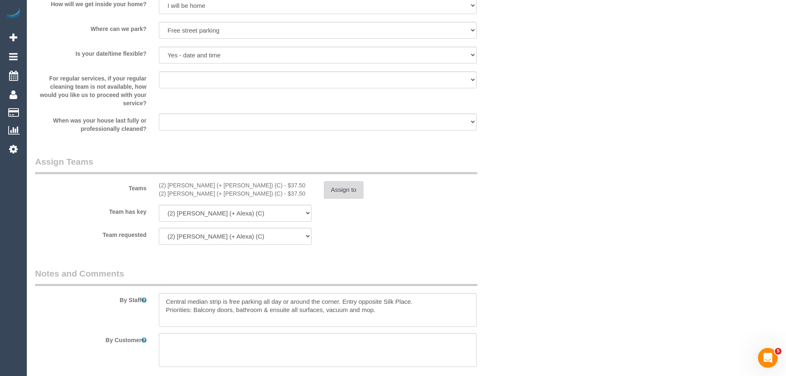
scroll to position [1073, 0]
click at [360, 185] on button "Assign to" at bounding box center [344, 190] width 40 height 17
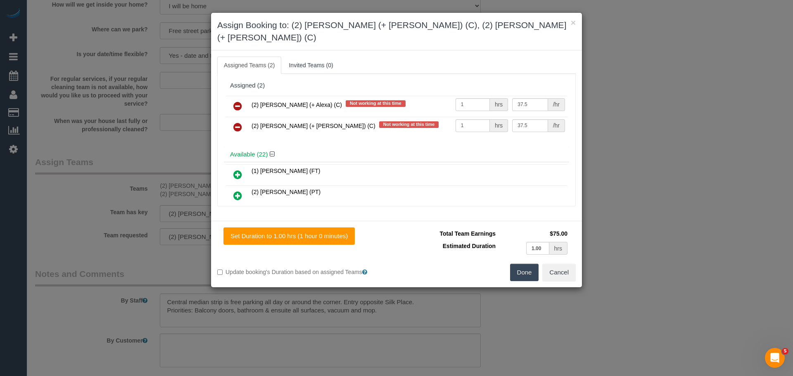
click at [237, 101] on icon at bounding box center [237, 106] width 9 height 10
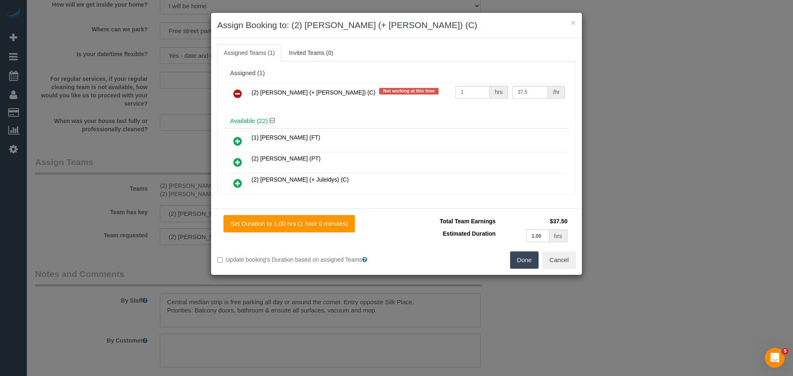
click at [237, 94] on icon at bounding box center [237, 94] width 9 height 10
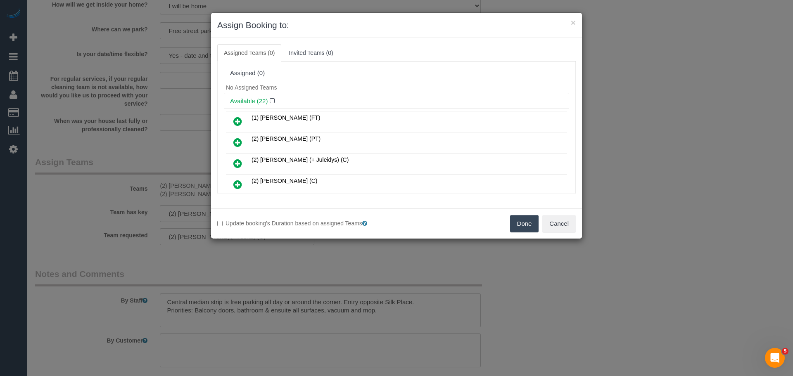
click at [525, 219] on button "Done" at bounding box center [524, 223] width 29 height 17
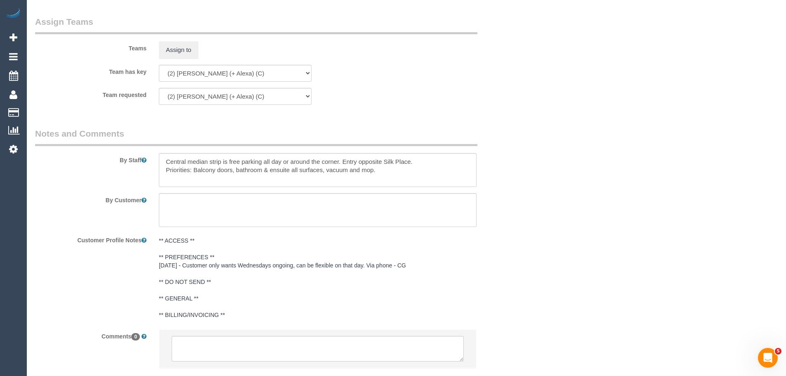
scroll to position [1266, 0]
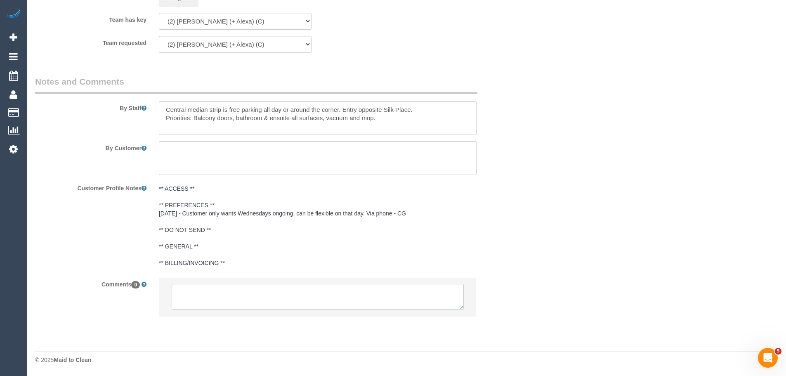
drag, startPoint x: 212, startPoint y: 291, endPoint x: 265, endPoint y: 302, distance: 53.5
click at [212, 291] on textarea at bounding box center [318, 297] width 292 height 26
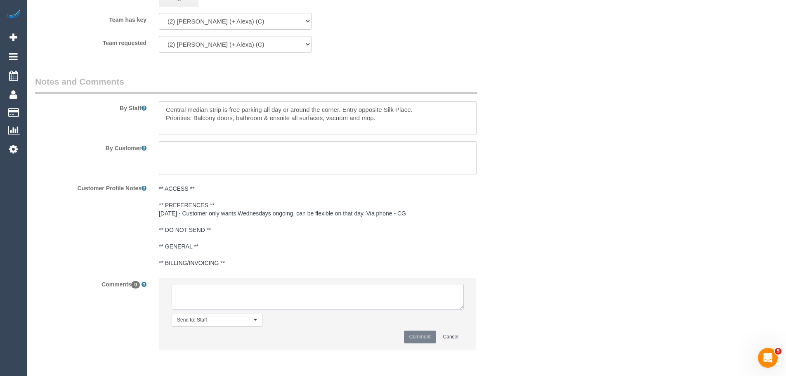
paste textarea "(2) [PERSON_NAME] (+ [PERSON_NAME]) (C) UA one off - Uni orientation Customer c…"
type textarea "(2) [PERSON_NAME] (+ [PERSON_NAME]) (C) UA one off - Uni orientation Customer c…"
click at [422, 332] on button "Comment" at bounding box center [420, 337] width 32 height 13
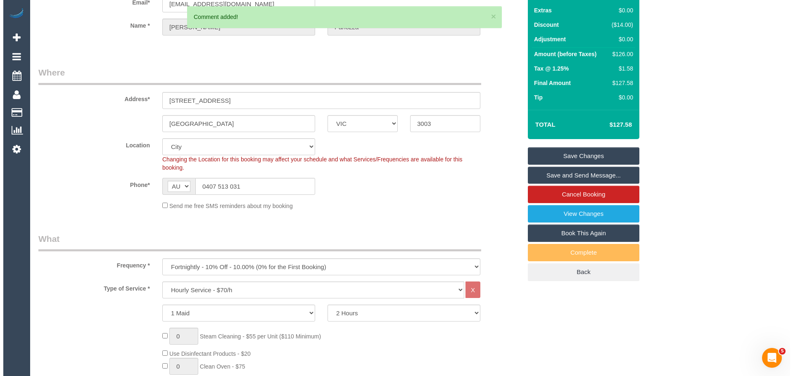
scroll to position [0, 0]
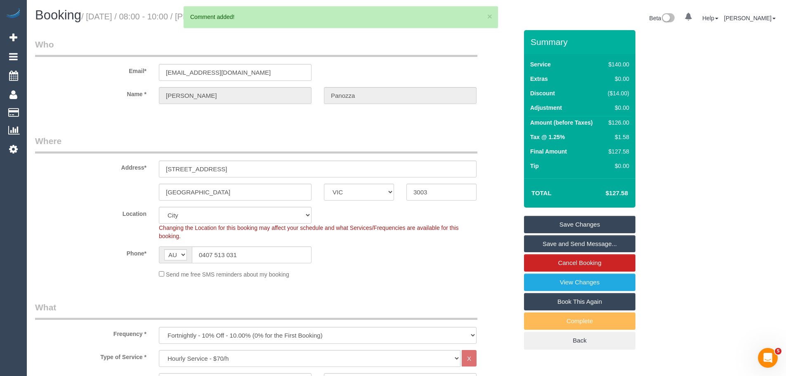
click at [587, 220] on link "Save Changes" at bounding box center [579, 224] width 111 height 17
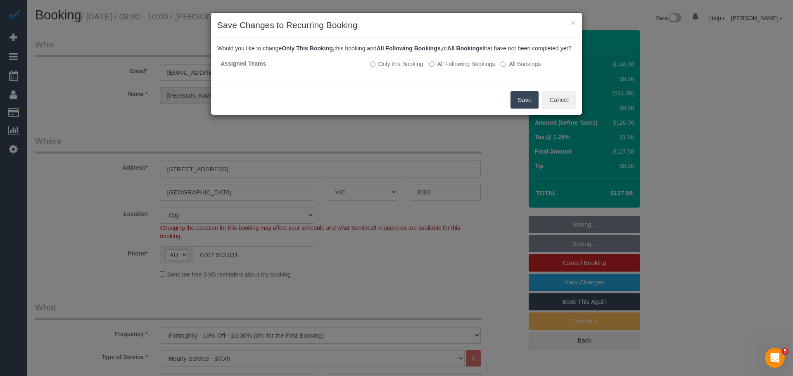
click at [515, 107] on button "Save" at bounding box center [524, 99] width 28 height 17
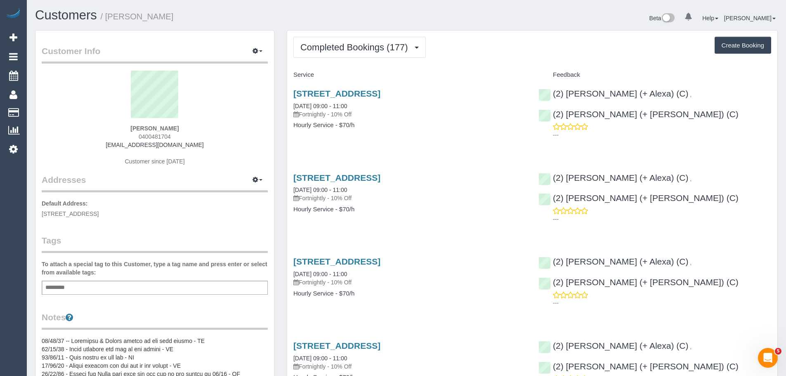
drag, startPoint x: 200, startPoint y: 145, endPoint x: 88, endPoint y: 143, distance: 112.3
click at [89, 144] on div "[PERSON_NAME] 0400481704 [EMAIL_ADDRESS][DOMAIN_NAME] Customer since [DATE]" at bounding box center [155, 122] width 226 height 103
copy link "[EMAIL_ADDRESS][DOMAIN_NAME]"
click at [389, 47] on span "Completed Bookings (177)" at bounding box center [356, 47] width 111 height 10
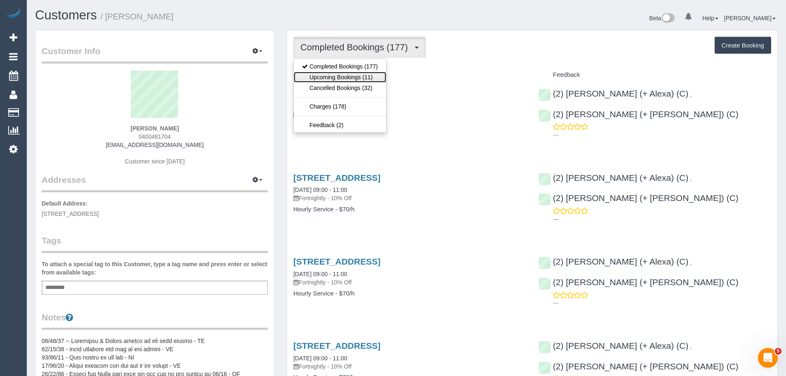
click at [369, 76] on link "Upcoming Bookings (11)" at bounding box center [340, 77] width 92 height 11
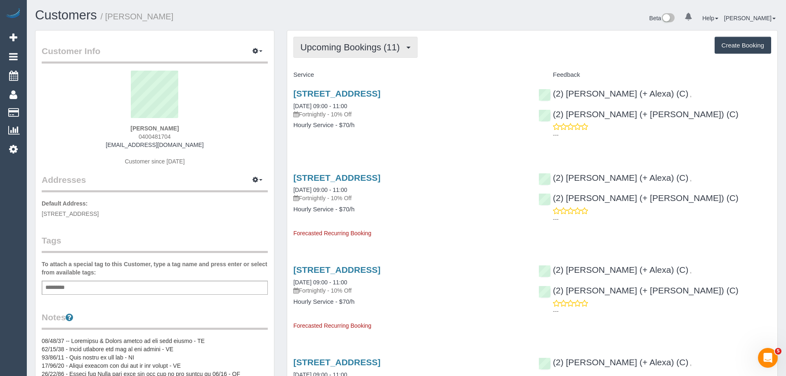
click at [347, 54] on button "Upcoming Bookings (11)" at bounding box center [356, 47] width 124 height 21
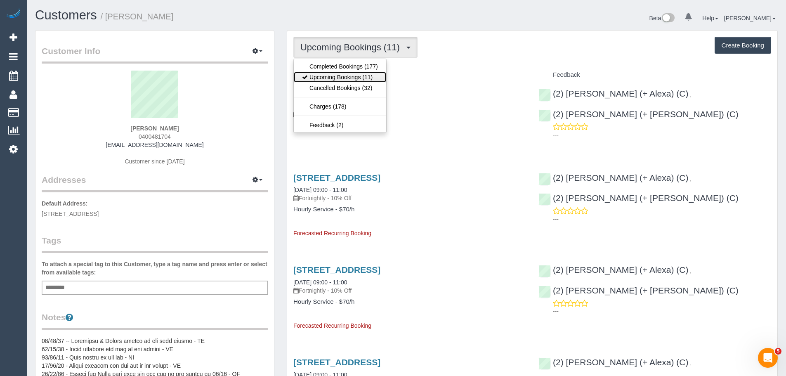
click at [352, 73] on link "Upcoming Bookings (11)" at bounding box center [340, 77] width 92 height 11
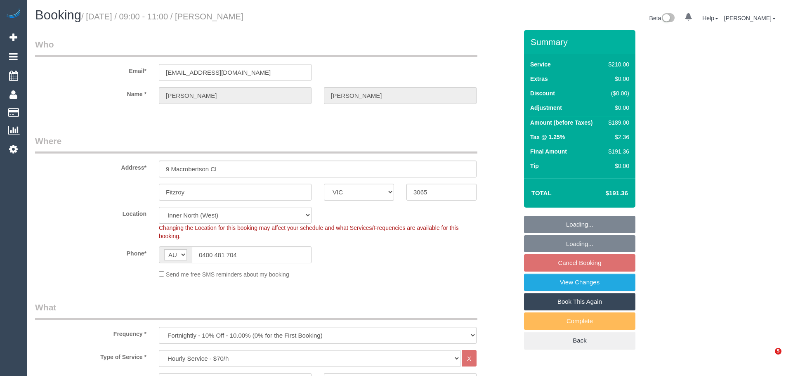
select select "VIC"
select select "180"
select select "25666"
select select "number:32"
select select "number:35"
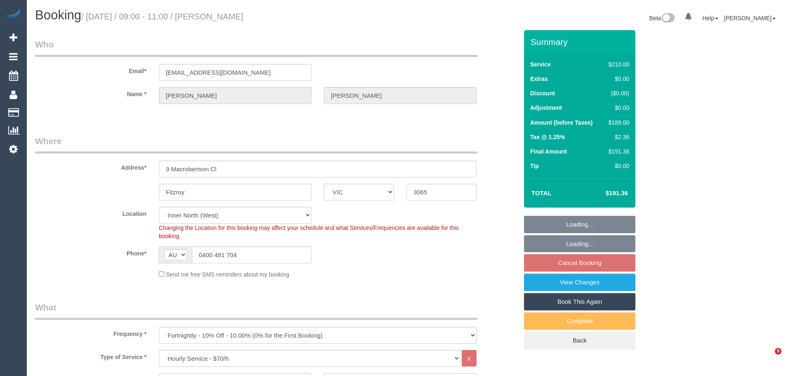
select select "spot3"
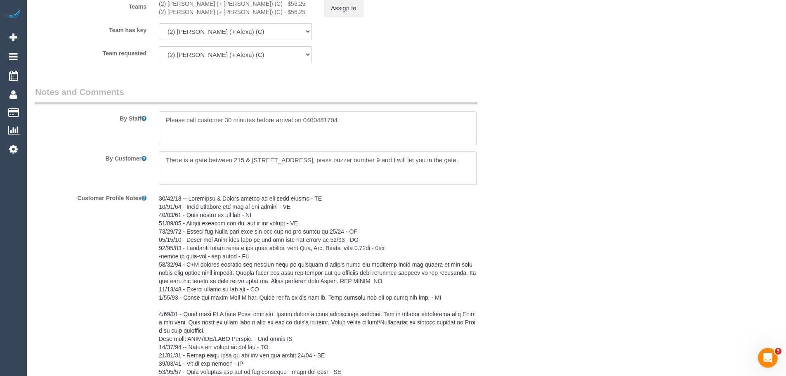
scroll to position [1239, 0]
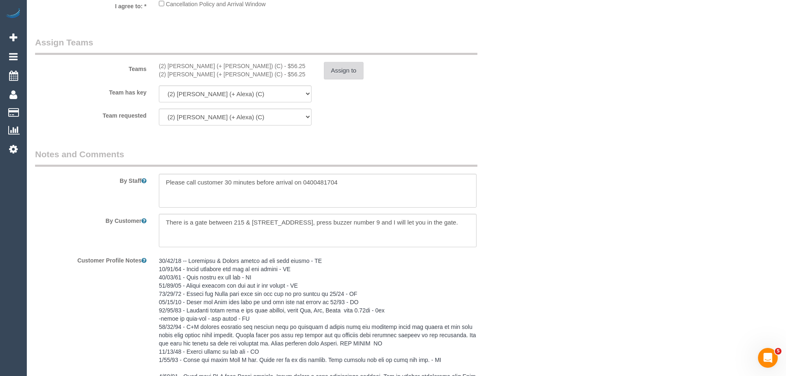
click at [344, 74] on button "Assign to" at bounding box center [344, 70] width 40 height 17
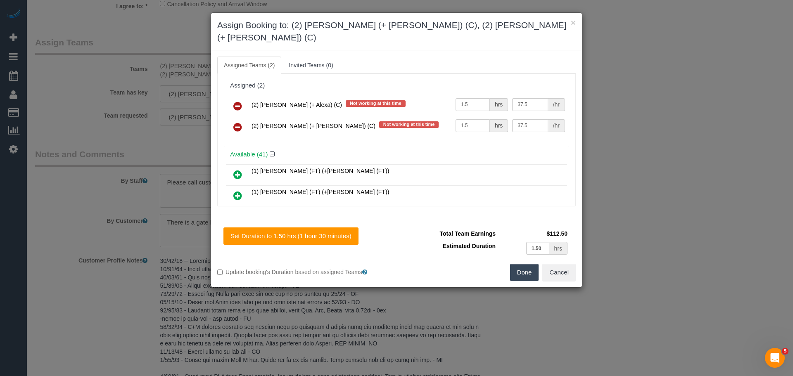
click at [239, 101] on icon at bounding box center [237, 106] width 9 height 10
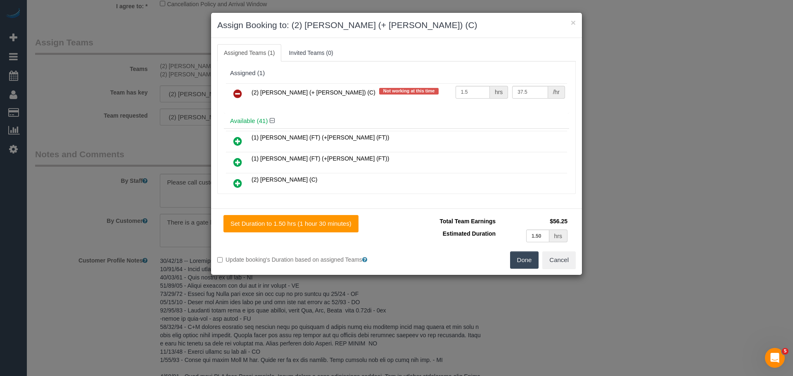
click at [239, 93] on icon at bounding box center [237, 94] width 9 height 10
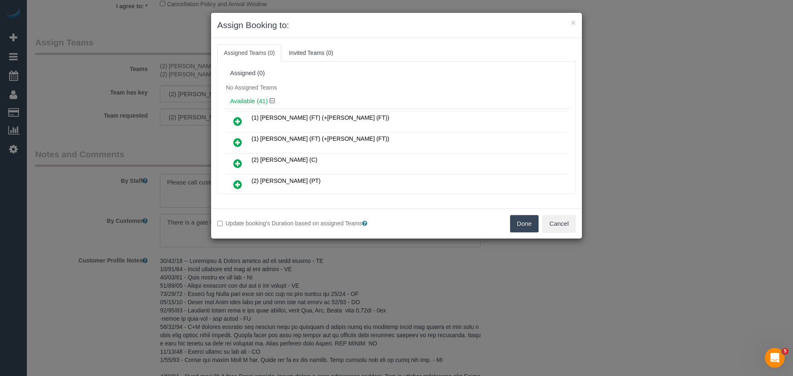
click at [518, 221] on button "Done" at bounding box center [524, 223] width 29 height 17
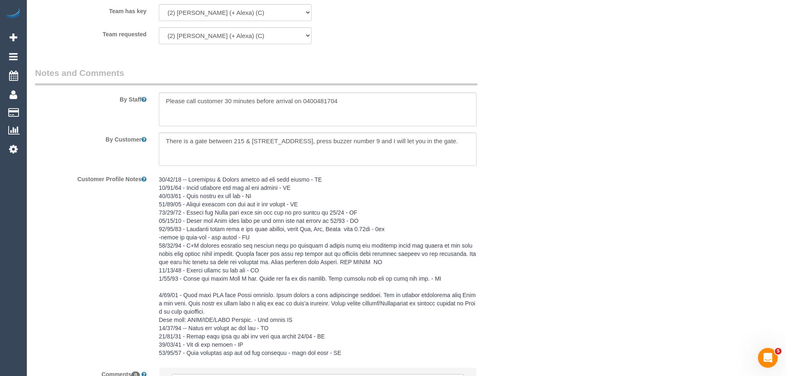
scroll to position [1410, 0]
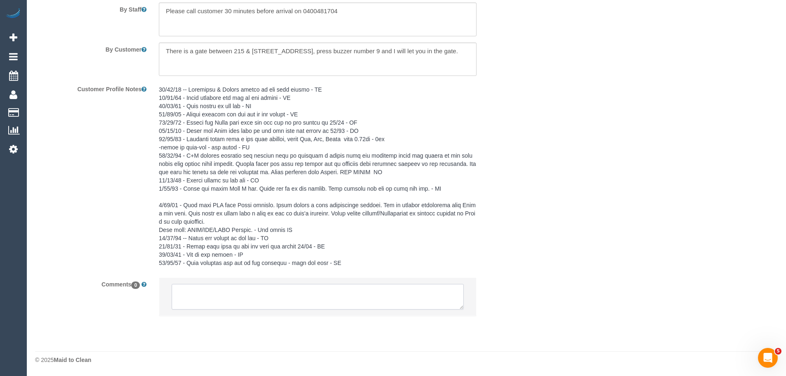
click at [257, 291] on textarea at bounding box center [318, 297] width 292 height 26
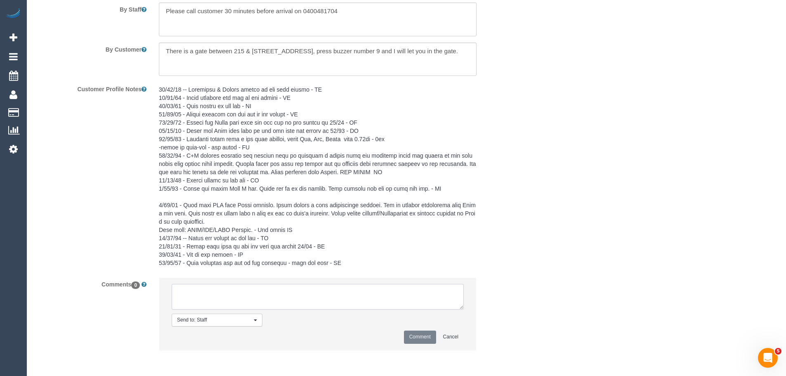
paste textarea "(2) Alejandro (+ Alexa) (C) UA one off - Uni orientation Customer contacted via…"
type textarea "(2) Alejandro (+ Alexa) (C) UA one off - Uni orientation Customer contacted via…"
click at [414, 341] on button "Comment" at bounding box center [420, 337] width 32 height 13
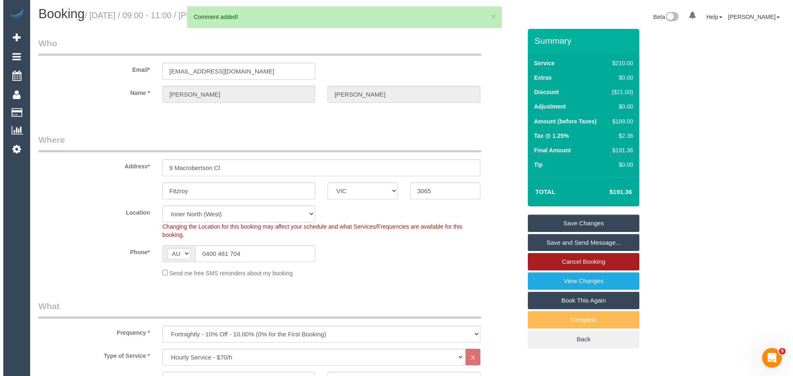
scroll to position [0, 0]
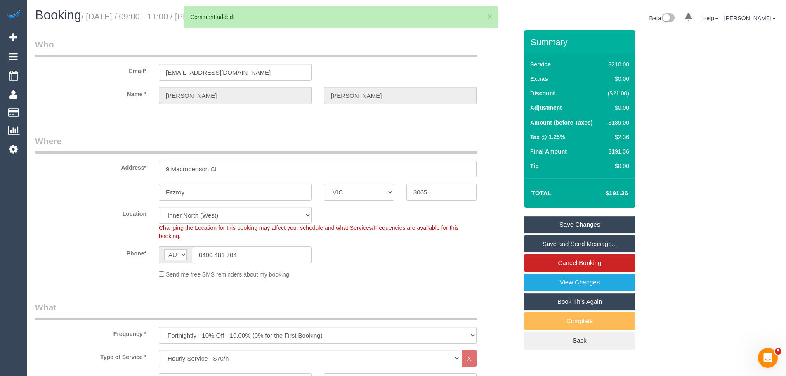
click at [576, 229] on link "Save Changes" at bounding box center [579, 224] width 111 height 17
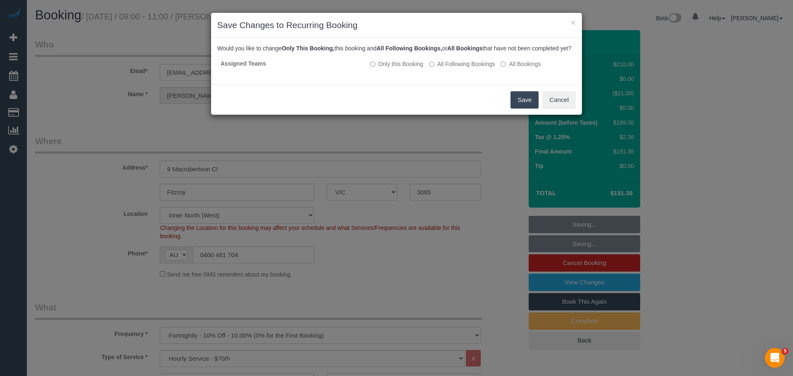
click at [524, 107] on button "Save" at bounding box center [524, 99] width 28 height 17
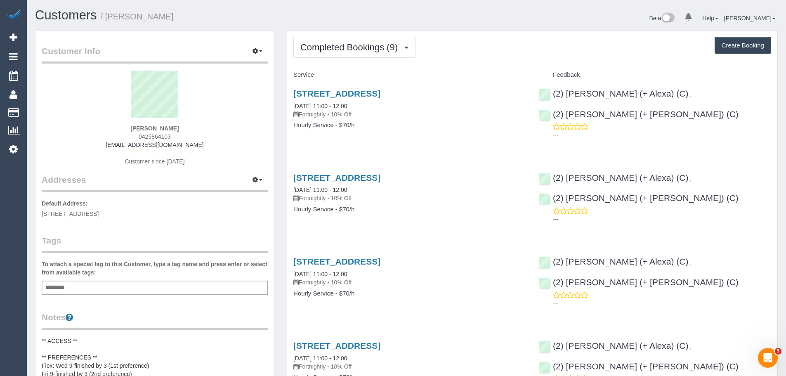
drag, startPoint x: 204, startPoint y: 145, endPoint x: 86, endPoint y: 141, distance: 118.5
click at [86, 141] on div "[PERSON_NAME] 0425864103 [EMAIL_ADDRESS][DOMAIN_NAME] Customer since [DATE]" at bounding box center [155, 122] width 226 height 103
copy link "[EMAIL_ADDRESS][DOMAIN_NAME]"
click at [331, 45] on span "Completed Bookings (9)" at bounding box center [352, 47] width 102 height 10
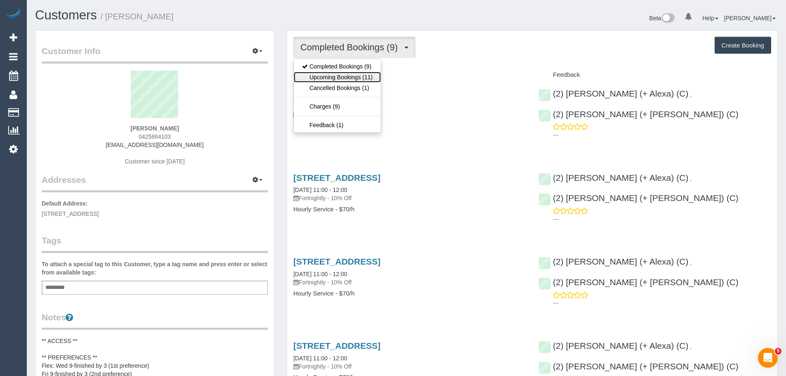
click at [336, 72] on link "Upcoming Bookings (11)" at bounding box center [337, 77] width 87 height 11
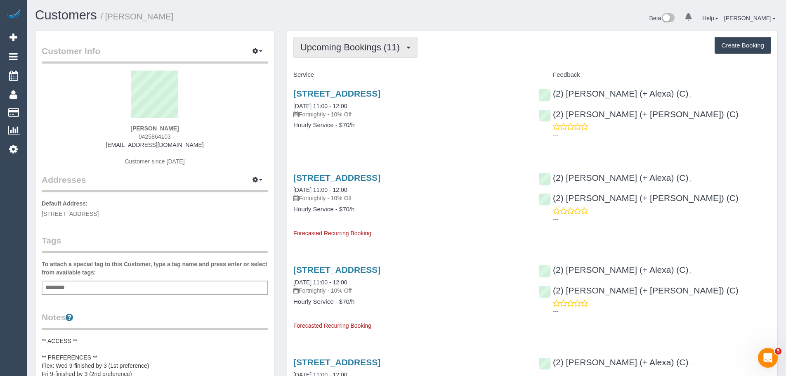
click at [341, 54] on button "Upcoming Bookings (11)" at bounding box center [356, 47] width 124 height 21
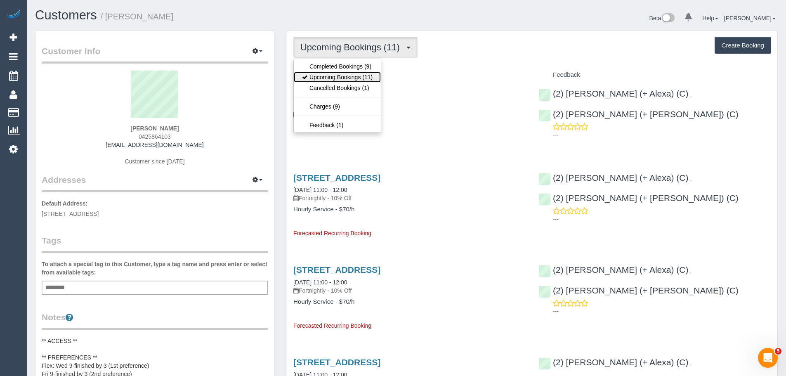
click at [337, 76] on link "Upcoming Bookings (11)" at bounding box center [337, 77] width 87 height 11
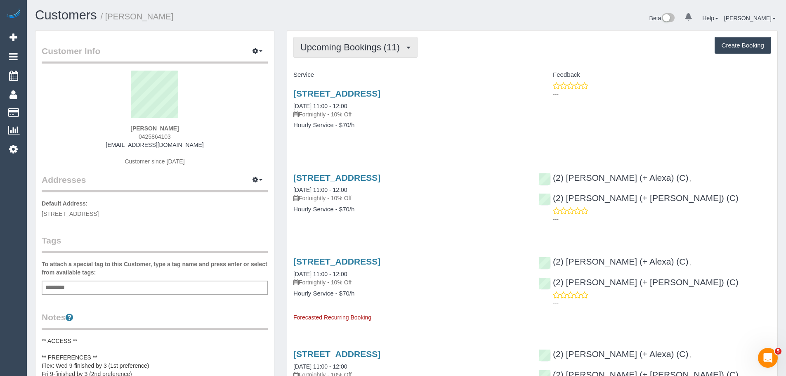
click at [339, 50] on span "Upcoming Bookings (11)" at bounding box center [353, 47] width 104 height 10
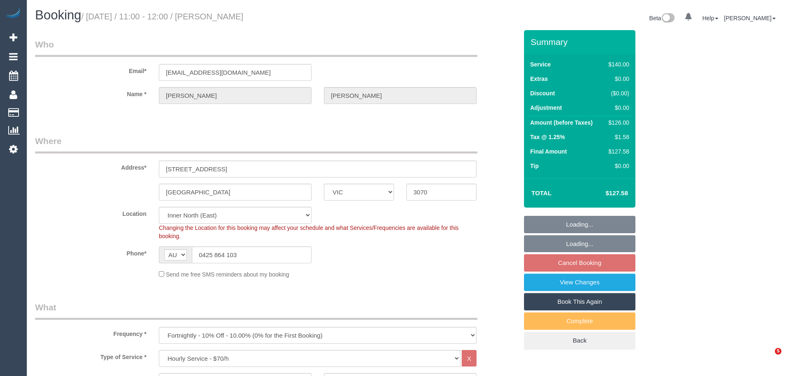
select select "VIC"
select select "number:27"
select select "number:14"
select select "number:19"
select select "number:36"
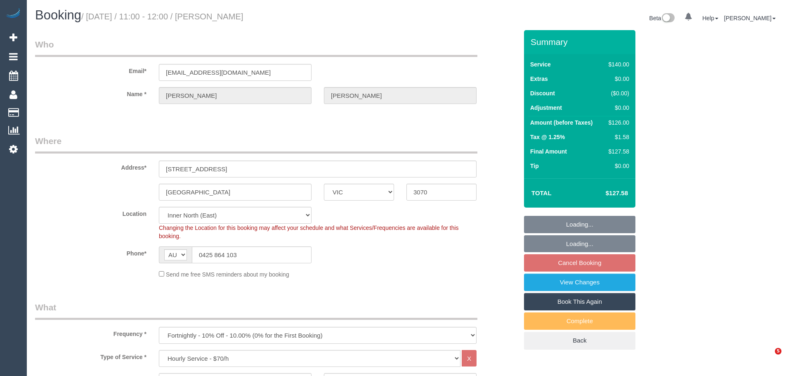
select select "number:34"
select select "number:26"
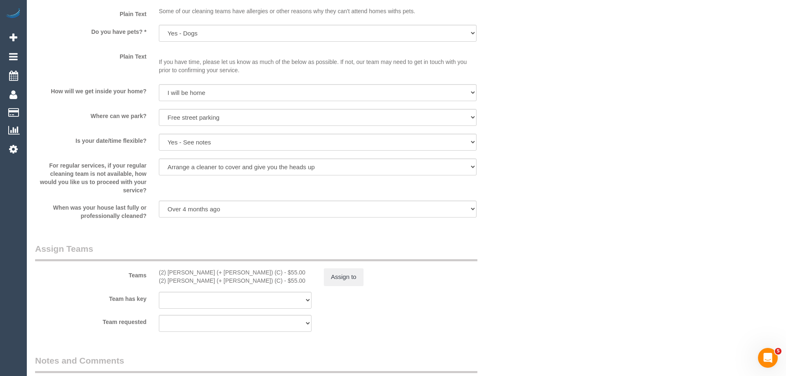
scroll to position [1156, 0]
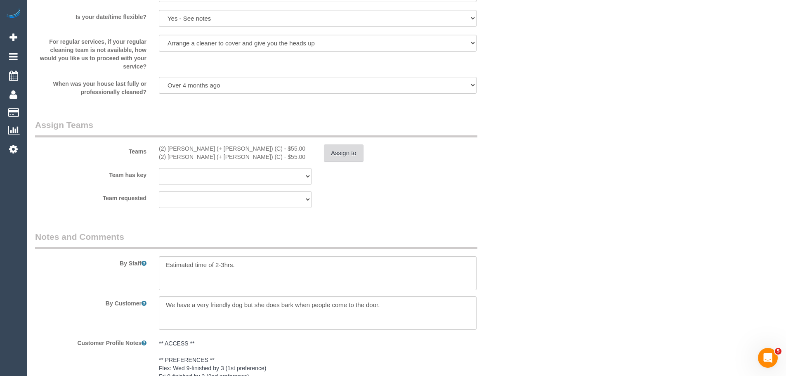
click at [339, 151] on button "Assign to" at bounding box center [344, 152] width 40 height 17
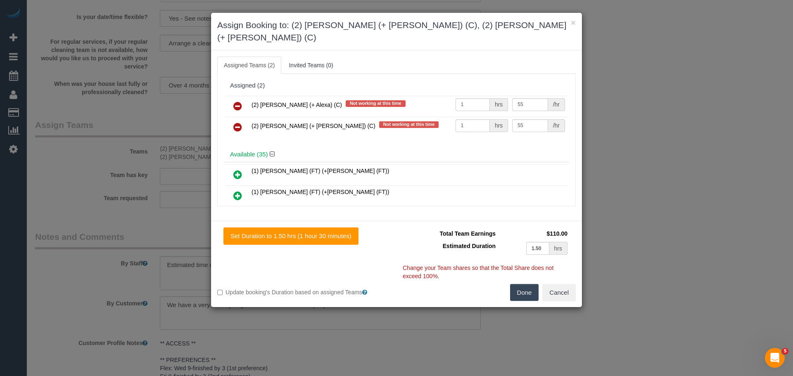
click at [235, 101] on icon at bounding box center [237, 106] width 9 height 10
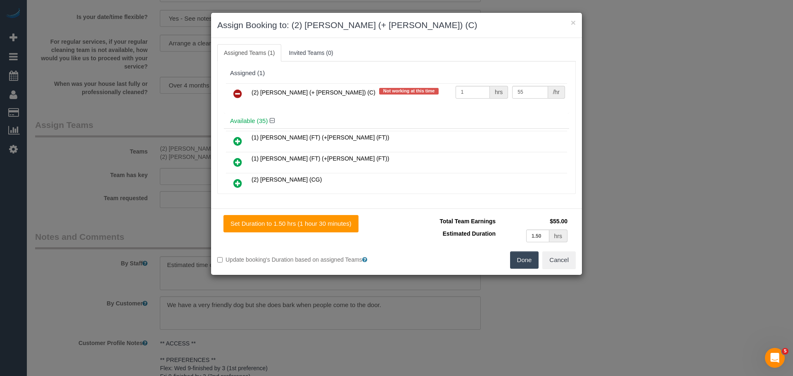
click at [235, 90] on icon at bounding box center [237, 94] width 9 height 10
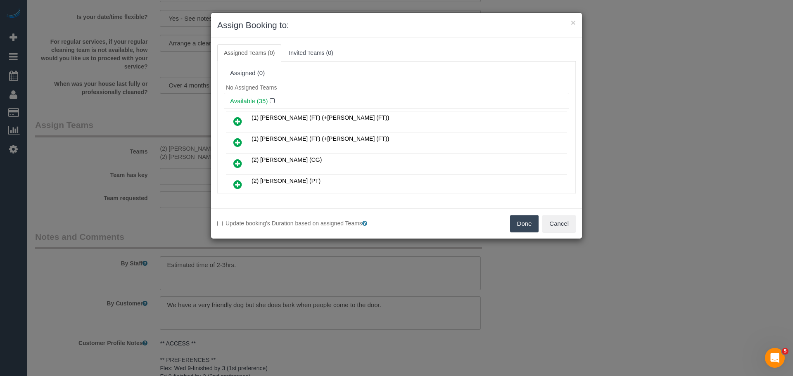
click at [520, 225] on button "Done" at bounding box center [524, 223] width 29 height 17
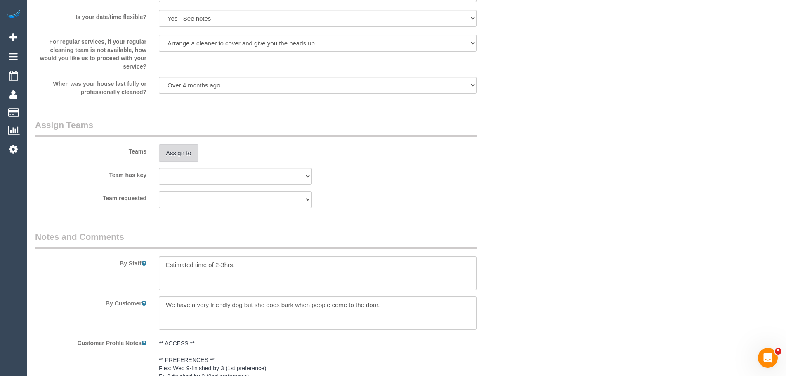
scroll to position [1352, 0]
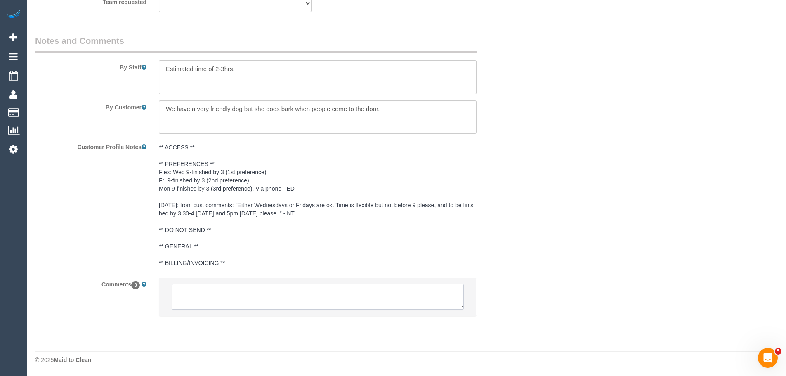
click at [254, 292] on textarea at bounding box center [318, 297] width 292 height 26
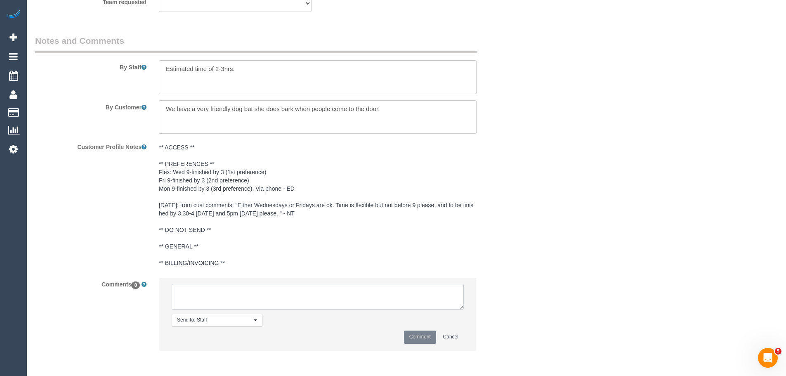
paste textarea "(2) [PERSON_NAME] (+ [PERSON_NAME]) (C) UA one off - Uni orientation Customer c…"
type textarea "(2) [PERSON_NAME] (+ [PERSON_NAME]) (C) UA one off - Uni orientation Customer c…"
click at [412, 334] on button "Comment" at bounding box center [420, 337] width 32 height 13
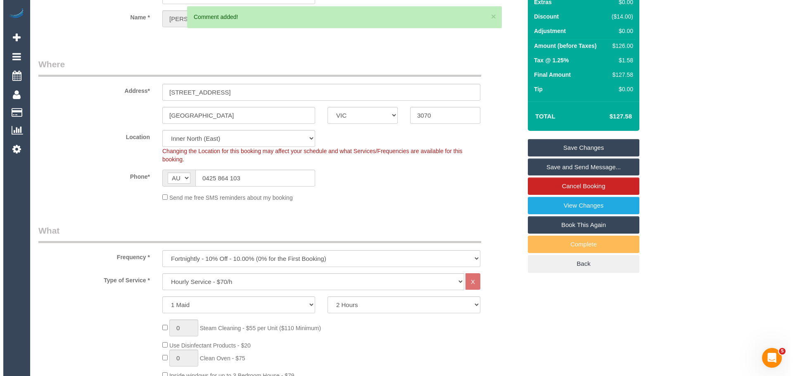
scroll to position [0, 0]
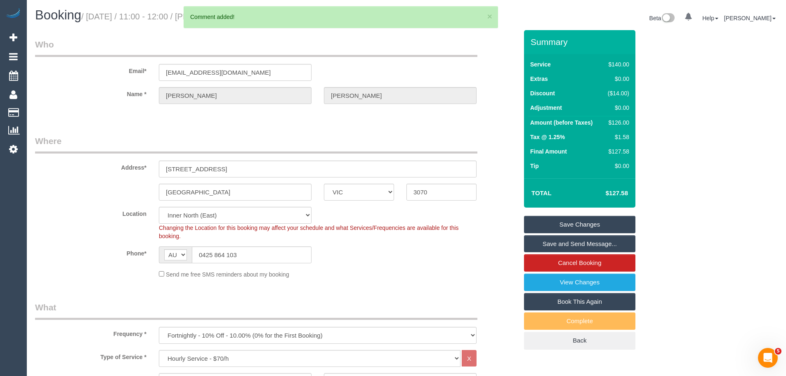
click at [580, 222] on link "Save Changes" at bounding box center [579, 224] width 111 height 17
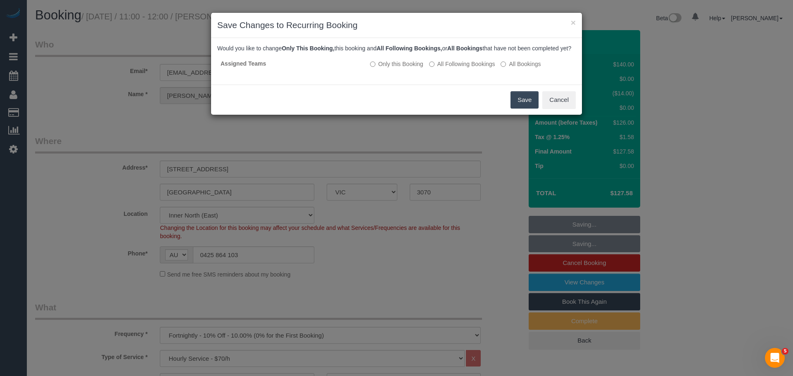
click at [517, 109] on button "Save" at bounding box center [524, 99] width 28 height 17
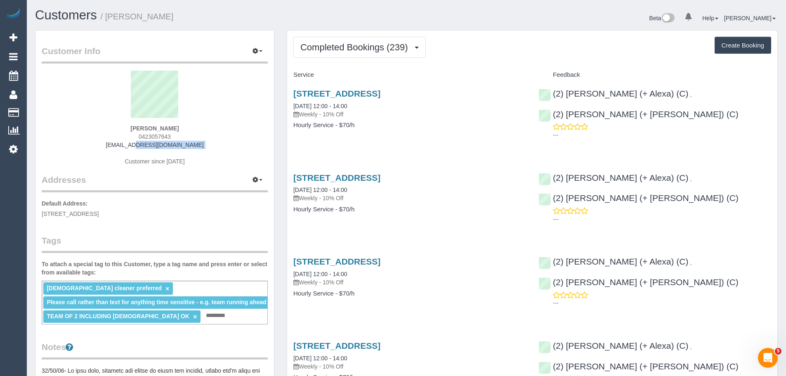
drag, startPoint x: 199, startPoint y: 151, endPoint x: 102, endPoint y: 144, distance: 96.4
click at [102, 144] on div "[PERSON_NAME] 0423057643 [EMAIL_ADDRESS][DOMAIN_NAME] Customer since [DATE]" at bounding box center [155, 122] width 226 height 103
copy div "[EMAIL_ADDRESS][DOMAIN_NAME]"
click at [375, 50] on span "Completed Bookings (239)" at bounding box center [356, 47] width 111 height 10
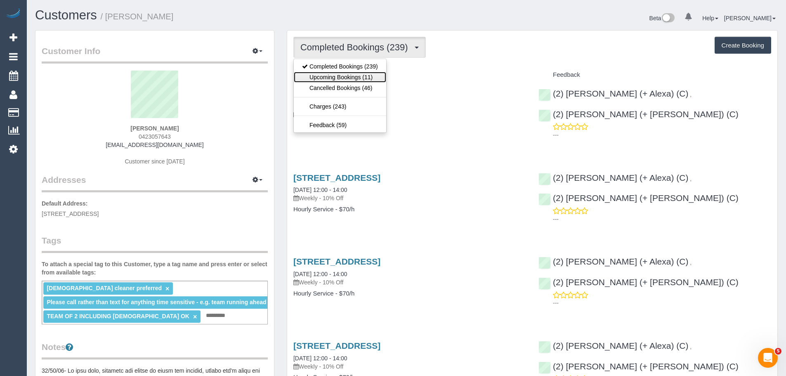
click at [358, 77] on link "Upcoming Bookings (11)" at bounding box center [340, 77] width 92 height 11
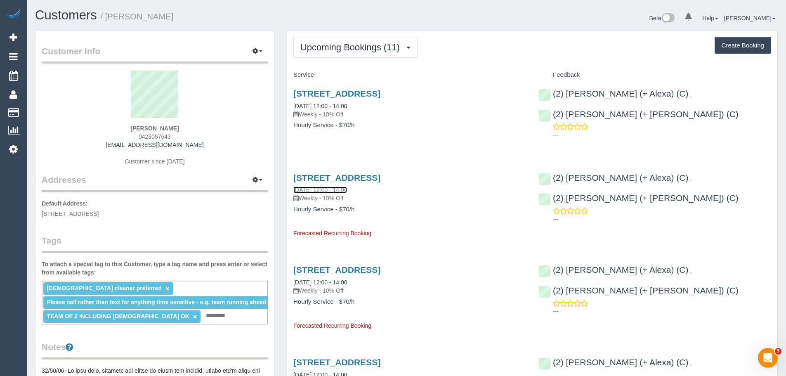
click at [320, 192] on link "[DATE] 12:00 - 14:00" at bounding box center [321, 190] width 54 height 7
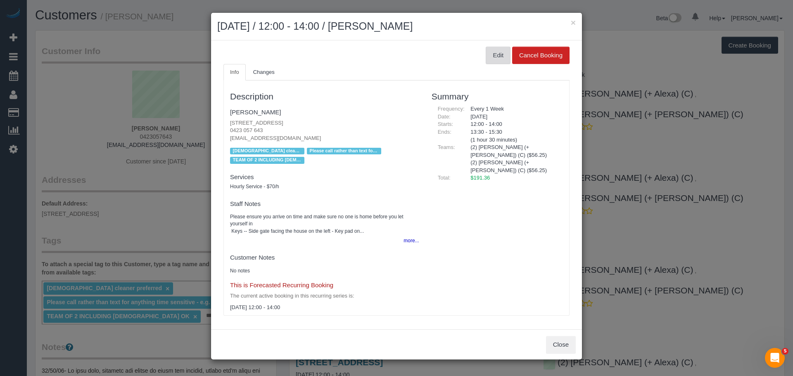
click at [494, 59] on button "Edit" at bounding box center [497, 55] width 25 height 17
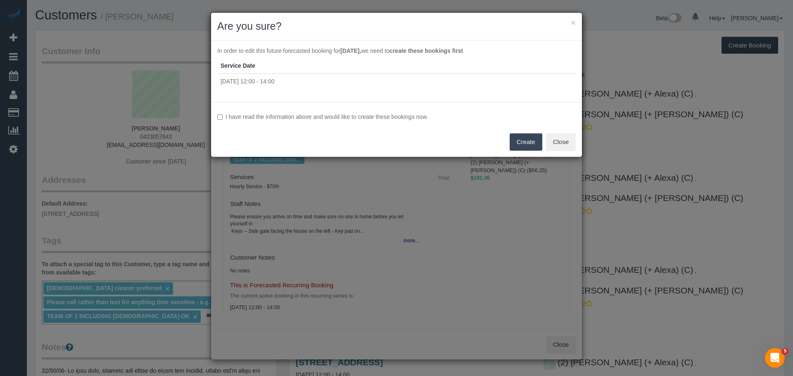
drag, startPoint x: 246, startPoint y: 116, endPoint x: 251, endPoint y: 116, distance: 5.4
click at [246, 116] on label "I have read the information above and would like to create these bookings now." at bounding box center [396, 117] width 358 height 8
click at [516, 145] on button "Create" at bounding box center [525, 141] width 33 height 17
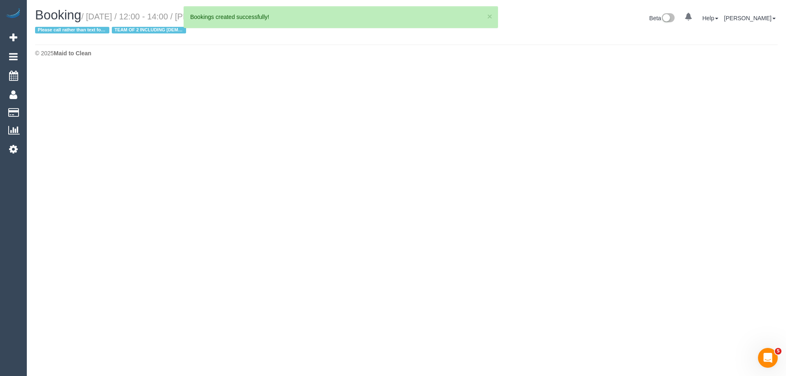
select select "VIC"
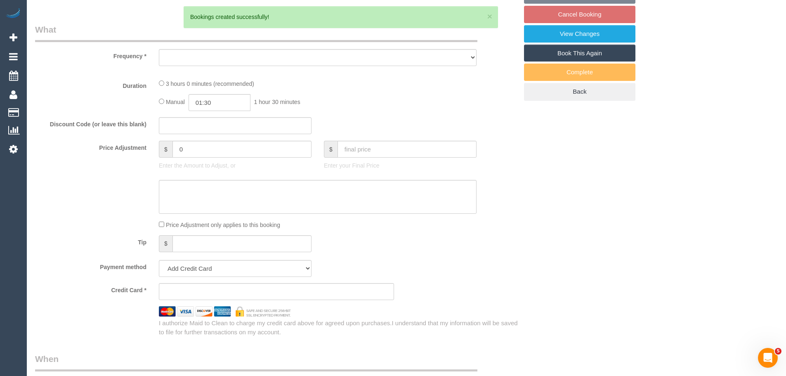
select select "string:stripe-pm_1GfgDe2GScqysDRVXRvlsrEQ"
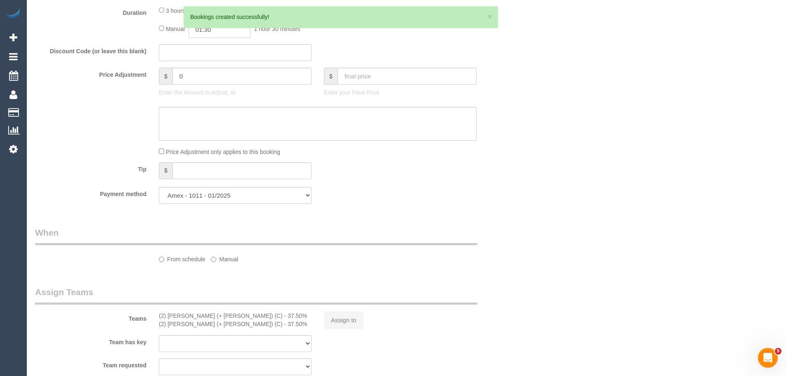
select select "string:AU"
select select "object:2528"
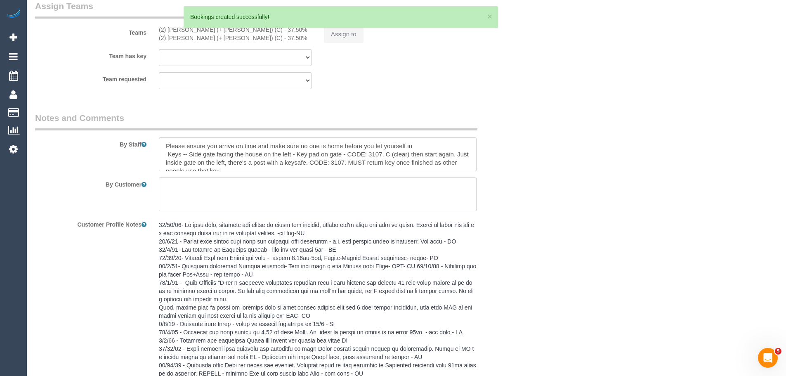
select select "180"
select select "spot6"
select select "number:27"
select select "number:14"
select select "number:19"
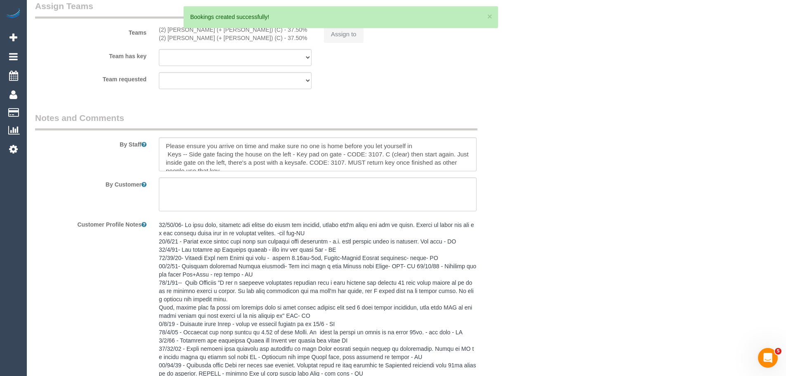
select select "number:22"
select select "number:34"
select select "number:11"
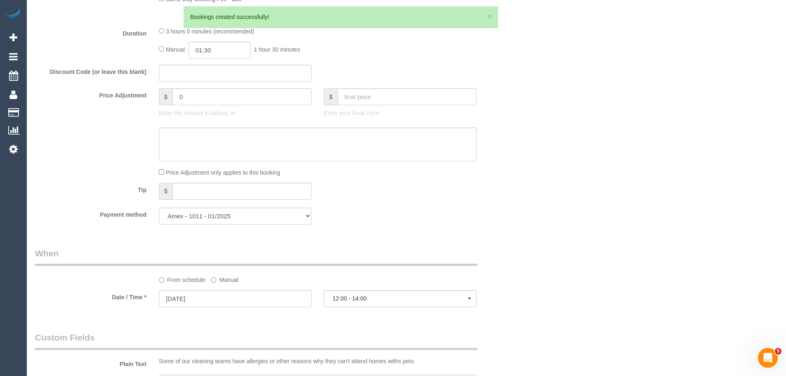
select select "object:2848"
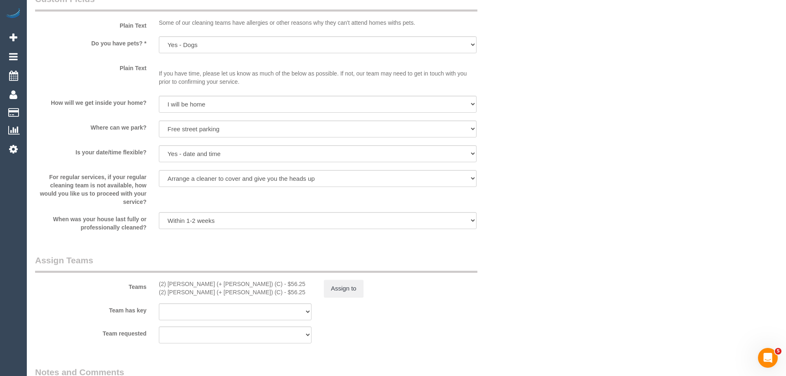
scroll to position [1091, 0]
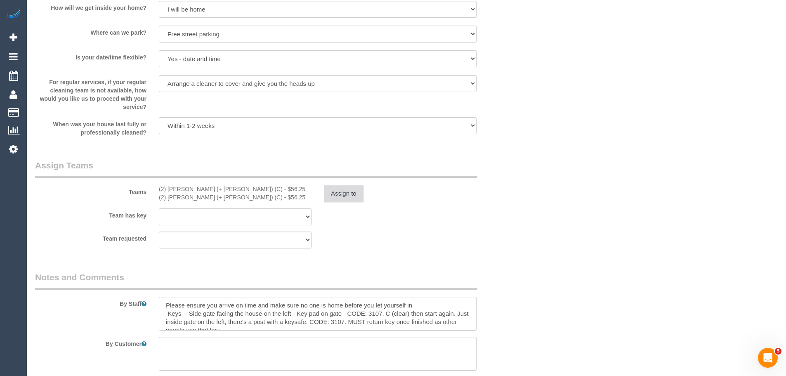
click at [346, 192] on button "Assign to" at bounding box center [344, 193] width 40 height 17
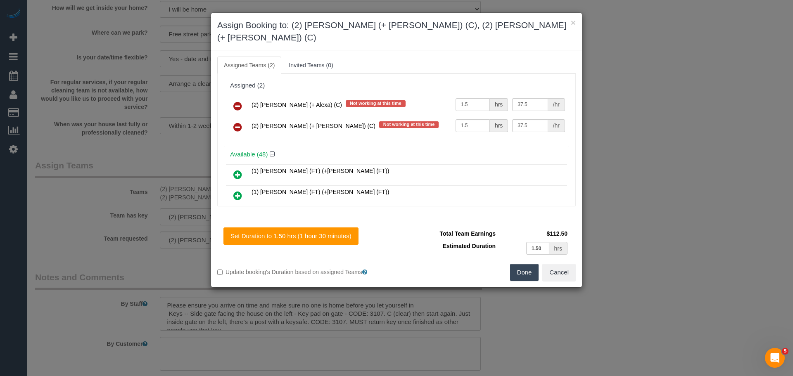
click at [238, 101] on icon at bounding box center [237, 106] width 9 height 10
click at [238, 122] on icon at bounding box center [237, 127] width 9 height 10
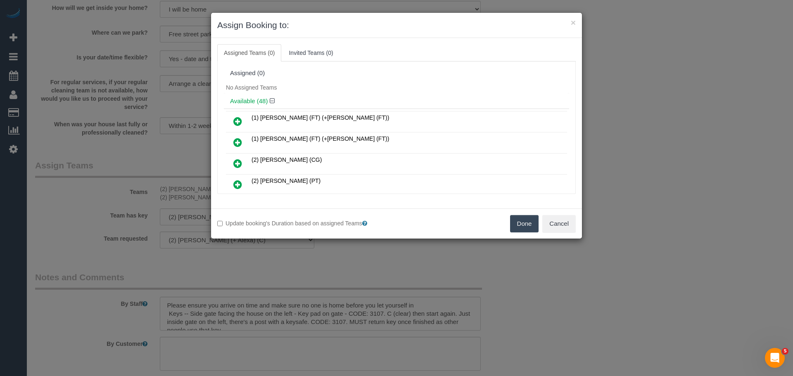
click at [524, 220] on button "Done" at bounding box center [524, 223] width 29 height 17
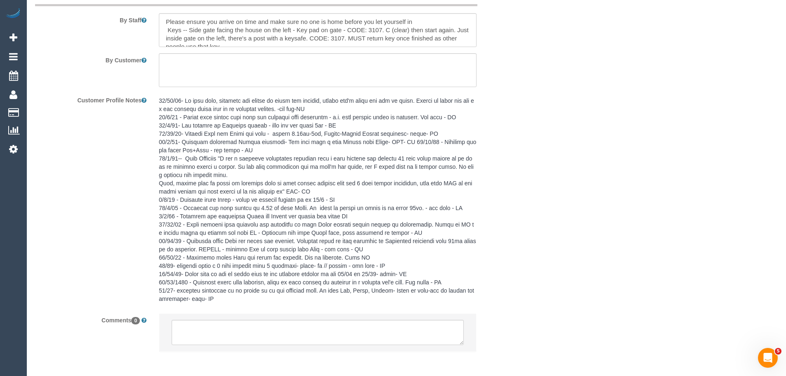
scroll to position [1410, 0]
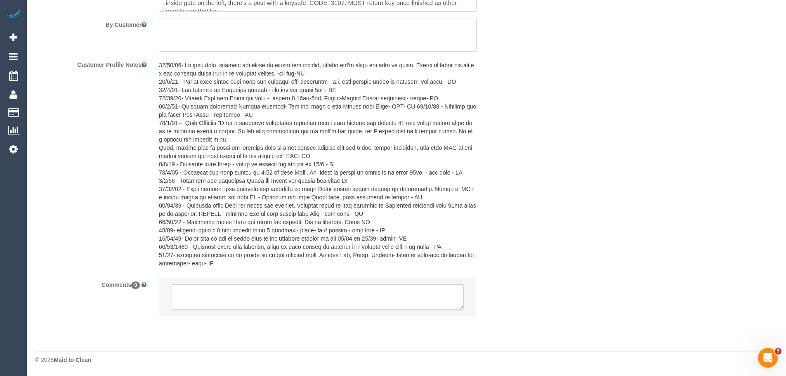
click at [273, 298] on textarea at bounding box center [318, 297] width 292 height 26
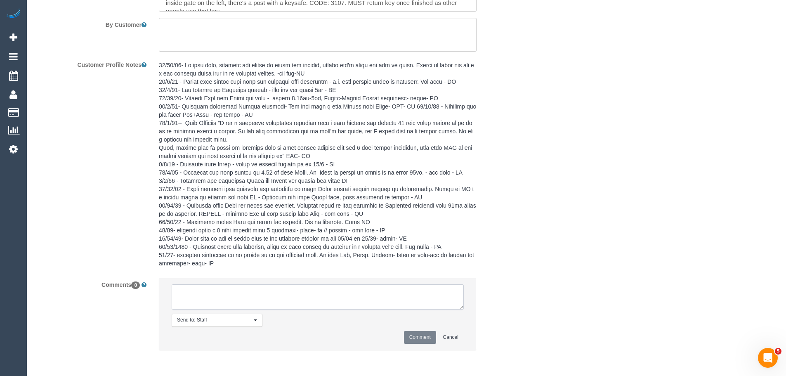
paste textarea "(2) [PERSON_NAME] (+ [PERSON_NAME]) (C) UA one off - Uni orientation Customer c…"
type textarea "(2) [PERSON_NAME] (+ [PERSON_NAME]) (C) UA one off - Uni orientation Customer c…"
click at [417, 339] on button "Comment" at bounding box center [420, 337] width 32 height 13
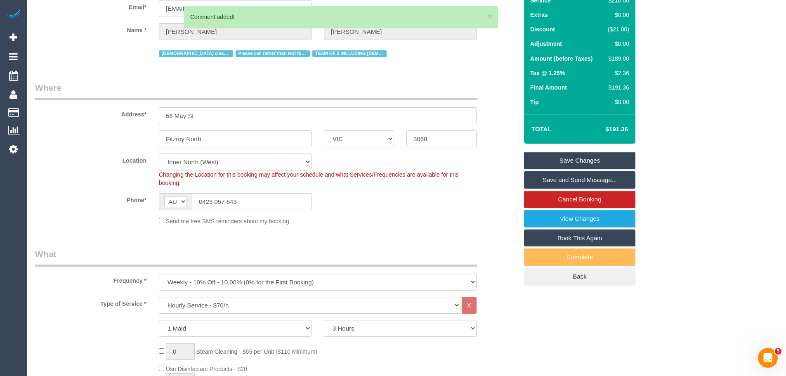
scroll to position [0, 0]
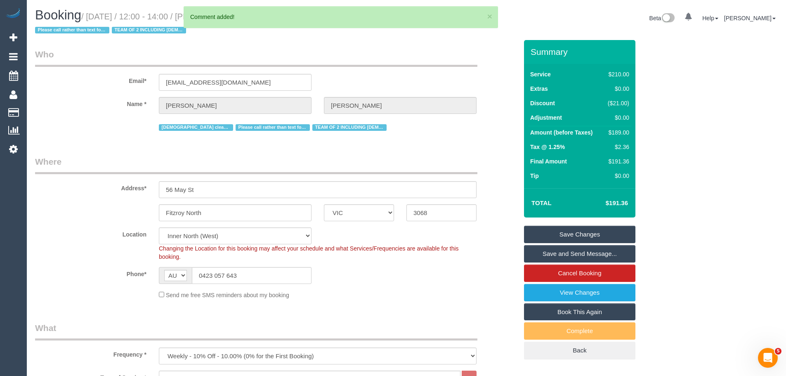
click at [583, 230] on link "Save Changes" at bounding box center [579, 234] width 111 height 17
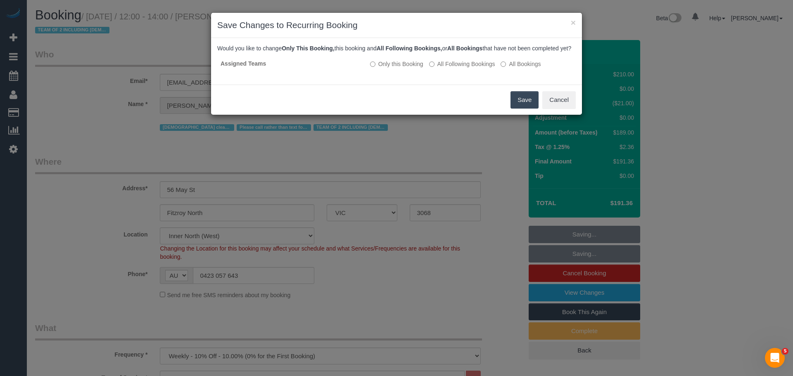
click at [520, 109] on button "Save" at bounding box center [524, 99] width 28 height 17
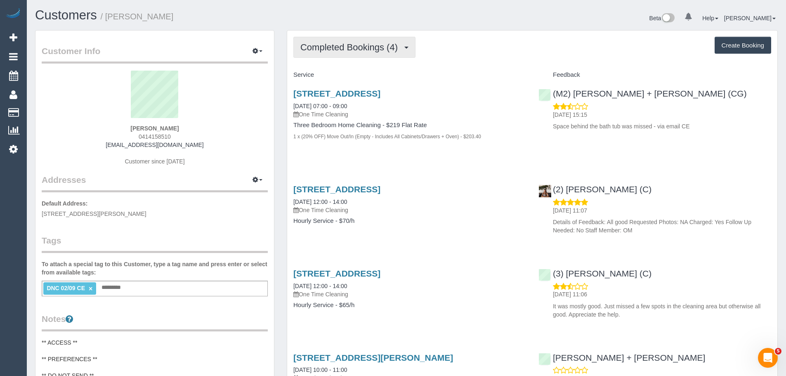
click at [348, 43] on span "Completed Bookings (4)" at bounding box center [352, 47] width 102 height 10
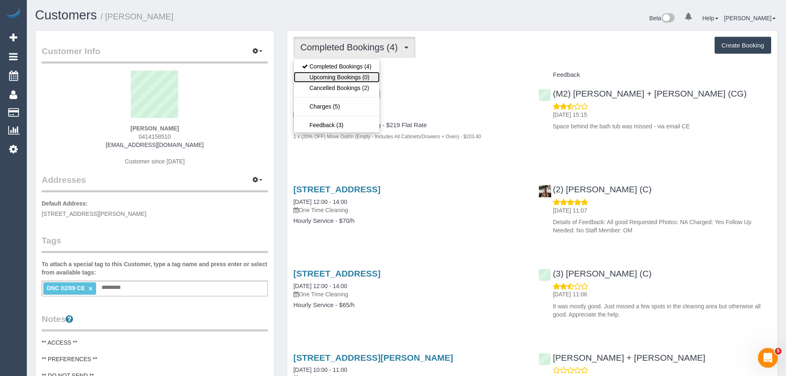
click at [346, 73] on link "Upcoming Bookings (0)" at bounding box center [337, 77] width 86 height 11
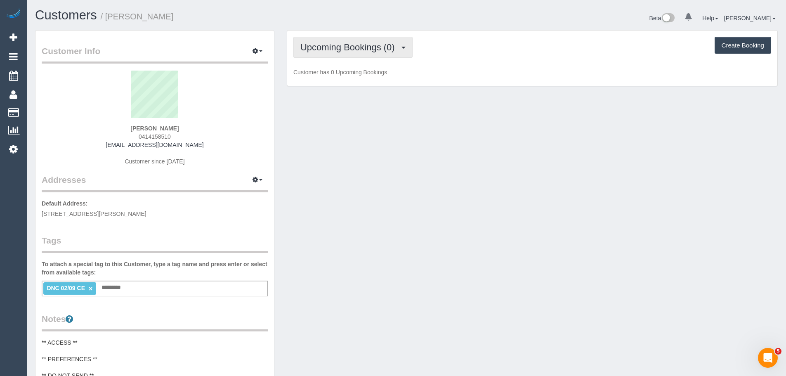
click at [345, 44] on span "Upcoming Bookings (0)" at bounding box center [350, 47] width 99 height 10
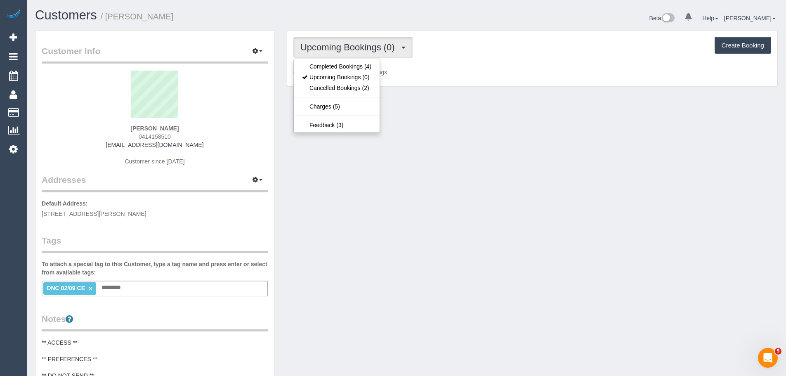
click at [523, 38] on div "Upcoming Bookings (0) Completed Bookings (4) Upcoming Bookings (0) Cancelled Bo…" at bounding box center [533, 47] width 478 height 21
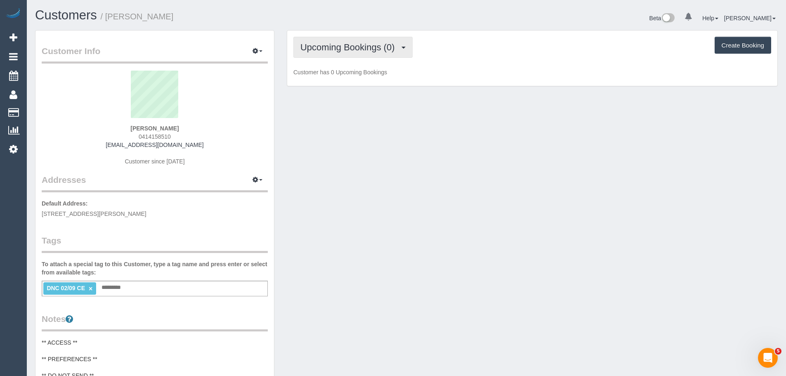
click at [354, 54] on button "Upcoming Bookings (0)" at bounding box center [353, 47] width 119 height 21
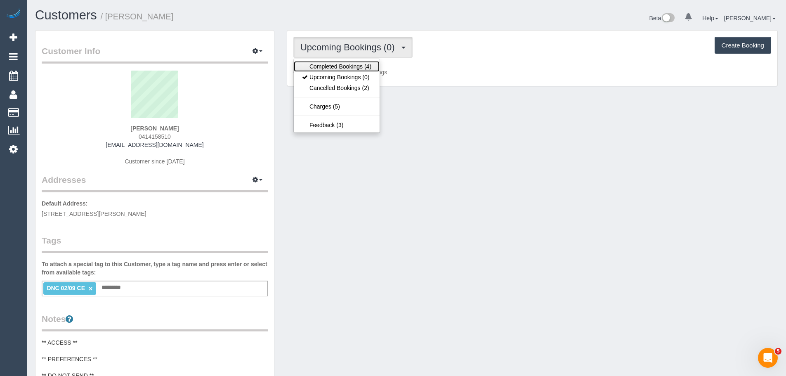
click at [330, 69] on link "Completed Bookings (4)" at bounding box center [337, 66] width 86 height 11
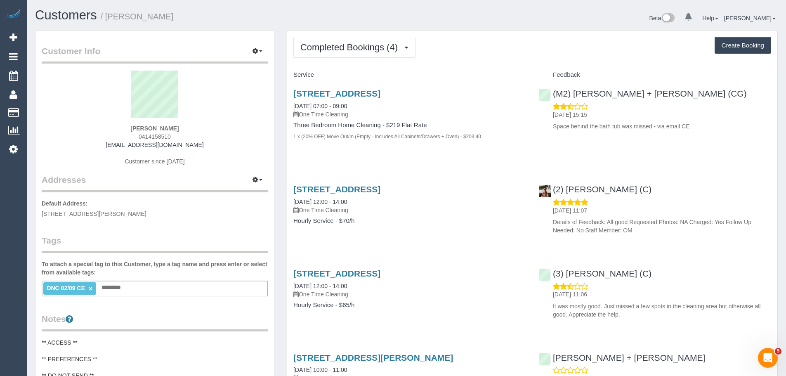
drag, startPoint x: 193, startPoint y: 125, endPoint x: 89, endPoint y: 126, distance: 104.0
click at [89, 126] on div "[PERSON_NAME] 0414158510 [EMAIL_ADDRESS][DOMAIN_NAME] Customer since [DATE]" at bounding box center [155, 122] width 226 height 103
copy strong "[PERSON_NAME]"
click at [90, 287] on link "×" at bounding box center [91, 288] width 4 height 7
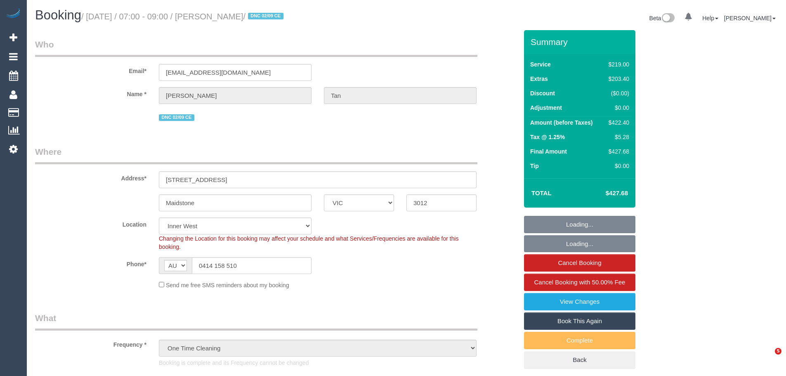
select select "VIC"
select select "string:stripe-pm_1Rzudw2GScqysDRVJLiqdmYb"
select select "number:28"
select select "number:15"
select select "number:19"
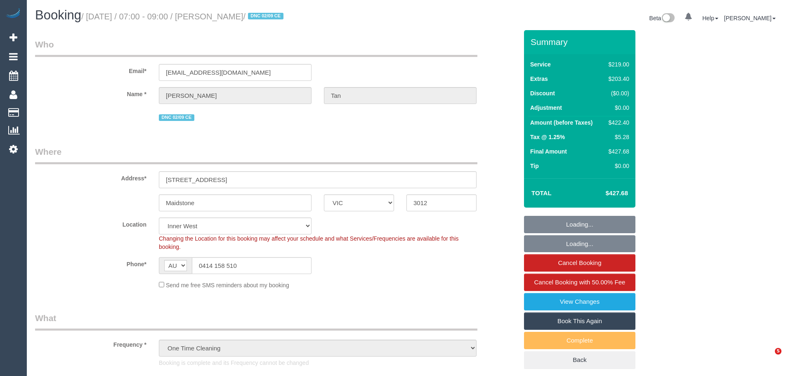
select select "number:24"
select select "number:26"
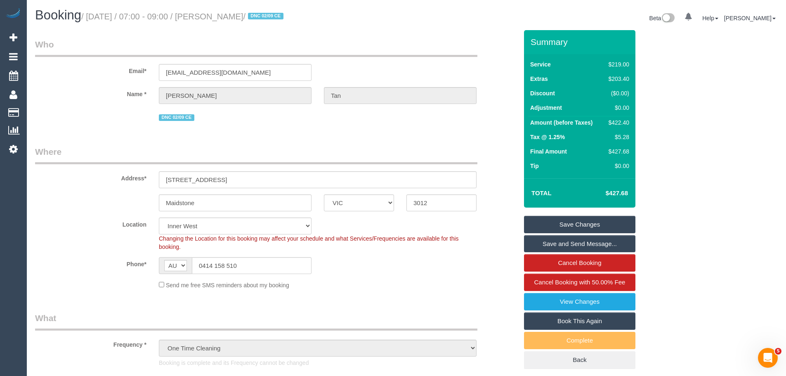
click at [623, 123] on div "$422.40" at bounding box center [618, 122] width 24 height 8
copy div "422.40"
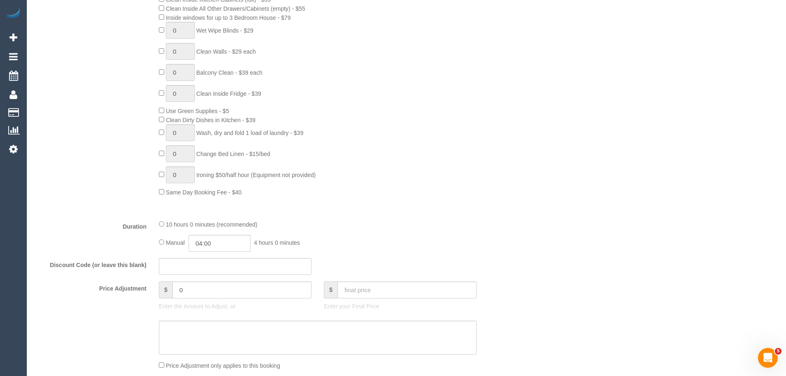
scroll to position [619, 0]
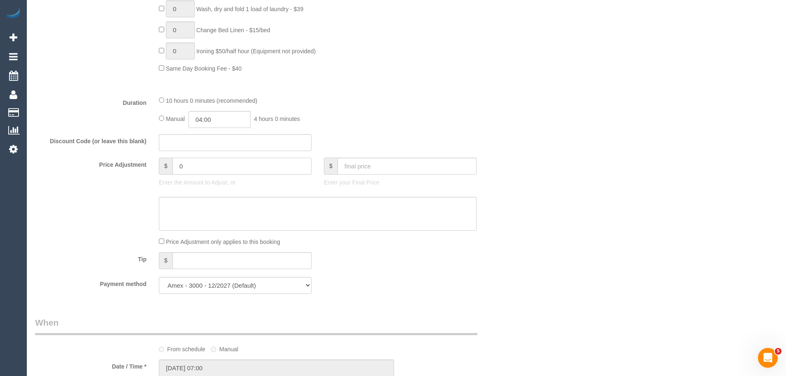
click at [206, 169] on input "0" at bounding box center [242, 166] width 139 height 17
paste input "168.96"
type input "-168.96"
click at [201, 221] on textarea at bounding box center [318, 214] width 318 height 34
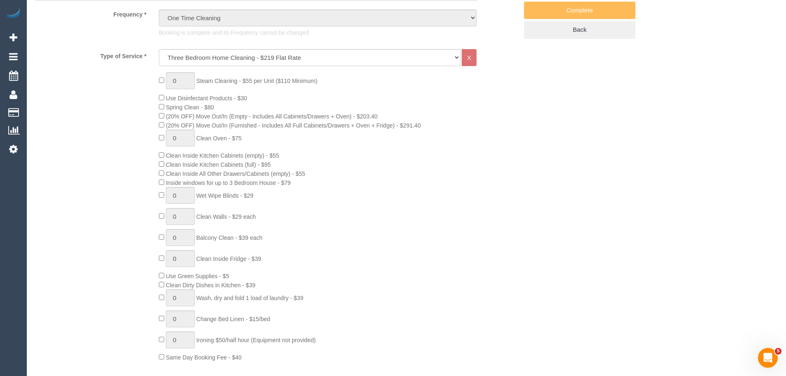
scroll to position [83, 0]
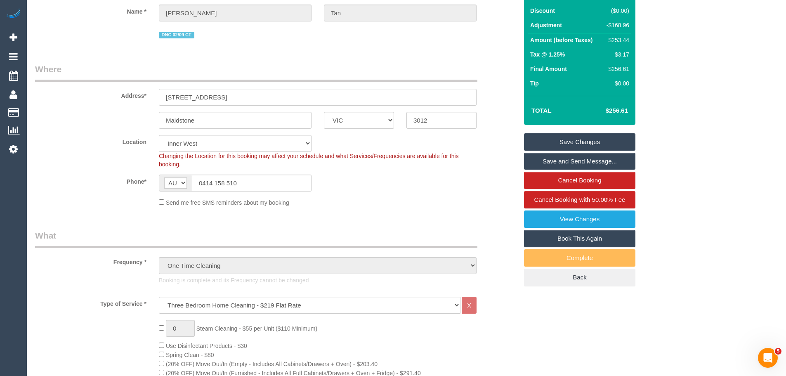
type textarea "40% off to resolve complaints - approved by Vanessa via teams - CE"
click at [577, 142] on link "Save Changes" at bounding box center [579, 141] width 111 height 17
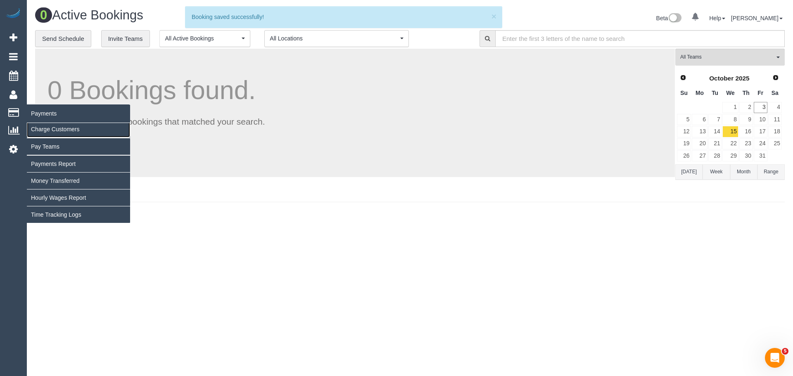
click at [50, 130] on link "Charge Customers" at bounding box center [78, 129] width 103 height 17
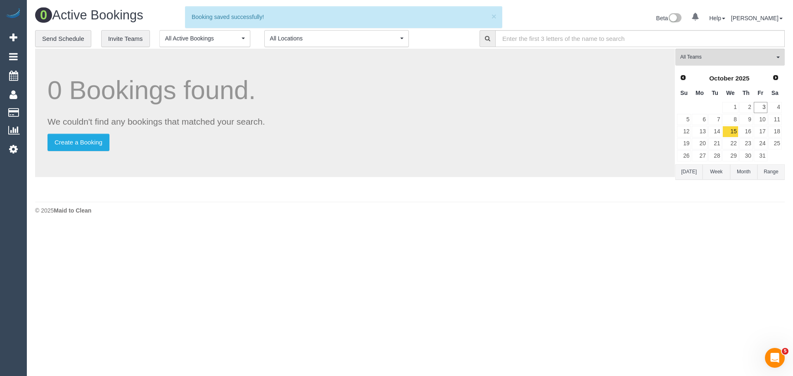
select select
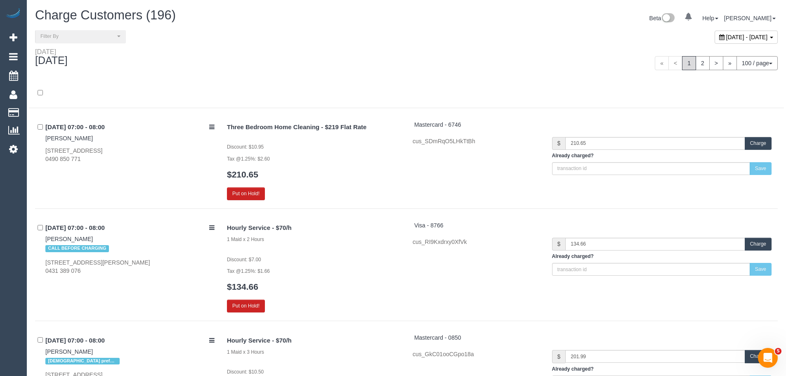
click at [727, 38] on span "October 03, 2025 - October 03, 2025" at bounding box center [748, 37] width 42 height 7
type input "**********"
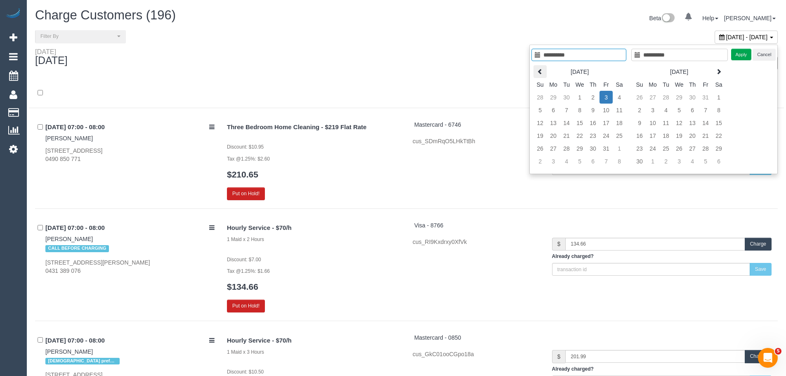
click at [537, 77] on th at bounding box center [540, 71] width 13 height 13
type input "**********"
click at [568, 96] on td "2" at bounding box center [566, 97] width 13 height 13
type input "**********"
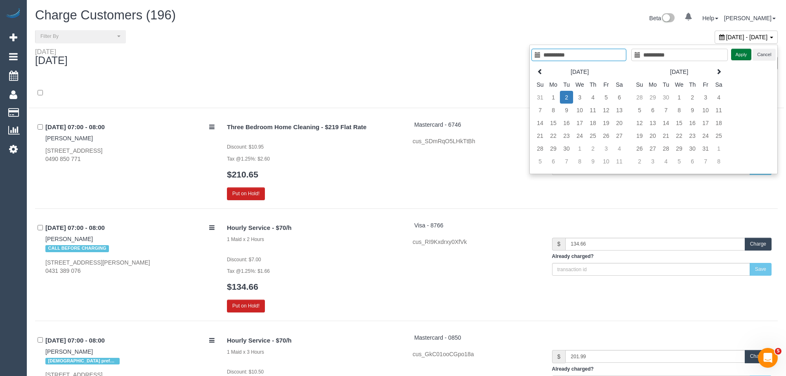
click at [741, 57] on button "Apply" at bounding box center [742, 55] width 21 height 12
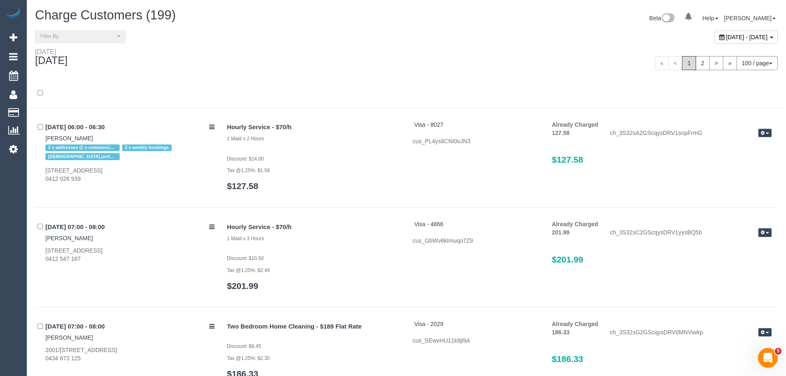
click at [429, 66] on div "« < 1 2 > » 100 / page 10 / page 20 / page 30 / page 40 / page 50 / page 100 / …" at bounding box center [595, 63] width 365 height 14
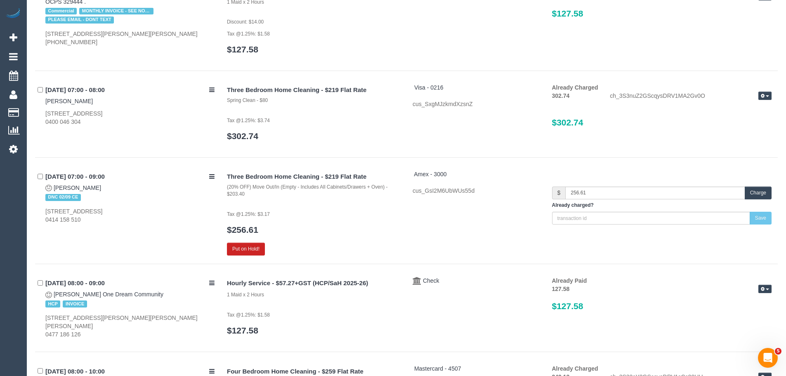
click at [755, 196] on button "Charge" at bounding box center [758, 193] width 27 height 13
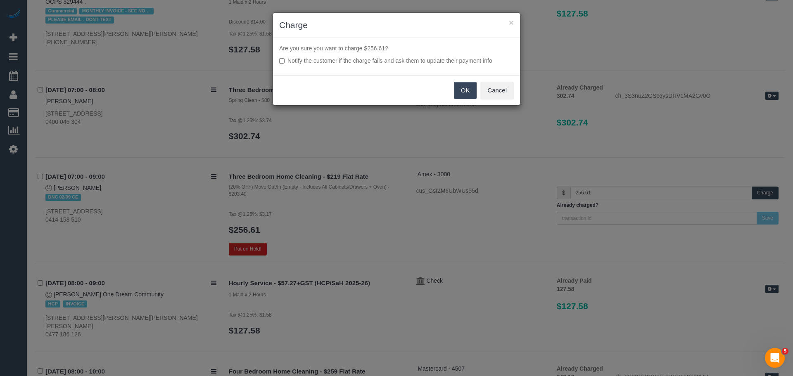
click at [455, 92] on button "OK" at bounding box center [465, 90] width 23 height 17
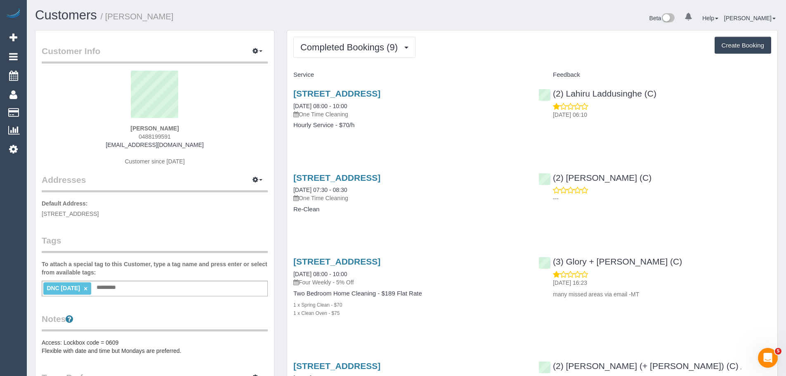
drag, startPoint x: 205, startPoint y: 124, endPoint x: 117, endPoint y: 127, distance: 88.0
click at [117, 127] on div "Matthew Dussin 0488199591 mattdussin@gmail.com Customer since 2024" at bounding box center [155, 122] width 226 height 103
copy strong "Matthew Dussin"
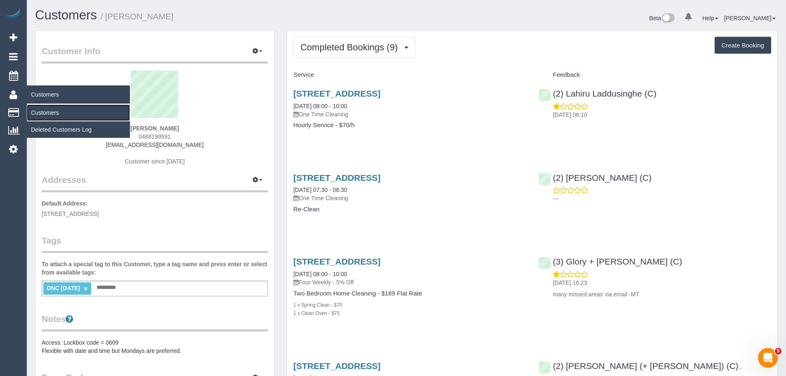
click at [52, 111] on link "Customers" at bounding box center [78, 112] width 103 height 17
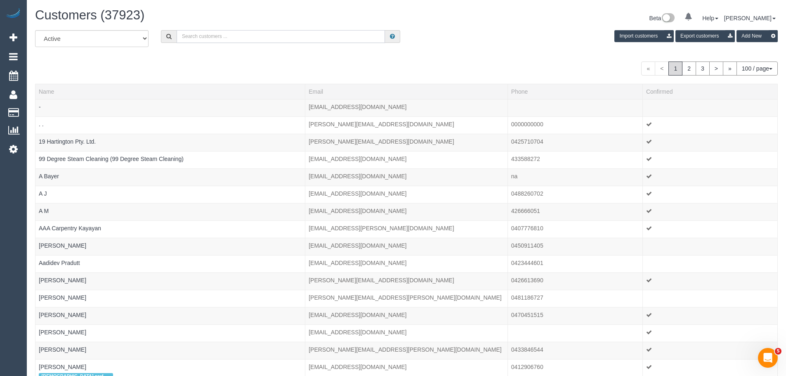
click at [296, 41] on input "text" at bounding box center [281, 36] width 208 height 13
paste input "jvbaldwin@bigpond.com"
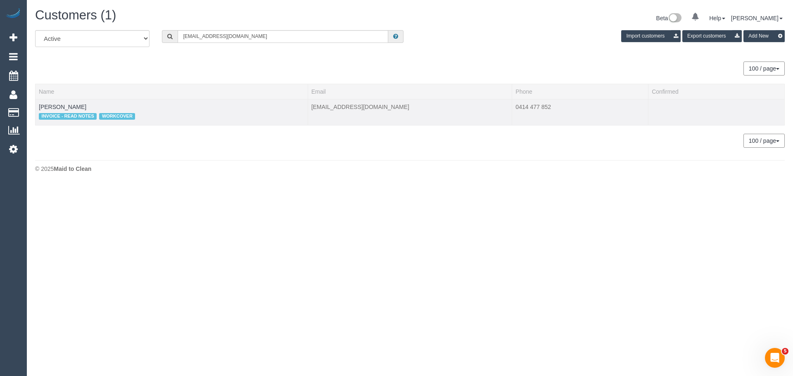
drag, startPoint x: 80, startPoint y: 107, endPoint x: 38, endPoint y: 105, distance: 41.3
click at [38, 105] on td "Vicky Baldwin INVOICE - READ NOTES WORKCOVER" at bounding box center [172, 112] width 272 height 26
copy link "Vicky Baldwin"
click at [283, 27] on div "Customers (1) Beta 0 Your Notifications You have 0 alerts Help Help Docs Take a…" at bounding box center [410, 19] width 762 height 22
click at [286, 36] on input "[EMAIL_ADDRESS][DOMAIN_NAME]" at bounding box center [283, 36] width 211 height 13
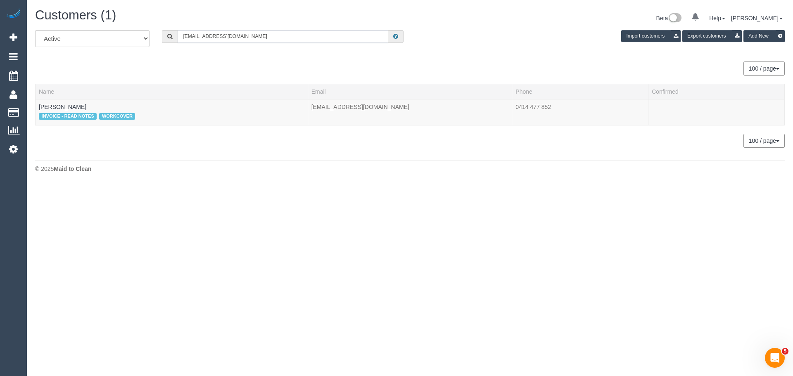
click at [286, 36] on input "[EMAIL_ADDRESS][DOMAIN_NAME]" at bounding box center [283, 36] width 211 height 13
paste input "sandra.is@live."
click at [286, 36] on input "jvbaldwin@bigpond.sandra.is@live.com" at bounding box center [283, 36] width 211 height 13
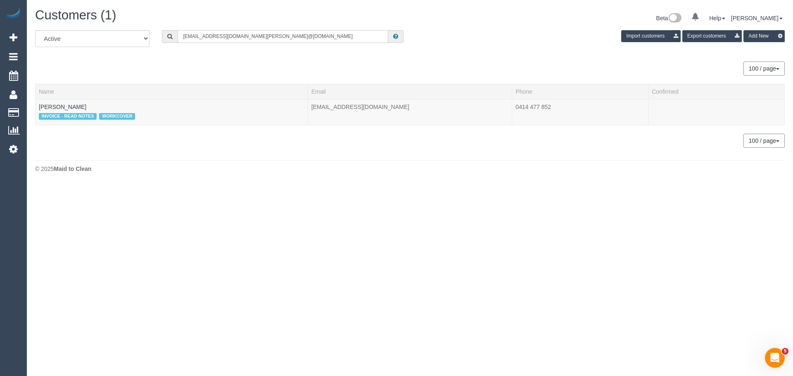
paste input "text"
type input "sandra.is@live.com"
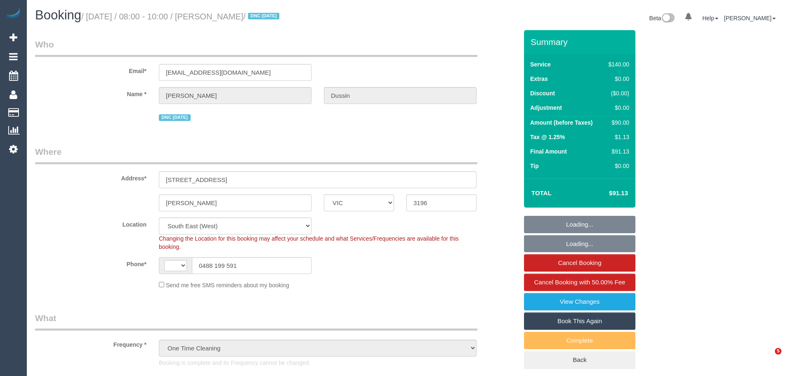
select select "VIC"
select select "object:473"
select select "string:AU"
select select "string:stripe-pm_1SCTzB2GScqysDRVMYHo3X6E"
select select "number:27"
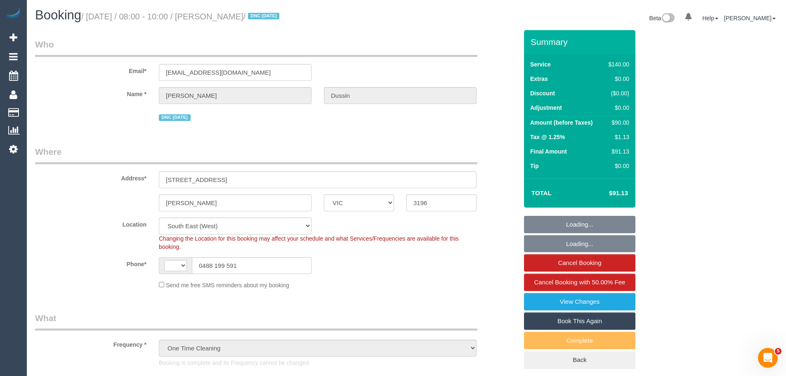
select select "number:16"
select select "number:19"
select select "number:24"
select select "number:35"
select select "number:11"
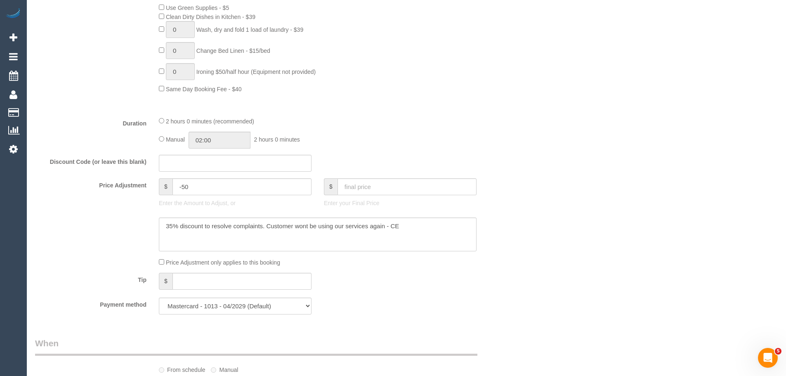
scroll to position [578, 0]
drag, startPoint x: 214, startPoint y: 188, endPoint x: 164, endPoint y: 172, distance: 52.9
click at [165, 172] on fieldset "What Frequency * One Time Cleaning Weekly - 10% Off - 10.00% (0% for the First …" at bounding box center [276, 26] width 483 height 585
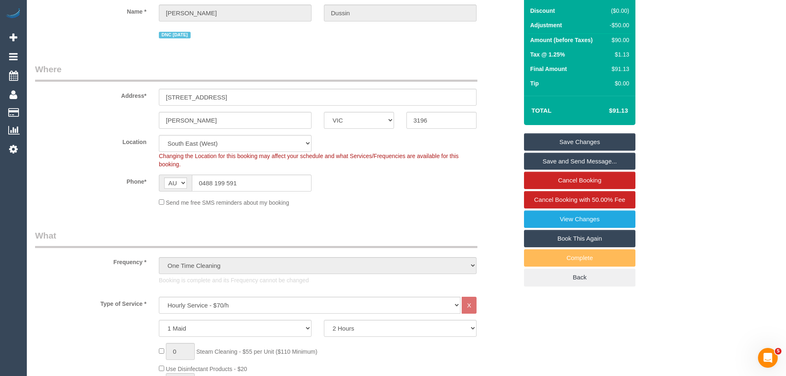
scroll to position [0, 0]
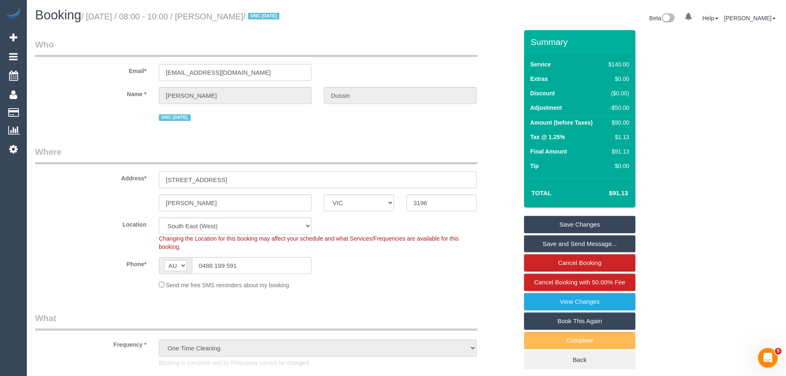
click at [441, 181] on input "[STREET_ADDRESS]" at bounding box center [318, 179] width 318 height 17
type input "0"
click at [619, 124] on div "$140.00" at bounding box center [618, 122] width 24 height 8
copy div "140.00"
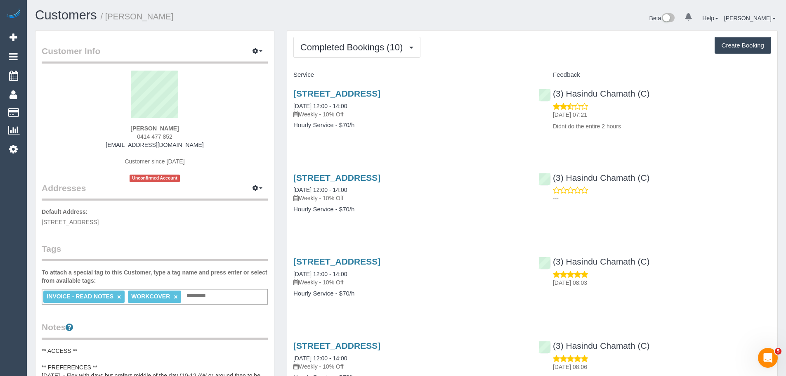
click at [235, 297] on div "INVOICE - READ NOTES × WORKCOVER × Add a tag" at bounding box center [155, 297] width 226 height 16
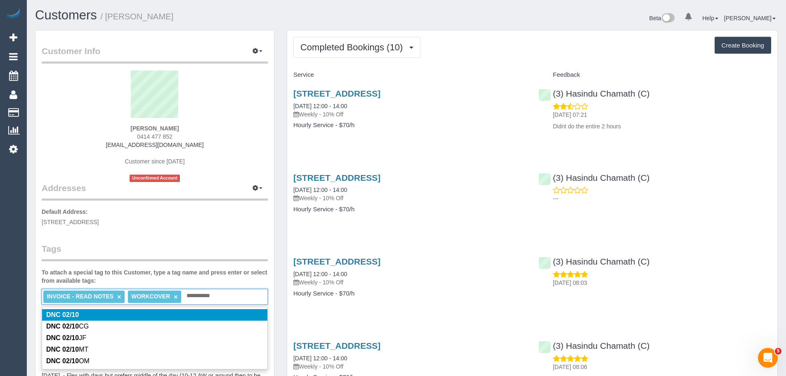
type input "**********"
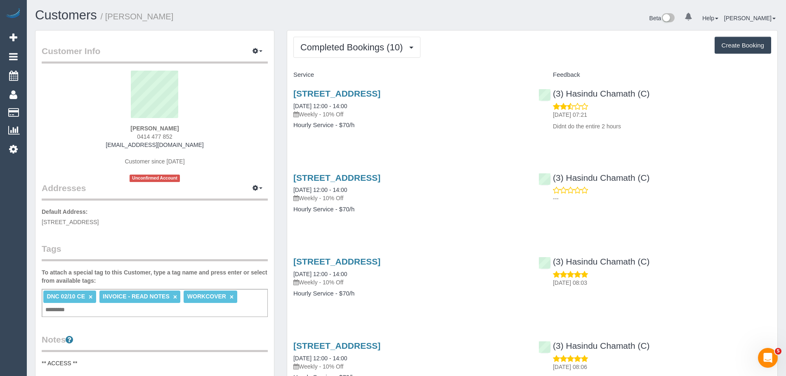
drag, startPoint x: 288, startPoint y: 88, endPoint x: 372, endPoint y: 127, distance: 92.9
click at [372, 127] on div "[STREET_ADDRESS] [DATE] 12:00 - 14:00 Weekly - 10% Off Hourly Service - $70/h" at bounding box center [409, 114] width 245 height 64
copy div "[STREET_ADDRESS] [DATE] 12:00 - 14:00 Weekly - 10% Off Hourly Service - $70/h"
click at [549, 94] on div "(3) Hasindu Chamath (C) [DATE] 07:21 Didnt do the entire 2 hours" at bounding box center [655, 108] width 245 height 52
copy link "(3) Hasindu Chamath (C)"
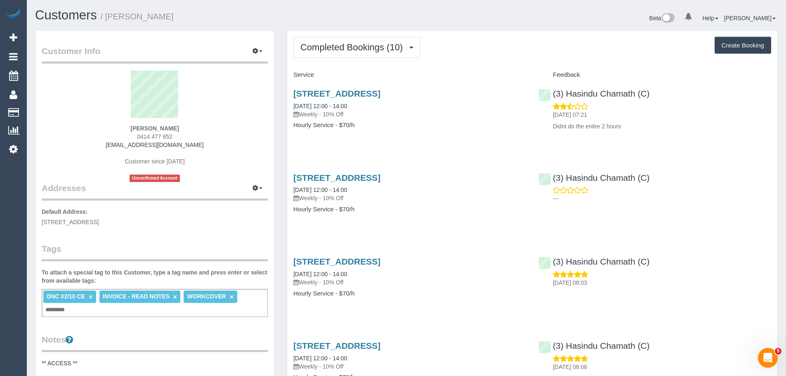
drag, startPoint x: 134, startPoint y: 127, endPoint x: 86, endPoint y: 127, distance: 47.9
click at [86, 127] on div "[PERSON_NAME] 0414 477 852 [EMAIL_ADDRESS][DOMAIN_NAME] Customer since [DATE] U…" at bounding box center [155, 126] width 226 height 111
copy strong "[PERSON_NAME]"
click at [347, 55] on button "Completed Bookings (10)" at bounding box center [357, 47] width 127 height 21
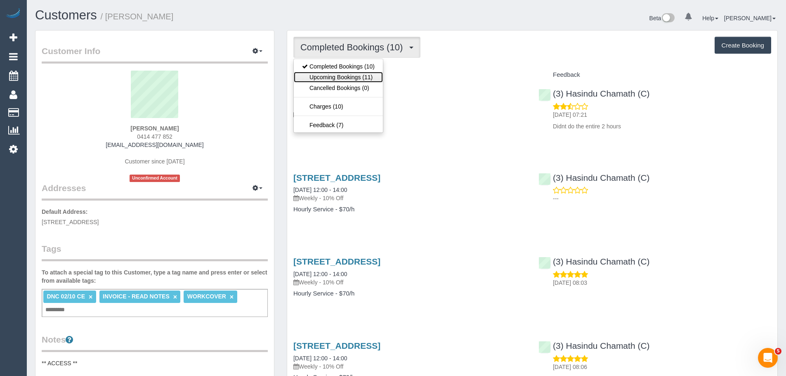
click at [348, 78] on link "Upcoming Bookings (11)" at bounding box center [338, 77] width 89 height 11
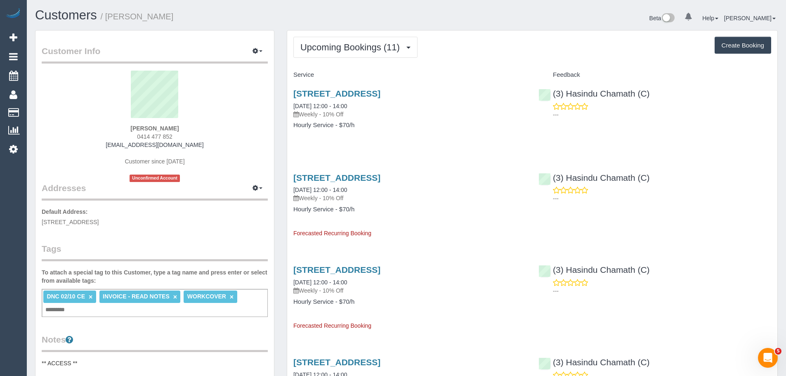
drag, startPoint x: 672, startPoint y: 93, endPoint x: 526, endPoint y: 91, distance: 146.2
click at [526, 91] on div "[STREET_ADDRESS] [DATE] 12:00 - 14:00 Weekly - 10% Off Hourly Service - $70/h (…" at bounding box center [532, 114] width 490 height 64
click at [674, 96] on div "(3) Hasindu Chamath (C) ---" at bounding box center [655, 102] width 245 height 40
click at [548, 95] on div "(3) Hasindu Chamath (C) ---" at bounding box center [655, 102] width 245 height 40
copy link "(3) Hasindu Chamath (C)"
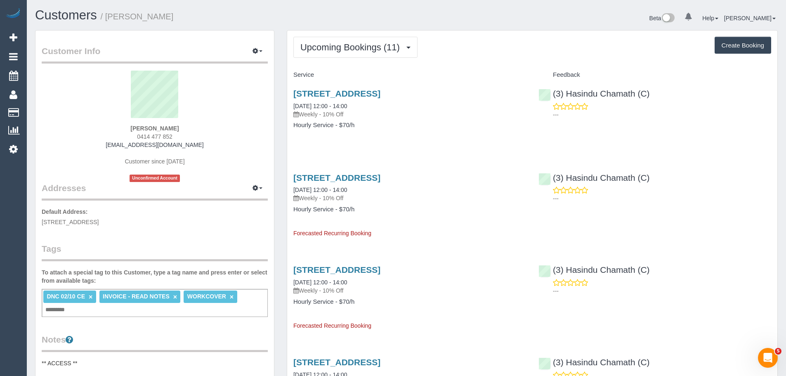
drag, startPoint x: 225, startPoint y: 118, endPoint x: 88, endPoint y: 131, distance: 138.1
click at [88, 131] on div "[PERSON_NAME] 0414 477 852 [EMAIL_ADDRESS][DOMAIN_NAME] Customer since [DATE] U…" at bounding box center [155, 126] width 226 height 111
drag, startPoint x: 177, startPoint y: 131, endPoint x: 114, endPoint y: 132, distance: 62.3
click at [114, 132] on div "[PERSON_NAME] 0414 477 852 [EMAIL_ADDRESS][DOMAIN_NAME] Customer since [DATE] U…" at bounding box center [155, 126] width 226 height 111
copy strong "[PERSON_NAME]"
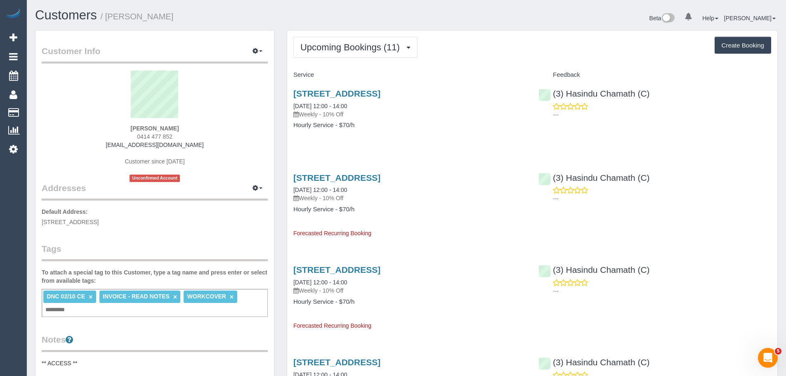
drag, startPoint x: 666, startPoint y: 90, endPoint x: 684, endPoint y: 95, distance: 18.5
click at [684, 95] on div "(3) Hasindu Chamath (C) ---" at bounding box center [655, 102] width 245 height 40
drag, startPoint x: 374, startPoint y: 106, endPoint x: 347, endPoint y: 102, distance: 27.5
click at [341, 107] on div "[STREET_ADDRESS] [DATE] 12:00 - 14:00 Weekly - 10% Off" at bounding box center [410, 104] width 233 height 30
click at [358, 38] on button "Upcoming Bookings (11)" at bounding box center [356, 47] width 124 height 21
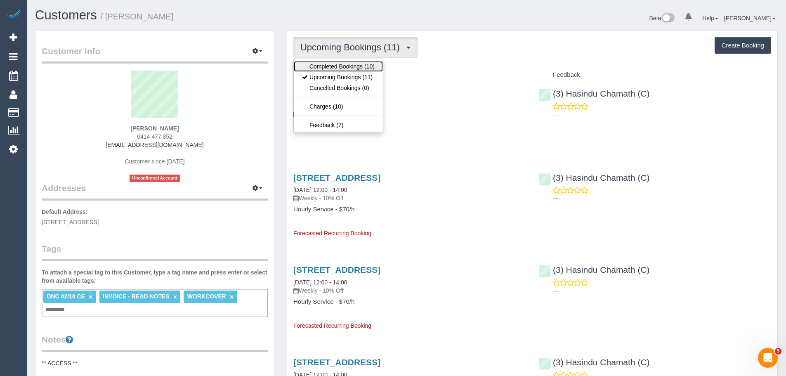
click at [346, 62] on link "Completed Bookings (10)" at bounding box center [338, 66] width 89 height 11
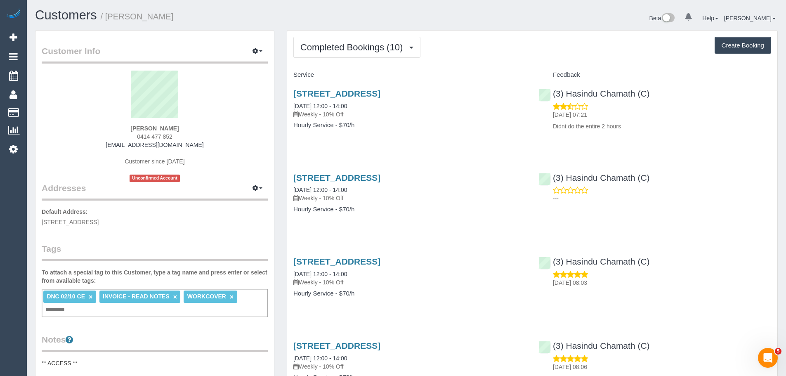
drag, startPoint x: 380, startPoint y: 105, endPoint x: 286, endPoint y: 110, distance: 94.7
copy link "[DATE] 12:00 - 14:00"
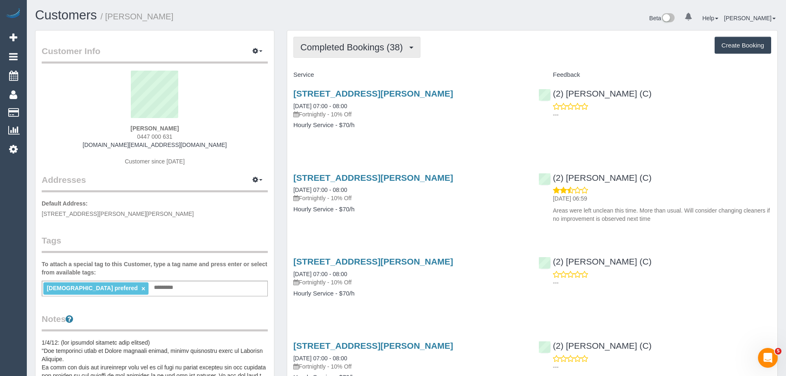
click at [375, 47] on span "Completed Bookings (38)" at bounding box center [354, 47] width 107 height 10
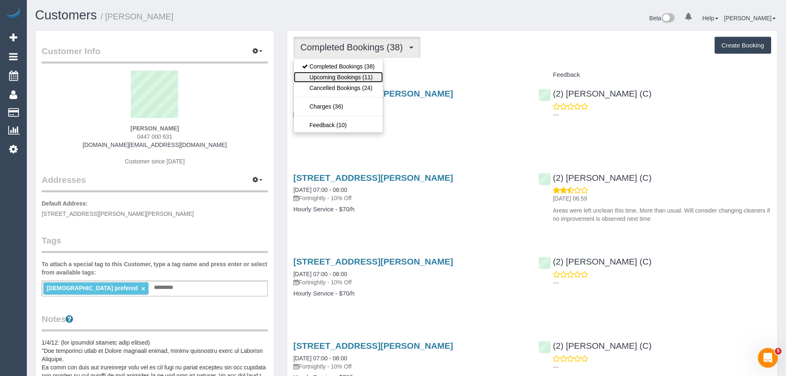
click at [367, 79] on link "Upcoming Bookings (11)" at bounding box center [338, 77] width 89 height 11
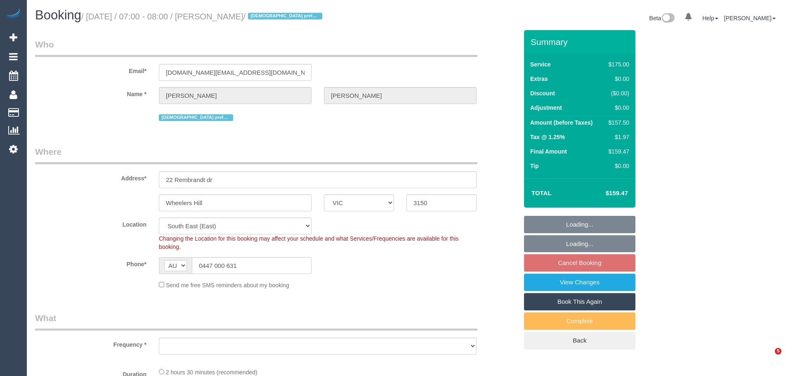
select select "VIC"
select select "object:539"
select select "number:29"
select select "number:14"
select select "number:19"
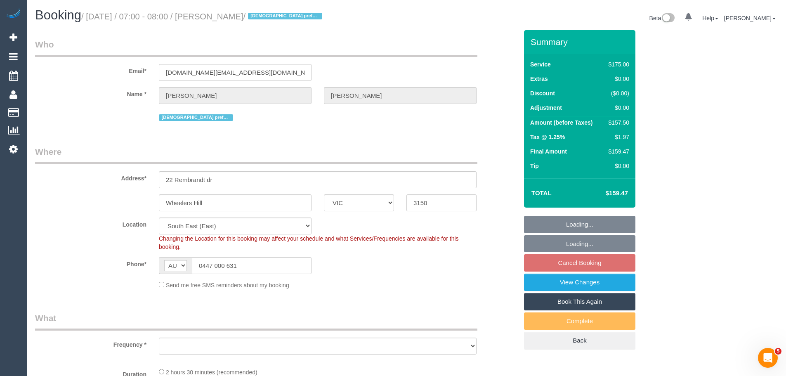
select select "number:36"
select select "number:35"
select select "number:12"
select select "object:1218"
select select "150"
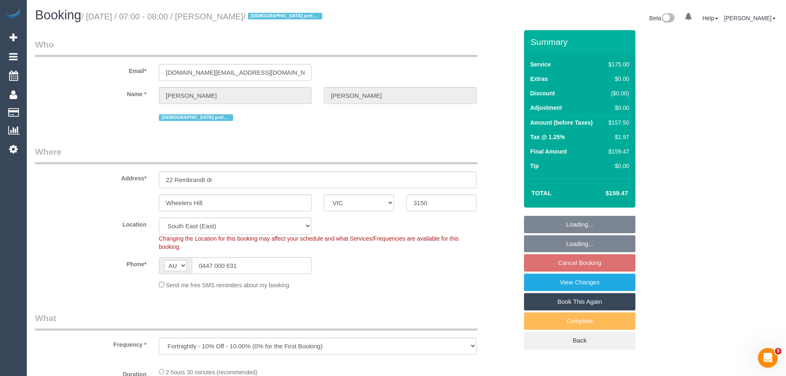
select select "spot1"
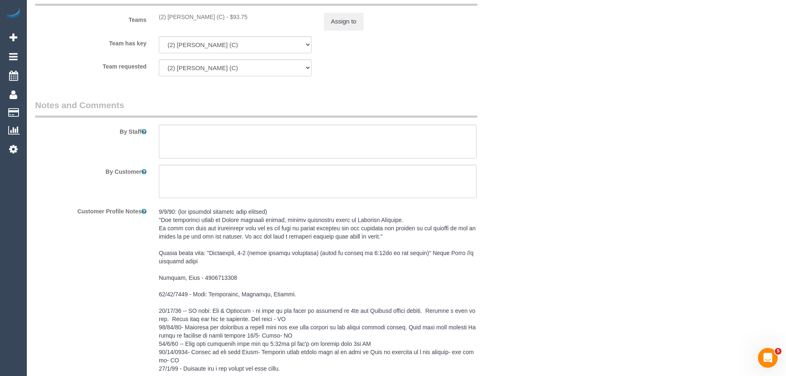
scroll to position [1321, 0]
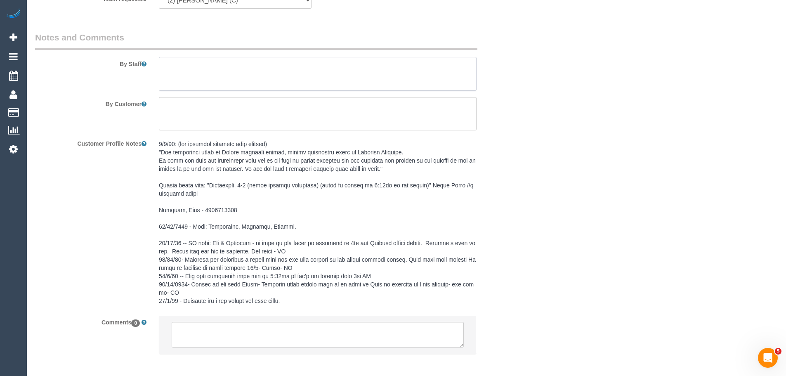
click at [190, 64] on textarea at bounding box center [318, 74] width 318 height 34
paste textarea "The gas stove – especially the middle sections, which are being missed. The sho…"
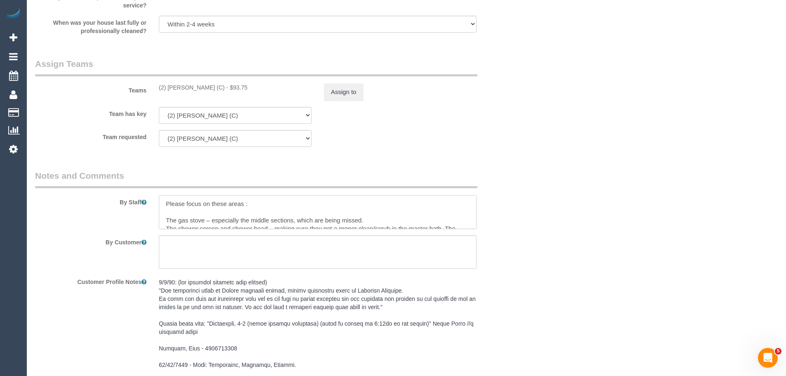
scroll to position [1197, 0]
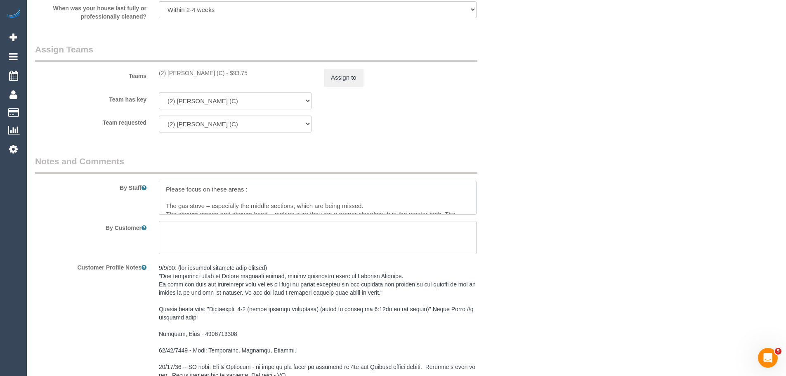
click at [164, 204] on textarea at bounding box center [318, 198] width 318 height 34
click at [464, 203] on textarea at bounding box center [318, 198] width 318 height 34
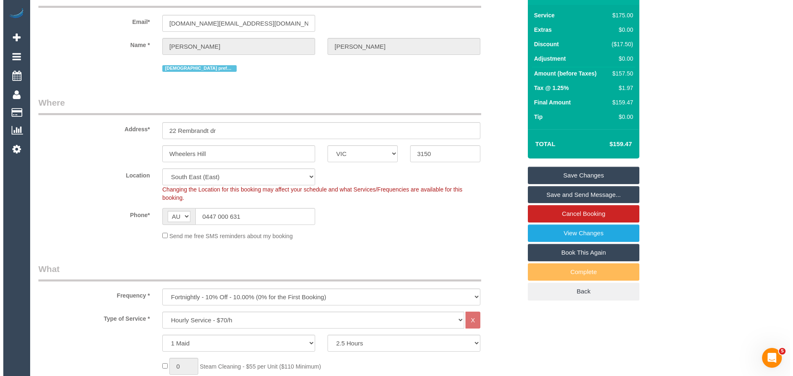
scroll to position [0, 0]
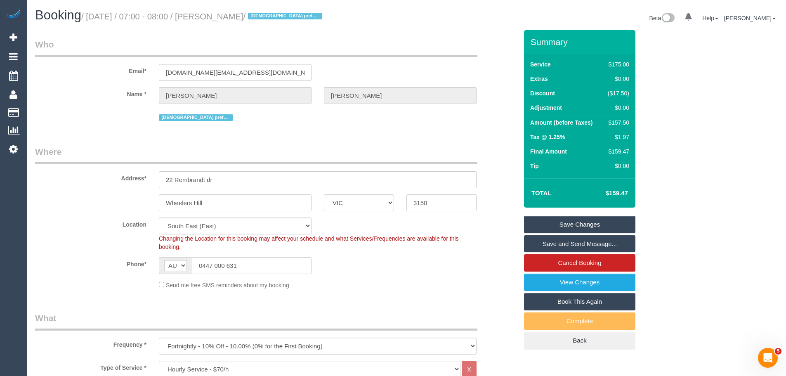
type textarea "Please focus on these areas : - The gas stove – especially the middle sections,…"
click at [563, 225] on link "Save Changes" at bounding box center [579, 224] width 111 height 17
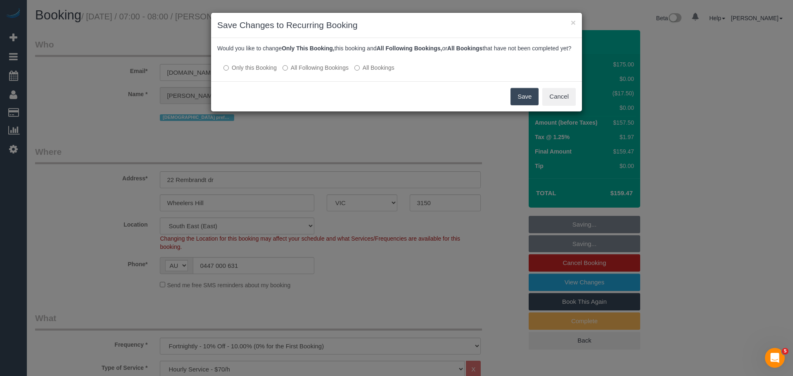
drag, startPoint x: 322, startPoint y: 77, endPoint x: 359, endPoint y: 90, distance: 39.2
click at [322, 72] on label "All Following Bookings" at bounding box center [315, 68] width 66 height 8
click at [527, 103] on button "Save" at bounding box center [524, 96] width 28 height 17
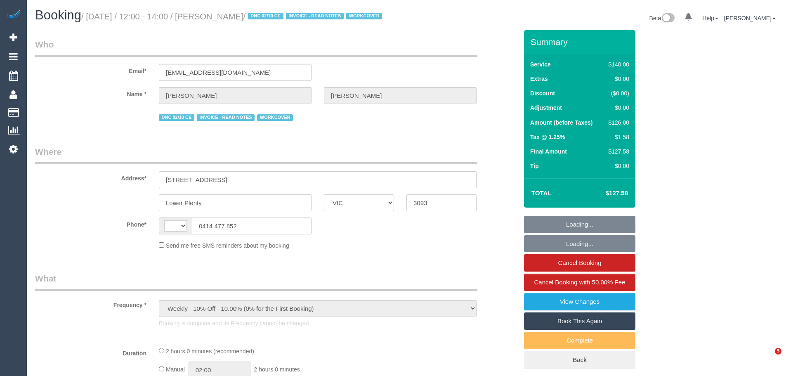
select select "VIC"
select select "number:27"
select select "number:16"
select select "number:18"
select select "number:23"
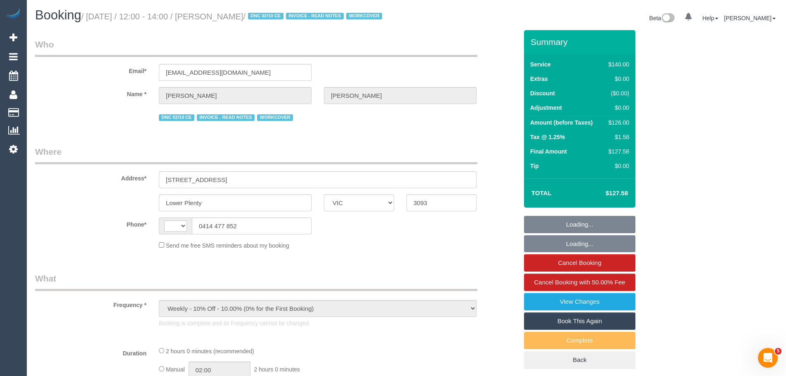
select select "number:34"
select select "string:AU"
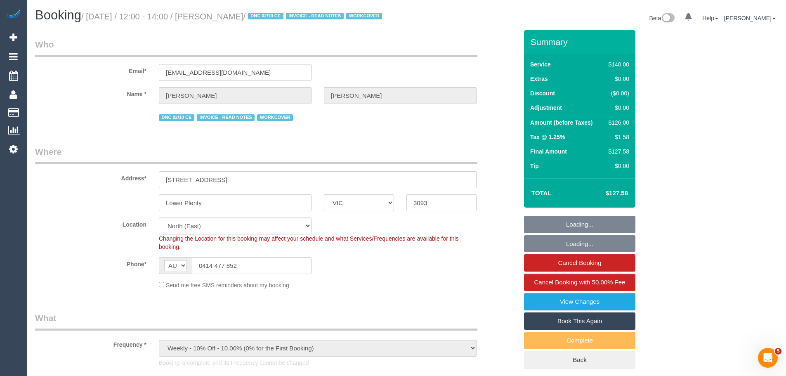
select select "object:1424"
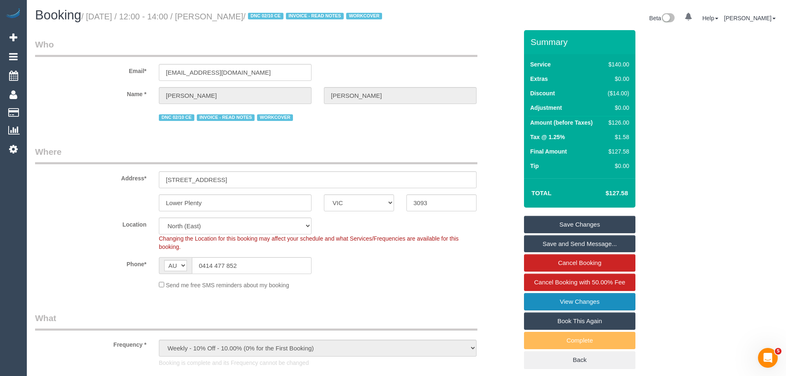
click at [578, 306] on link "View Changes" at bounding box center [579, 301] width 111 height 17
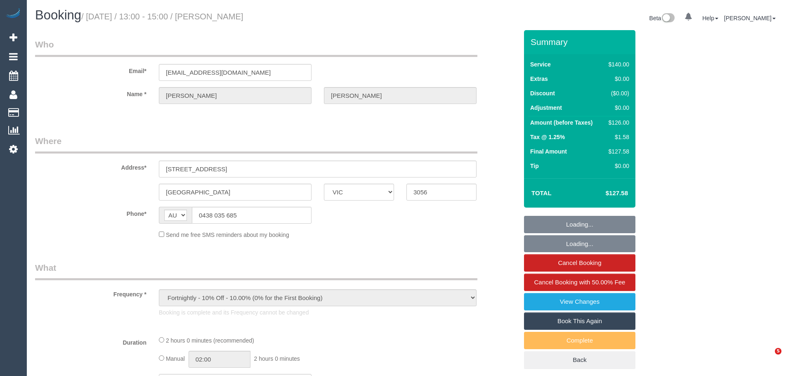
select select "VIC"
select select "object:551"
select select "string:stripe-pm_1QVhPd2GScqysDRVzhv0UZJe"
select select "spot1"
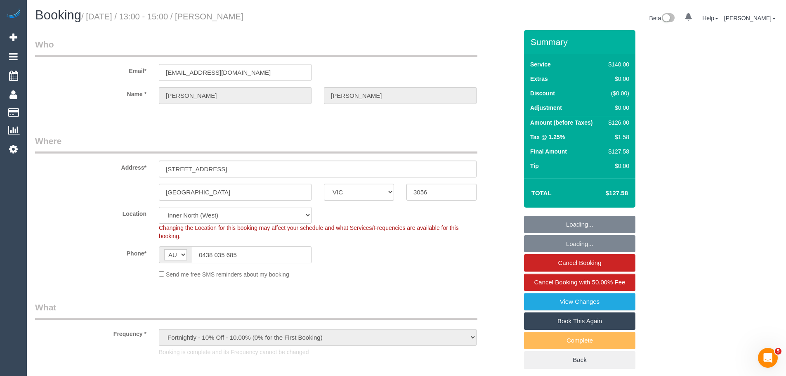
select select "number:28"
select select "number:16"
select select "number:19"
select select "number:22"
select select "number:34"
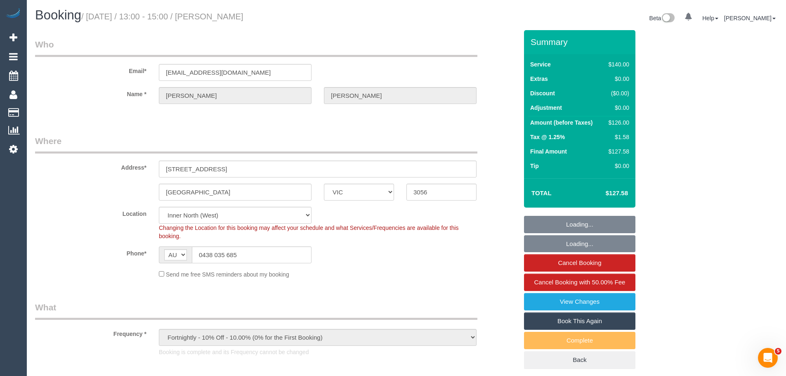
select select "number:12"
drag, startPoint x: 171, startPoint y: 257, endPoint x: 128, endPoint y: 254, distance: 42.2
click at [126, 256] on div "Phone* AF AL DZ AD AO AI AQ AG AR AM AW AU AT AZ BS BH BD BB BY BE BZ BJ BM BT …" at bounding box center [276, 254] width 495 height 17
select select "VIC"
select select "object:1679"
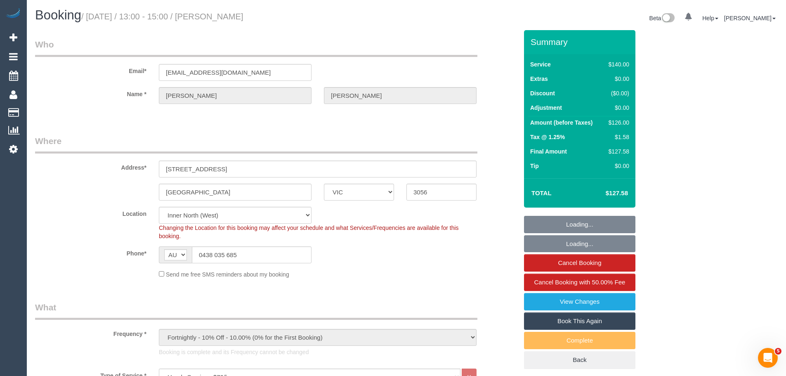
select select "spot1"
select select "number:28"
select select "number:16"
select select "number:19"
select select "number:22"
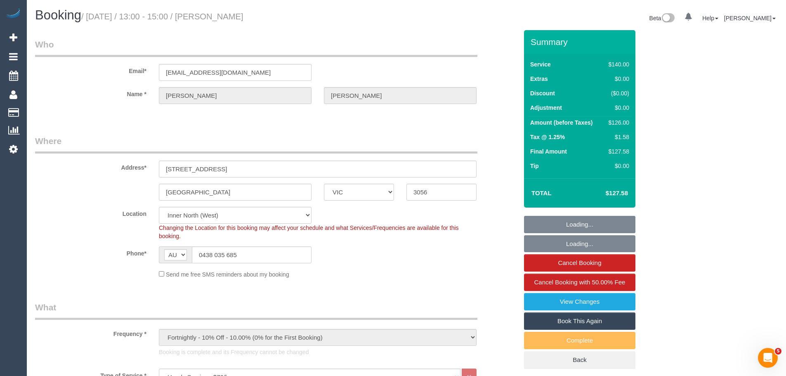
select select "number:34"
select select "number:12"
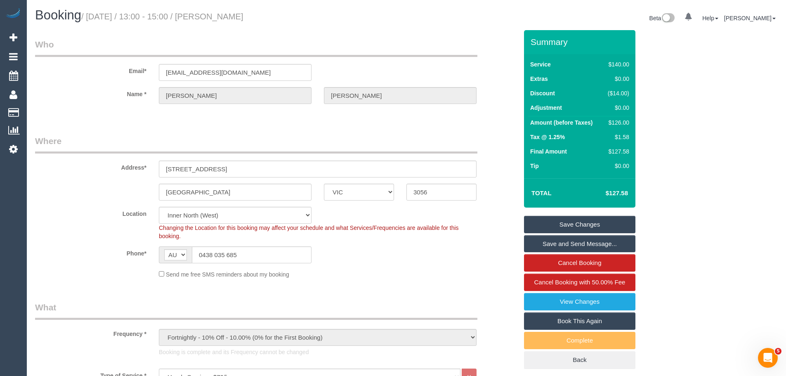
click at [622, 122] on div "$126.00" at bounding box center [617, 122] width 25 height 8
copy div "126.00"
click at [621, 123] on div "$126.00" at bounding box center [617, 122] width 25 height 8
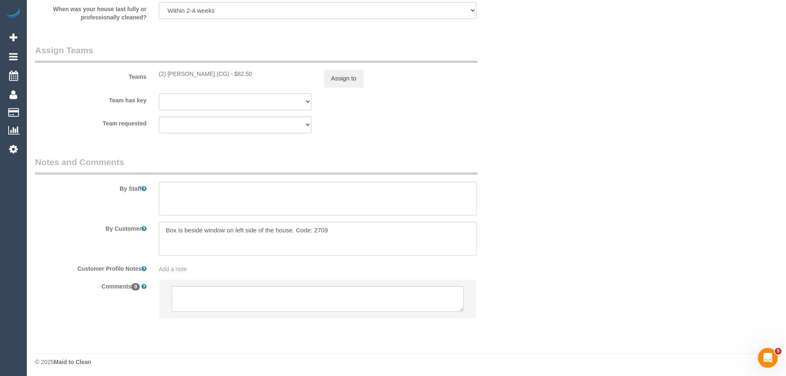
scroll to position [1235, 0]
drag, startPoint x: 224, startPoint y: 71, endPoint x: 147, endPoint y: 71, distance: 76.8
click at [147, 71] on div "Teams (2) Binoy Adheesha (CG) - $82.50 Assign to" at bounding box center [276, 63] width 495 height 43
click at [287, 293] on textarea at bounding box center [318, 297] width 292 height 26
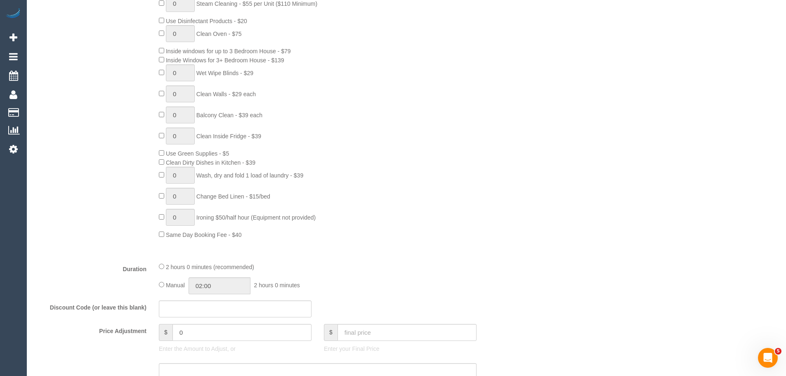
scroll to position [661, 0]
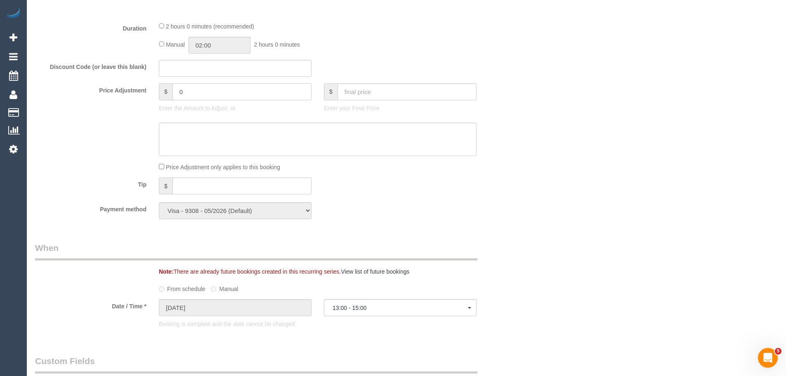
click at [203, 91] on input "0" at bounding box center [242, 91] width 139 height 17
click at [205, 134] on textarea at bounding box center [318, 140] width 318 height 34
type input "-37.8"
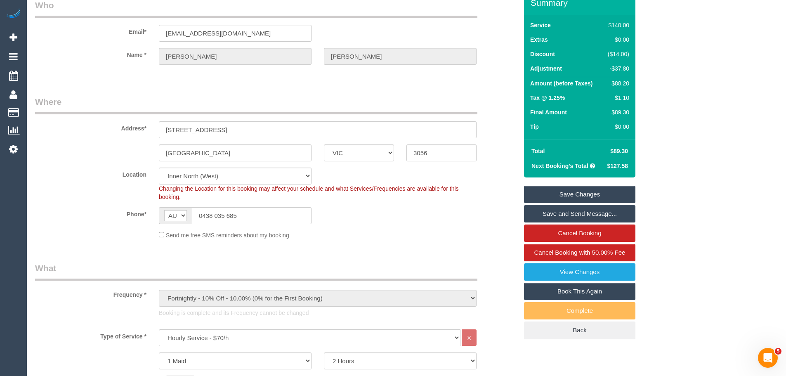
scroll to position [0, 0]
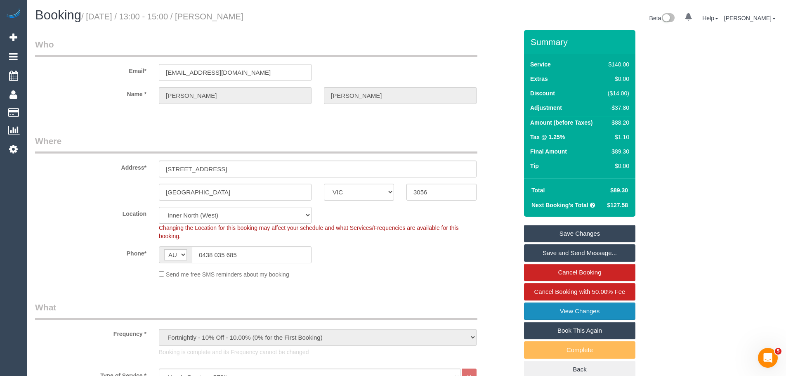
click at [573, 306] on link "View Changes" at bounding box center [579, 311] width 111 height 17
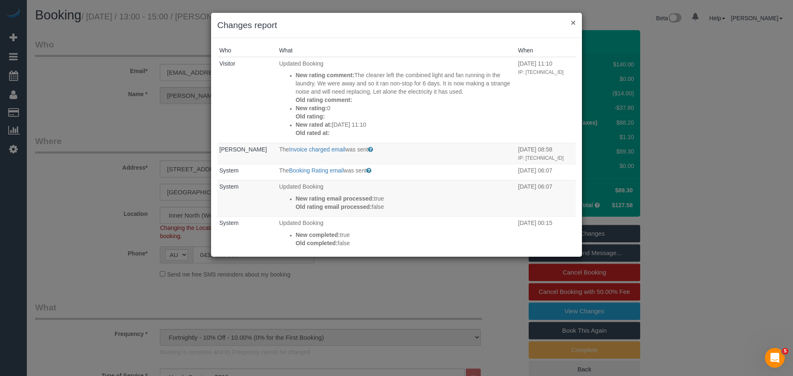
click at [574, 23] on button "×" at bounding box center [573, 22] width 5 height 9
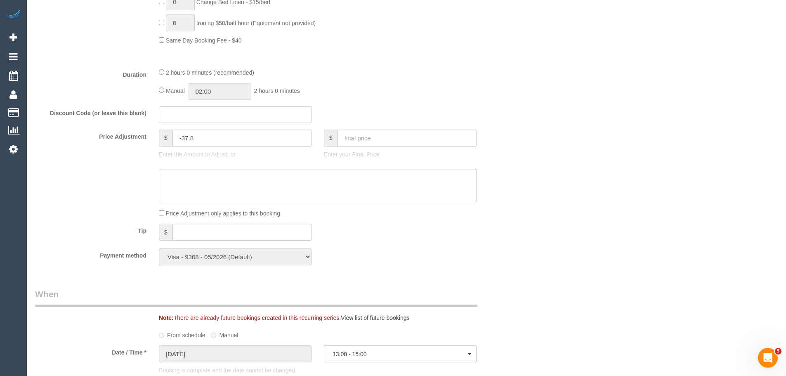
scroll to position [702, 0]
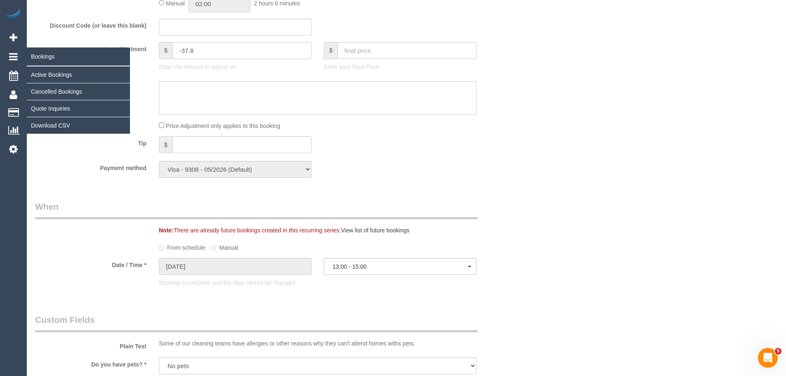
drag, startPoint x: 231, startPoint y: 54, endPoint x: 2, endPoint y: 52, distance: 229.1
click at [0, 52] on div "0 Beta Your Notifications You have 0 alerts Add Booking Bookings Active Booking…" at bounding box center [393, 120] width 786 height 1645
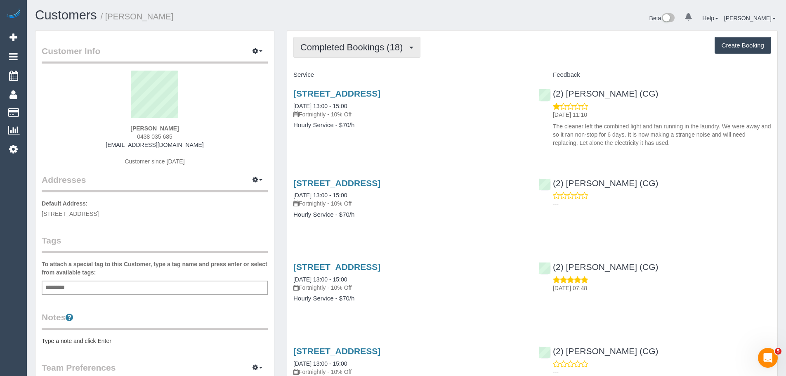
click at [363, 53] on button "Completed Bookings (18)" at bounding box center [357, 47] width 127 height 21
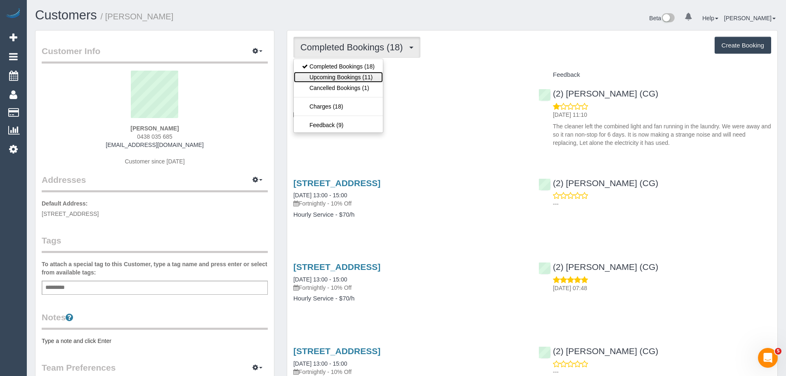
click at [357, 77] on link "Upcoming Bookings (11)" at bounding box center [338, 77] width 89 height 11
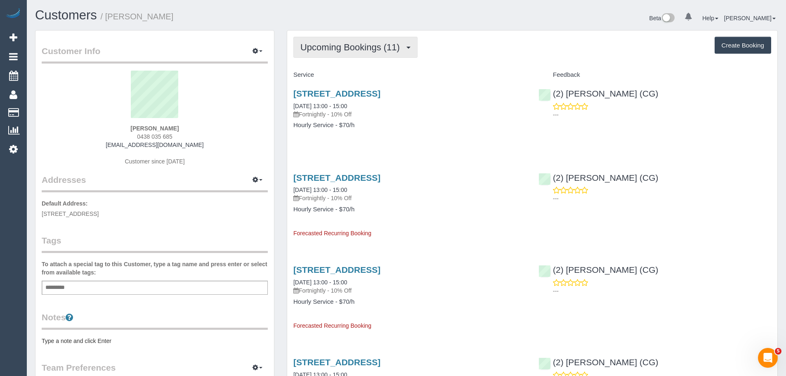
click at [333, 50] on span "Upcoming Bookings (11)" at bounding box center [353, 47] width 104 height 10
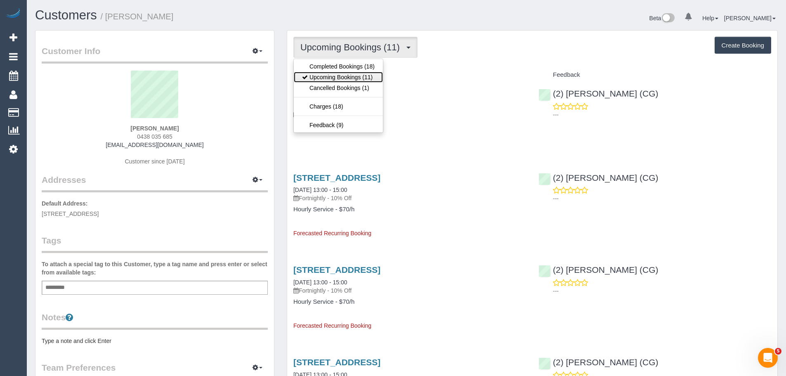
click at [343, 76] on link "Upcoming Bookings (11)" at bounding box center [338, 77] width 89 height 11
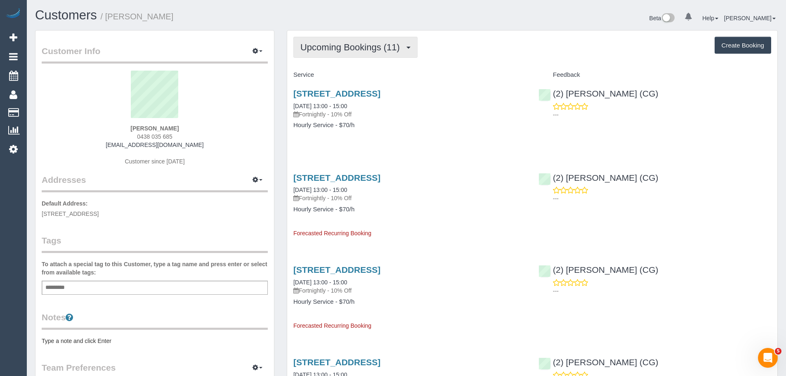
click at [305, 49] on span "Upcoming Bookings (11)" at bounding box center [353, 47] width 104 height 10
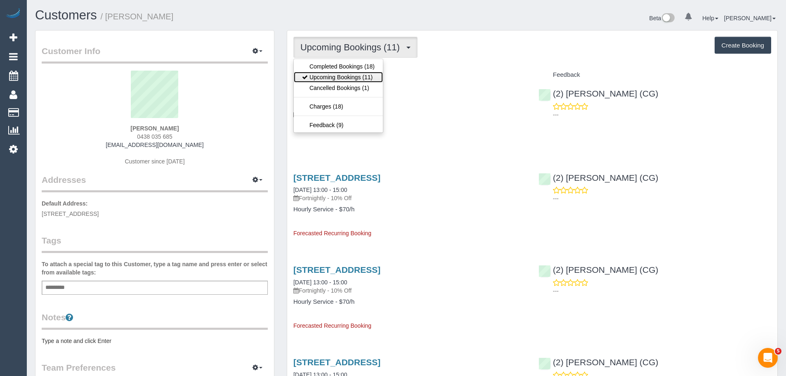
click at [328, 78] on link "Upcoming Bookings (11)" at bounding box center [338, 77] width 89 height 11
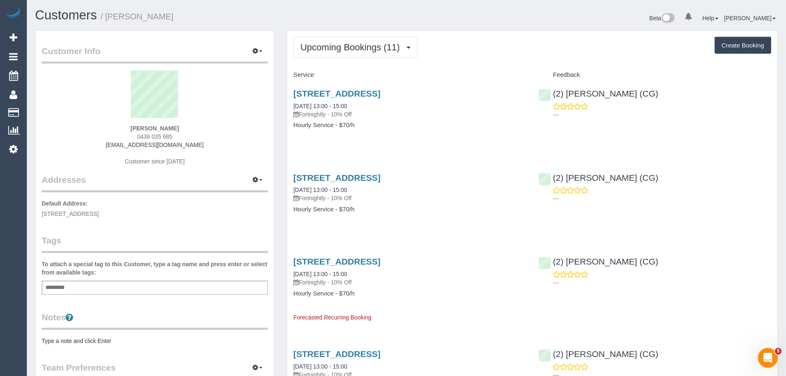
drag, startPoint x: 672, startPoint y: 95, endPoint x: 547, endPoint y: 88, distance: 124.9
click at [547, 88] on div "(2) [PERSON_NAME] (CG) ---" at bounding box center [655, 102] width 245 height 40
copy link "(2) [PERSON_NAME] (CG)"
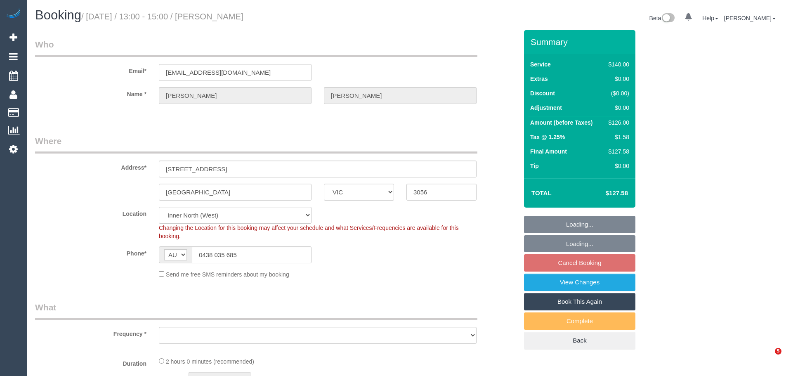
select select "VIC"
select select "object:676"
select select "string:stripe-pm_1QVhPd2GScqysDRVzhv0UZJe"
select select "number:28"
select select "number:16"
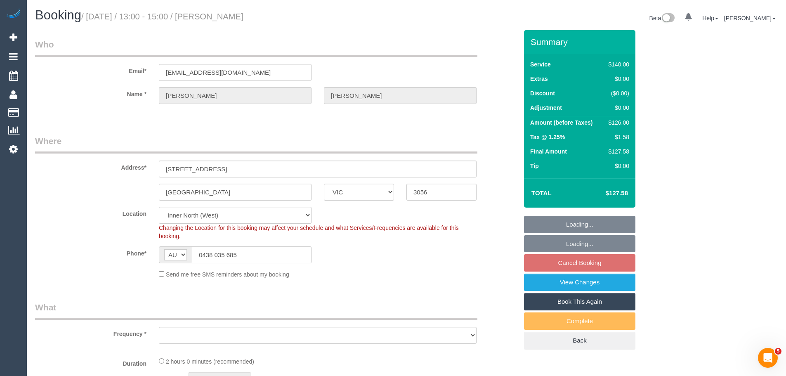
select select "number:19"
select select "number:22"
select select "number:34"
select select "number:12"
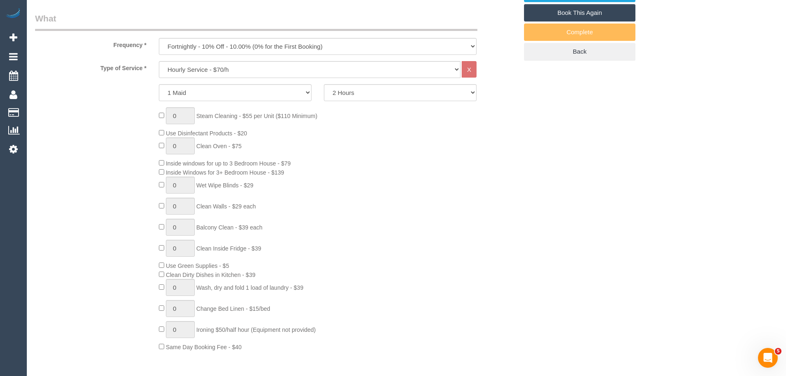
select select "object:845"
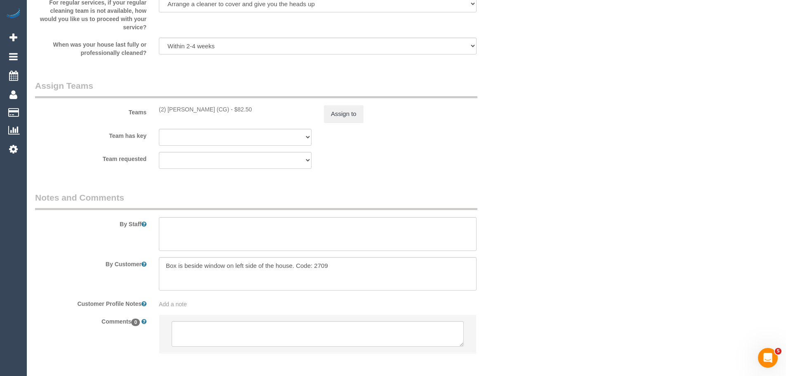
scroll to position [1232, 0]
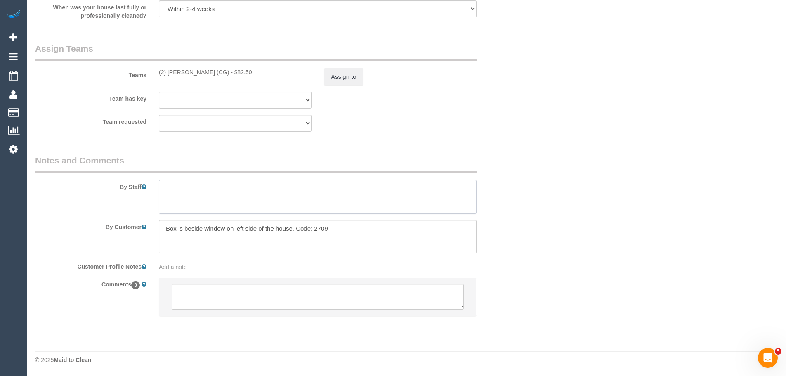
click at [260, 192] on textarea at bounding box center [318, 197] width 318 height 34
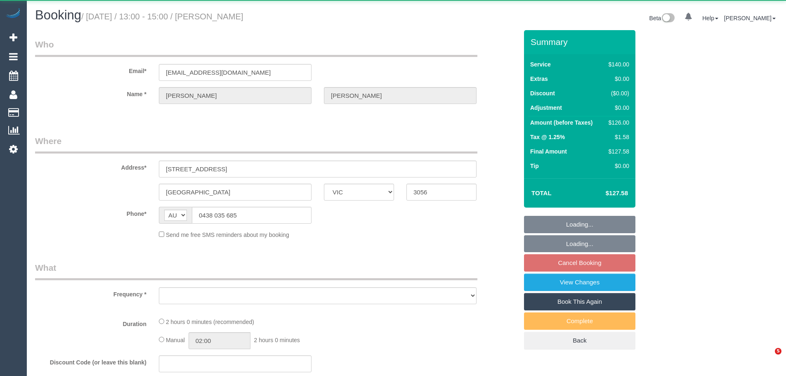
select select "VIC"
select select "object:528"
select select "string:stripe-pm_1QVhPd2GScqysDRVzhv0UZJe"
select select "number:28"
select select "number:16"
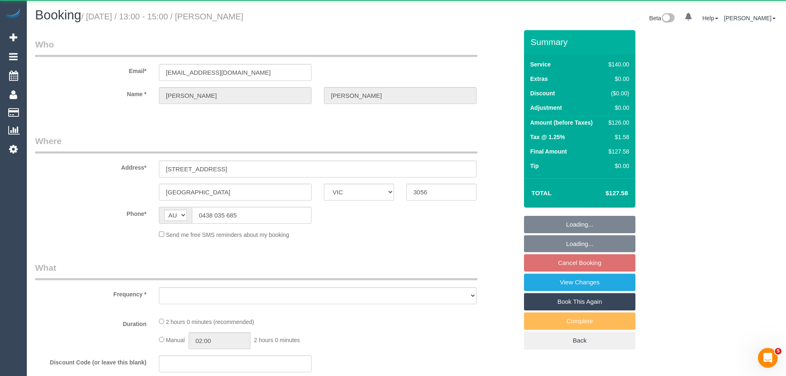
select select "number:19"
select select "number:22"
select select "number:34"
select select "number:12"
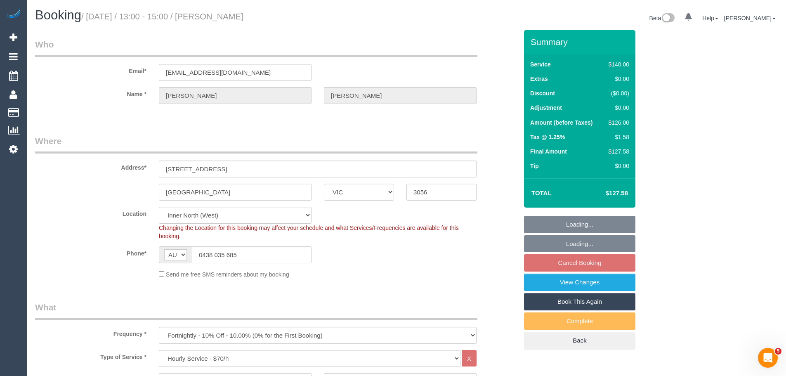
select select "object:845"
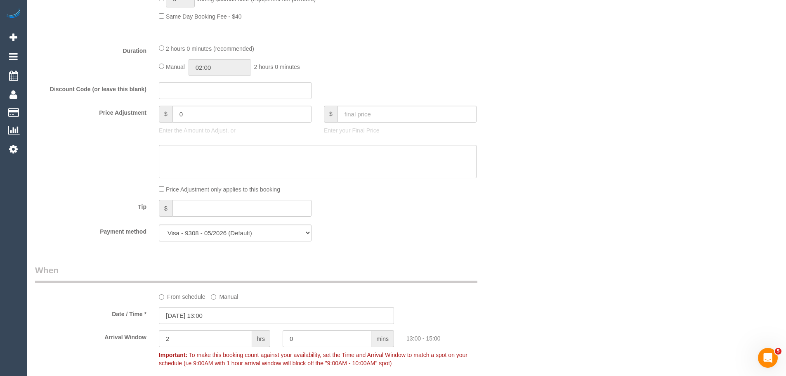
scroll to position [619, 0]
click at [202, 119] on input "0" at bounding box center [242, 114] width 139 height 17
paste input "-37.8"
type input "-37.8"
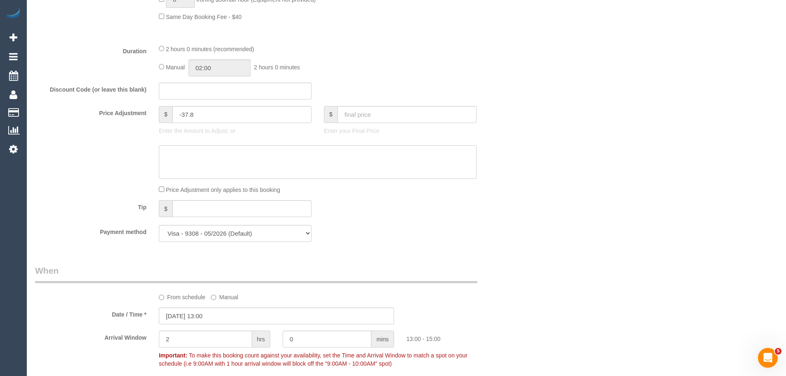
click at [210, 156] on textarea at bounding box center [318, 162] width 318 height 34
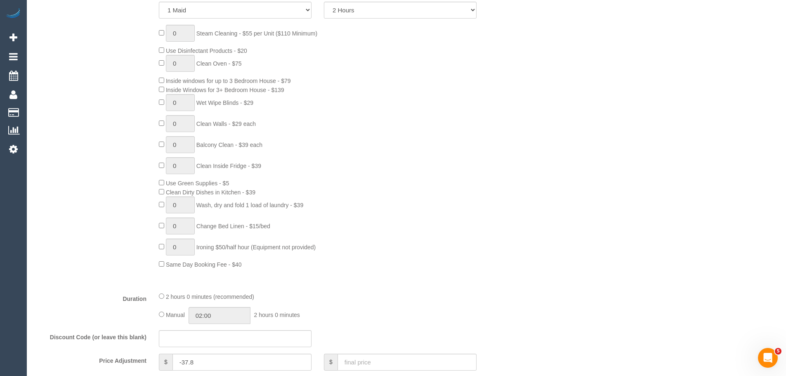
scroll to position [83, 0]
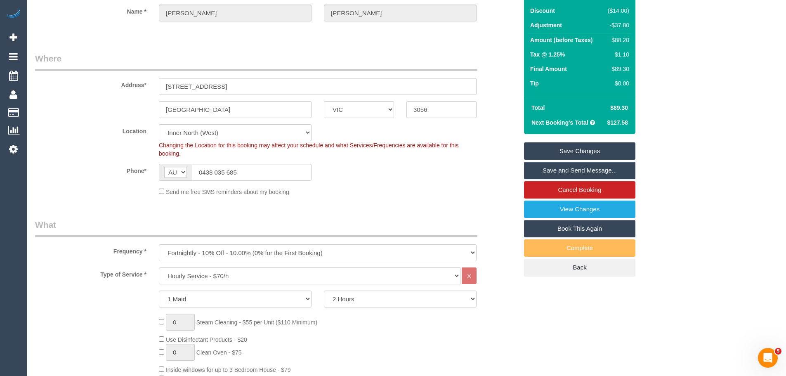
type textarea "30% discount because lights and exhaust fans were left on - CE"
click at [580, 152] on link "Save Changes" at bounding box center [579, 150] width 111 height 17
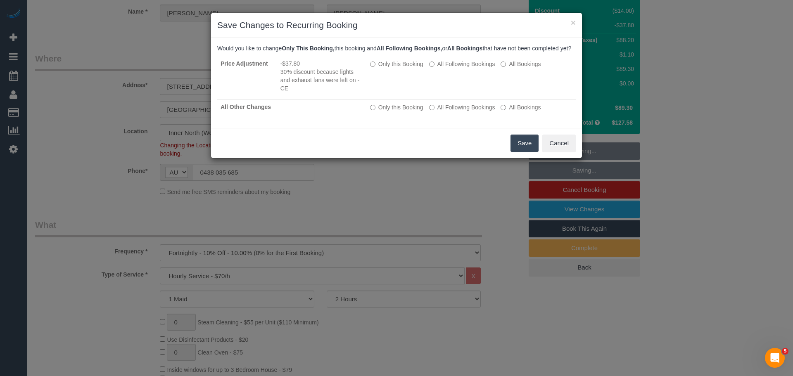
click at [395, 19] on div "× Save Changes to Recurring Booking" at bounding box center [396, 25] width 371 height 25
click at [524, 152] on button "Save" at bounding box center [524, 143] width 28 height 17
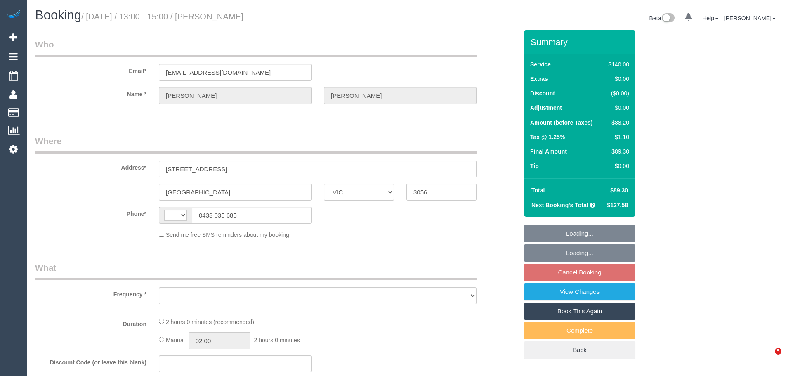
select select "VIC"
select select "object:284"
select select "string:stripe-pm_1QVhPd2GScqysDRVzhv0UZJe"
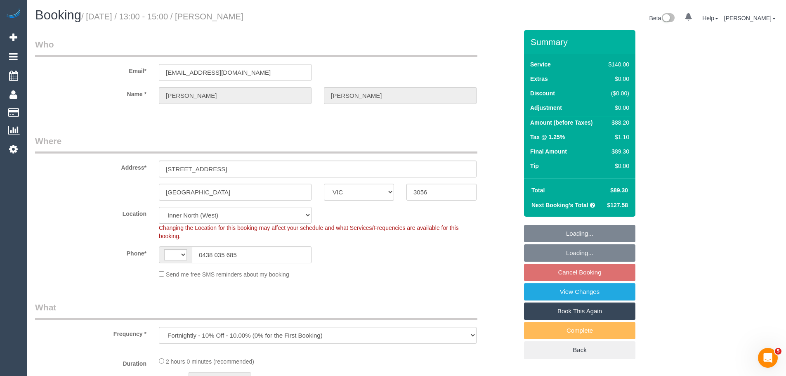
select select "object:684"
select select "string:AU"
select select "number:28"
select select "number:16"
select select "number:19"
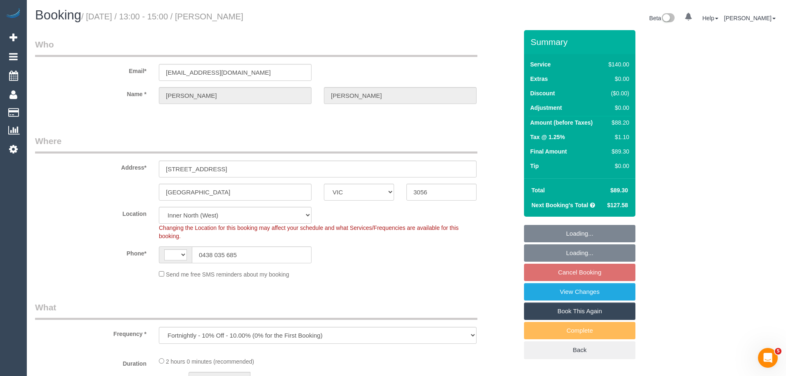
select select "number:22"
select select "number:34"
select select "number:12"
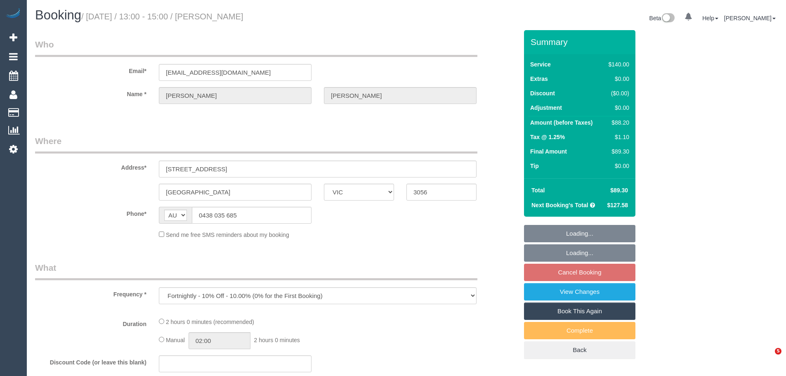
select select "VIC"
select select "string:stripe-pm_1QVhPd2GScqysDRVzhv0UZJe"
select select "number:28"
select select "number:16"
select select "number:19"
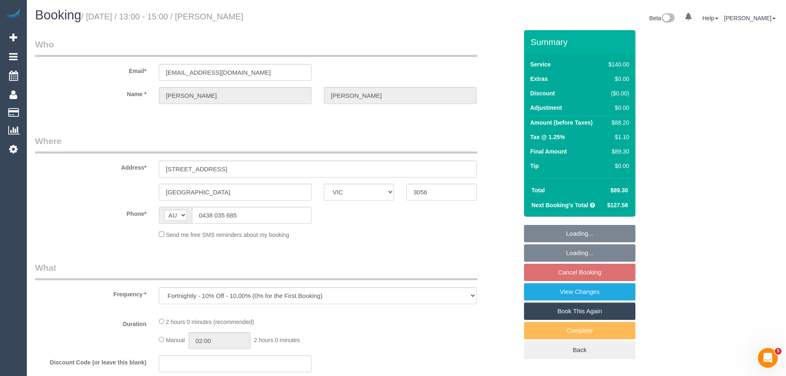
select select "number:22"
select select "number:34"
select select "number:12"
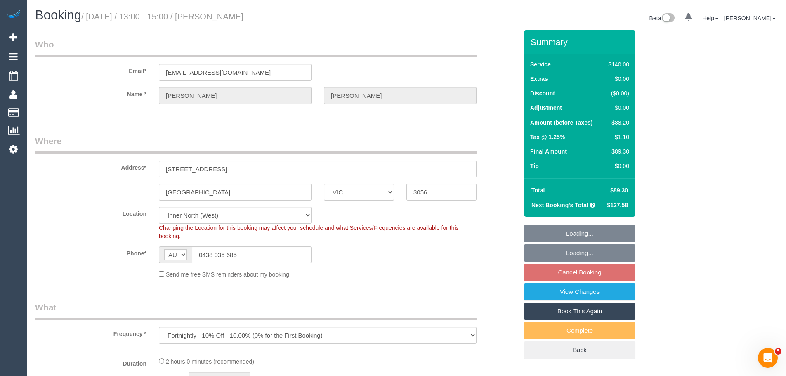
select select "object:684"
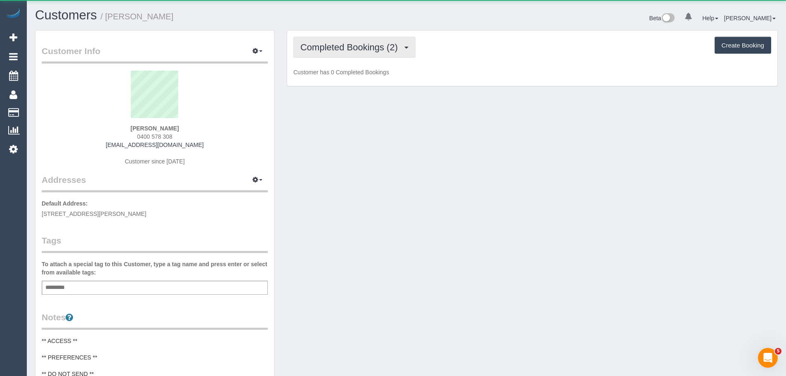
click at [341, 52] on button "Completed Bookings (2)" at bounding box center [355, 47] width 122 height 21
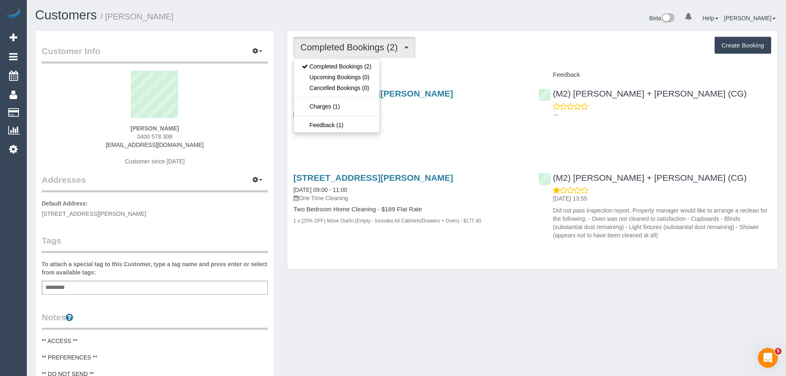
click at [175, 137] on div "[PERSON_NAME] 0400 578 308 [EMAIL_ADDRESS][DOMAIN_NAME] Customer since [DATE]" at bounding box center [155, 122] width 226 height 103
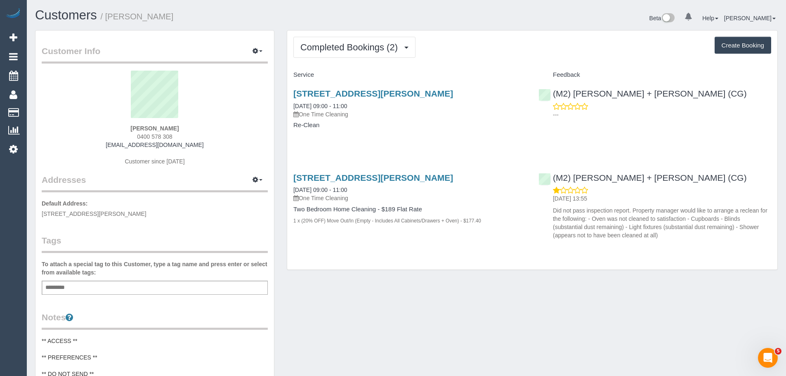
drag, startPoint x: 177, startPoint y: 137, endPoint x: 132, endPoint y: 132, distance: 44.8
click at [132, 132] on div "[PERSON_NAME] 0400 578 308 [EMAIL_ADDRESS][DOMAIN_NAME] Customer since [DATE]" at bounding box center [155, 122] width 226 height 103
click at [133, 135] on div "[PERSON_NAME] 0400 578 308 [EMAIL_ADDRESS][DOMAIN_NAME] Customer since [DATE]" at bounding box center [155, 122] width 226 height 103
drag, startPoint x: 133, startPoint y: 136, endPoint x: 185, endPoint y: 137, distance: 52.4
click at [185, 137] on div "[PERSON_NAME] 0400 578 308 [EMAIL_ADDRESS][DOMAIN_NAME] Customer since [DATE]" at bounding box center [155, 122] width 226 height 103
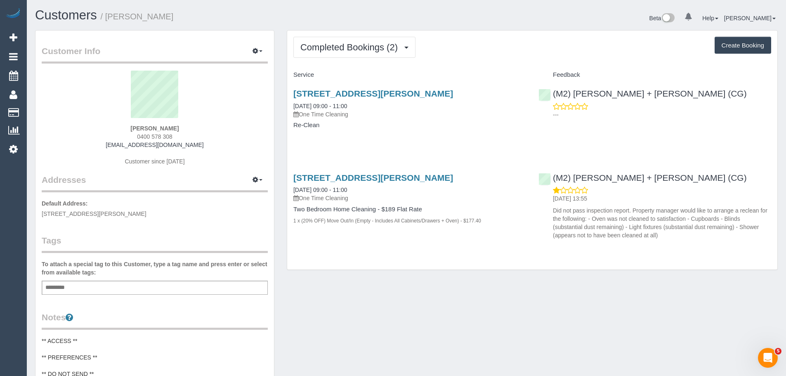
copy span "0400 578 308"
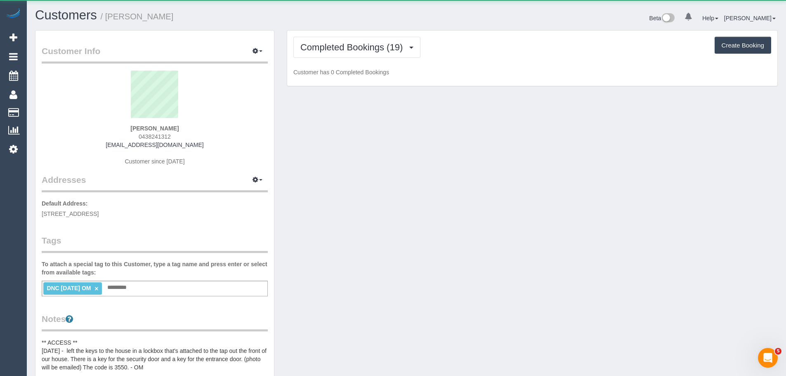
drag, startPoint x: 180, startPoint y: 136, endPoint x: 122, endPoint y: 136, distance: 58.2
click at [122, 136] on div "[PERSON_NAME] 0438241312 [EMAIL_ADDRESS][DOMAIN_NAME] Customer since [DATE]" at bounding box center [155, 122] width 226 height 103
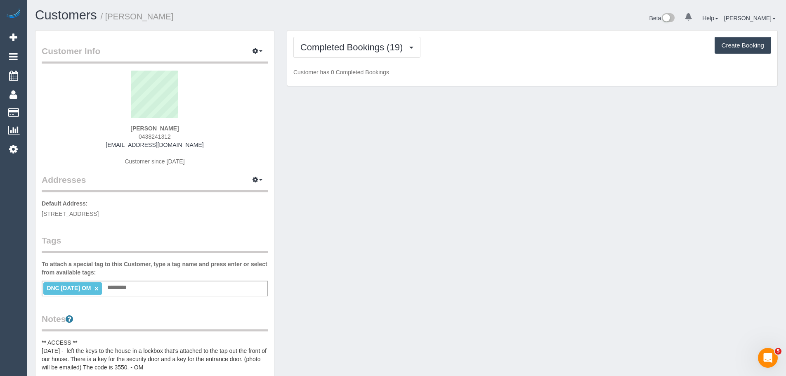
copy span "0438241312"
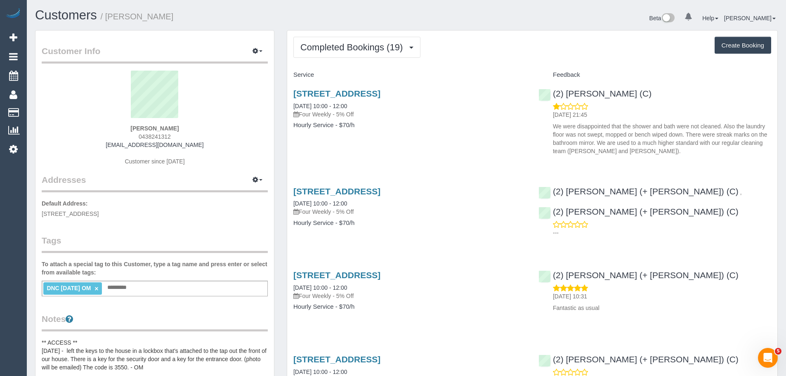
click at [120, 287] on input "text" at bounding box center [119, 287] width 28 height 11
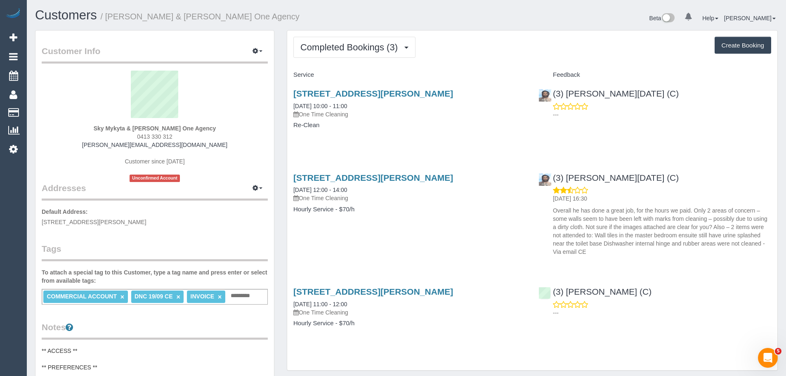
click at [178, 298] on link "×" at bounding box center [178, 297] width 4 height 7
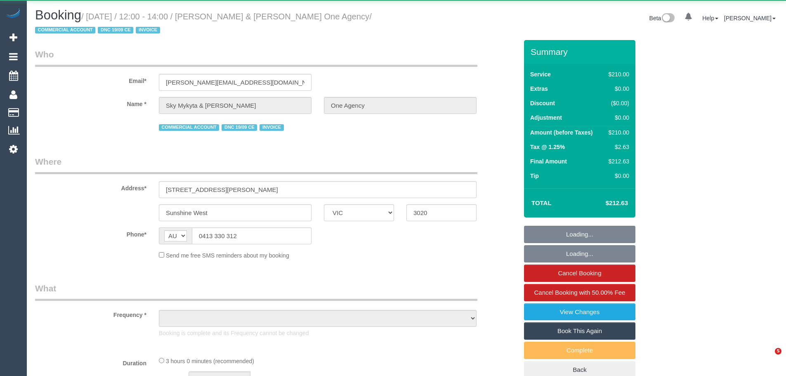
select select "VIC"
select select "object:600"
select select "180"
select select "number:28"
select select "number:14"
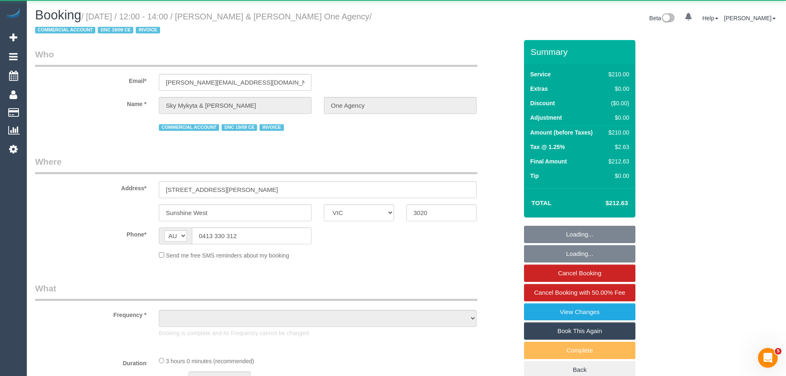
select select "number:19"
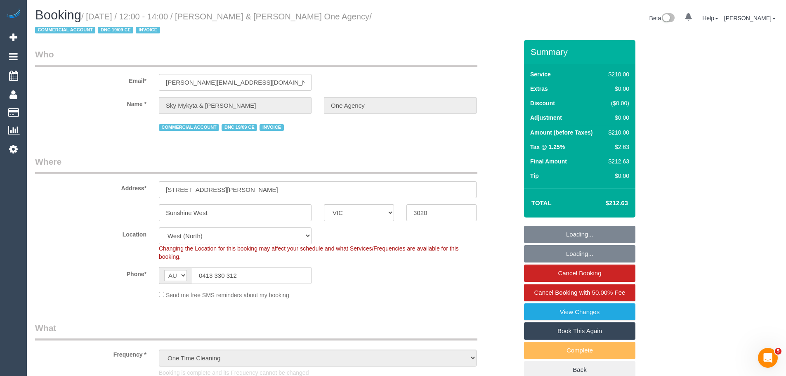
select select "object:1450"
select select "spot1"
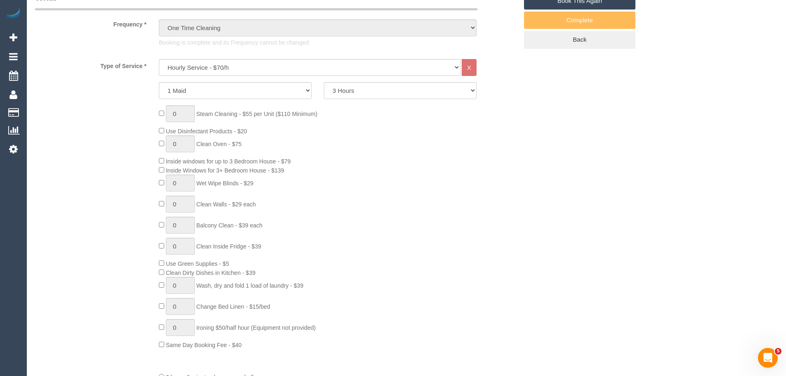
scroll to position [124, 0]
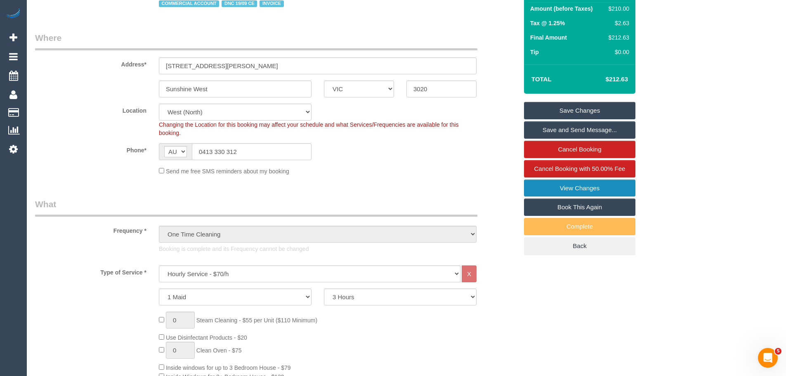
click at [597, 192] on link "View Changes" at bounding box center [579, 188] width 111 height 17
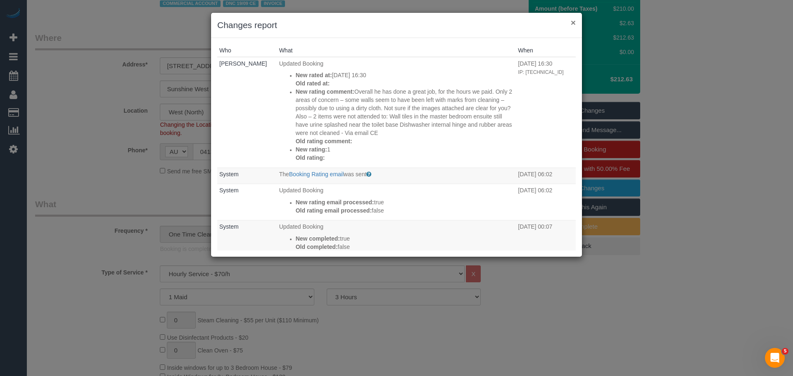
click at [573, 22] on button "×" at bounding box center [573, 22] width 5 height 9
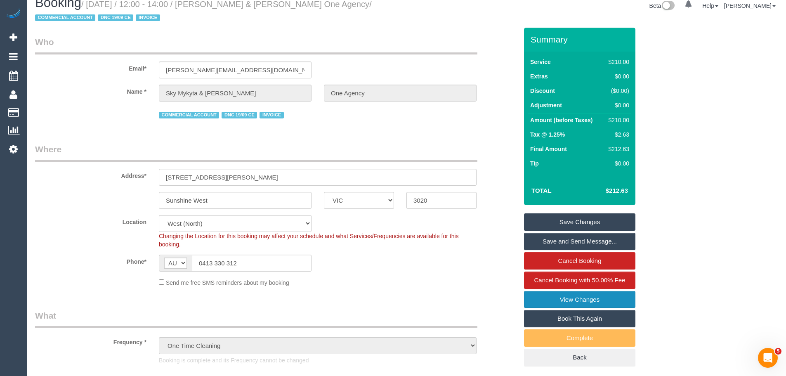
scroll to position [0, 0]
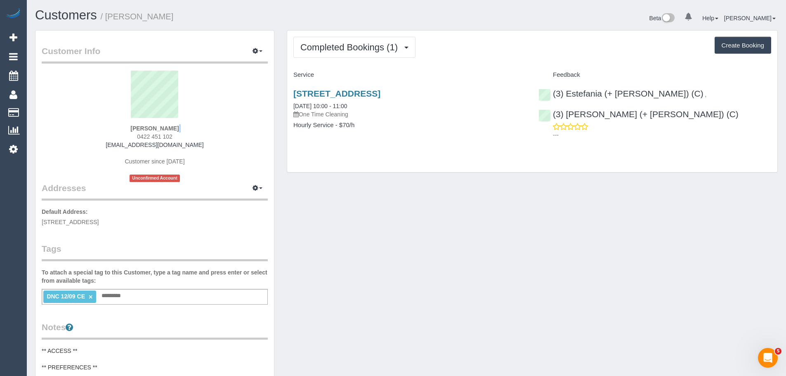
drag, startPoint x: 180, startPoint y: 131, endPoint x: 106, endPoint y: 135, distance: 74.8
click at [106, 135] on div "[PERSON_NAME] 0422 451 102 [EMAIL_ADDRESS][DOMAIN_NAME] Customer since [DATE] U…" at bounding box center [155, 126] width 226 height 111
click at [182, 140] on div "[PERSON_NAME] 0422 451 102 [EMAIL_ADDRESS][DOMAIN_NAME] Customer since [DATE] U…" at bounding box center [155, 126] width 226 height 111
drag, startPoint x: 184, startPoint y: 137, endPoint x: 104, endPoint y: 135, distance: 79.3
click at [104, 135] on div "[PERSON_NAME] 0422 451 102 [EMAIL_ADDRESS][DOMAIN_NAME] Customer since [DATE] U…" at bounding box center [155, 126] width 226 height 111
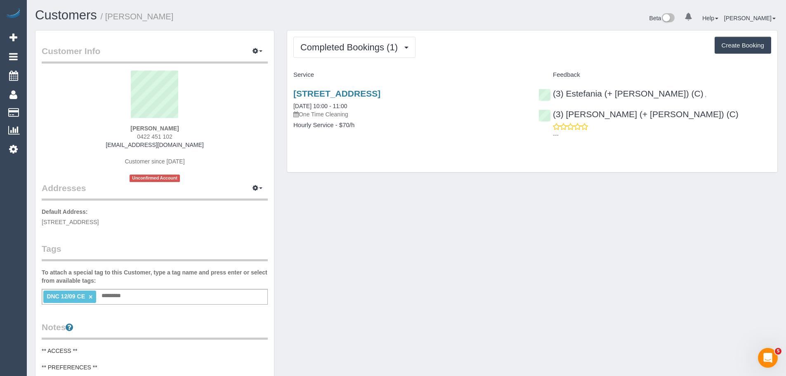
copy span "0422 451 102"
